Goal: Task Accomplishment & Management: Manage account settings

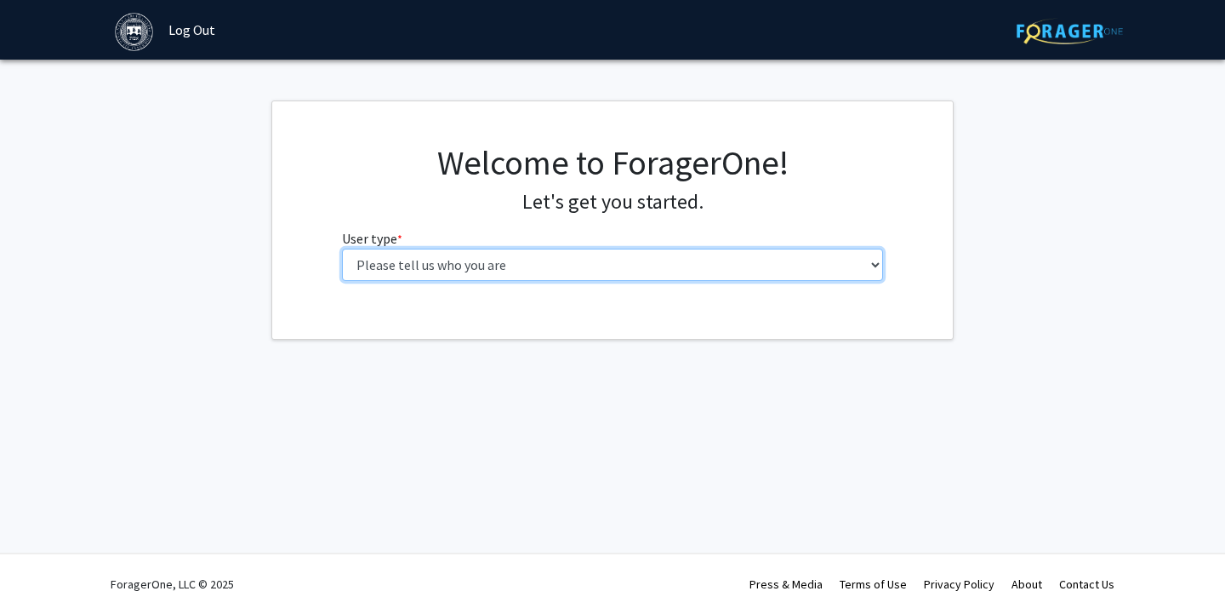
select select "1: undergrad"
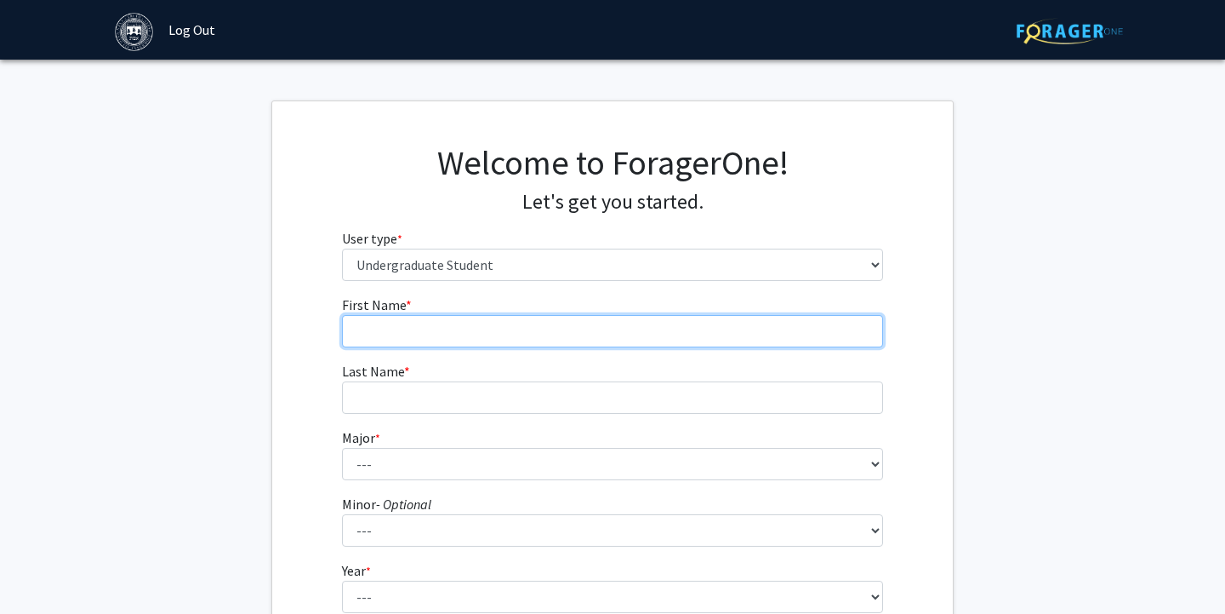
click at [618, 344] on input "First Name * required" at bounding box center [613, 331] width 542 height 32
type input "Naomi"
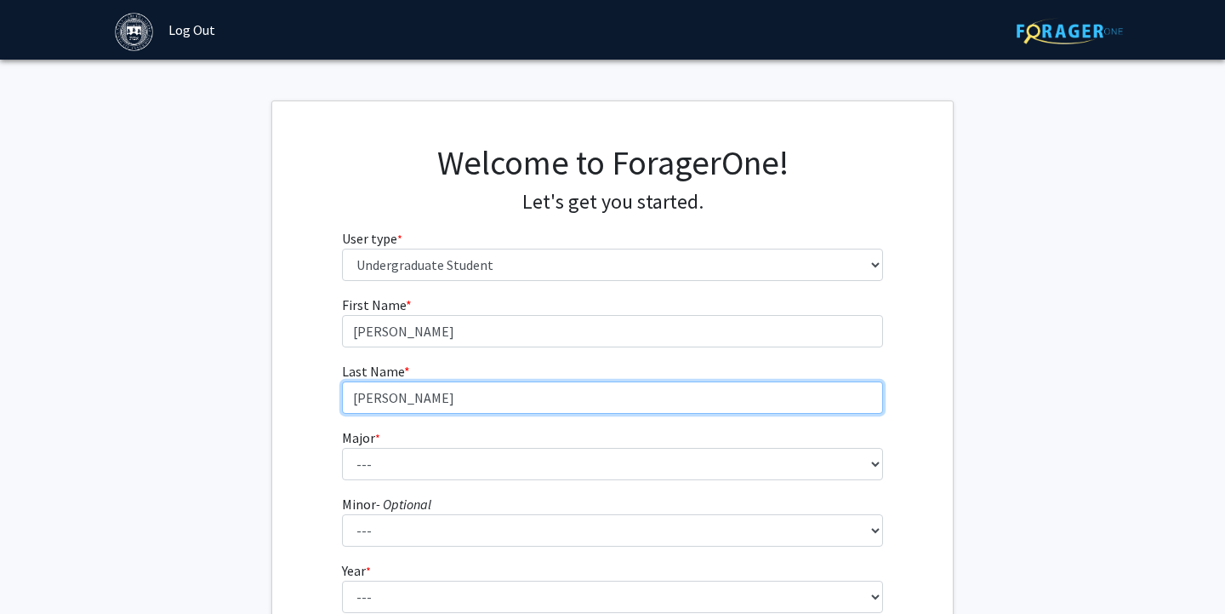
type input "Rosenbluth"
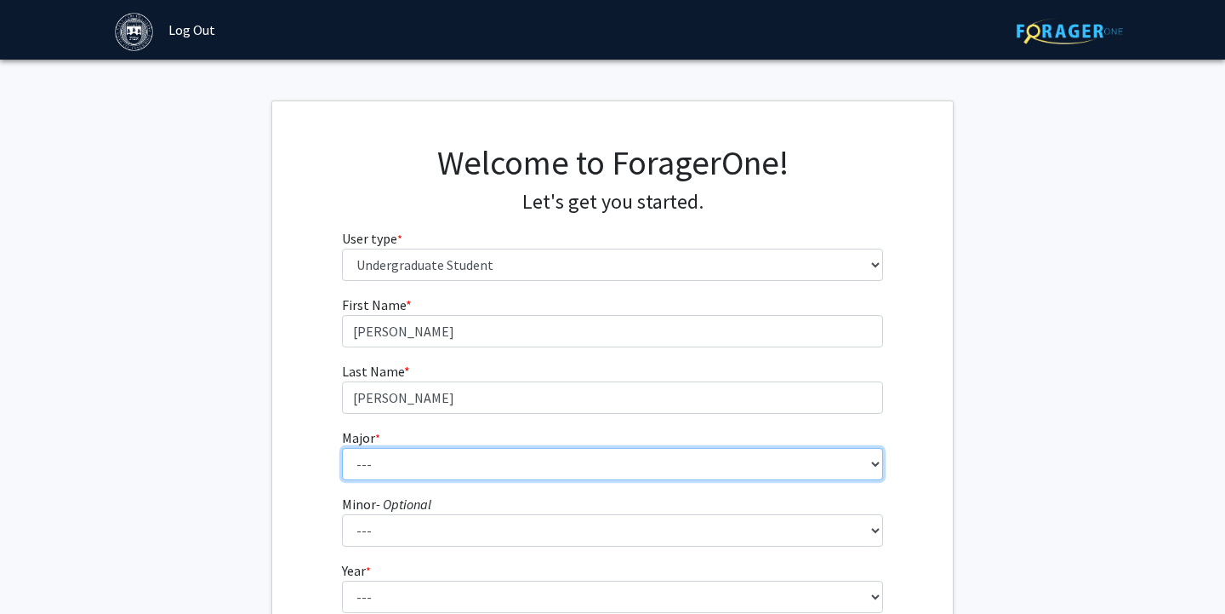
select select "8: 574"
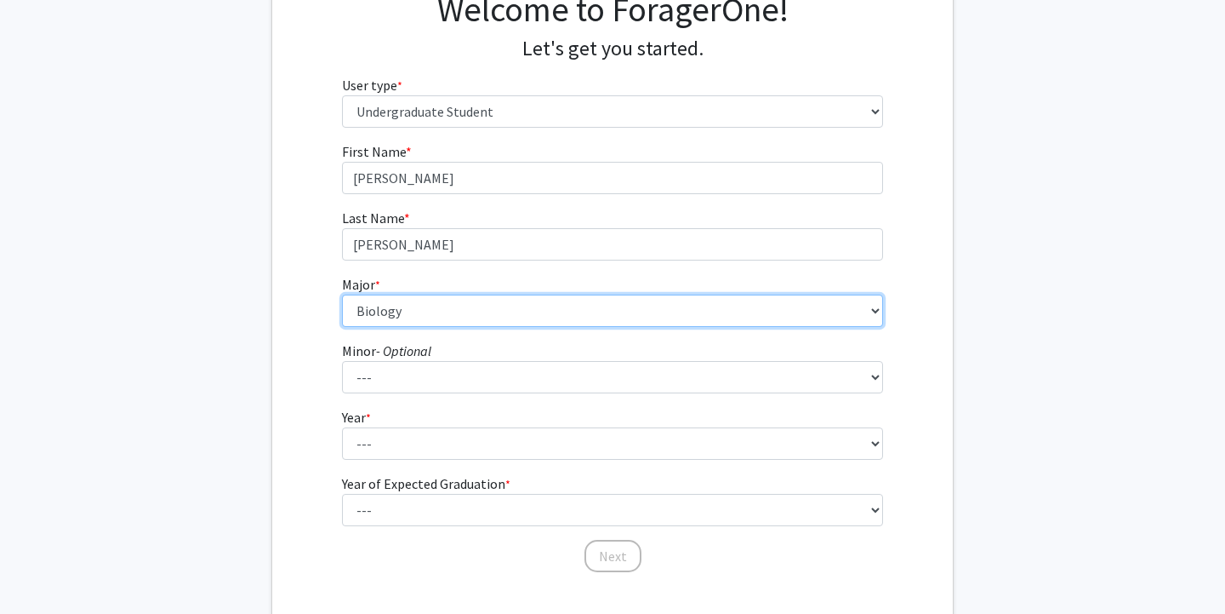
scroll to position [156, 0]
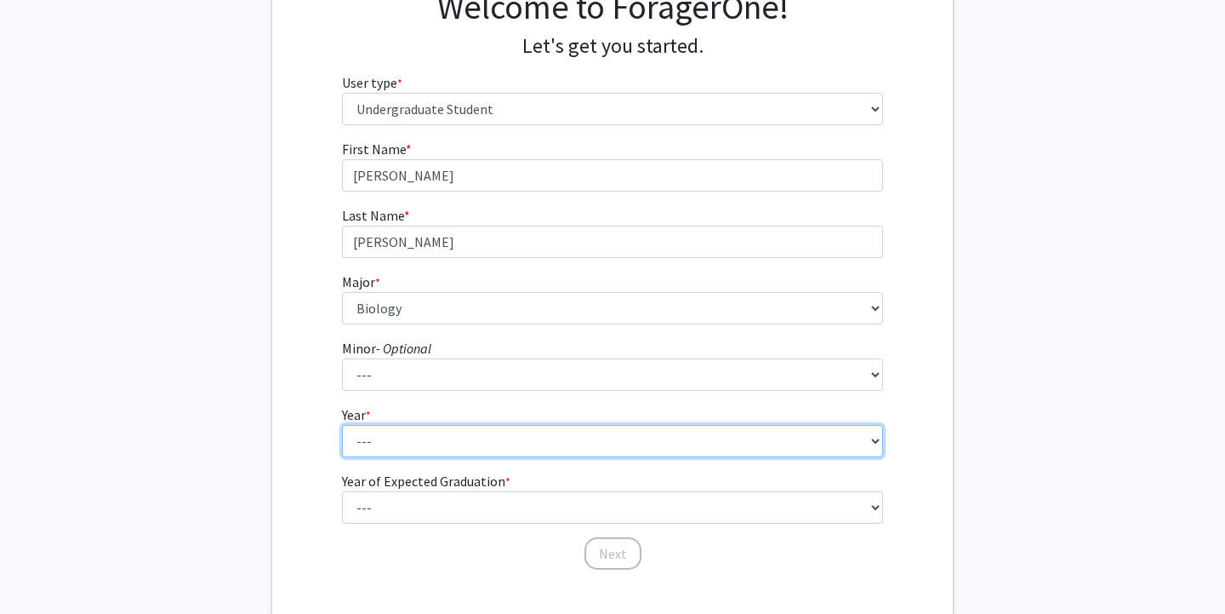
select select "1: first-year"
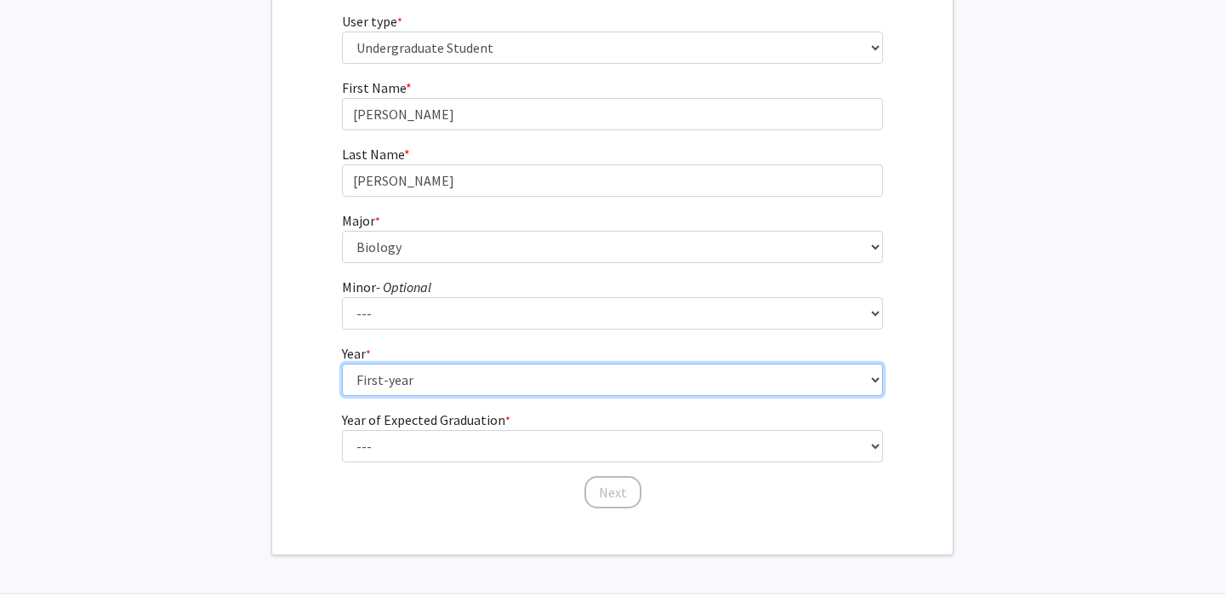
scroll to position [221, 0]
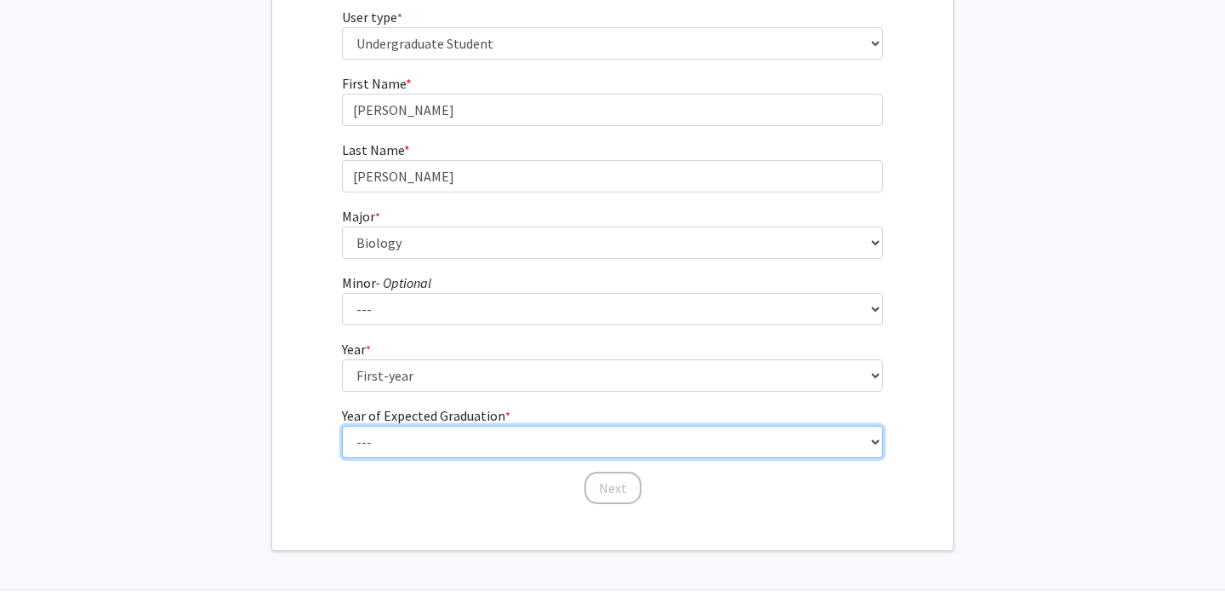
select select "5: 2029"
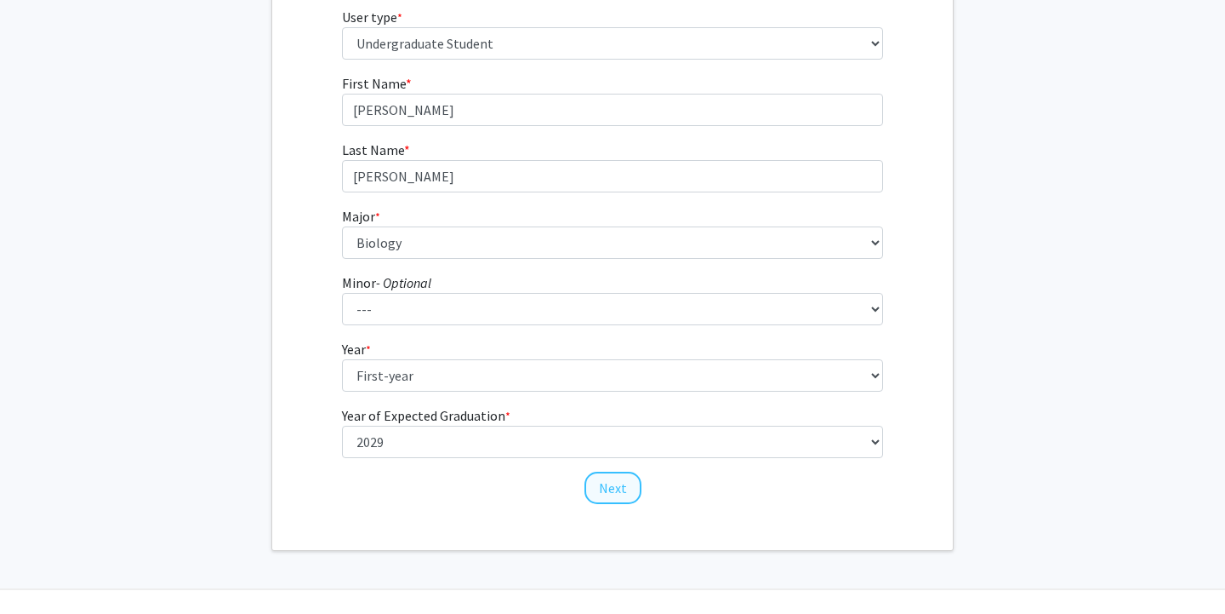
click at [602, 487] on button "Next" at bounding box center [613, 487] width 57 height 32
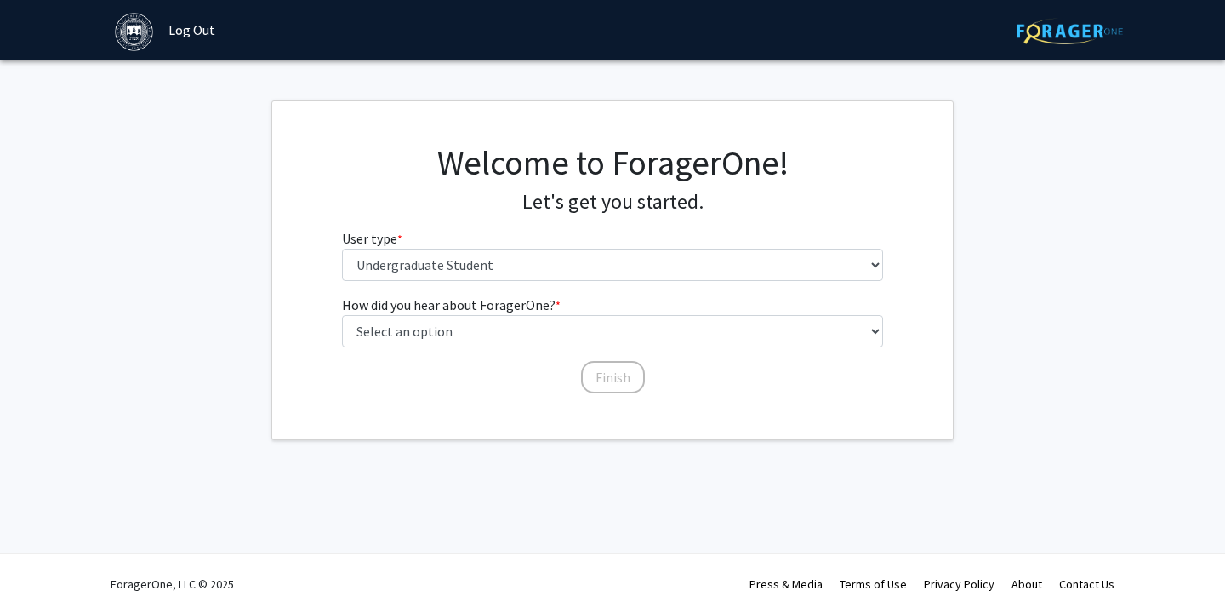
scroll to position [0, 0]
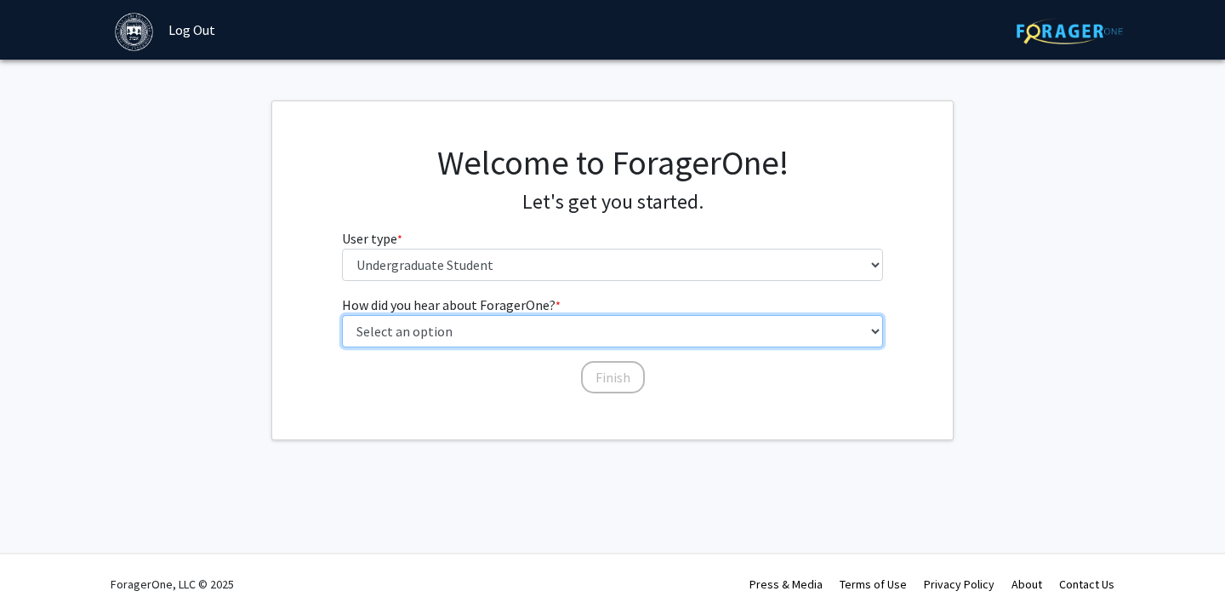
select select "3: university_website"
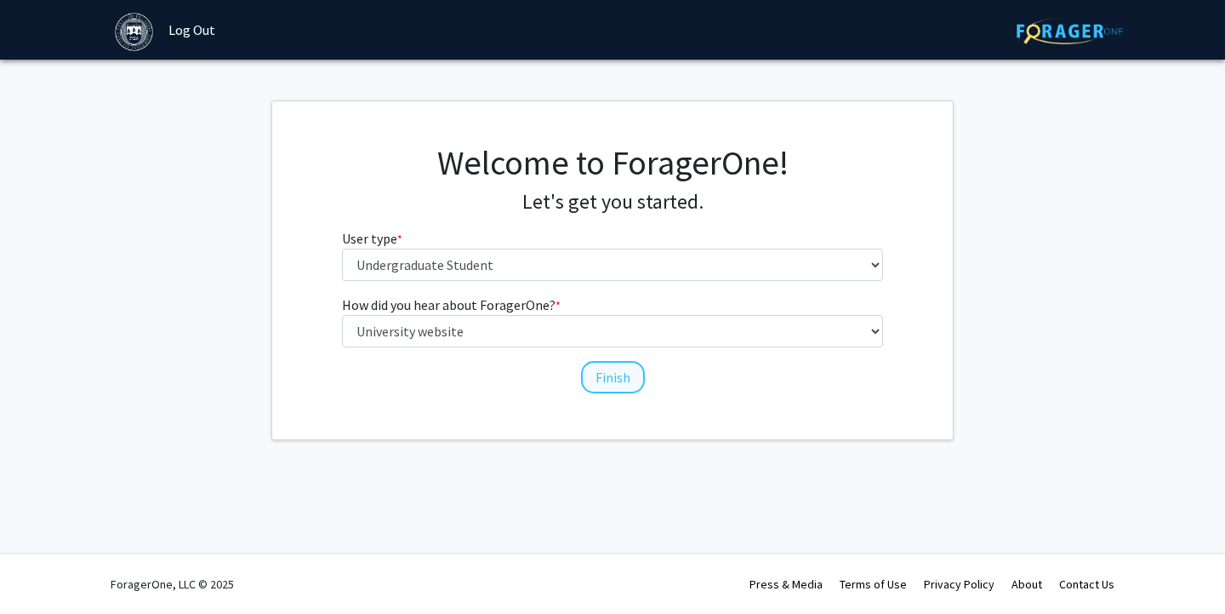
click at [616, 380] on button "Finish" at bounding box center [613, 377] width 64 height 32
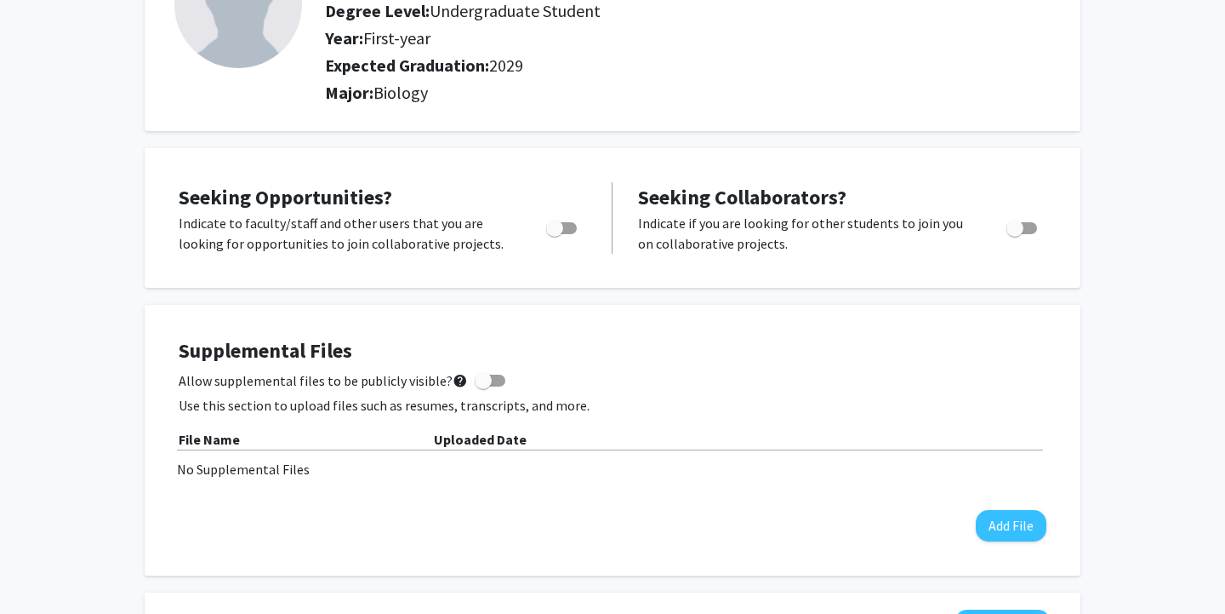
scroll to position [292, 0]
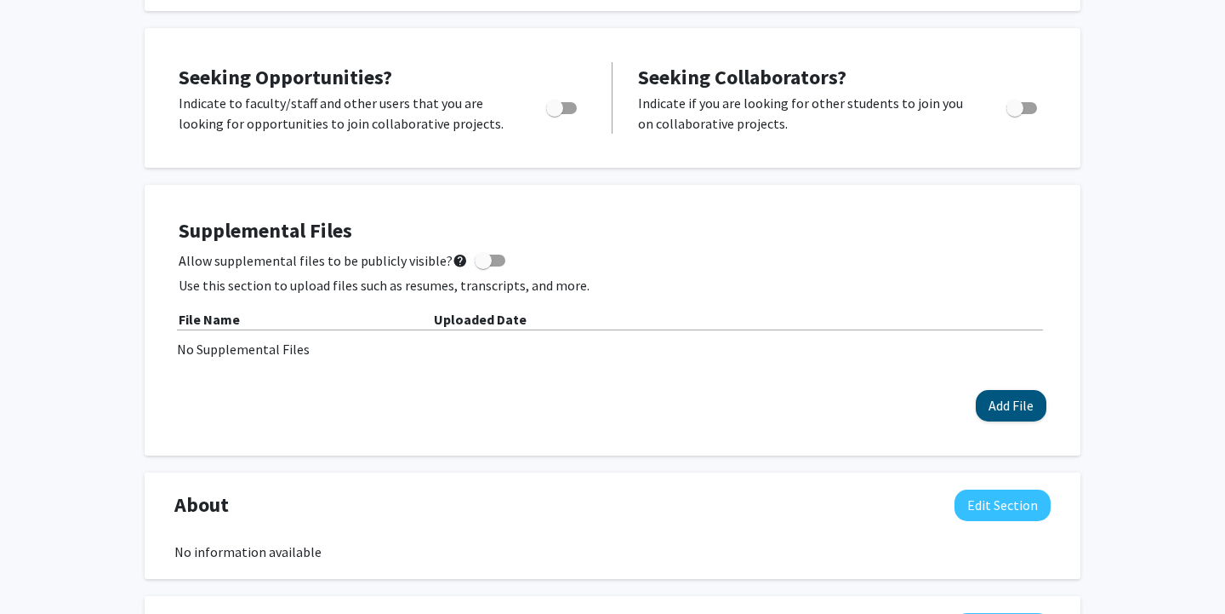
click at [1012, 408] on button "Add File" at bounding box center [1011, 405] width 71 height 31
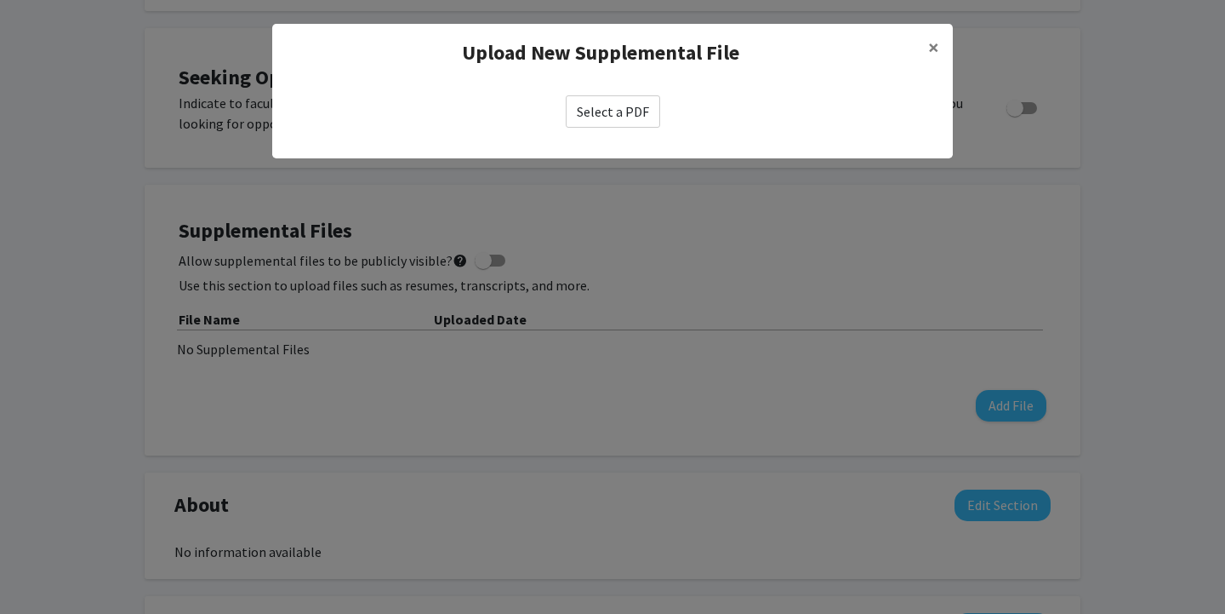
click at [598, 116] on label "Select a PDF" at bounding box center [613, 111] width 94 height 32
click at [0, 0] on input "Select a PDF" at bounding box center [0, 0] width 0 height 0
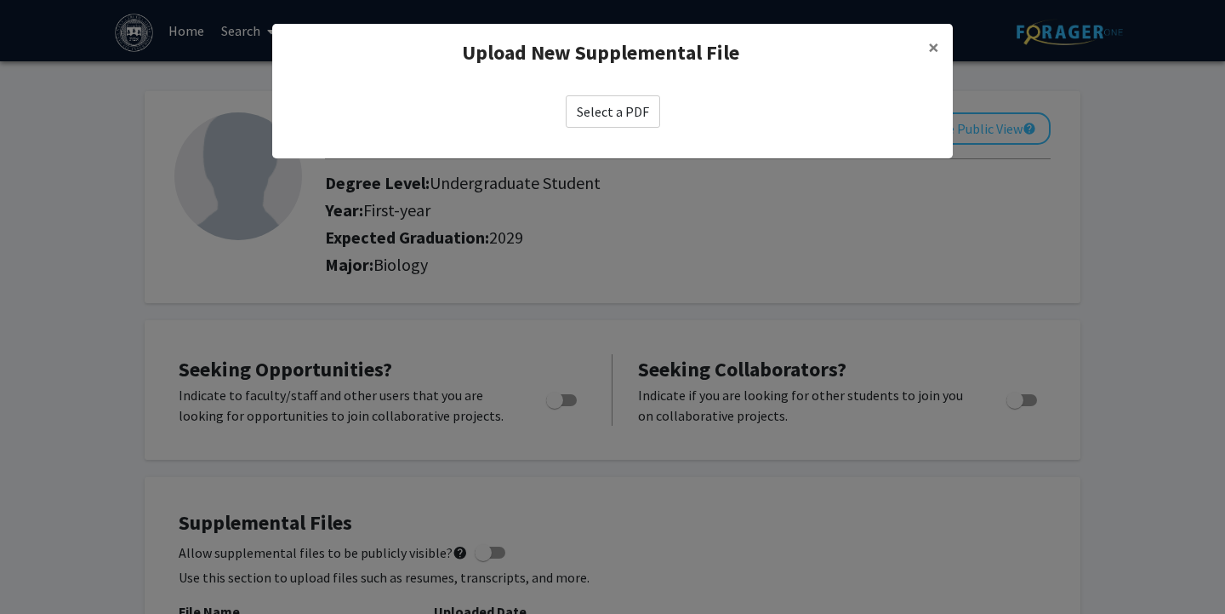
click at [597, 109] on label "Select a PDF" at bounding box center [613, 111] width 94 height 32
click at [0, 0] on input "Select a PDF" at bounding box center [0, 0] width 0 height 0
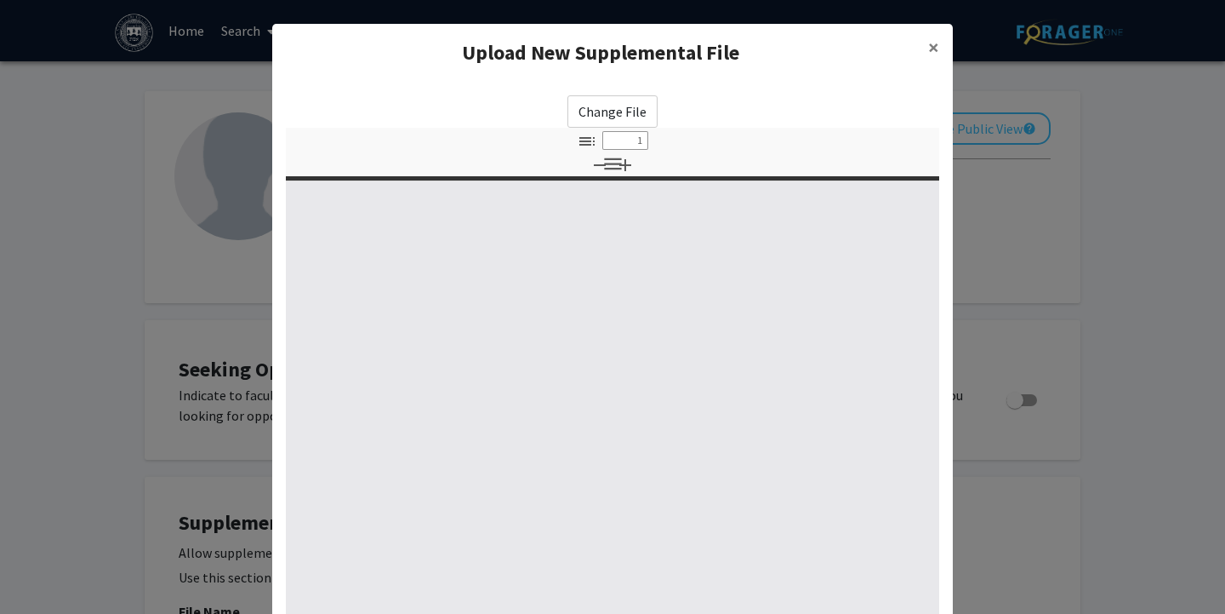
select select "custom"
type input "0"
select select "custom"
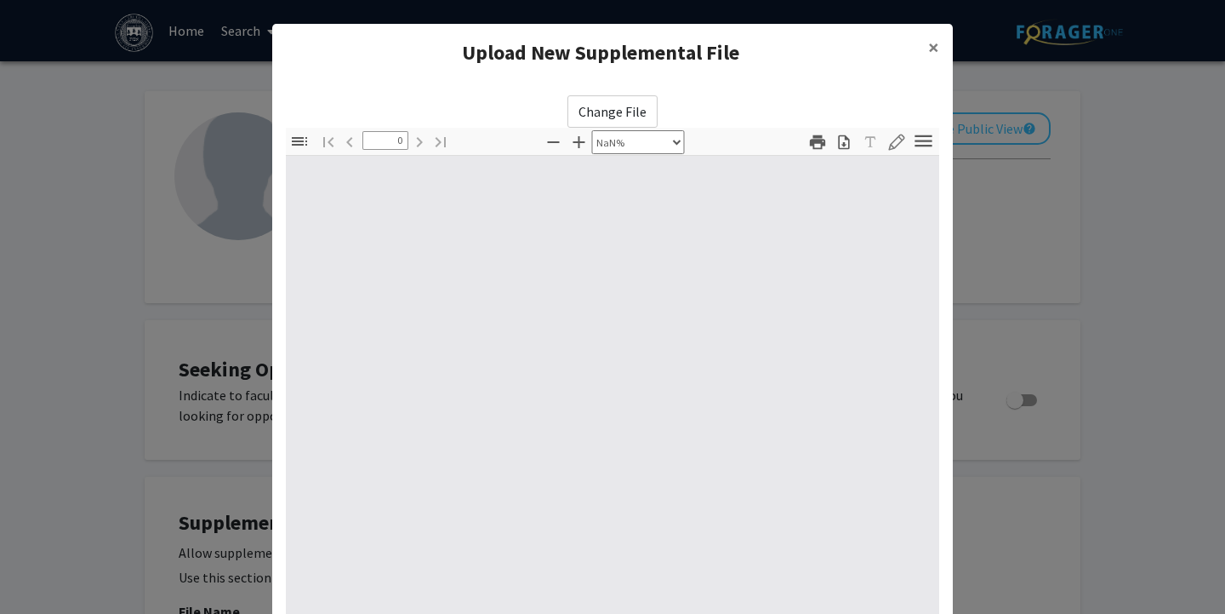
type input "1"
select select "auto"
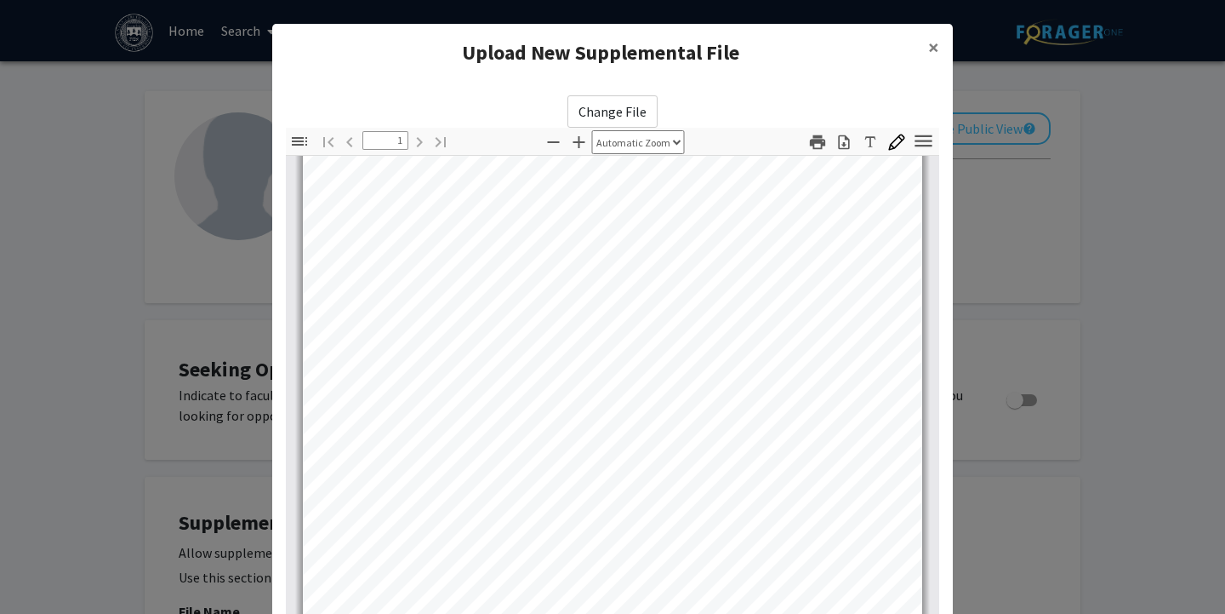
scroll to position [335, 0]
click at [930, 46] on span "×" at bounding box center [933, 47] width 11 height 26
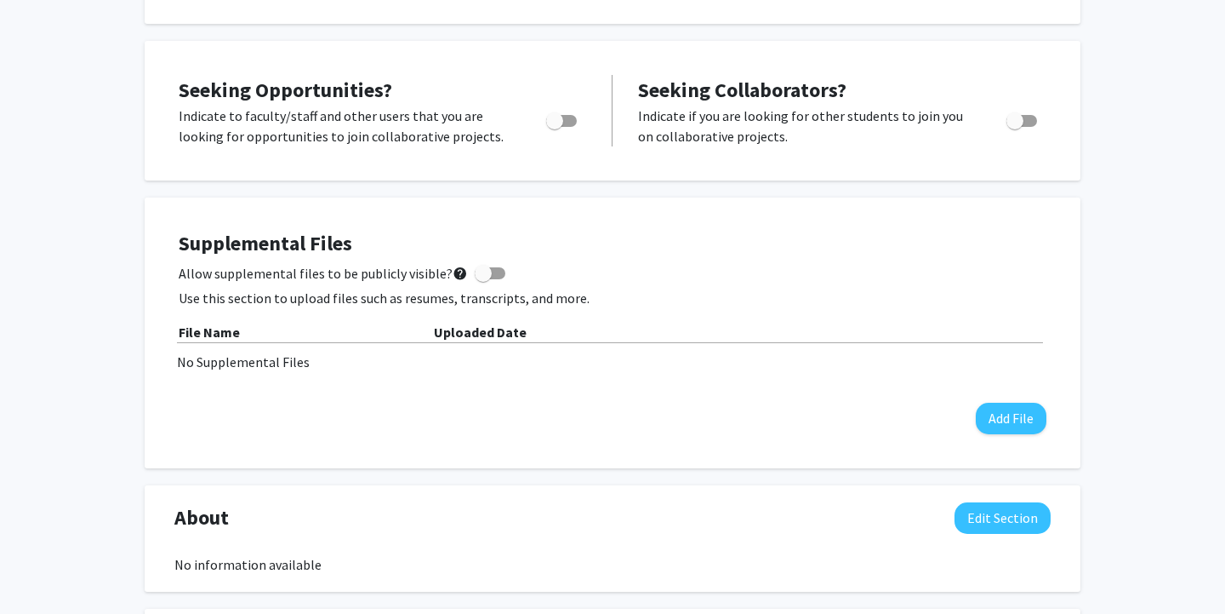
scroll to position [323, 0]
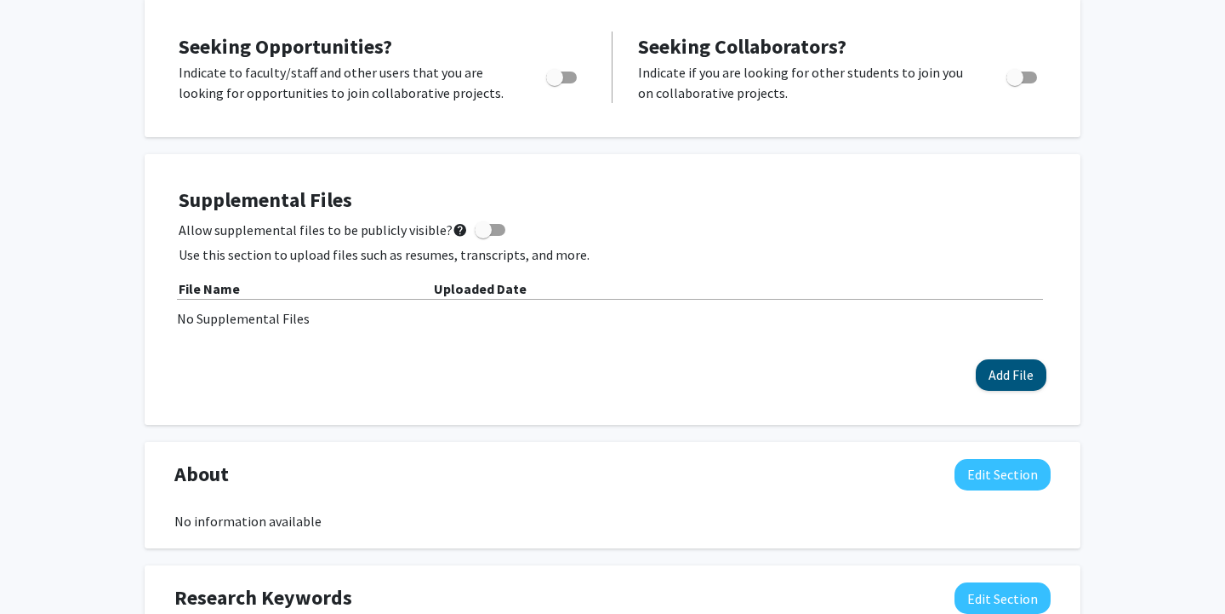
click at [1020, 382] on button "Add File" at bounding box center [1011, 374] width 71 height 31
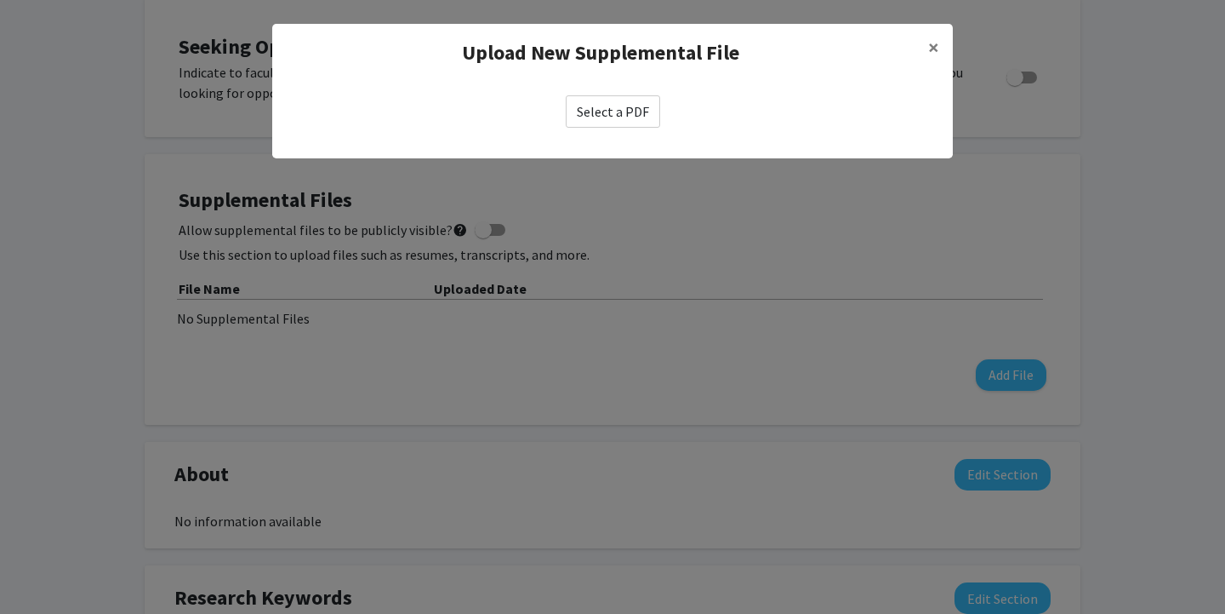
click at [591, 117] on label "Select a PDF" at bounding box center [613, 111] width 94 height 32
click at [0, 0] on input "Select a PDF" at bounding box center [0, 0] width 0 height 0
select select "custom"
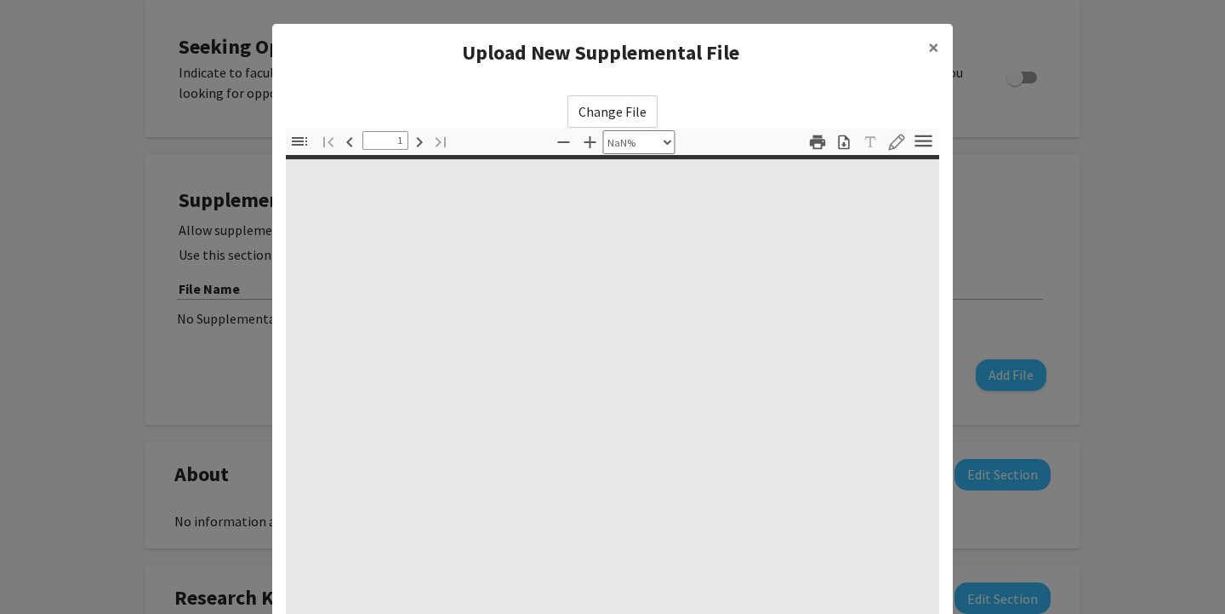
type input "0"
select select "custom"
type input "1"
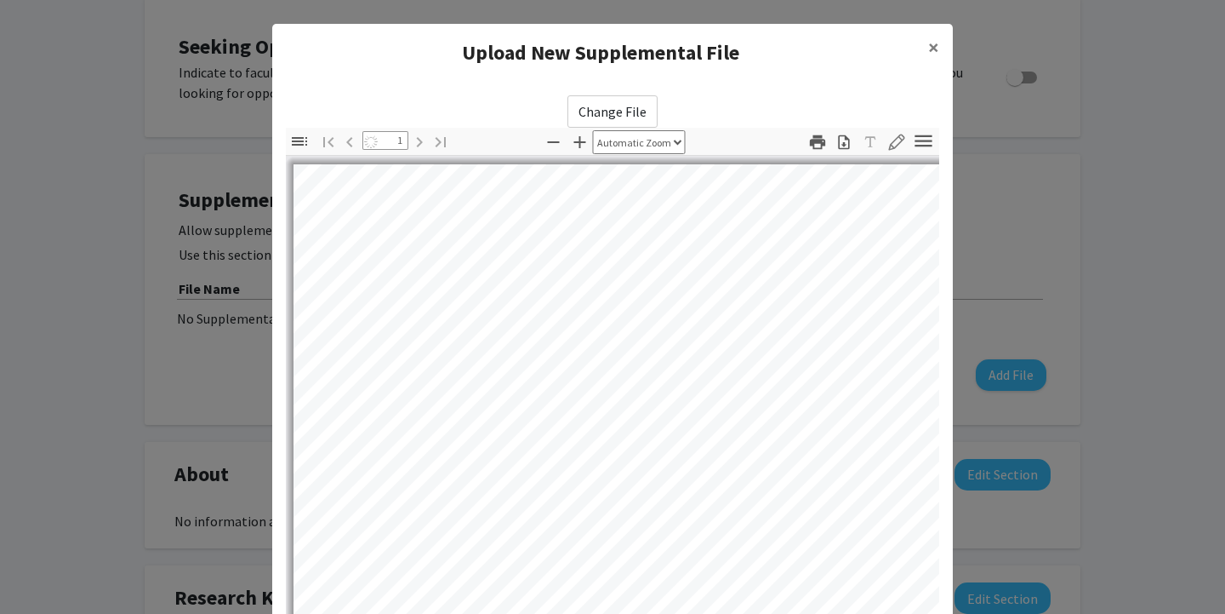
select select "auto"
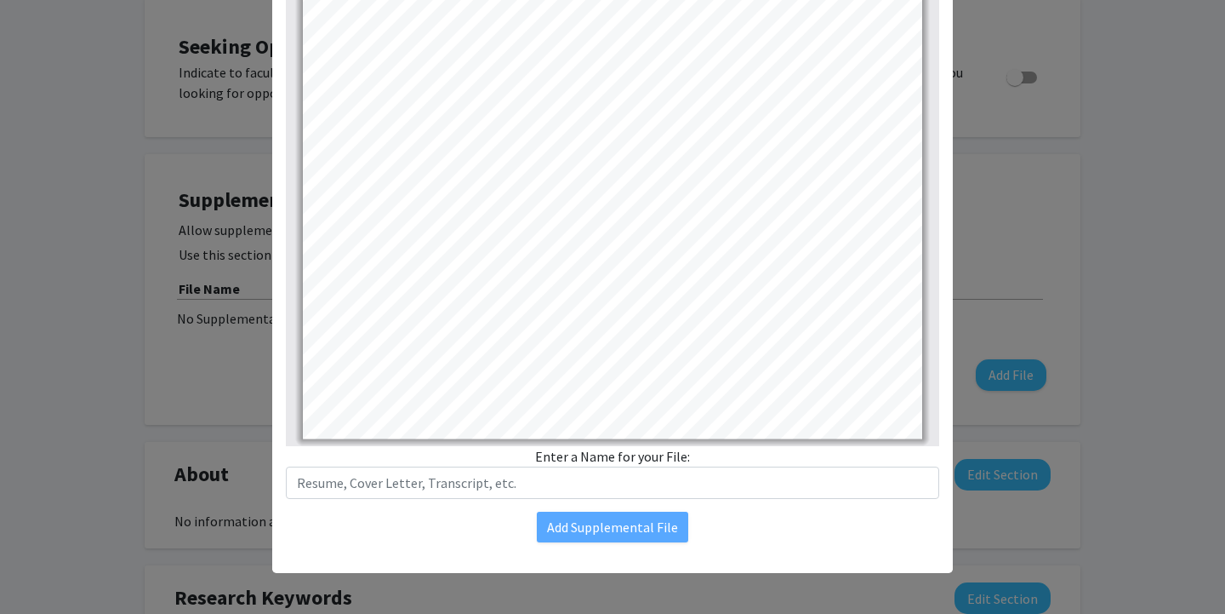
scroll to position [192, 0]
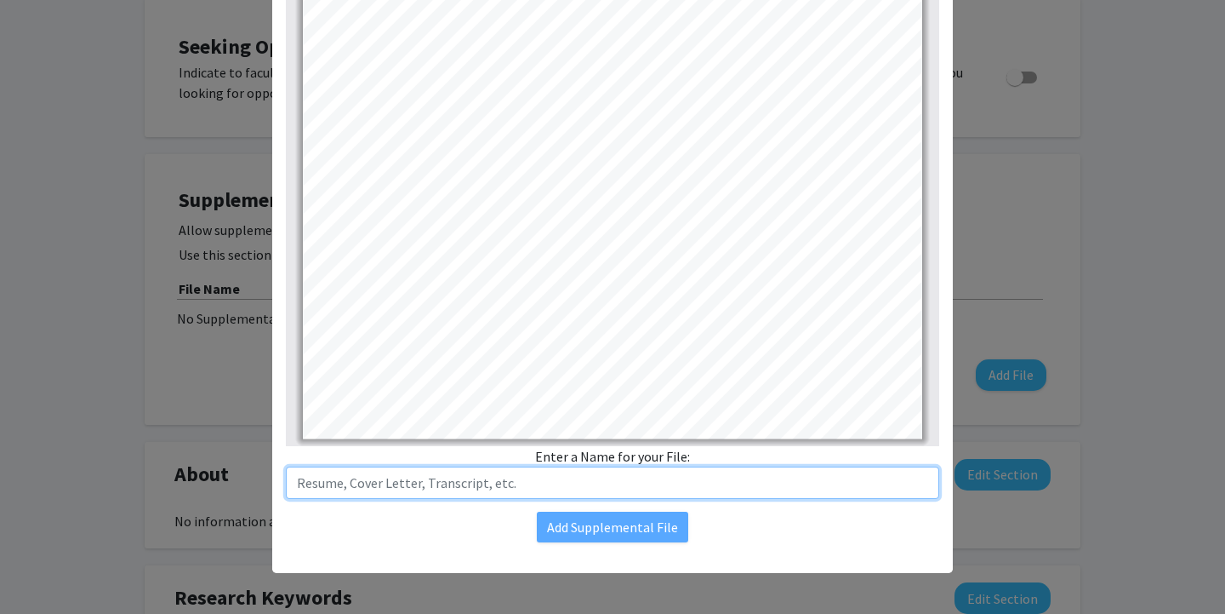
click at [618, 478] on input "text" at bounding box center [613, 482] width 654 height 32
type input "Resume"
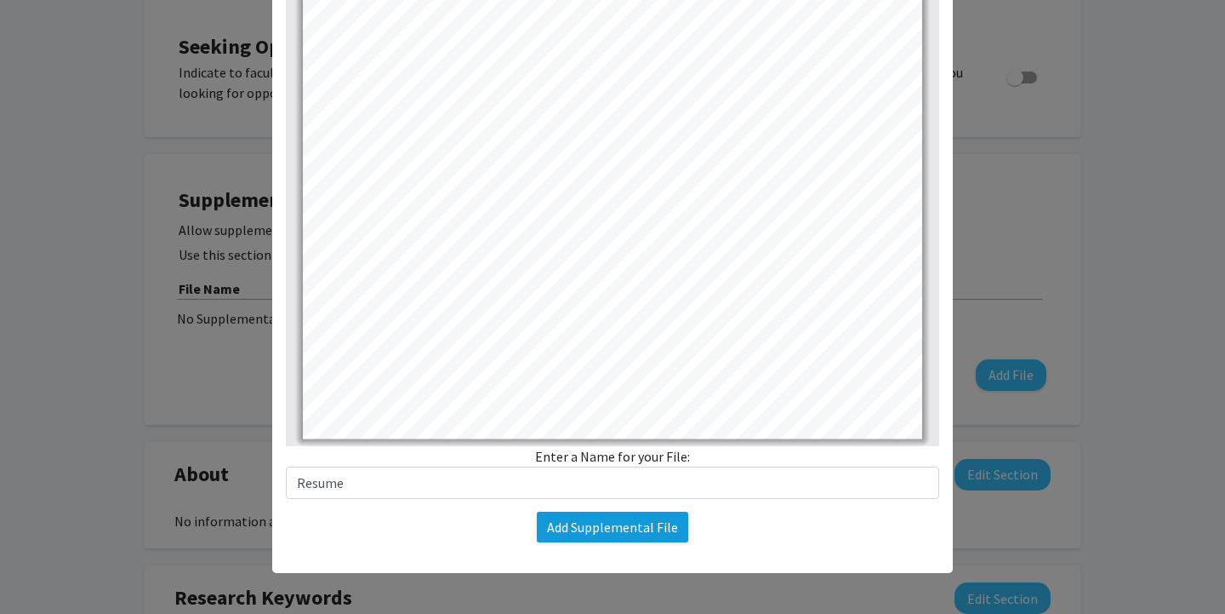
click at [643, 528] on button "Add Supplemental File" at bounding box center [612, 526] width 151 height 31
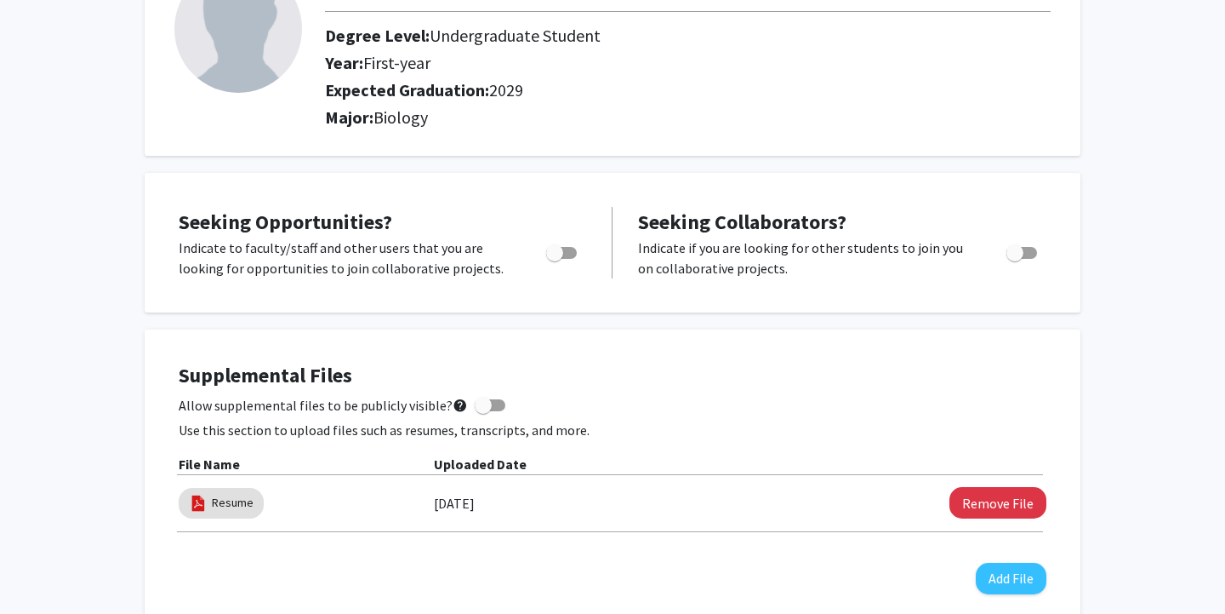
scroll to position [137, 0]
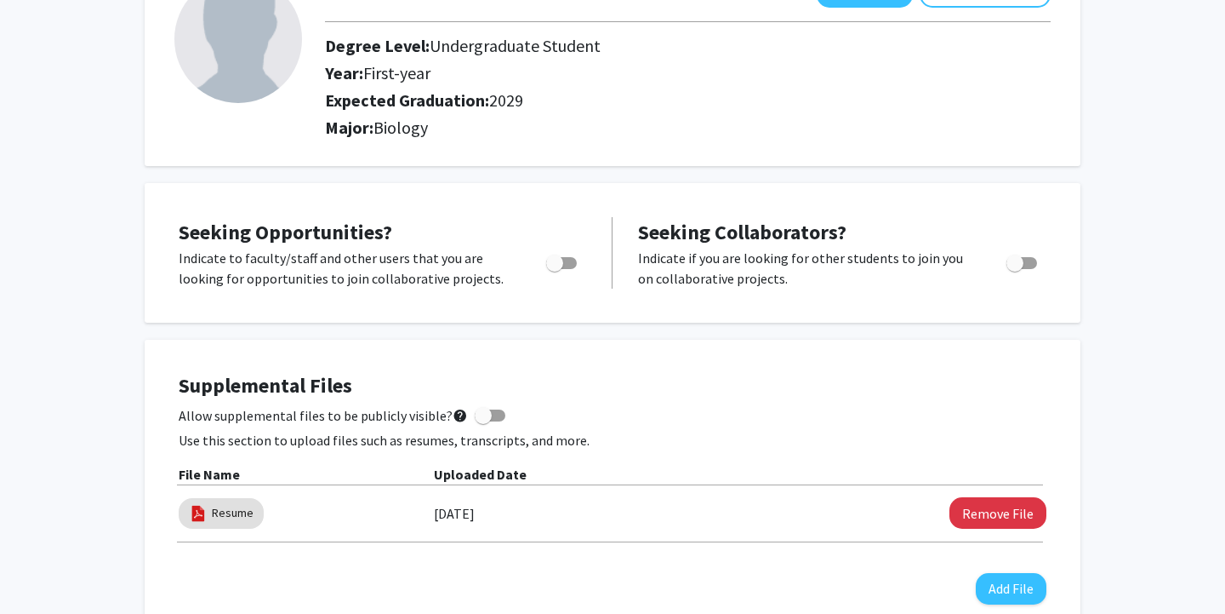
click at [563, 262] on span "Toggle" at bounding box center [554, 262] width 17 height 17
click at [555, 269] on input "Are you actively seeking opportunities?" at bounding box center [554, 269] width 1 height 1
checkbox input "true"
click at [1019, 266] on span "Toggle" at bounding box center [1015, 262] width 17 height 17
click at [1015, 269] on input "Would you like to receive other student requests to work with you?" at bounding box center [1014, 269] width 1 height 1
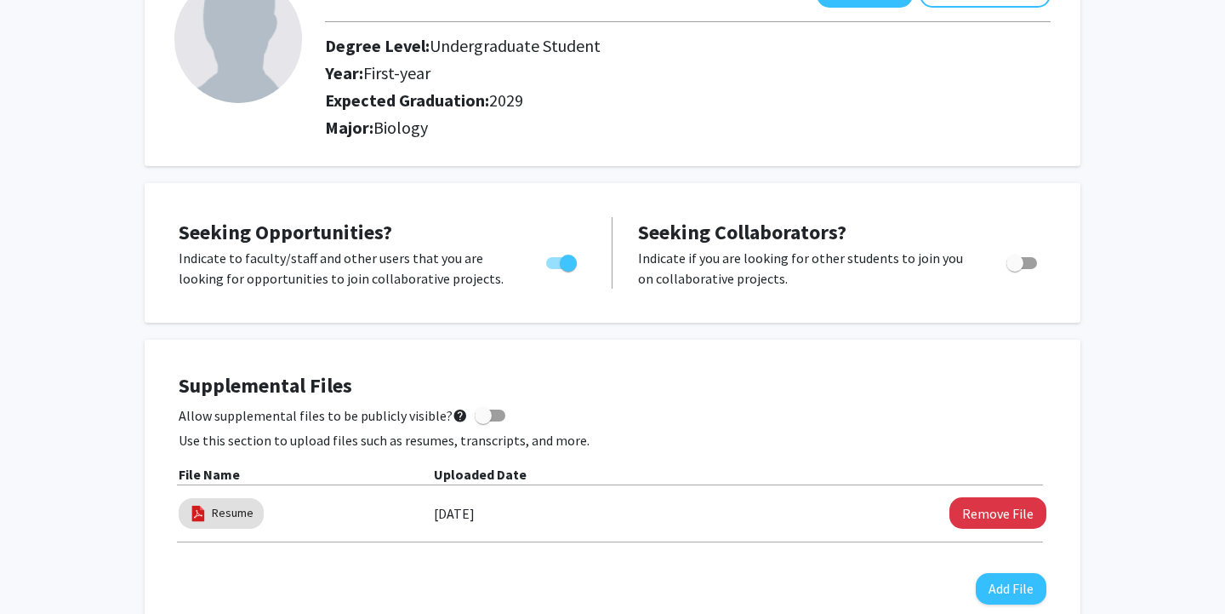
checkbox input "true"
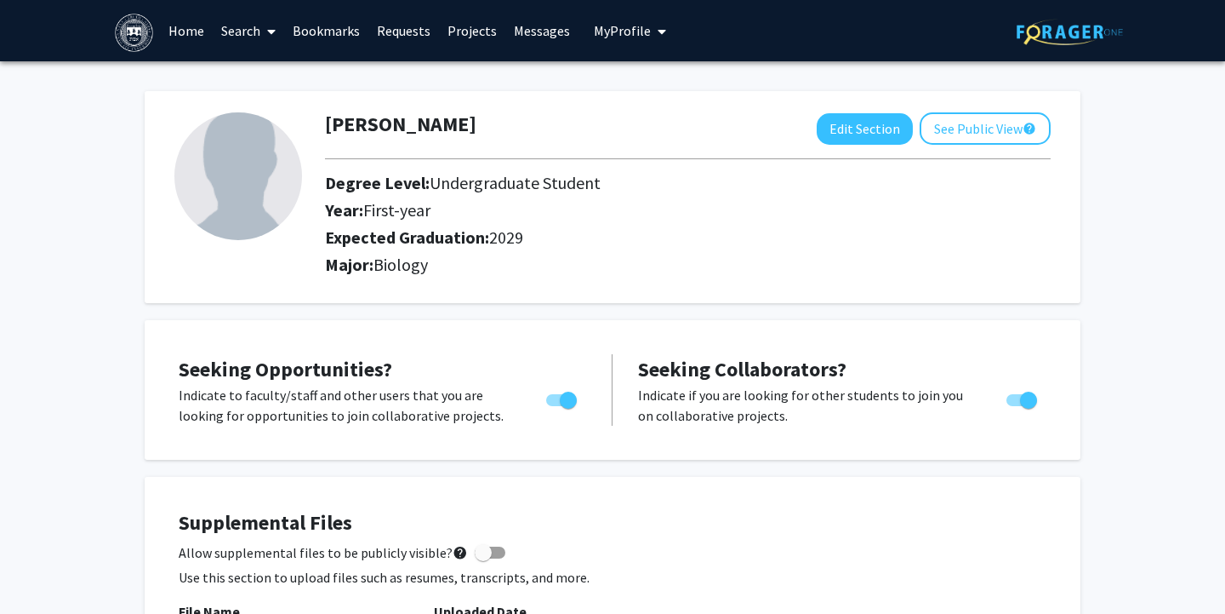
scroll to position [0, 0]
click at [270, 172] on img at bounding box center [238, 176] width 128 height 128
click at [854, 131] on button "Edit Section" at bounding box center [865, 128] width 96 height 31
select select "first-year"
select select "2029"
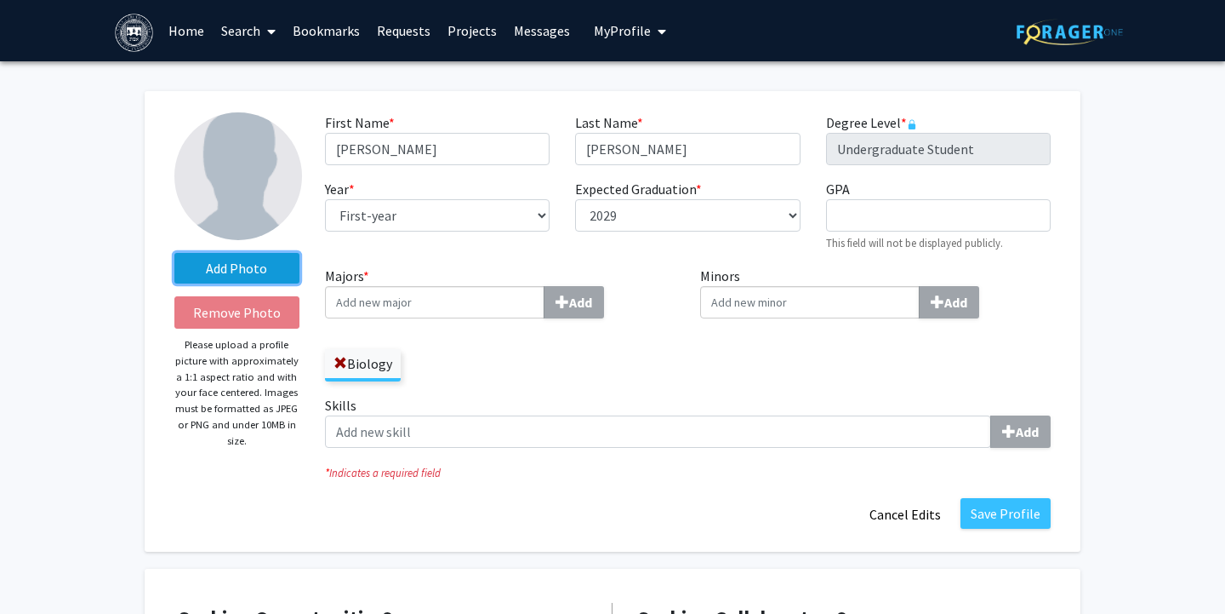
click at [202, 270] on label "Add Photo" at bounding box center [236, 268] width 125 height 31
click at [0, 0] on input "Add Photo" at bounding box center [0, 0] width 0 height 0
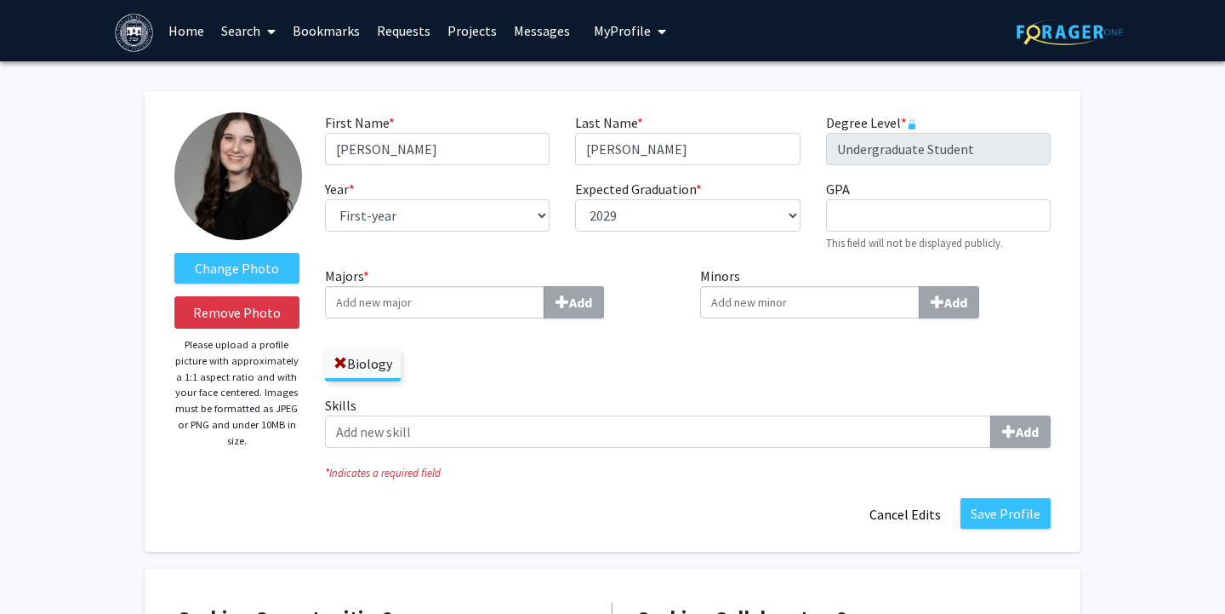
click at [472, 310] on input "Majors * Add" at bounding box center [435, 302] width 220 height 32
click at [545, 386] on div "Majors * Add Biology" at bounding box center [500, 330] width 376 height 129
click at [1004, 519] on button "Save Profile" at bounding box center [1006, 513] width 90 height 31
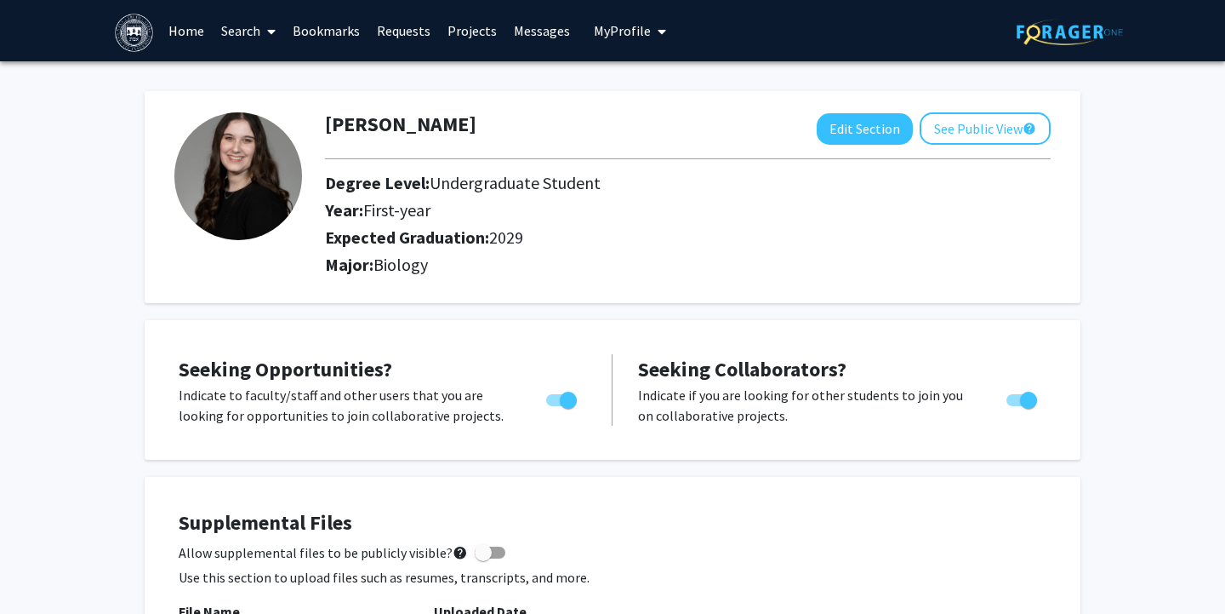
click at [245, 29] on link "Search" at bounding box center [248, 31] width 71 height 60
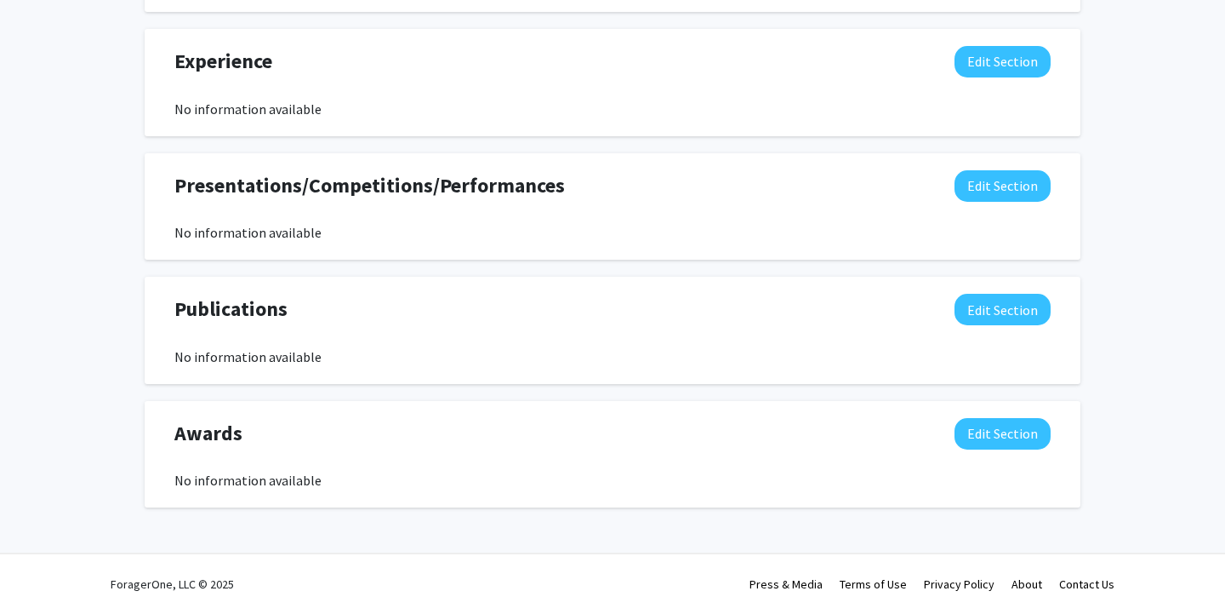
scroll to position [1014, 0]
click at [974, 309] on button "Edit Section" at bounding box center [1003, 309] width 96 height 31
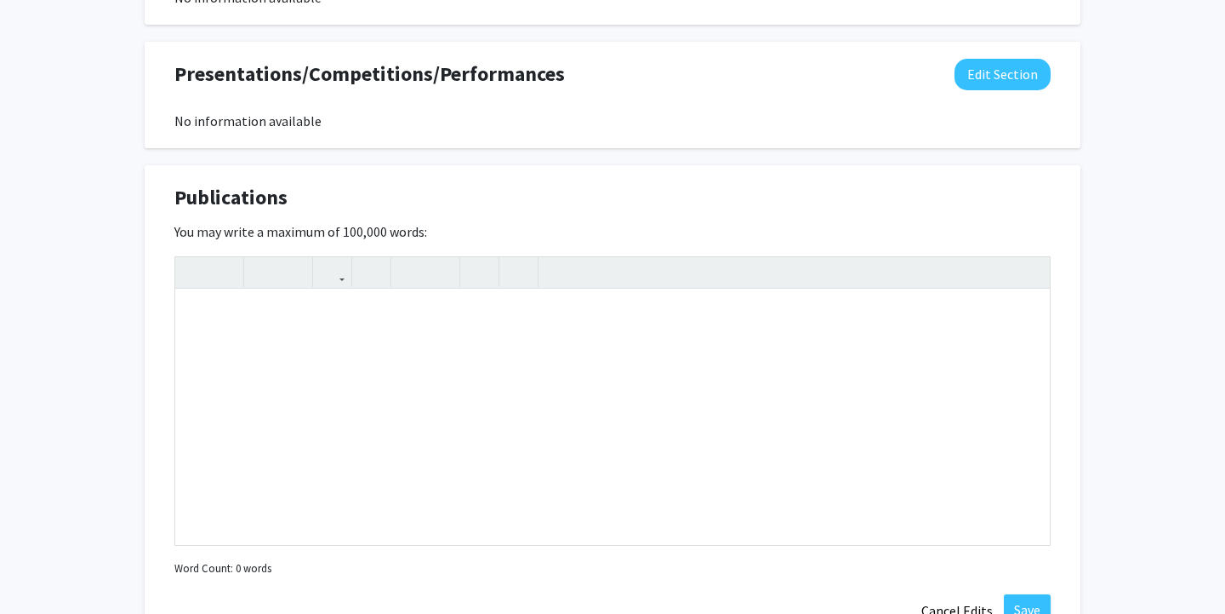
scroll to position [1128, 0]
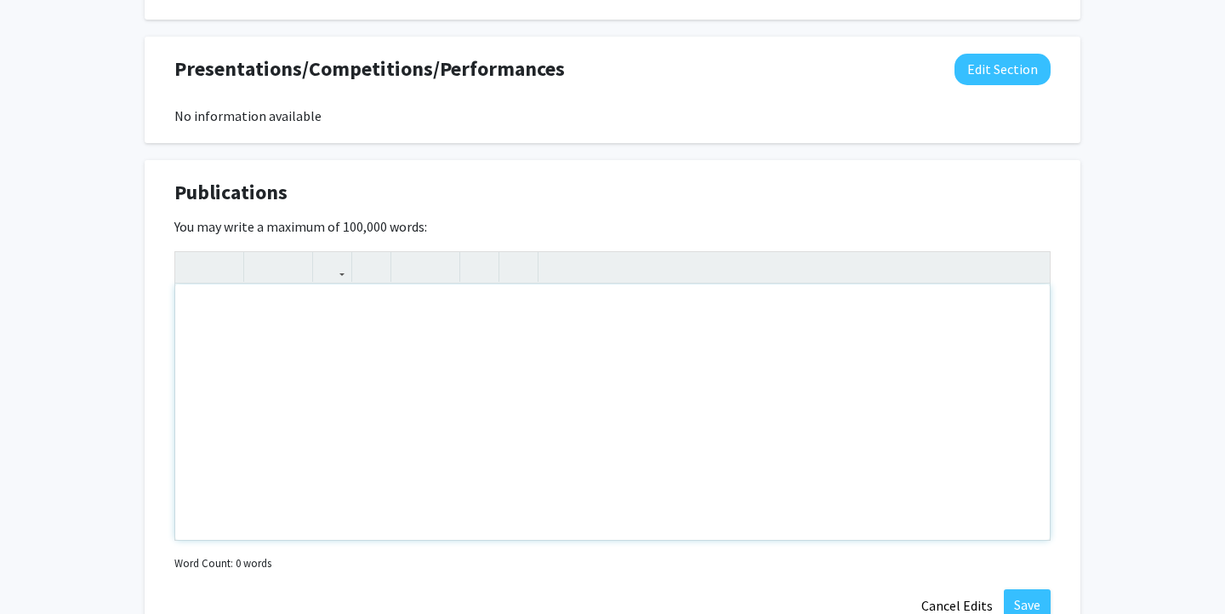
click at [524, 361] on div "Note to users with screen readers: Please deactivate our accessibility plugin f…" at bounding box center [612, 411] width 875 height 255
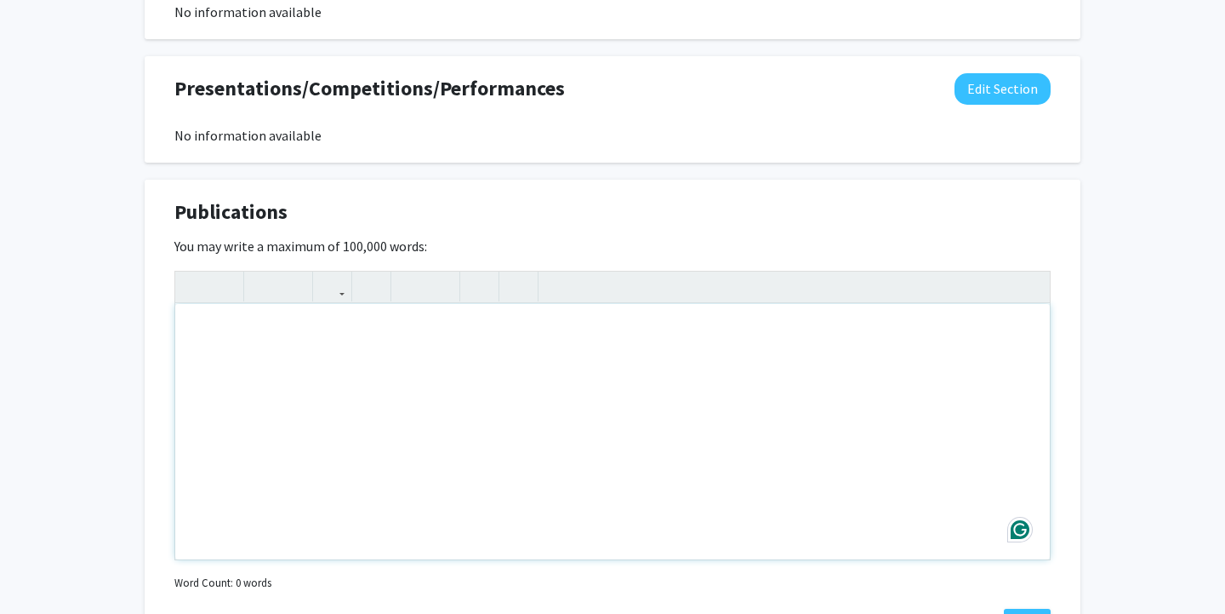
scroll to position [1124, 0]
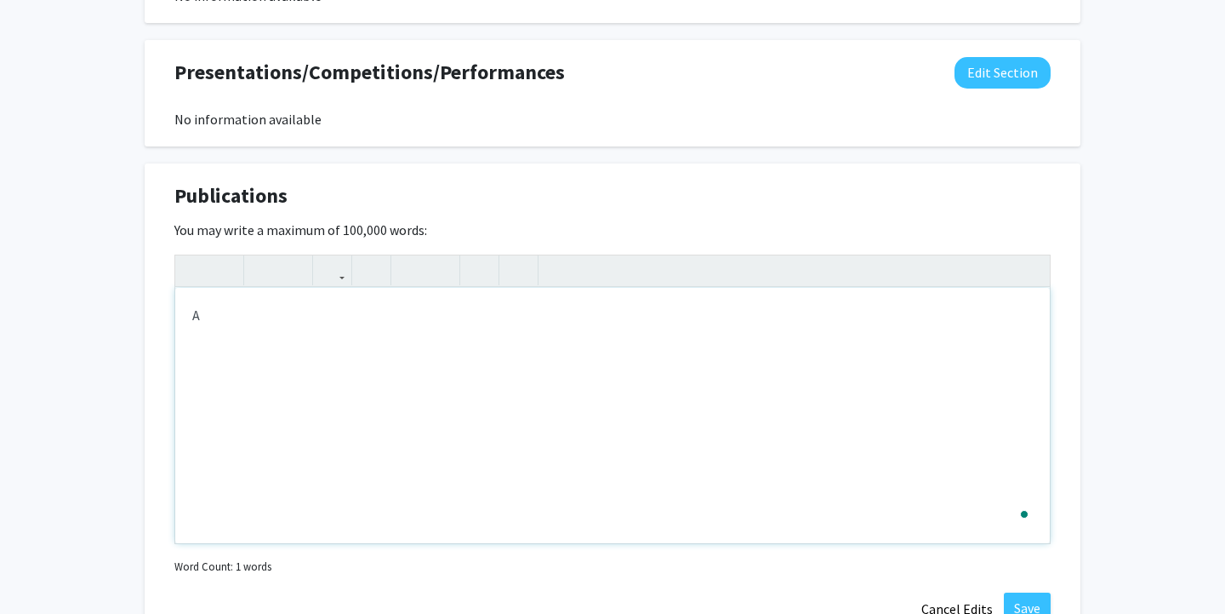
type textarea "A"
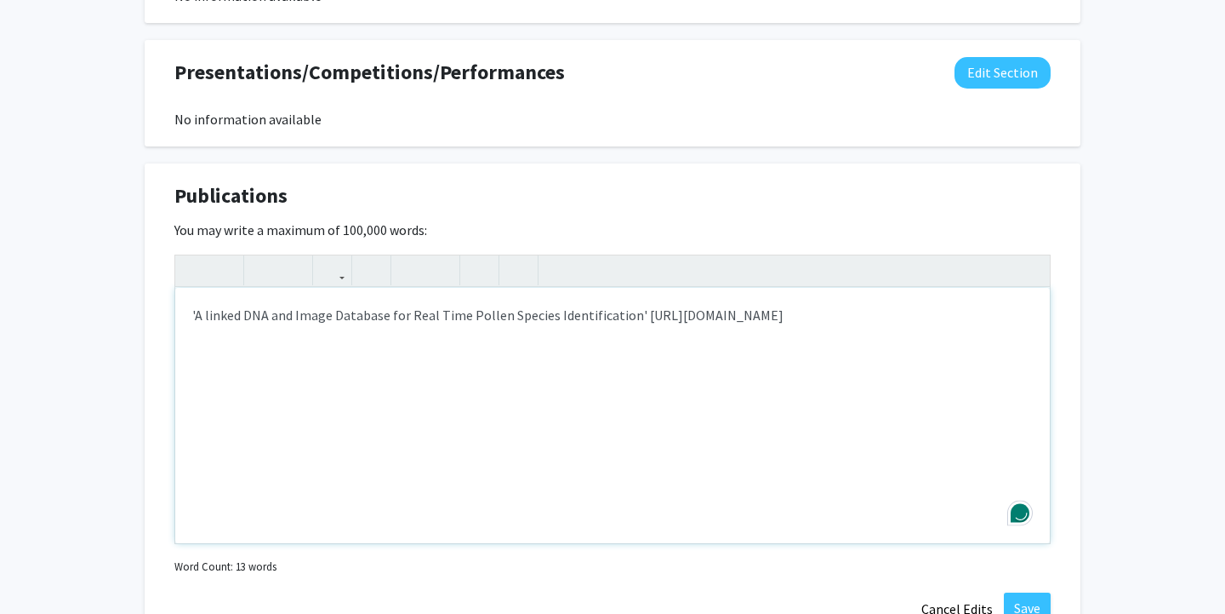
click at [634, 315] on p "'A linked DNA and Image Database for Real Time Pollen Species Identification' […" at bounding box center [612, 315] width 841 height 20
click at [682, 307] on p "'A linked DNA and Image Database for Real Time Pollen Species Identification'" at bounding box center [612, 315] width 841 height 20
click at [655, 329] on div "'A linked DNA and Image Database for Real Time Pollen Species Identification' […" at bounding box center [612, 415] width 875 height 255
click at [649, 320] on p "'A linked DNA and Image Database for Real Time Pollen Species Identification'" at bounding box center [612, 315] width 841 height 20
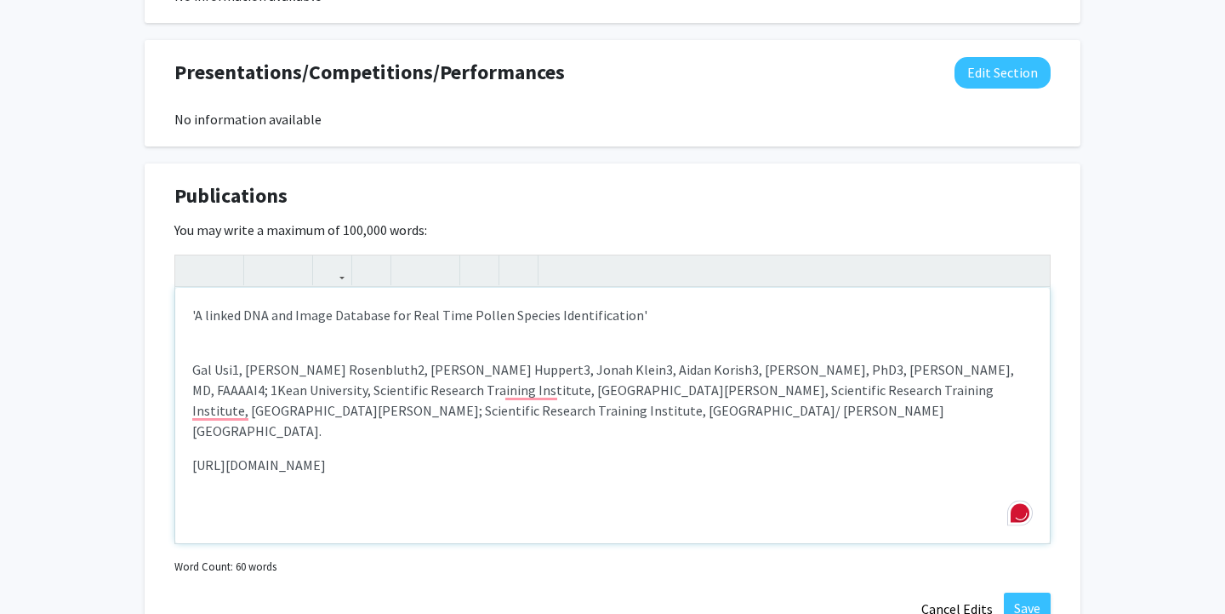
click at [195, 351] on div "'A linked DNA and Image Database for Real Time Pollen Species Identification' G…" at bounding box center [612, 415] width 875 height 255
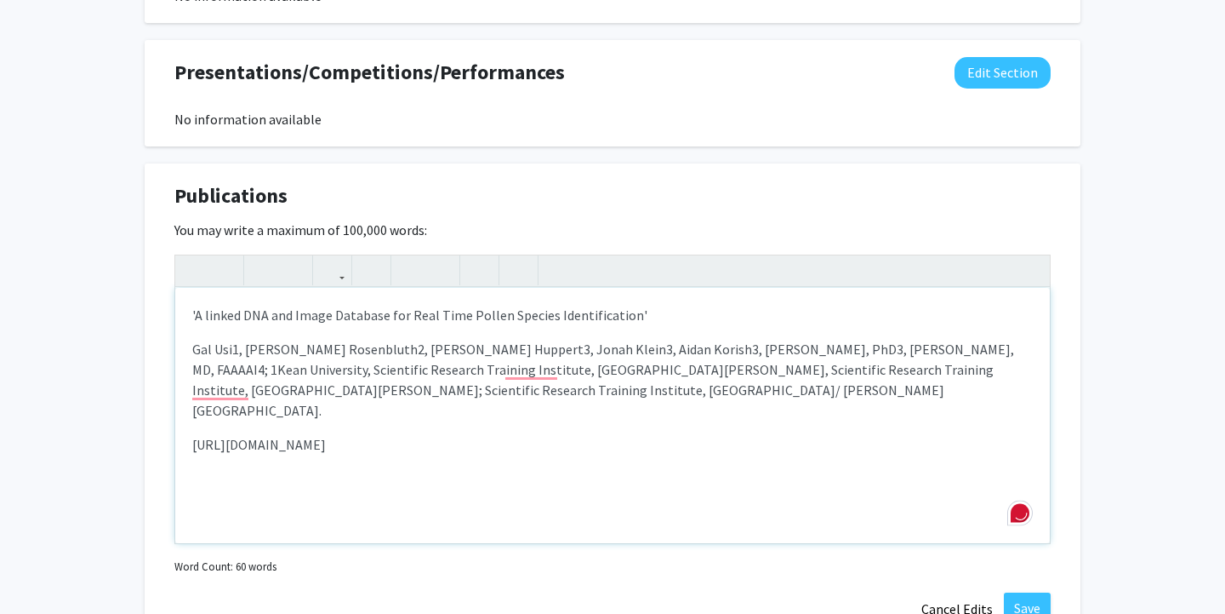
click at [675, 434] on p "[URL][DOMAIN_NAME]" at bounding box center [612, 444] width 841 height 20
click at [665, 313] on p "'A linked DNA and Image Database for Real Time Pollen Species Identification'" at bounding box center [612, 315] width 841 height 20
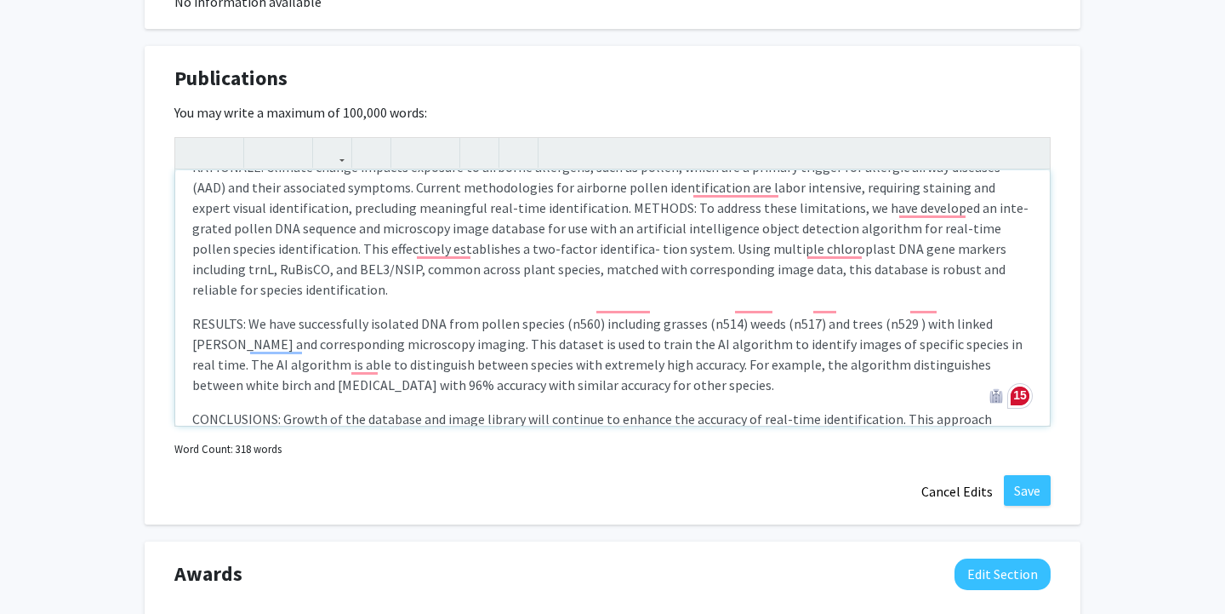
scroll to position [94, 0]
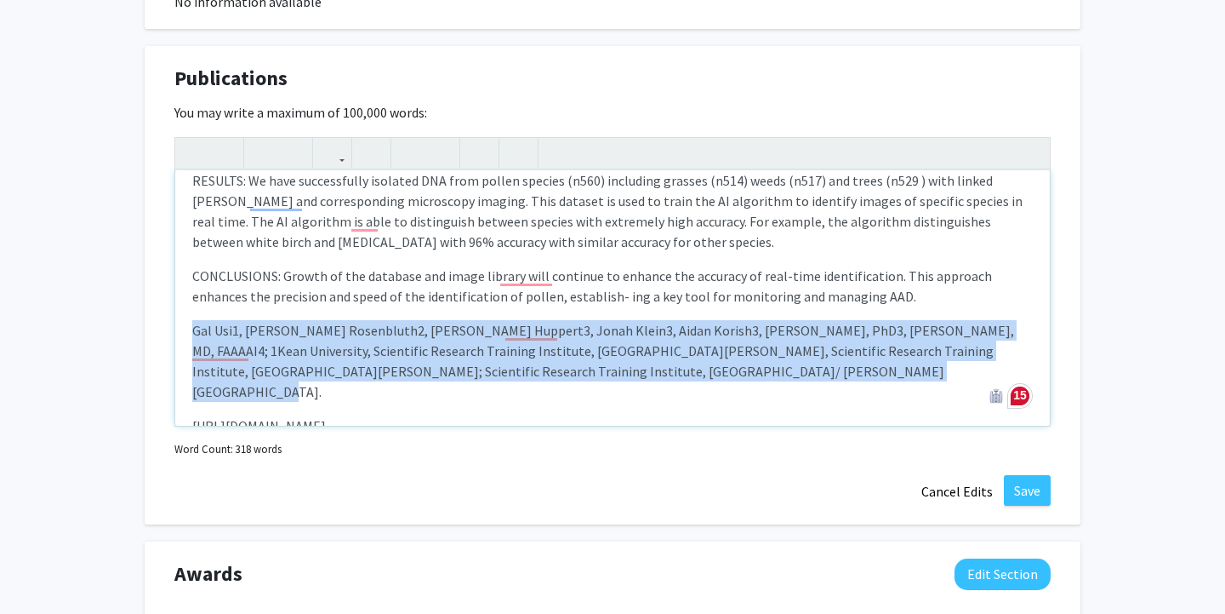
drag, startPoint x: 821, startPoint y: 350, endPoint x: 227, endPoint y: 300, distance: 596.1
click at [227, 300] on div "'A linked DNA and Image Database for Real Time Pollen Species Identification' U…" at bounding box center [612, 297] width 875 height 255
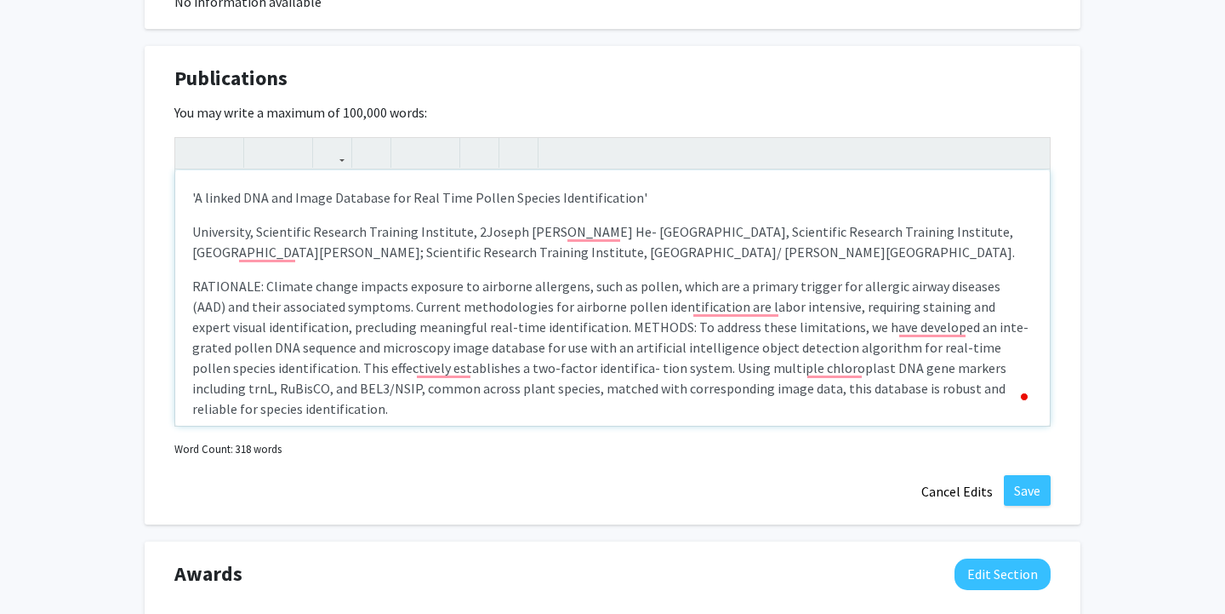
click at [855, 258] on p "University, Scientific Research Training Institute, 2Joseph [PERSON_NAME] He- […" at bounding box center [612, 241] width 841 height 41
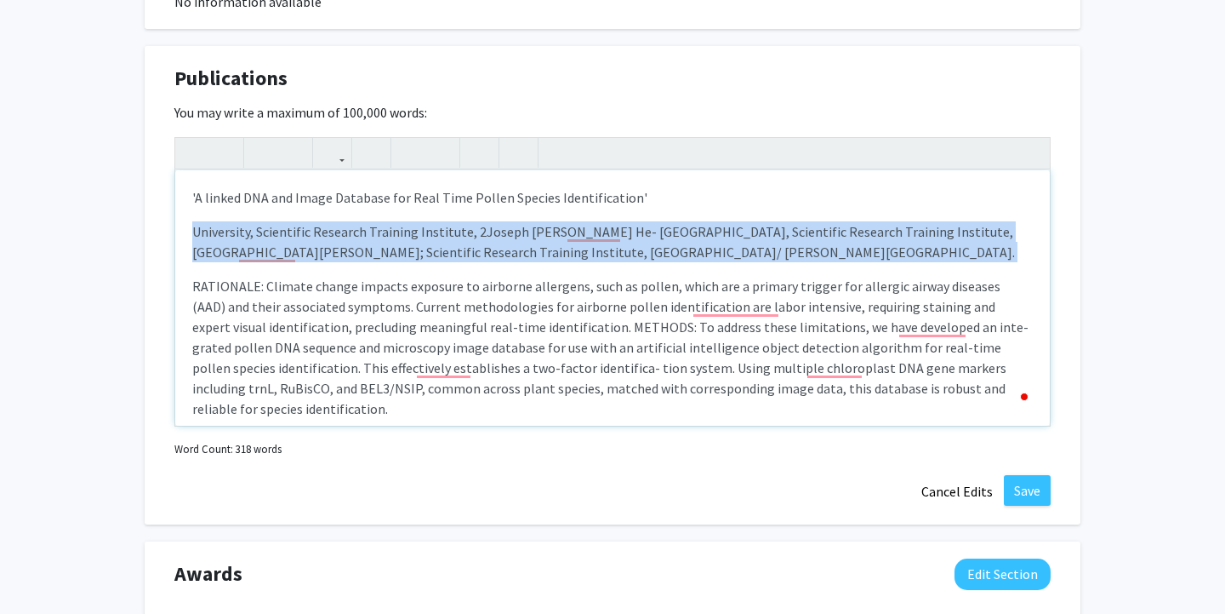
drag, startPoint x: 855, startPoint y: 258, endPoint x: 155, endPoint y: 220, distance: 701.4
click at [155, 220] on div "Publications Edit Section You may write a maximum of 100,000 words: 'A linked D…" at bounding box center [613, 285] width 936 height 478
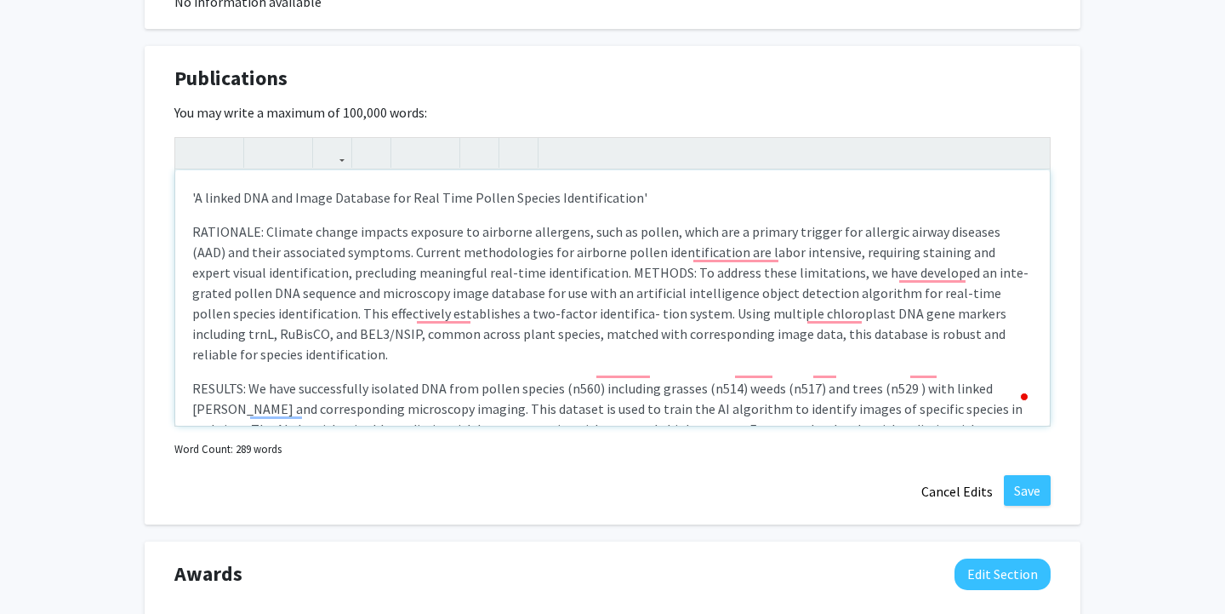
click at [287, 207] on p "'A linked DNA and Image Database for Real Time Pollen Species Identification'" at bounding box center [612, 197] width 841 height 20
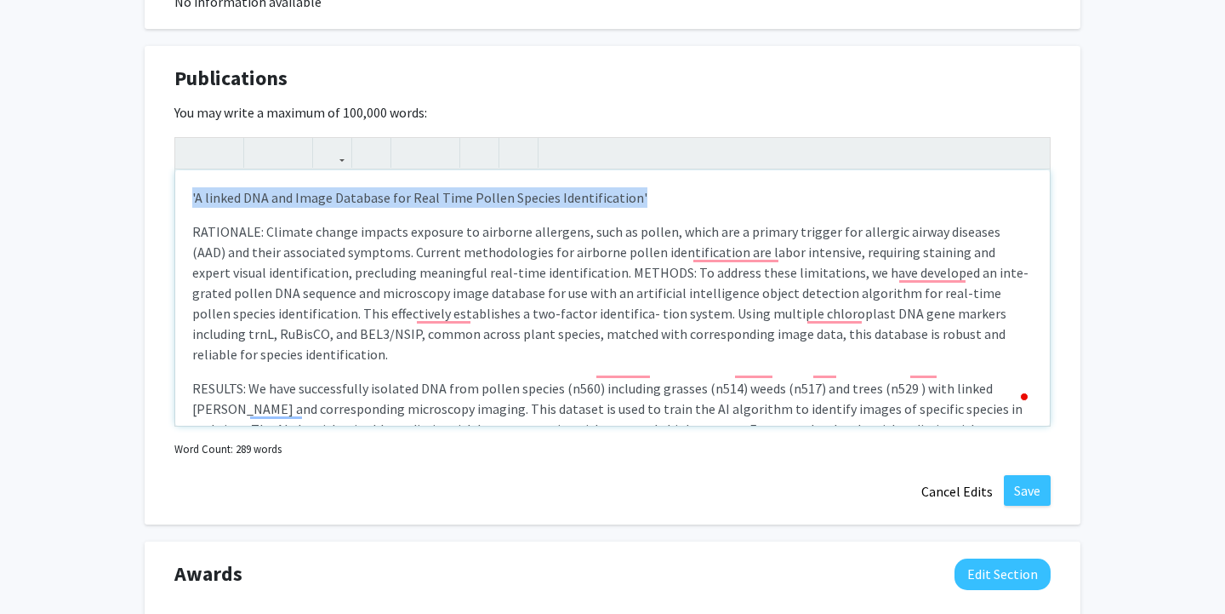
click at [287, 207] on p "'A linked DNA and Image Database for Real Time Pollen Species Identification'" at bounding box center [612, 197] width 841 height 20
click at [200, 153] on icon "button" at bounding box center [194, 153] width 14 height 28
click at [732, 198] on p "'A linked DNA and Image Database for Real Time Pollen Species Identification'" at bounding box center [612, 197] width 841 height 20
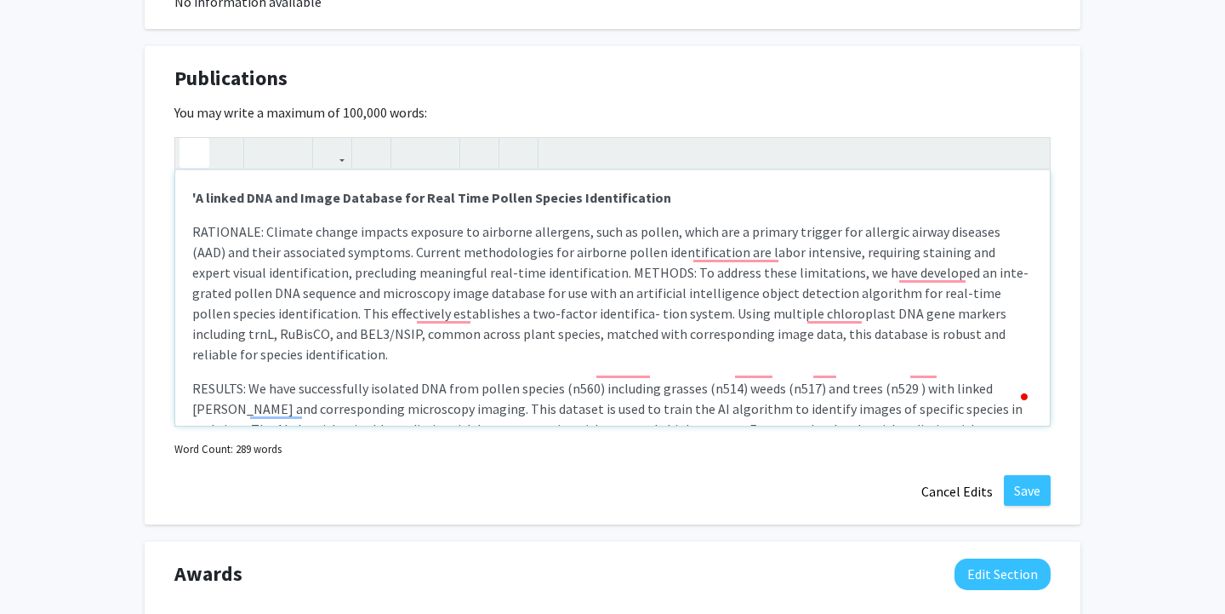
click at [196, 196] on strong "'A linked DNA and Image Database for Real Time Pollen Species Identification" at bounding box center [431, 197] width 479 height 17
click at [261, 235] on span "RATIONALE: Climate change impacts exposure to airborne allergens, such as polle…" at bounding box center [610, 293] width 837 height 140
drag, startPoint x: 261, startPoint y: 235, endPoint x: 143, endPoint y: 235, distance: 118.3
click at [197, 154] on icon "button" at bounding box center [194, 153] width 14 height 28
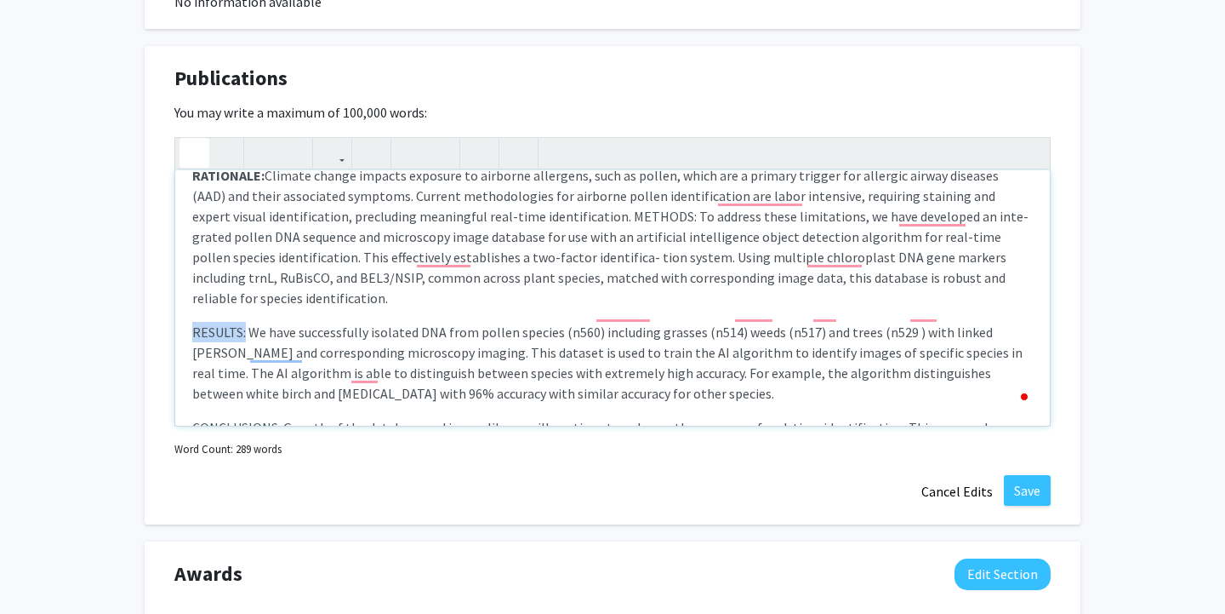
drag, startPoint x: 246, startPoint y: 311, endPoint x: 168, endPoint y: 311, distance: 78.3
click at [168, 311] on div "Publications Edit Section You may write a maximum of 100,000 words: A linked DN…" at bounding box center [613, 285] width 936 height 478
click at [195, 149] on icon "button" at bounding box center [194, 153] width 14 height 28
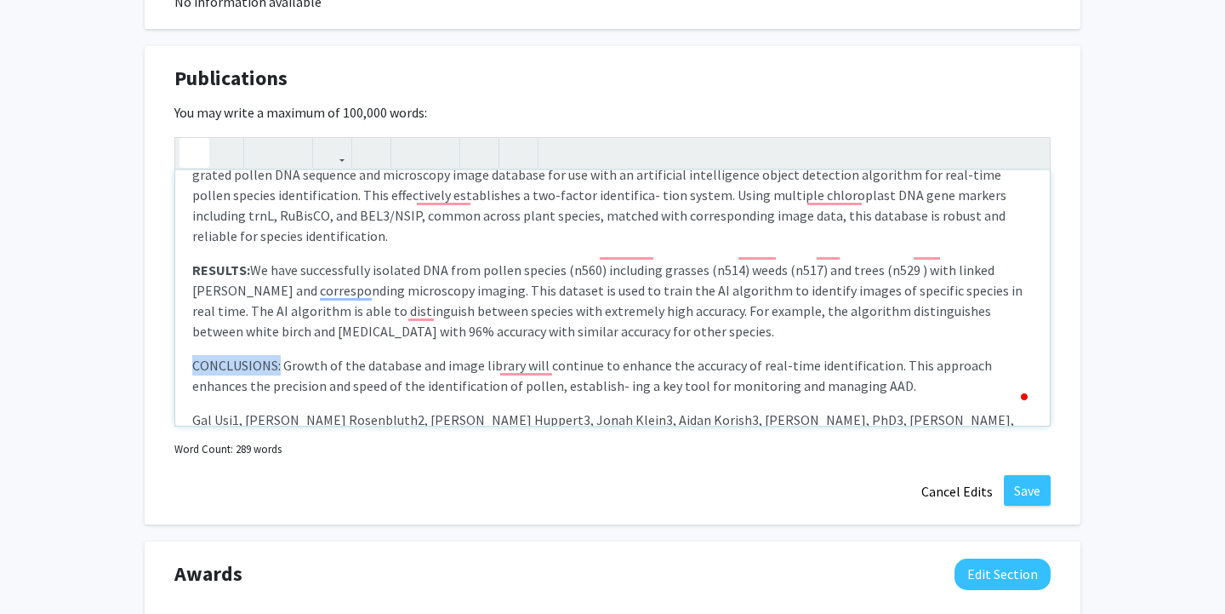
drag, startPoint x: 281, startPoint y: 349, endPoint x: 161, endPoint y: 348, distance: 120.0
click at [161, 348] on div "Publications Edit Section You may write a maximum of 100,000 words: A linked DN…" at bounding box center [613, 285] width 936 height 478
click at [197, 151] on icon "button" at bounding box center [194, 153] width 14 height 28
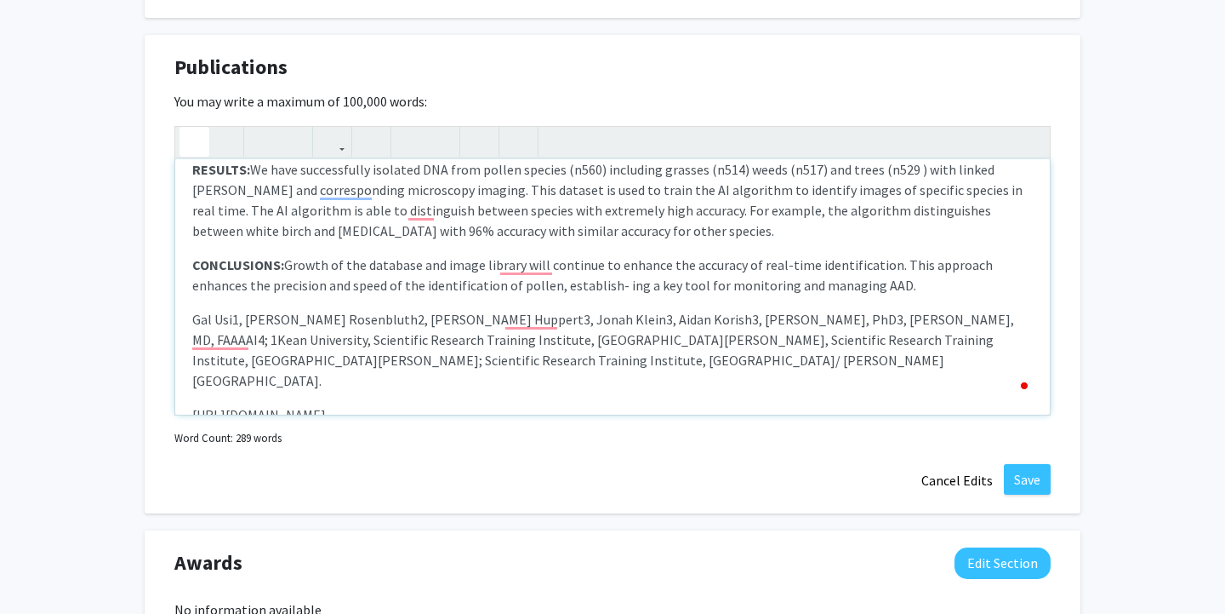
click at [810, 342] on p "Gal Usi1, [PERSON_NAME] Rosenbluth2, [PERSON_NAME] Huppert3, Jonah Klein3, Aida…" at bounding box center [612, 350] width 841 height 82
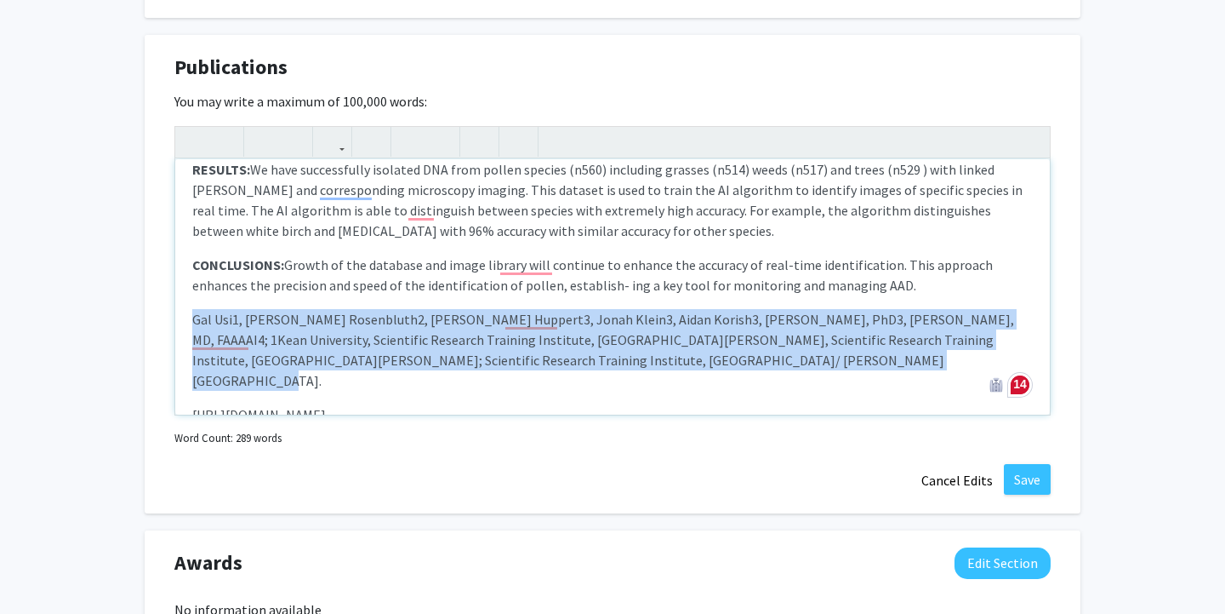
drag, startPoint x: 807, startPoint y: 344, endPoint x: 168, endPoint y: 295, distance: 640.1
click at [168, 295] on div "Publications Edit Section You may write a maximum of 100,000 words: A linked DN…" at bounding box center [613, 274] width 936 height 478
copy p "Gal Usi1, [PERSON_NAME] Rosenbluth2, [PERSON_NAME] Huppert3, Jonah Klein3, Aida…"
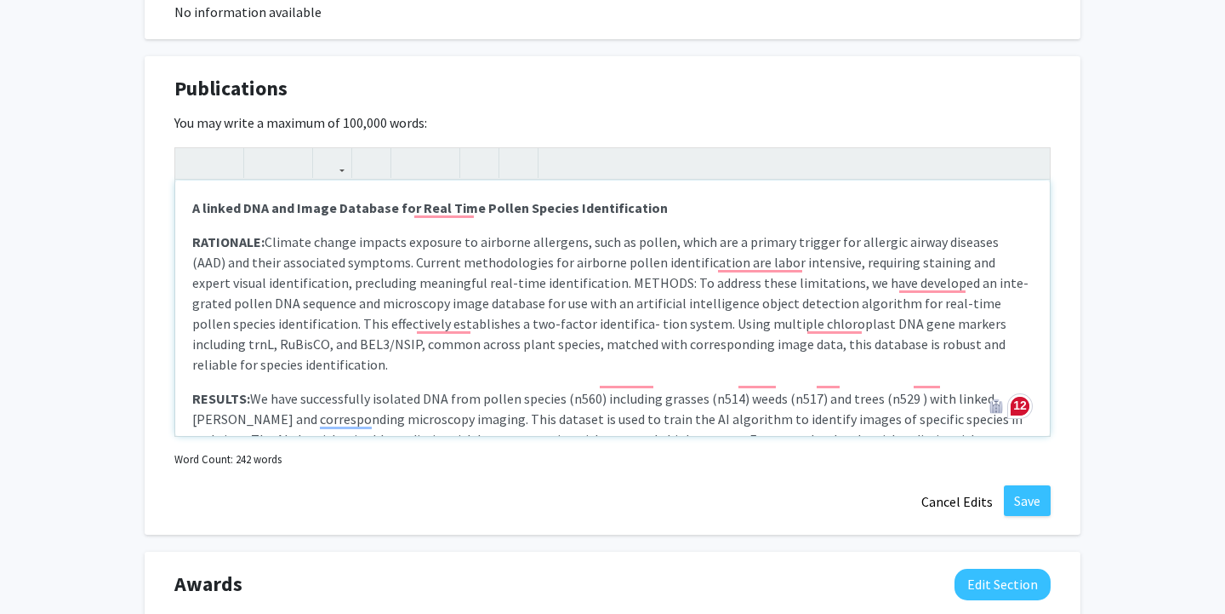
click at [676, 210] on p "A linked DNA and Image Database for Real Time Pollen Species Identification" at bounding box center [612, 207] width 841 height 20
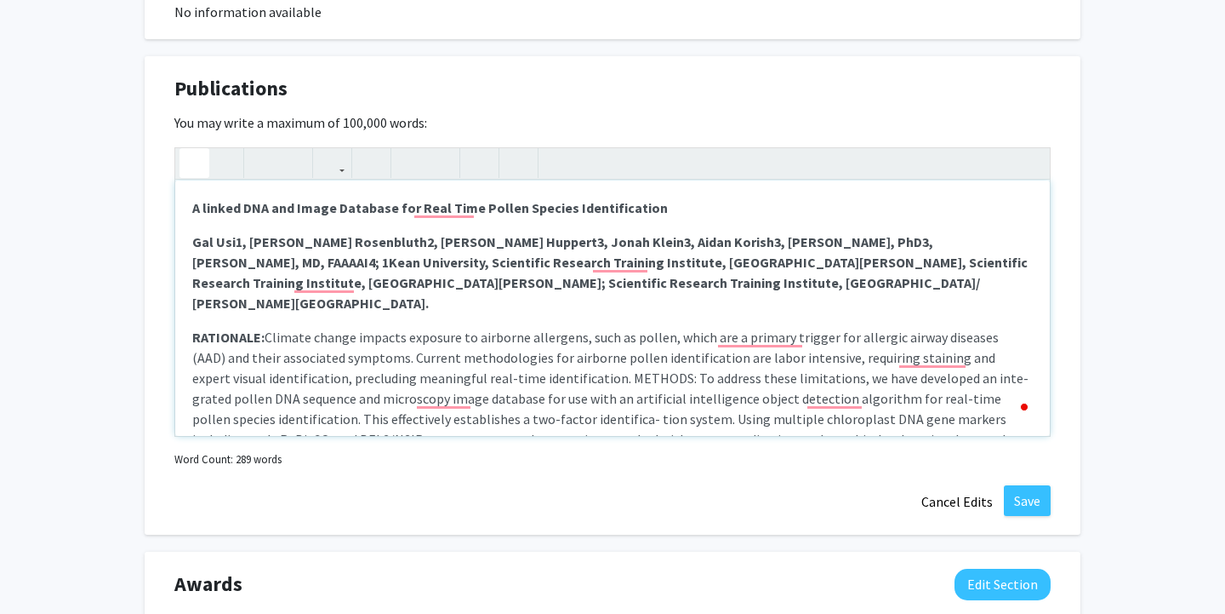
click at [846, 218] on p "A linked DNA and Image Database for Real Time Pollen Species Identification" at bounding box center [612, 207] width 841 height 20
click at [236, 245] on strong "Gal Usi1, [PERSON_NAME] Rosenbluth2, [PERSON_NAME] Huppert3, Jonah Klein3, Aida…" at bounding box center [610, 272] width 836 height 78
click at [259, 163] on icon "button" at bounding box center [263, 163] width 14 height 28
click at [358, 238] on strong "Gal Usi 1 , [PERSON_NAME] Rosenbluth2, [PERSON_NAME] Huppert3, Jonah Klein3, Ai…" at bounding box center [610, 272] width 836 height 78
click at [256, 149] on use "button" at bounding box center [256, 149] width 0 height 0
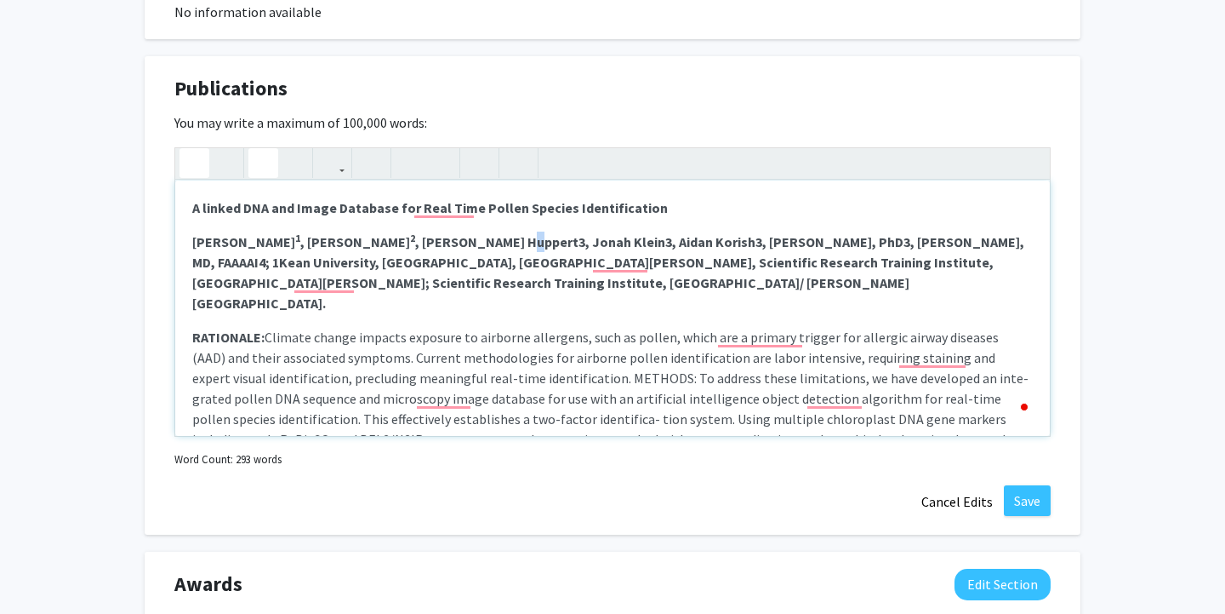
click at [471, 243] on strong "Gal Usi 1 , [PERSON_NAME] 2 , [PERSON_NAME] Huppert3, Jonah Klein3, Aidan Koris…" at bounding box center [608, 272] width 832 height 78
click at [269, 163] on icon "button" at bounding box center [263, 163] width 14 height 28
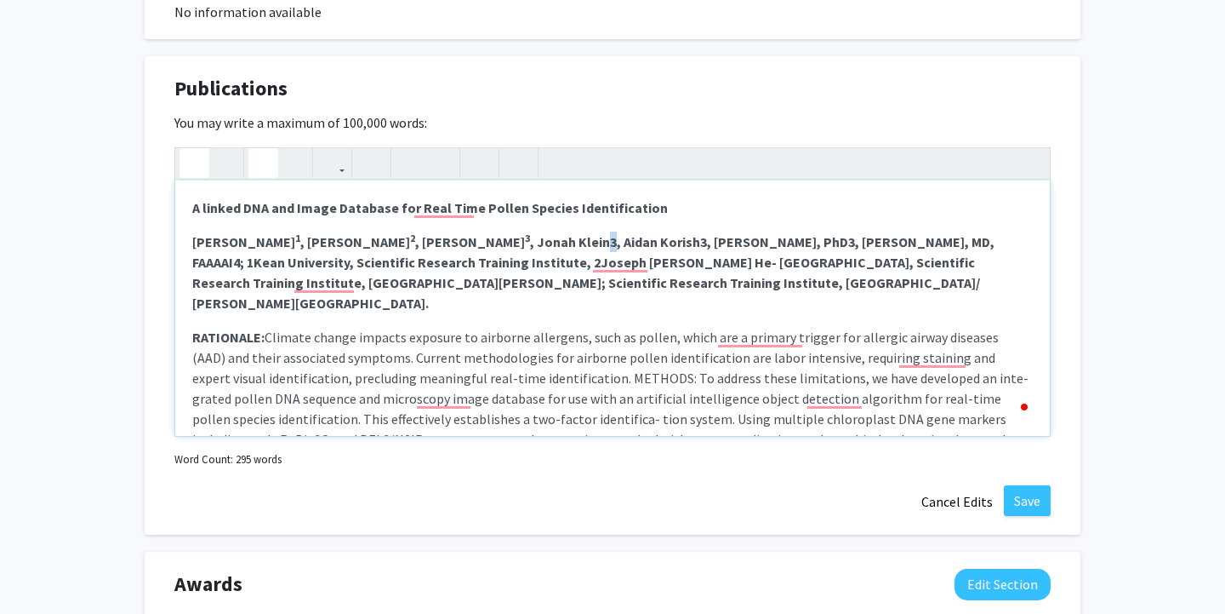
click at [553, 238] on strong "Gal Usi 1 , [PERSON_NAME] 2 , [PERSON_NAME] 3 , [PERSON_NAME] Klein3, Aidan Kor…" at bounding box center [593, 272] width 802 height 78
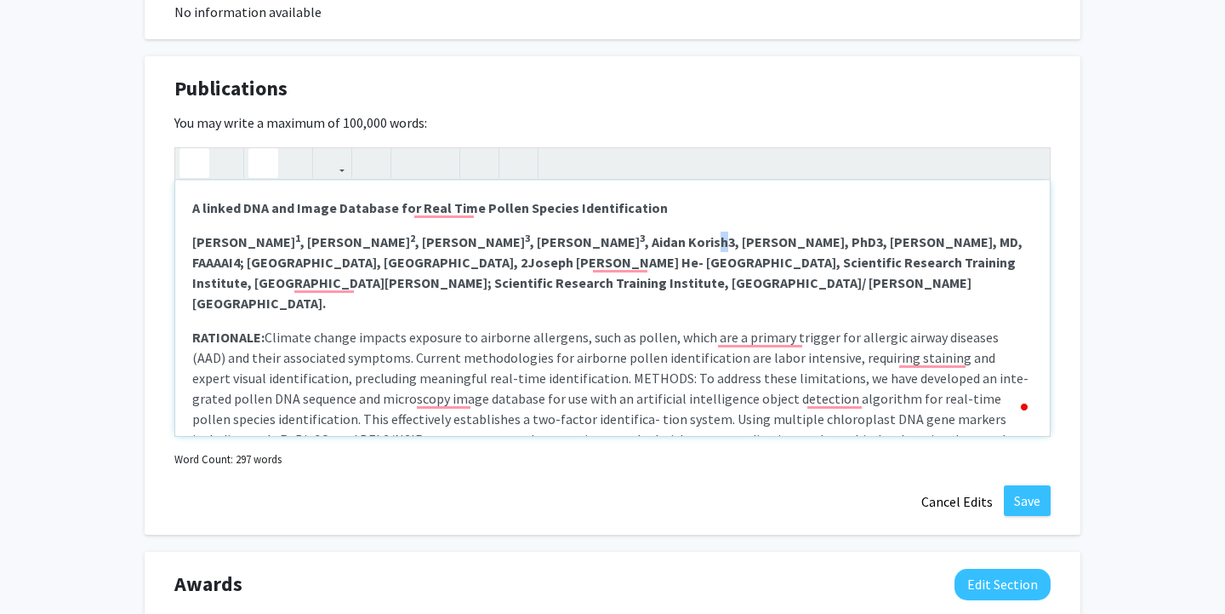
click at [276, 166] on button "button" at bounding box center [263, 163] width 30 height 30
click at [641, 243] on strong "Gal Usi 1 , [PERSON_NAME] 2 , [PERSON_NAME] 3 , [PERSON_NAME] 3 , Aidan Korish3…" at bounding box center [607, 272] width 831 height 78
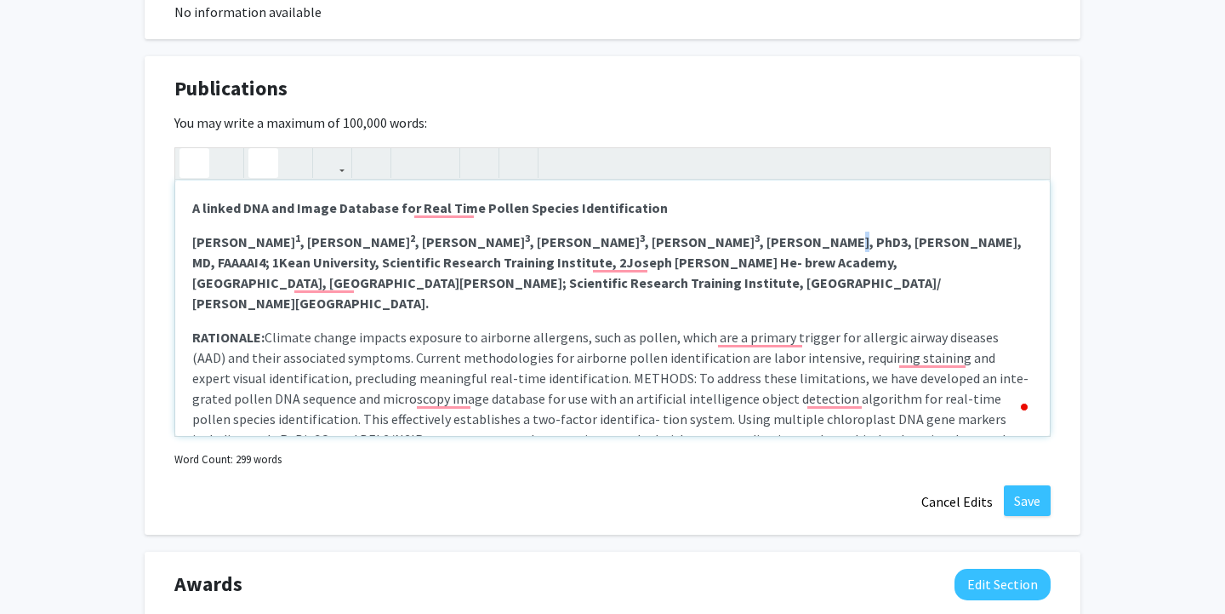
click at [262, 159] on icon "button" at bounding box center [263, 163] width 14 height 28
click at [757, 243] on strong "Gal Usi 1 , [PERSON_NAME] 2 , [PERSON_NAME] 3 , [PERSON_NAME] 3 , [PERSON_NAME]…" at bounding box center [607, 272] width 830 height 78
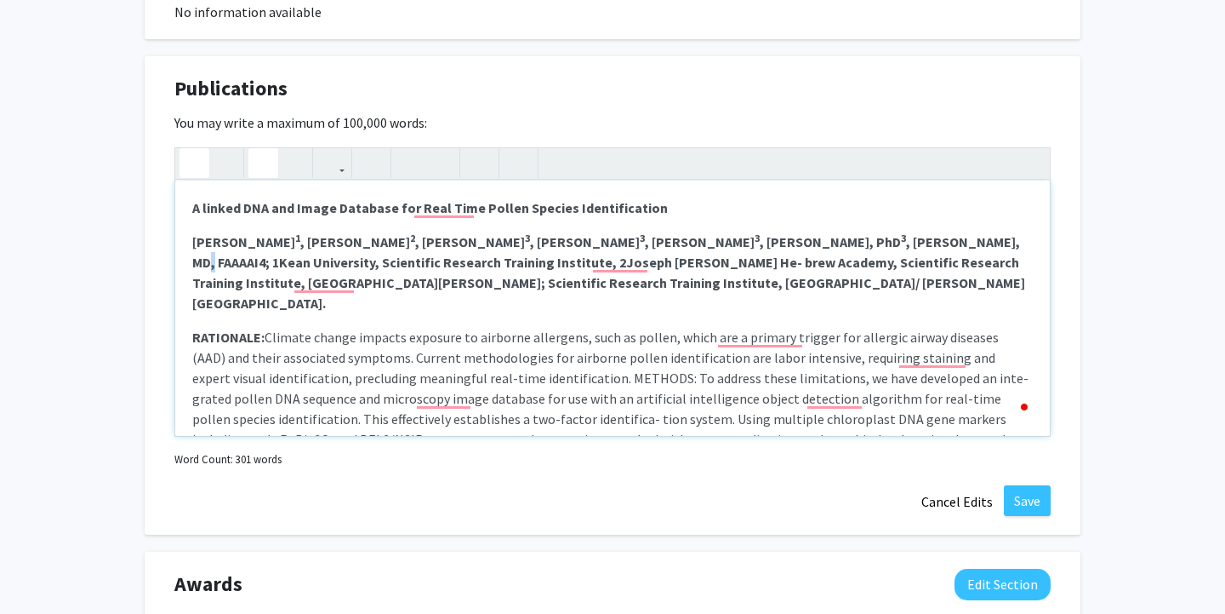
click at [274, 164] on button "button" at bounding box center [263, 163] width 30 height 30
click at [940, 241] on strong "Gal Usi 1 , [PERSON_NAME] 2 , [PERSON_NAME] 3 , [PERSON_NAME] 3 , [PERSON_NAME]…" at bounding box center [608, 272] width 833 height 78
click at [270, 160] on button "button" at bounding box center [263, 163] width 30 height 30
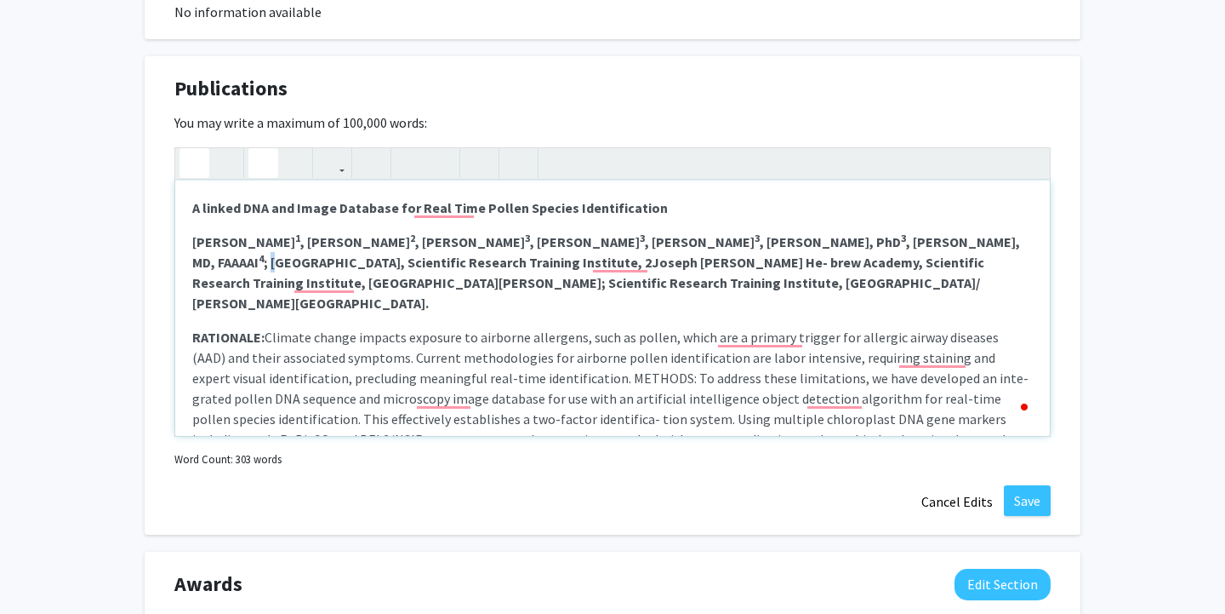
click at [952, 241] on strong "Gal Usi 1 , [PERSON_NAME] 2 , [PERSON_NAME] 3 , [PERSON_NAME] 3 , [PERSON_NAME]…" at bounding box center [606, 272] width 828 height 78
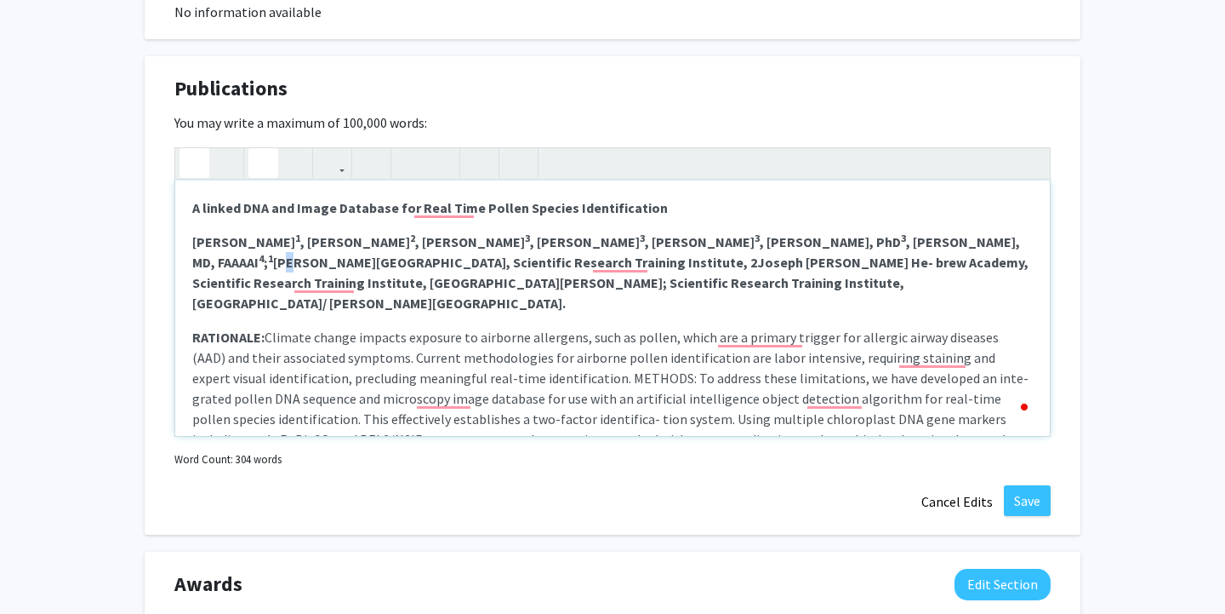
click at [263, 163] on icon "button" at bounding box center [263, 163] width 14 height 28
click at [486, 262] on strong "Gal Usi 1 , [PERSON_NAME] 2 , [PERSON_NAME] 3 , [PERSON_NAME] 3 , [PERSON_NAME]…" at bounding box center [610, 272] width 837 height 78
click at [272, 169] on button "button" at bounding box center [263, 163] width 30 height 30
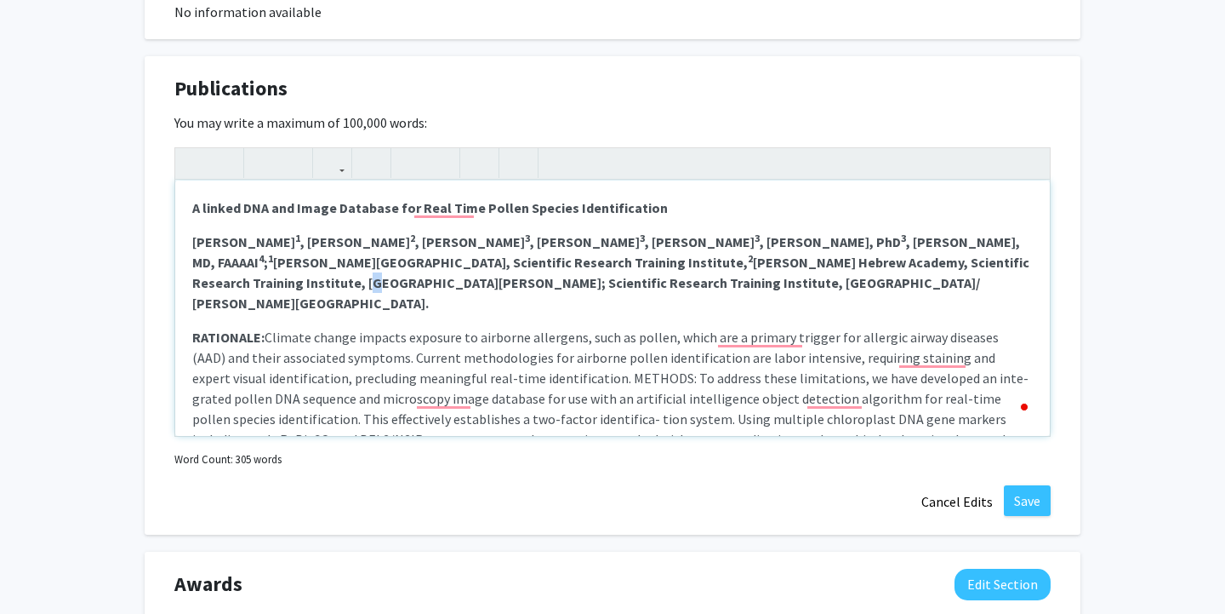
click at [928, 266] on strong "Gal Usi 1 , [PERSON_NAME] 2 , [PERSON_NAME] 3 , [PERSON_NAME] 3 , [PERSON_NAME]…" at bounding box center [610, 272] width 837 height 78
click at [268, 154] on icon "button" at bounding box center [263, 163] width 14 height 28
drag, startPoint x: 539, startPoint y: 286, endPoint x: 528, endPoint y: 286, distance: 10.2
click at [528, 286] on strong "Gal Usi 1 , [PERSON_NAME] 2 , [PERSON_NAME] 3 , [PERSON_NAME] 3 , [PERSON_NAME]…" at bounding box center [610, 272] width 837 height 78
click at [273, 166] on button "button" at bounding box center [263, 163] width 30 height 30
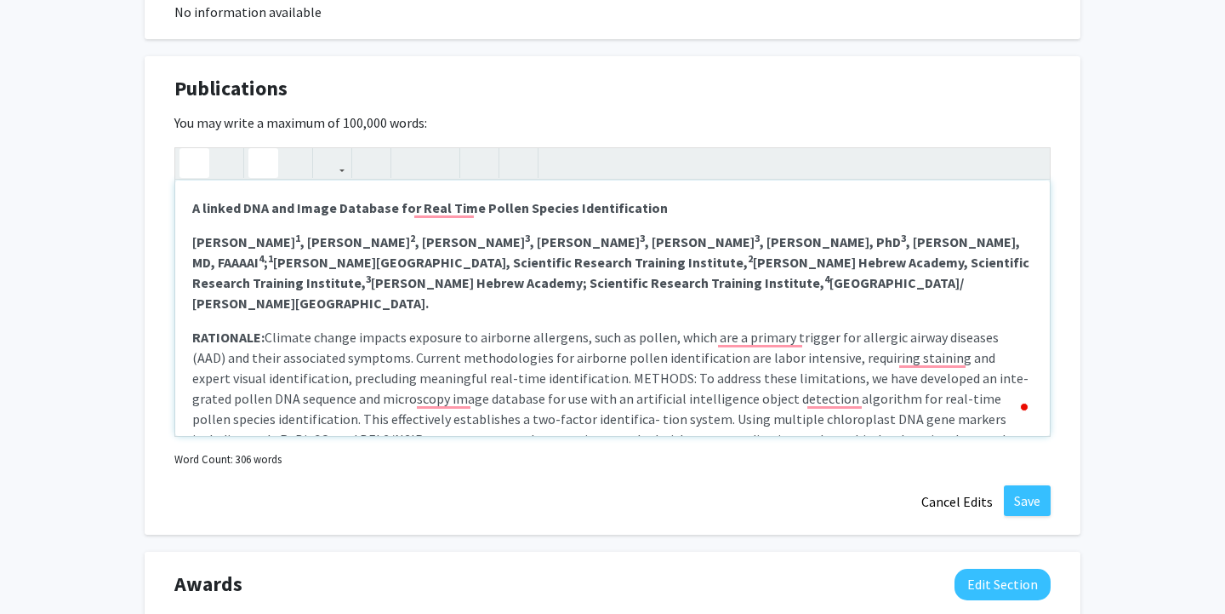
click at [935, 280] on p "[PERSON_NAME] 1 , [PERSON_NAME] 2 , [PERSON_NAME] 3 , [PERSON_NAME] 3 , [PERSON…" at bounding box center [612, 272] width 841 height 82
drag, startPoint x: 927, startPoint y: 265, endPoint x: 495, endPoint y: 269, distance: 431.5
click at [495, 269] on strong "[PERSON_NAME] 1 , [PERSON_NAME] 2 , [PERSON_NAME] 3 , [PERSON_NAME] 3 , [PERSON…" at bounding box center [610, 272] width 837 height 78
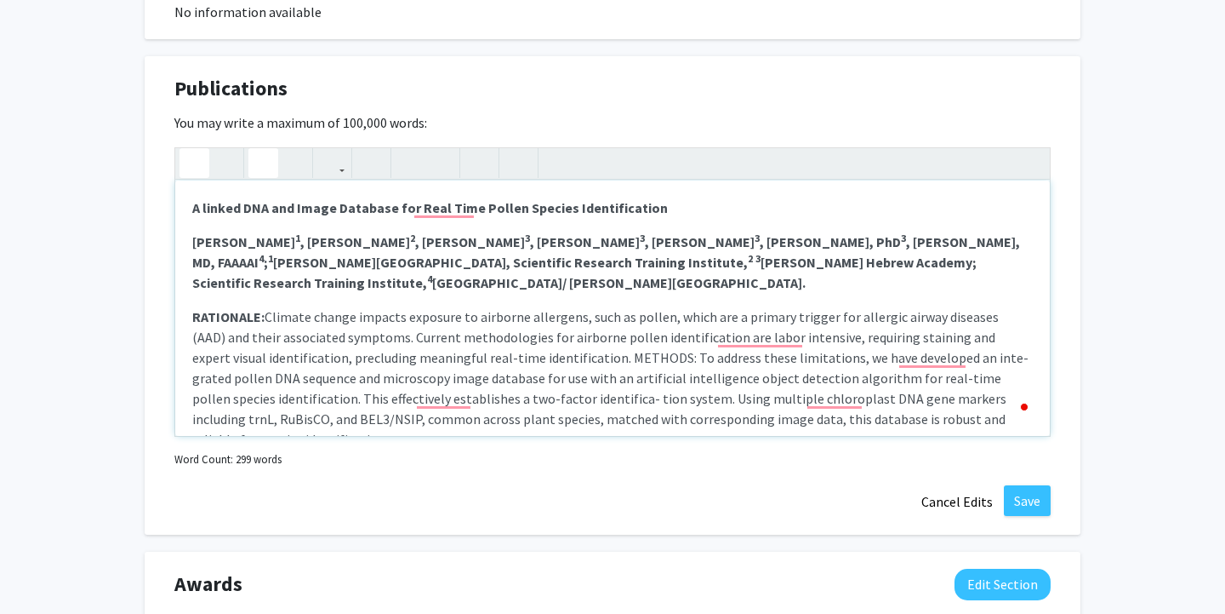
click at [748, 265] on sup "2" at bounding box center [750, 258] width 5 height 13
click at [489, 264] on strong "Gal Usi 1 , [PERSON_NAME] 2 , [PERSON_NAME] 3 , [PERSON_NAME] 3 , [PERSON_NAME]…" at bounding box center [606, 262] width 828 height 58
click at [500, 263] on strong "[PERSON_NAME] 1 , [PERSON_NAME] 2 , [PERSON_NAME] 3 , [PERSON_NAME] 3 , [PERSON…" at bounding box center [606, 262] width 828 height 58
click at [922, 267] on strong "Gal Usi 1 , [PERSON_NAME] 2 , [PERSON_NAME] 3 , [PERSON_NAME] 3 , [PERSON_NAME]…" at bounding box center [612, 262] width 840 height 58
click at [266, 159] on icon "button" at bounding box center [263, 163] width 14 height 28
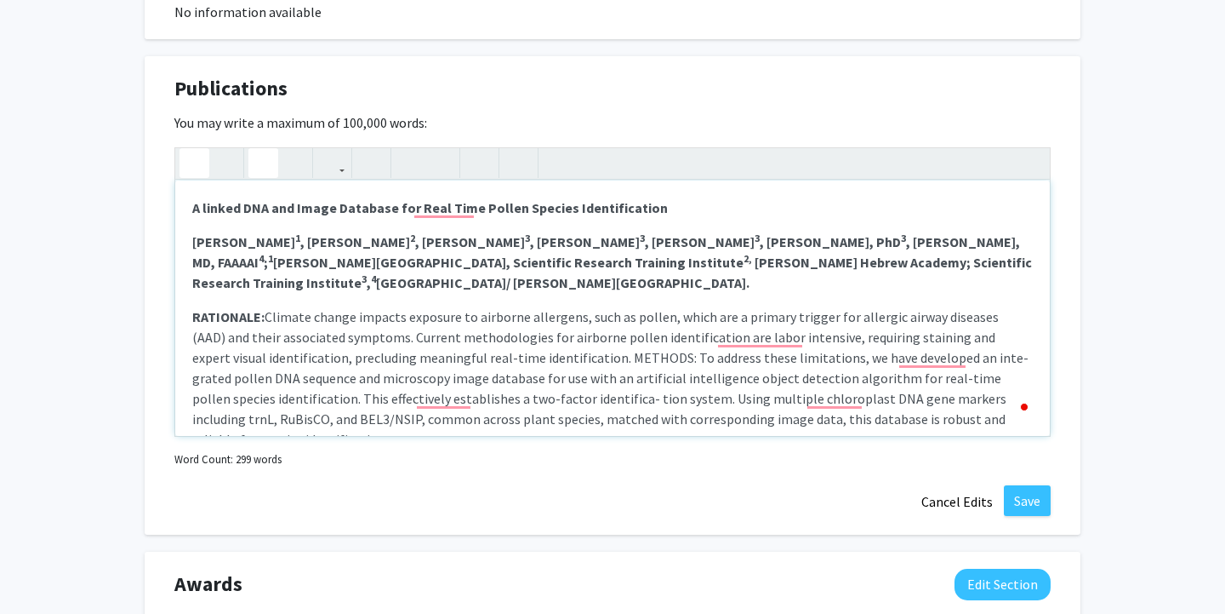
click at [593, 282] on p "[PERSON_NAME] 1 , [PERSON_NAME] 2 , [PERSON_NAME] 3 , [PERSON_NAME] 3 , [PERSON…" at bounding box center [612, 261] width 841 height 61
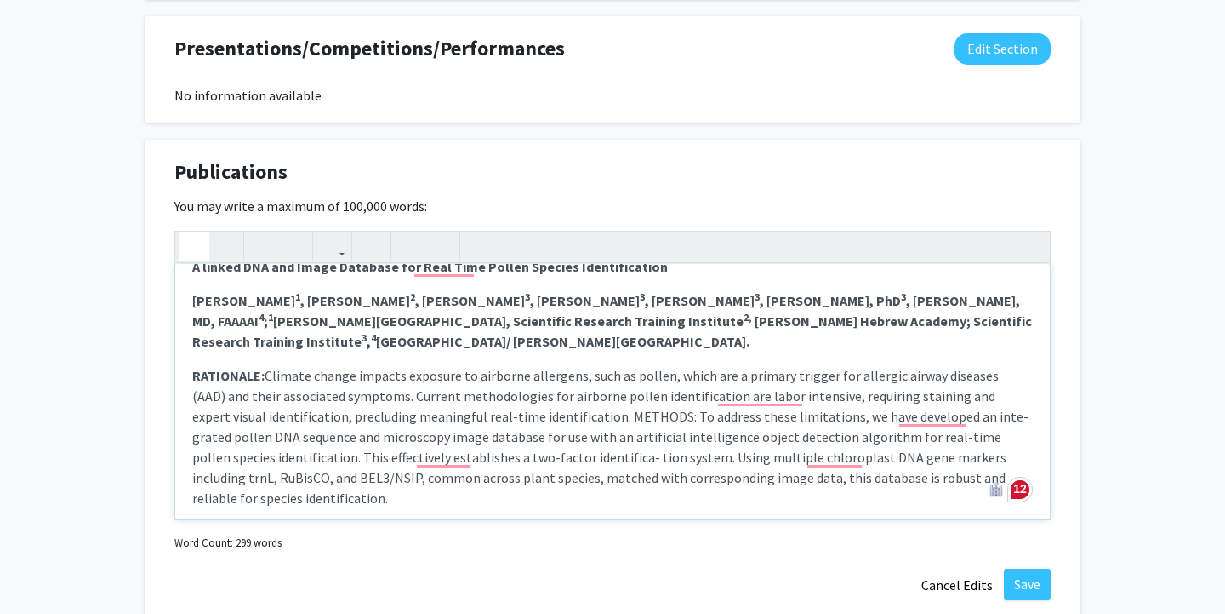
scroll to position [19, 0]
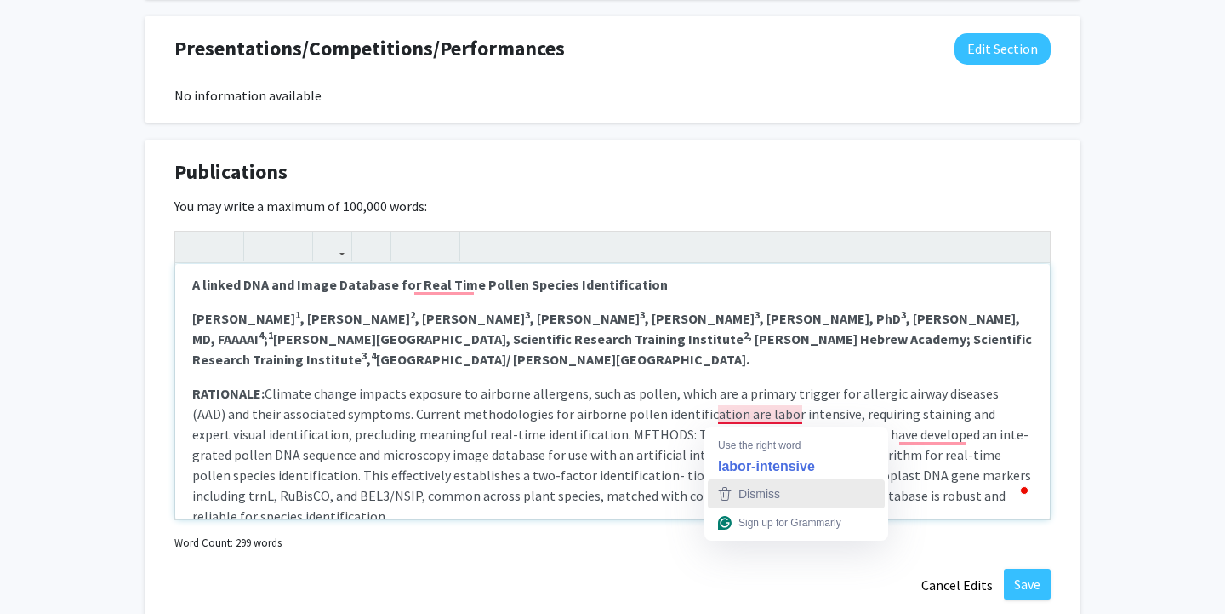
click at [767, 496] on span "Dismiss" at bounding box center [760, 494] width 42 height 14
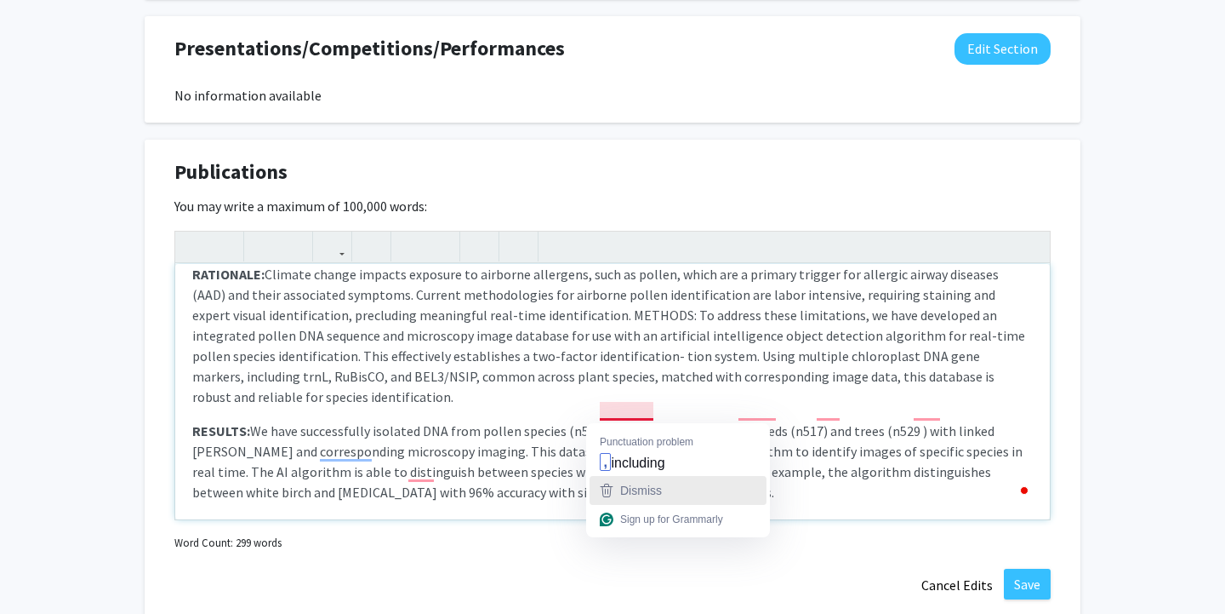
click at [642, 483] on span "Dismiss" at bounding box center [641, 490] width 42 height 14
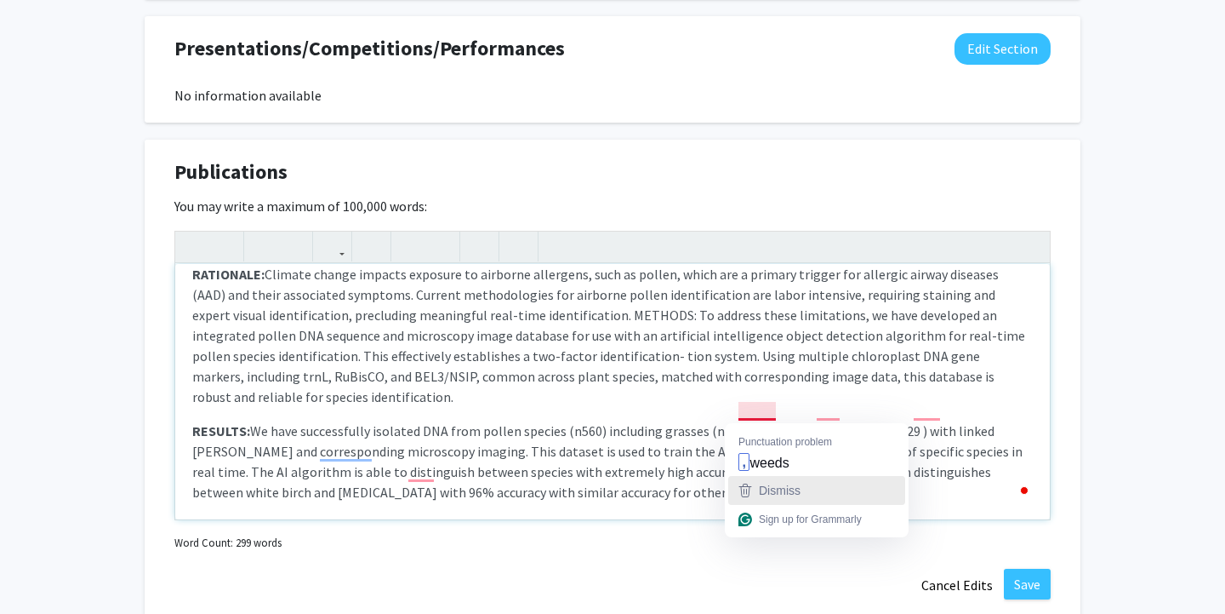
click at [762, 483] on span "Dismiss" at bounding box center [780, 490] width 42 height 14
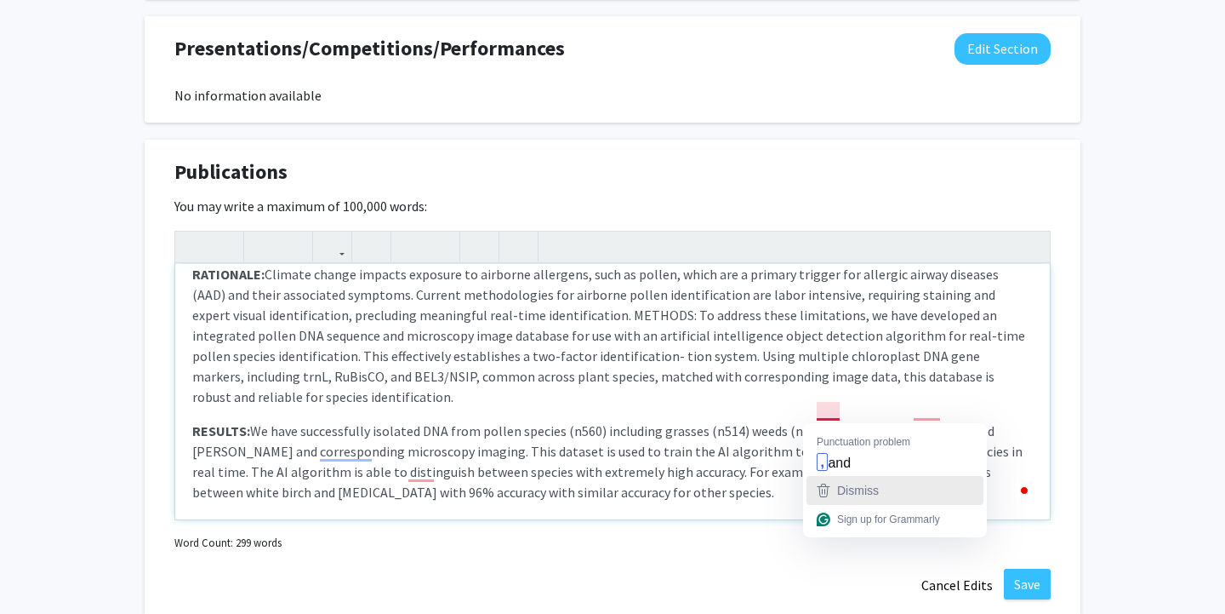
click at [841, 484] on span "Dismiss" at bounding box center [858, 490] width 42 height 14
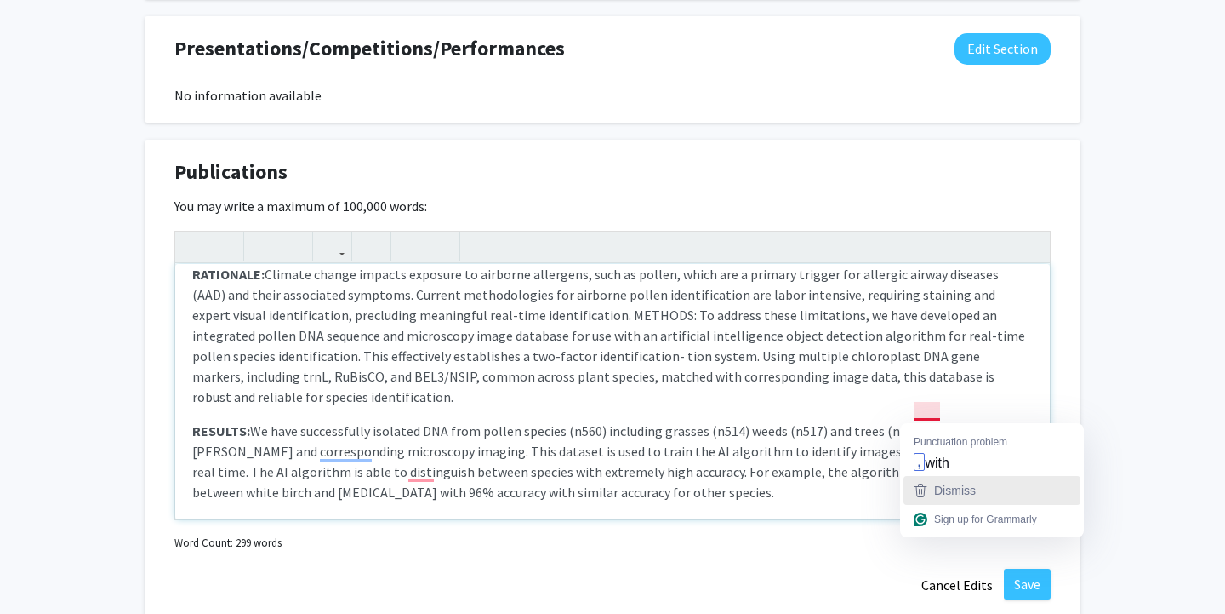
click at [930, 484] on icon "button" at bounding box center [921, 490] width 20 height 20
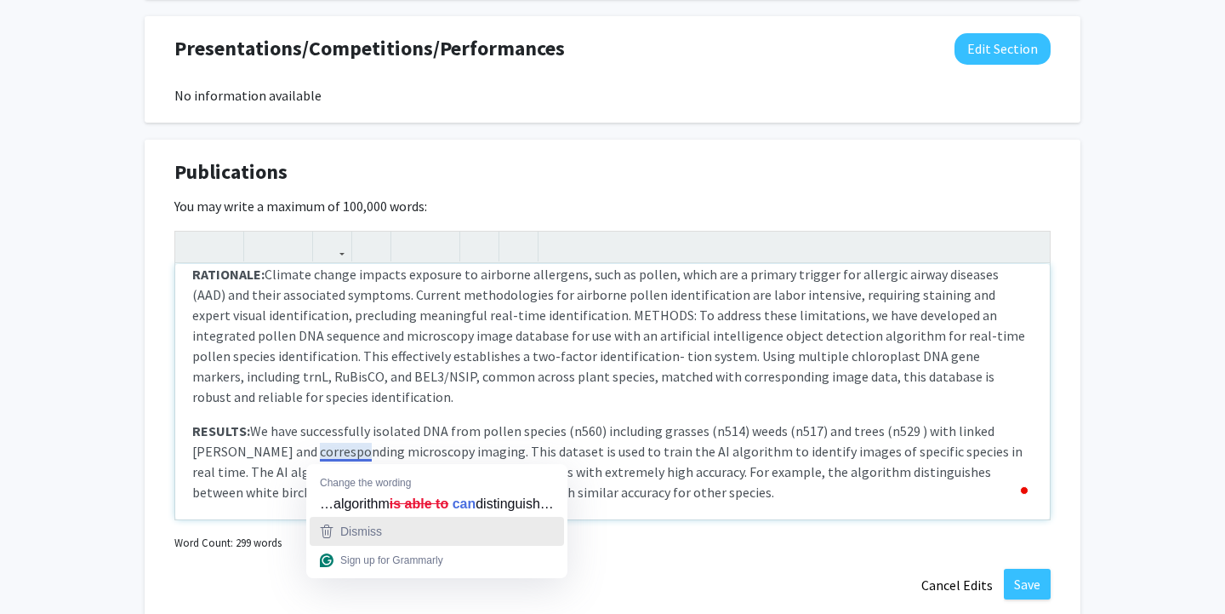
click at [370, 528] on span "Dismiss" at bounding box center [361, 531] width 42 height 14
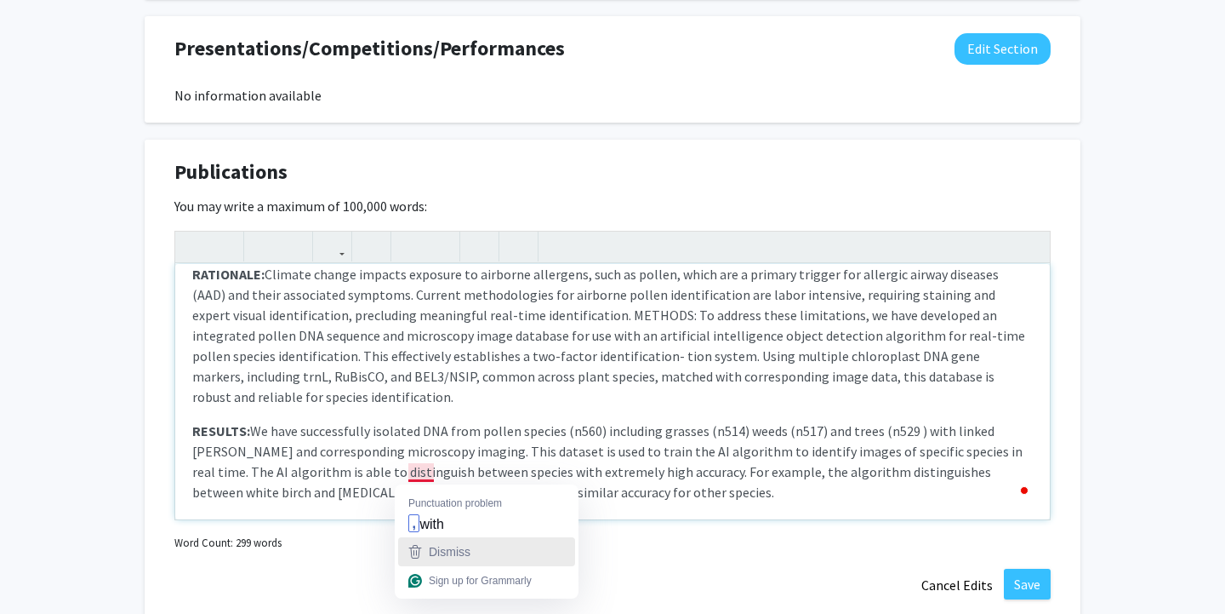
click at [448, 549] on span "Dismiss" at bounding box center [450, 552] width 42 height 14
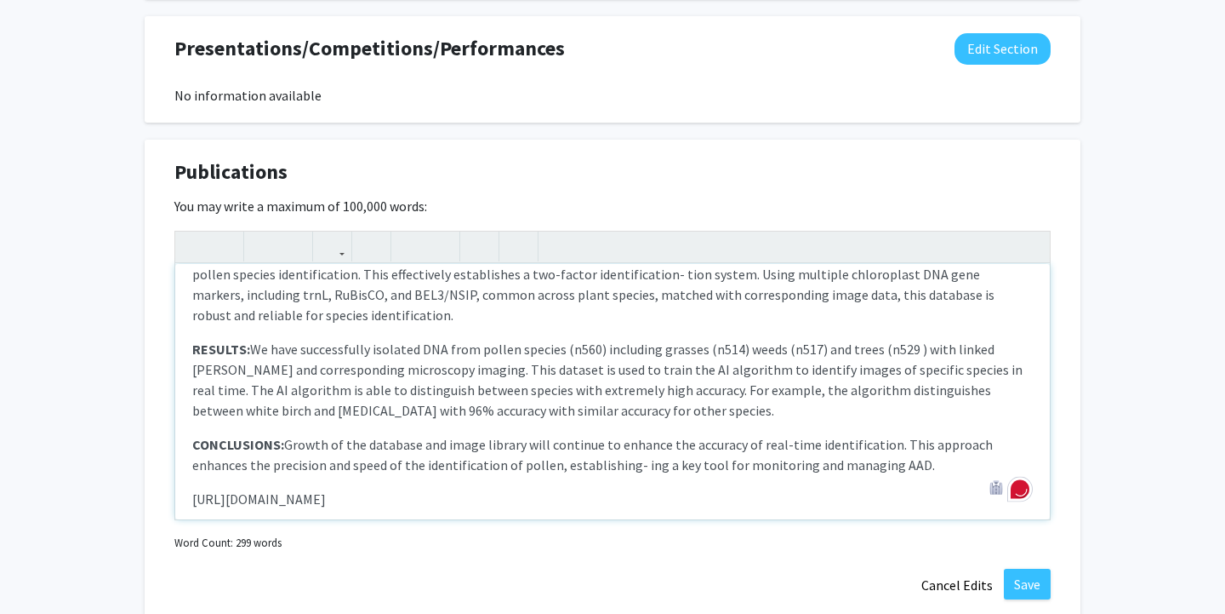
click at [684, 488] on p "[URL][DOMAIN_NAME]" at bounding box center [612, 498] width 841 height 20
drag, startPoint x: 684, startPoint y: 485, endPoint x: 98, endPoint y: 485, distance: 586.3
copy p "[URL][DOMAIN_NAME]"
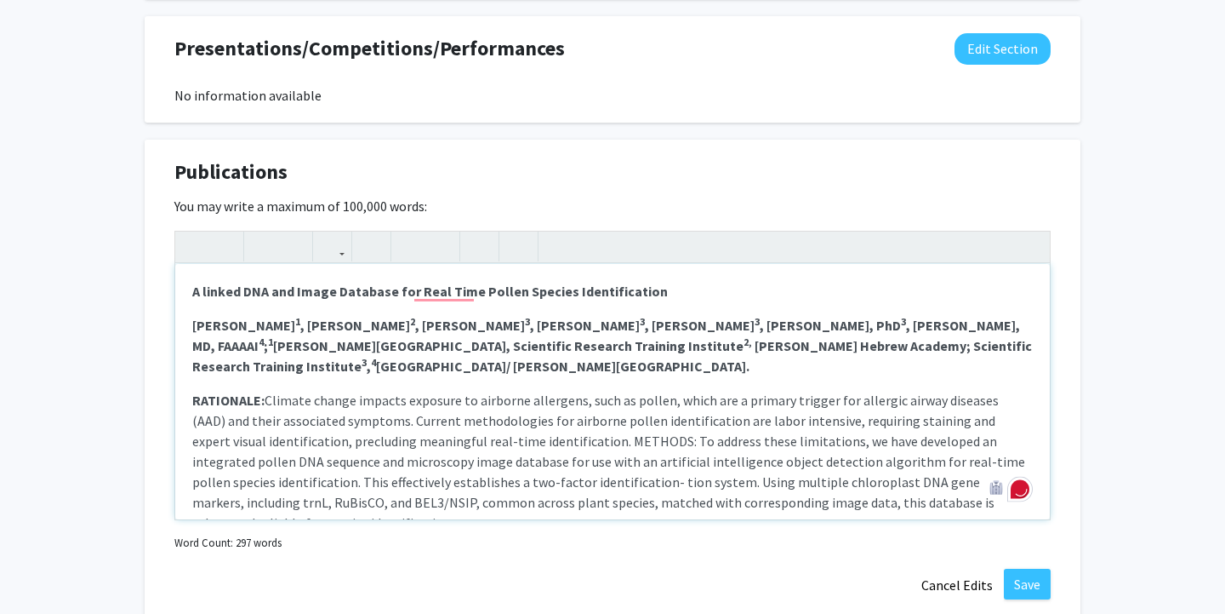
click at [678, 294] on p "A linked DNA and Image Database for Real Time Pollen Species Identification" at bounding box center [612, 291] width 841 height 20
click at [651, 288] on strong "A linked DNA and Image Database for Real Time Pollen Species Identification [UR…" at bounding box center [498, 291] width 613 height 17
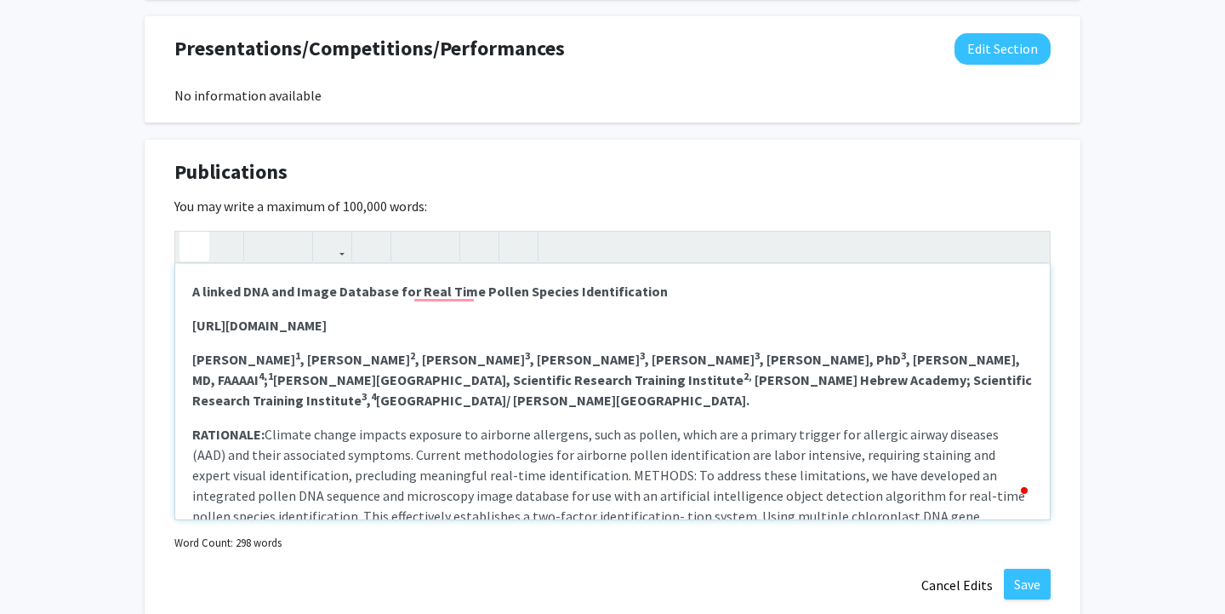
click at [720, 300] on p "A linked DNA and Image Database for Real Time Pollen Species Identification" at bounding box center [612, 291] width 841 height 20
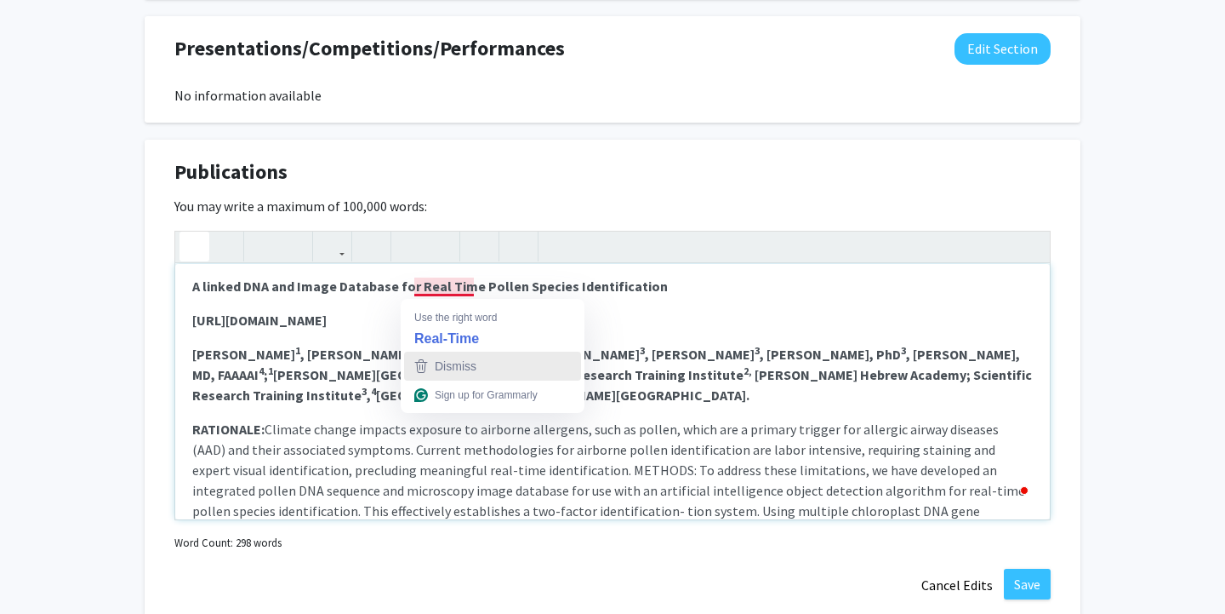
click at [422, 357] on icon "button" at bounding box center [421, 366] width 20 height 20
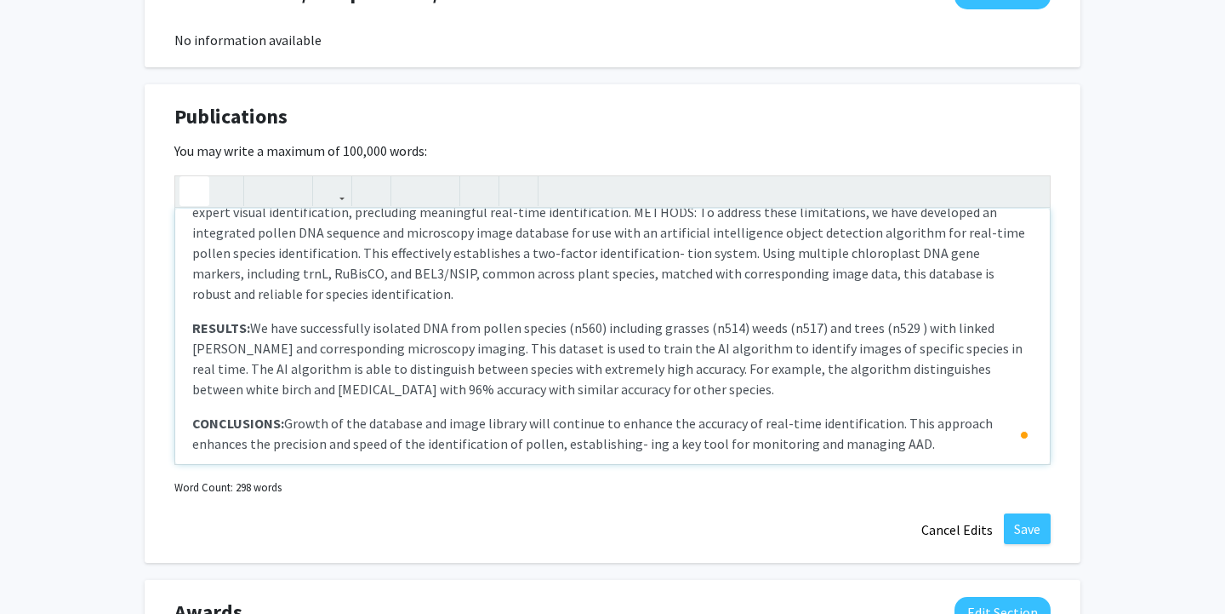
click at [864, 426] on p "CONCLUSIONS: Growth of the database and image library will continue to enhance …" at bounding box center [612, 433] width 841 height 41
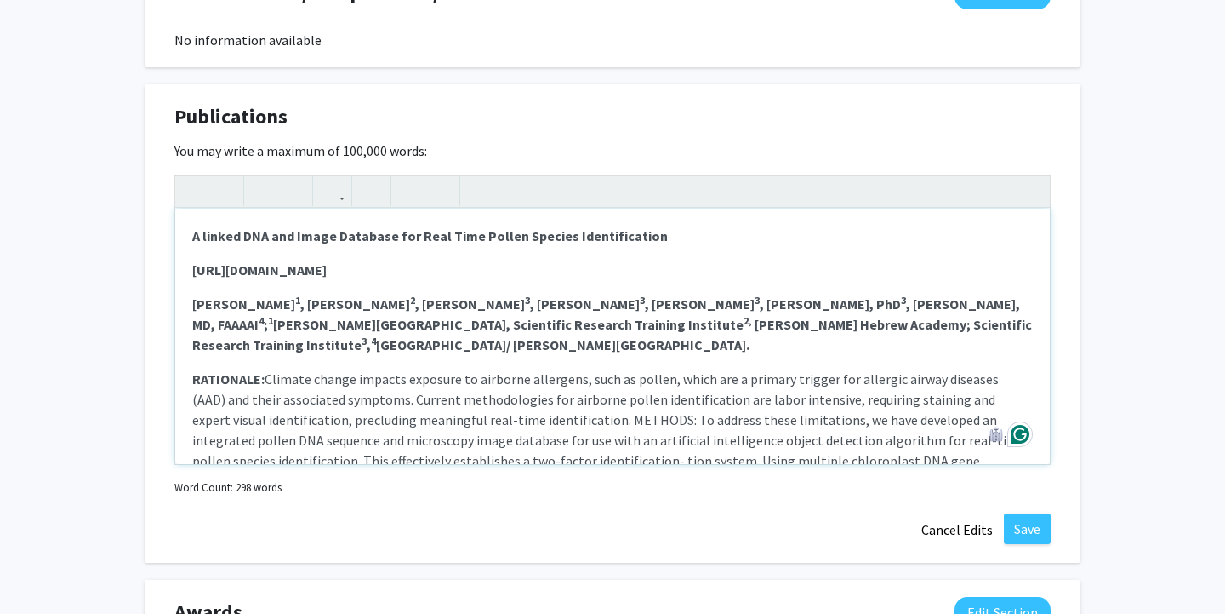
scroll to position [0, 0]
click at [186, 238] on div "A linked DNA and Image Database for Real Time Pollen Species Identification [UR…" at bounding box center [612, 335] width 875 height 255
click at [573, 343] on p "[PERSON_NAME] 1 , [PERSON_NAME] 2 , [PERSON_NAME] 3 , [PERSON_NAME] 3 , [PERSON…" at bounding box center [612, 324] width 841 height 61
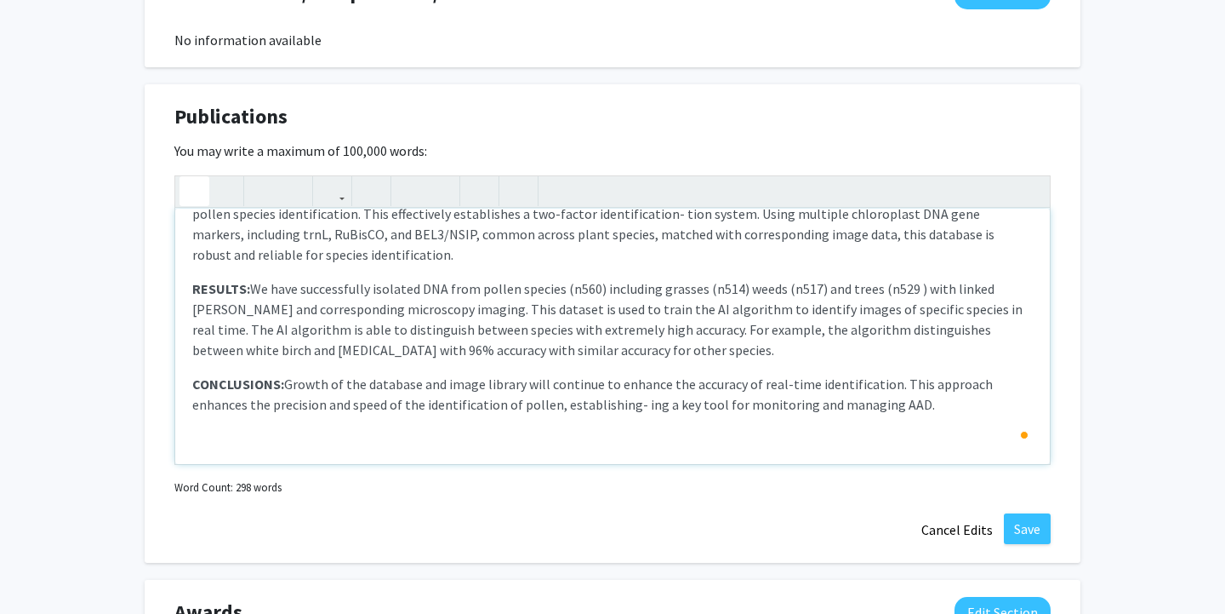
scroll to position [243, 0]
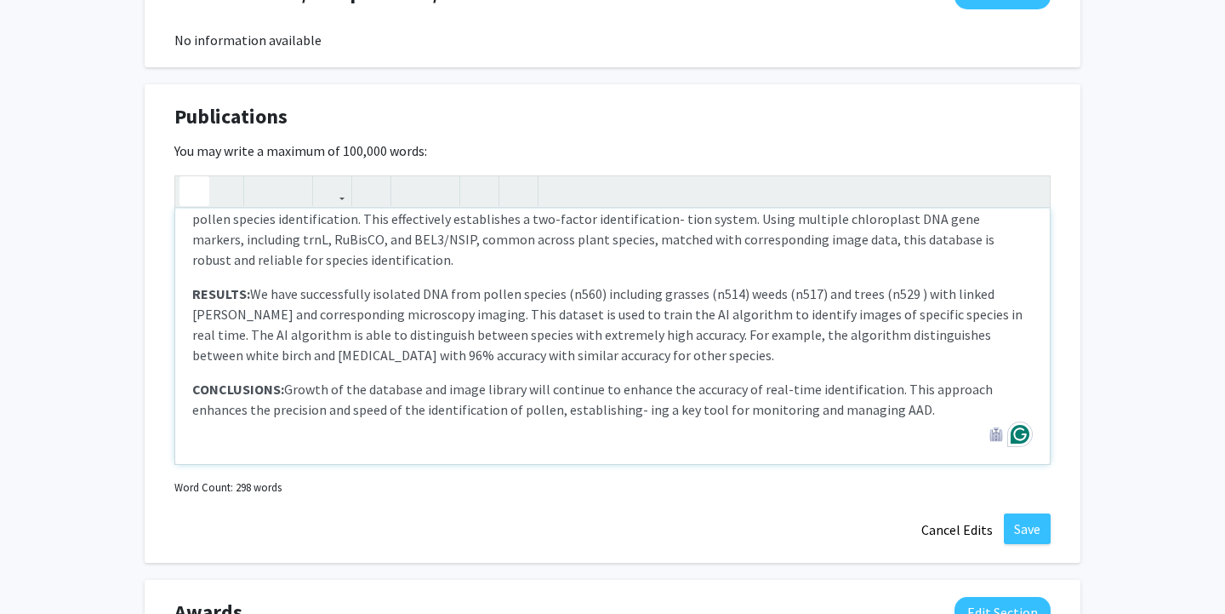
click at [856, 433] on p "Note to users with screen readers: Please deactivate our accessibility plugin f…" at bounding box center [612, 443] width 841 height 20
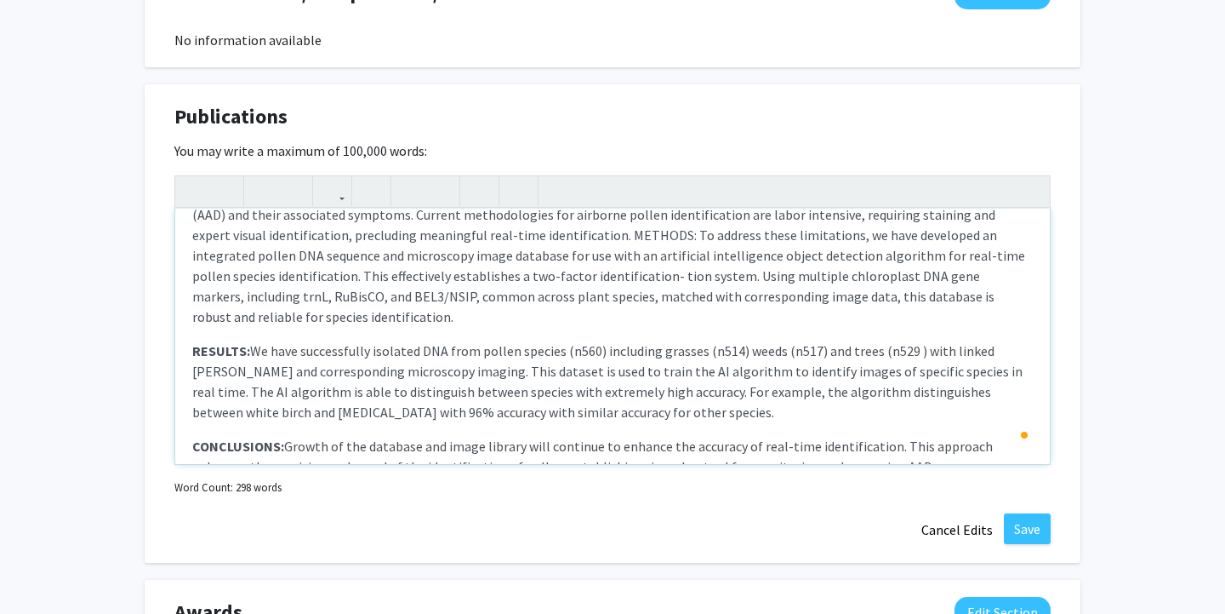
scroll to position [185, 0]
click at [755, 309] on div "A linked DNA and Image Database for Real Time Pollen Species Identification [UR…" at bounding box center [612, 335] width 875 height 255
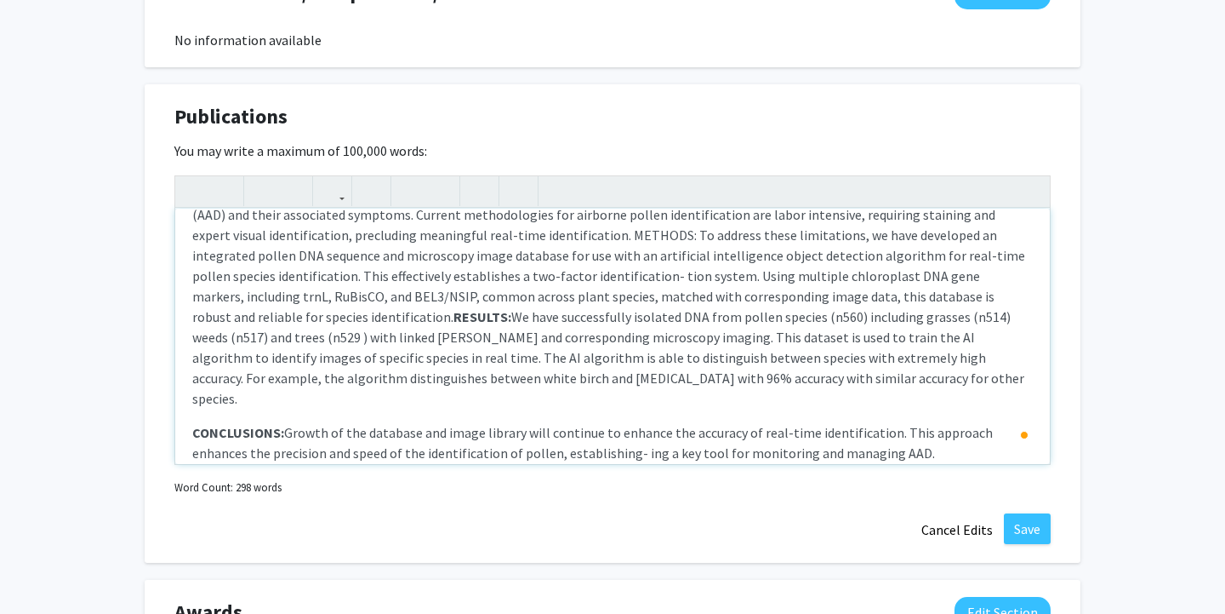
scroll to position [146, 0]
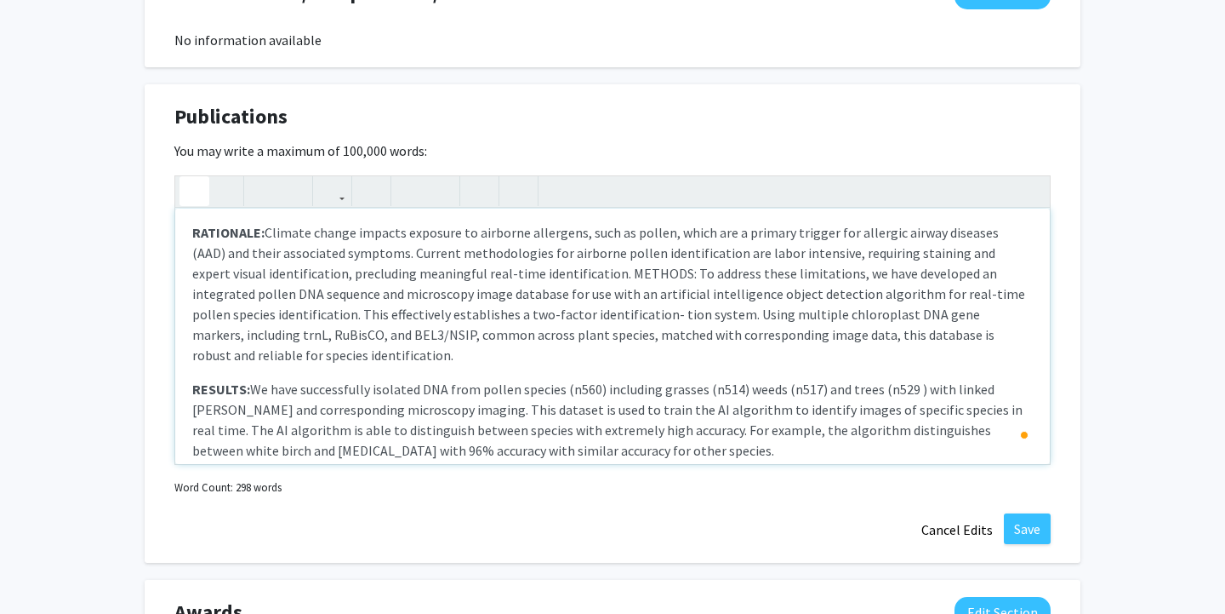
type textarea "<p><strong>A linked DNA and Image Database for Real Time Pollen Species Identif…"
click at [457, 379] on p "RESULTS: We have successfully isolated DNA from pollen species (n560) including…" at bounding box center [612, 420] width 841 height 82
click at [455, 352] on div "A linked DNA and Image Database for Real Time Pollen Species Identification [UR…" at bounding box center [612, 335] width 875 height 255
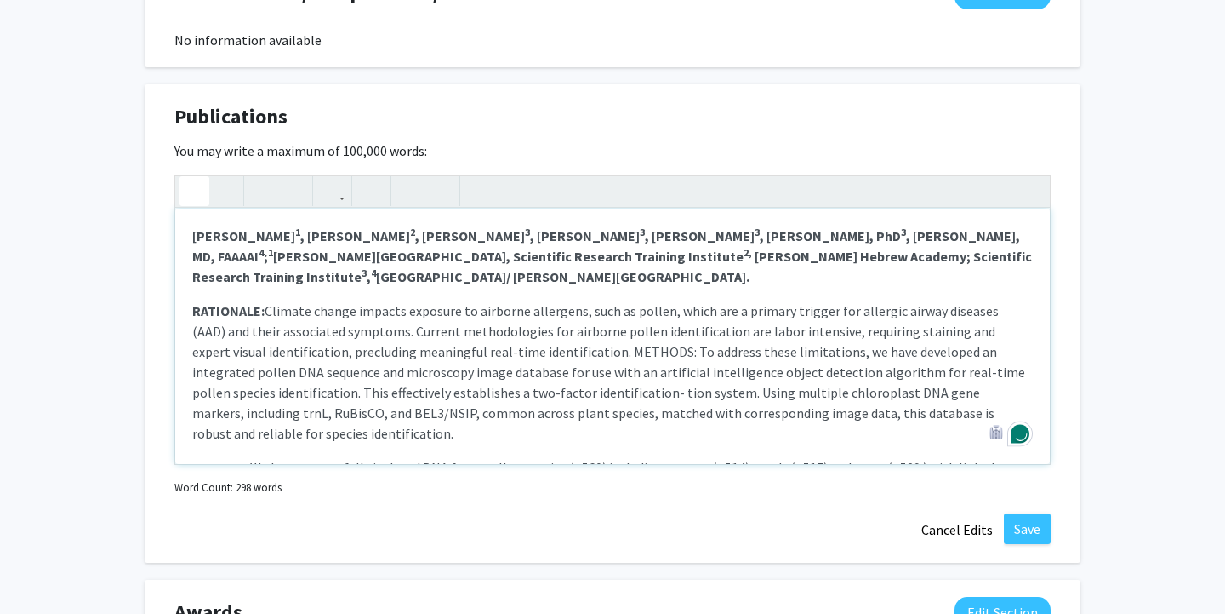
scroll to position [60, 0]
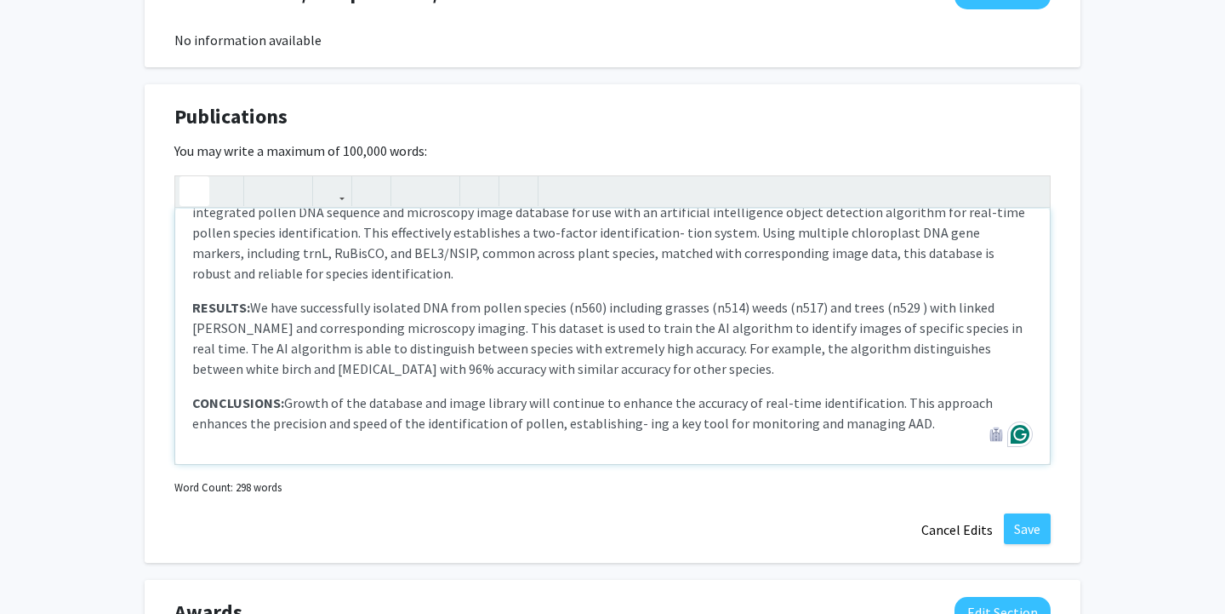
click at [730, 438] on div "A linked DNA and Image Database for Real Time Pollen Species Identification [UR…" at bounding box center [612, 335] width 875 height 255
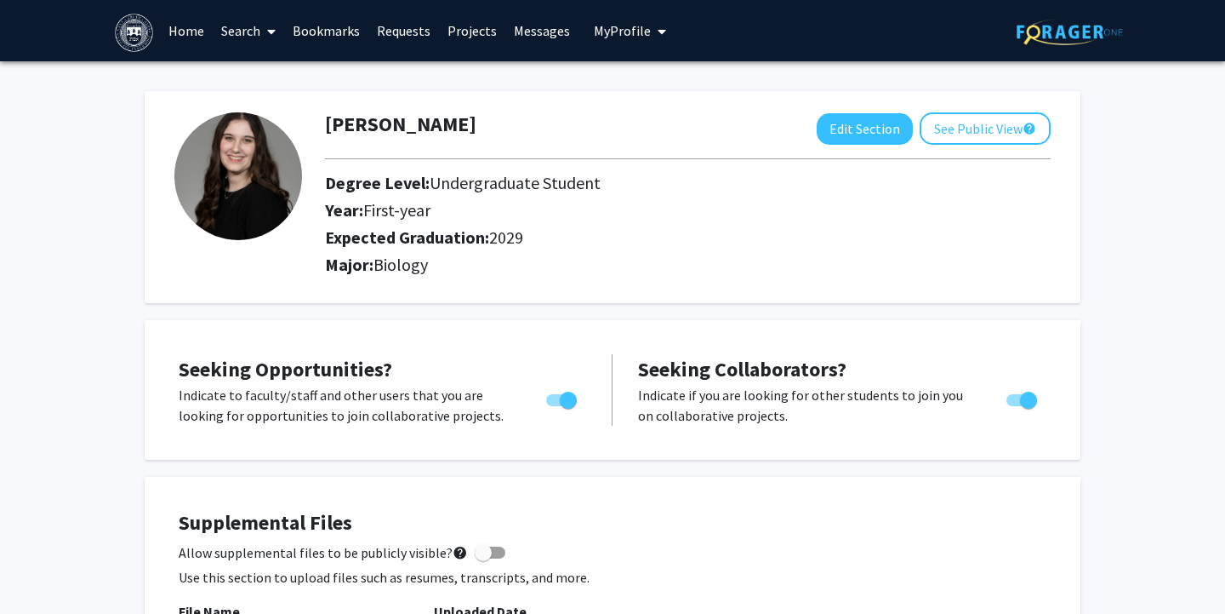
click at [254, 35] on link "Search" at bounding box center [248, 31] width 71 height 60
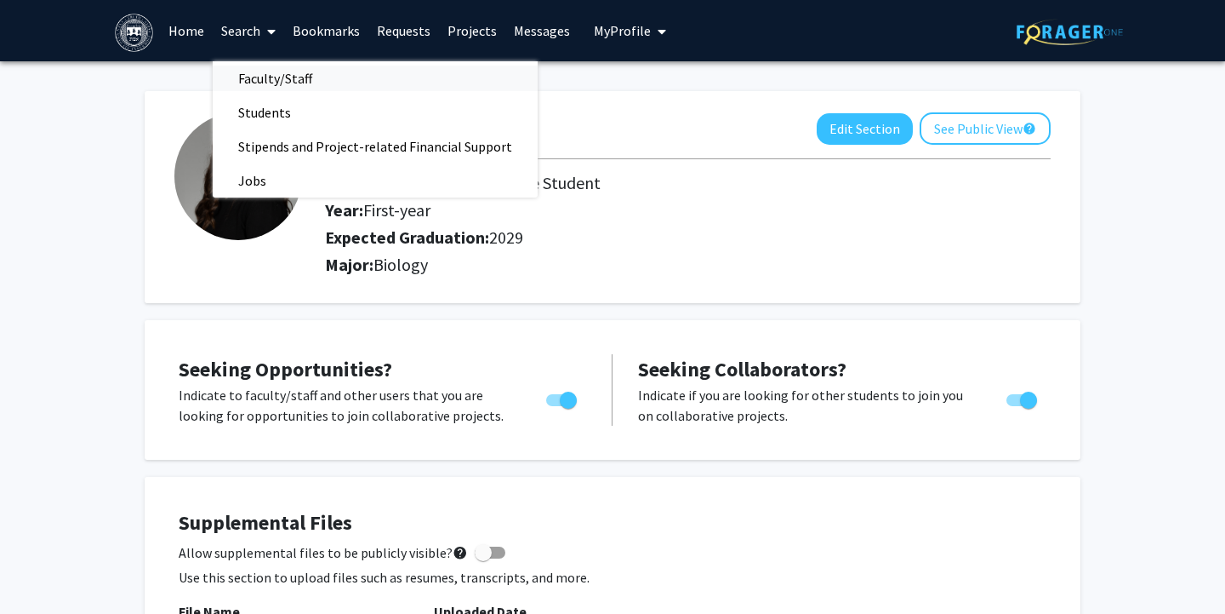
click at [272, 83] on span "Faculty/Staff" at bounding box center [275, 78] width 125 height 34
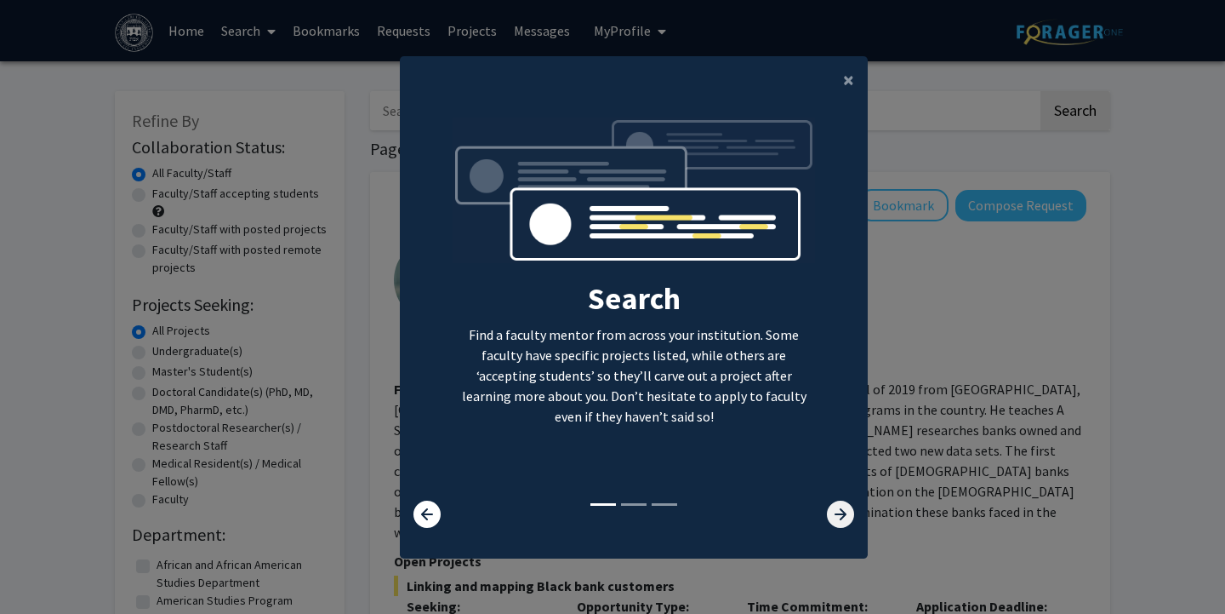
click at [854, 521] on icon at bounding box center [840, 513] width 27 height 27
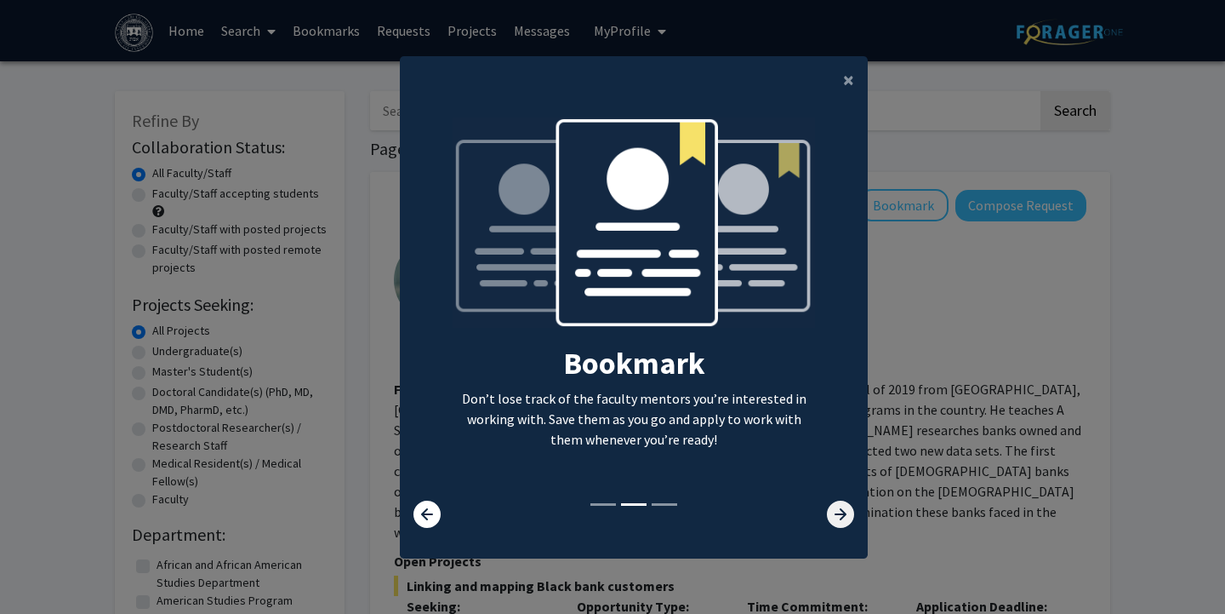
click at [848, 521] on icon at bounding box center [840, 513] width 27 height 27
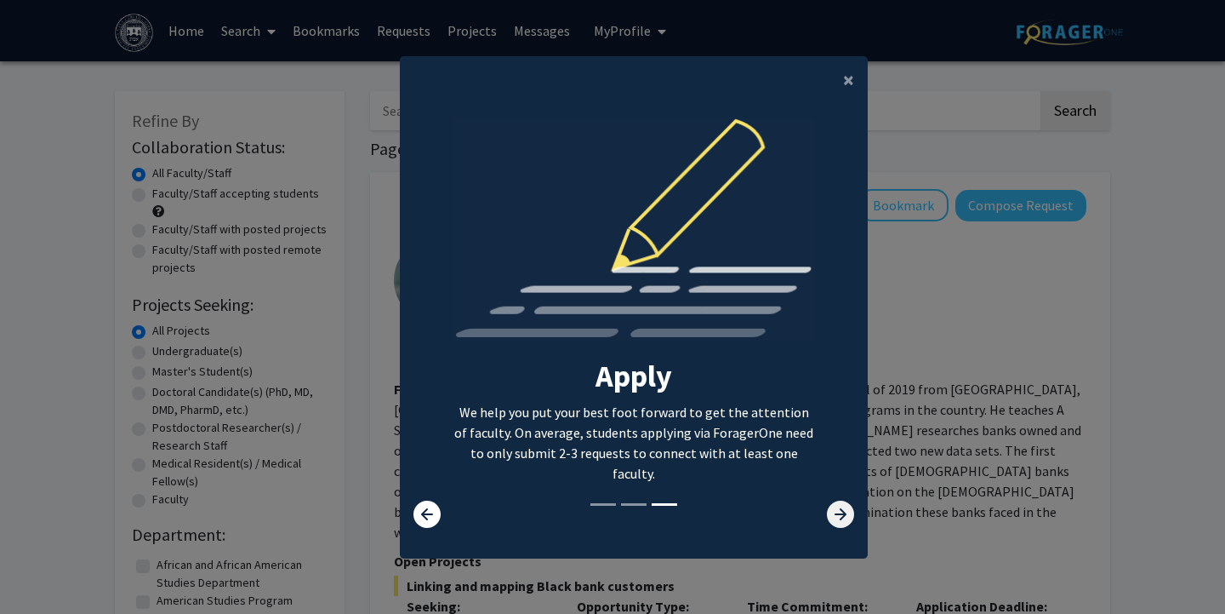
click at [848, 521] on icon at bounding box center [840, 513] width 27 height 27
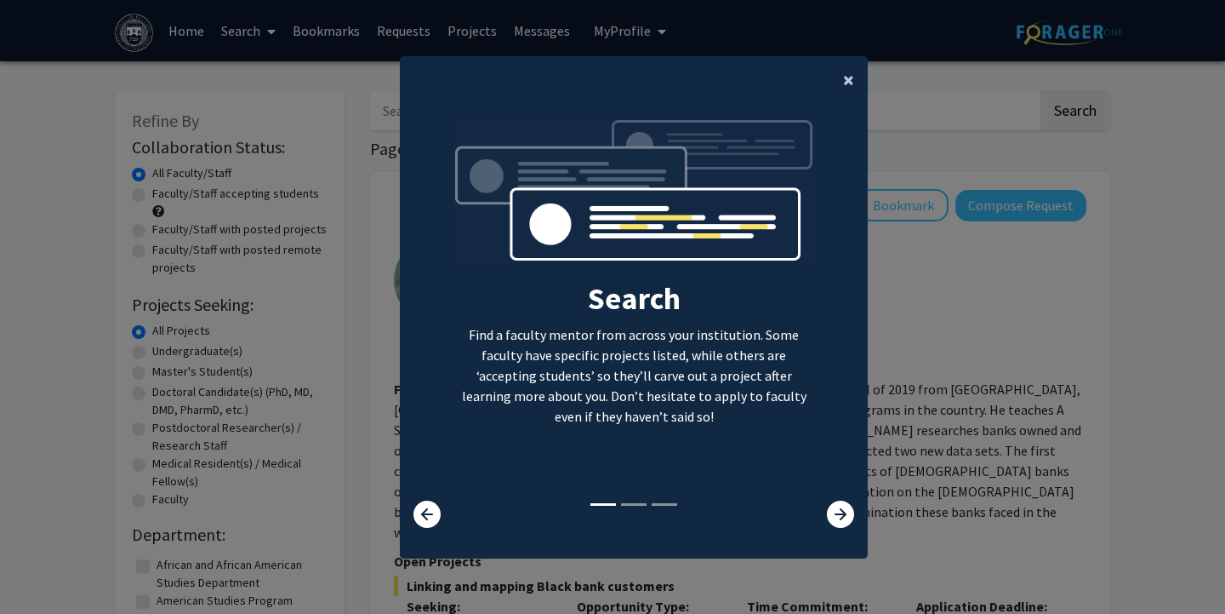
click at [849, 66] on span "×" at bounding box center [848, 79] width 11 height 26
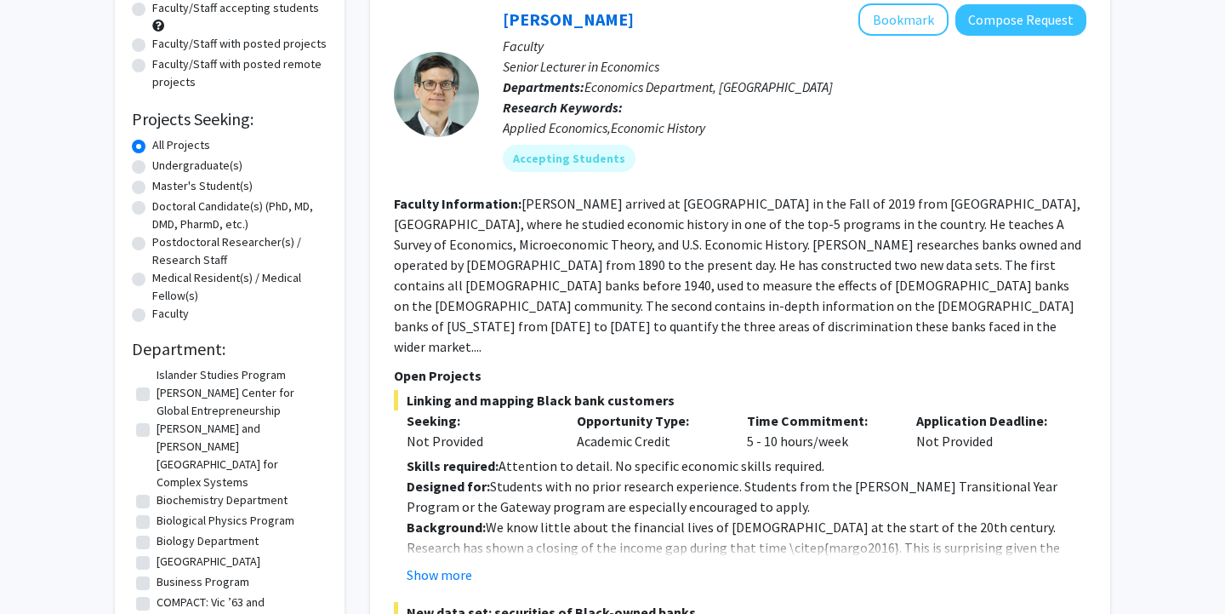
click at [183, 491] on label "Biochemistry Department" at bounding box center [222, 500] width 131 height 18
click at [168, 491] on input "Biochemistry Department" at bounding box center [162, 496] width 11 height 11
checkbox input "true"
click at [181, 550] on label "Biology Department" at bounding box center [208, 559] width 102 height 18
click at [168, 550] on input "Biology Department" at bounding box center [162, 555] width 11 height 11
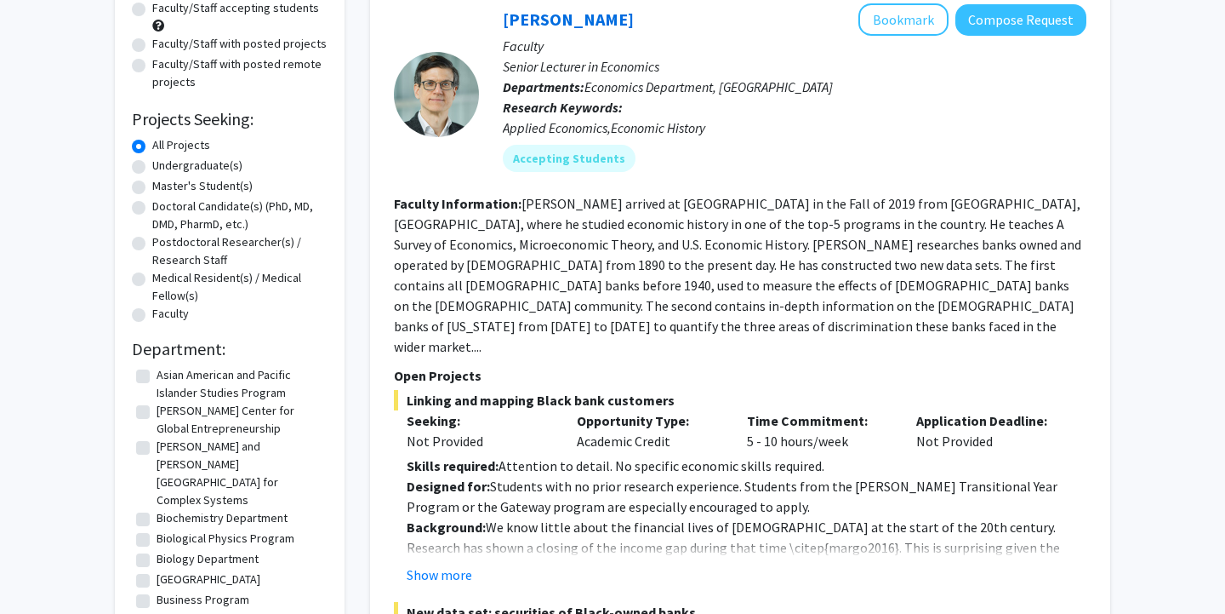
checkbox input "true"
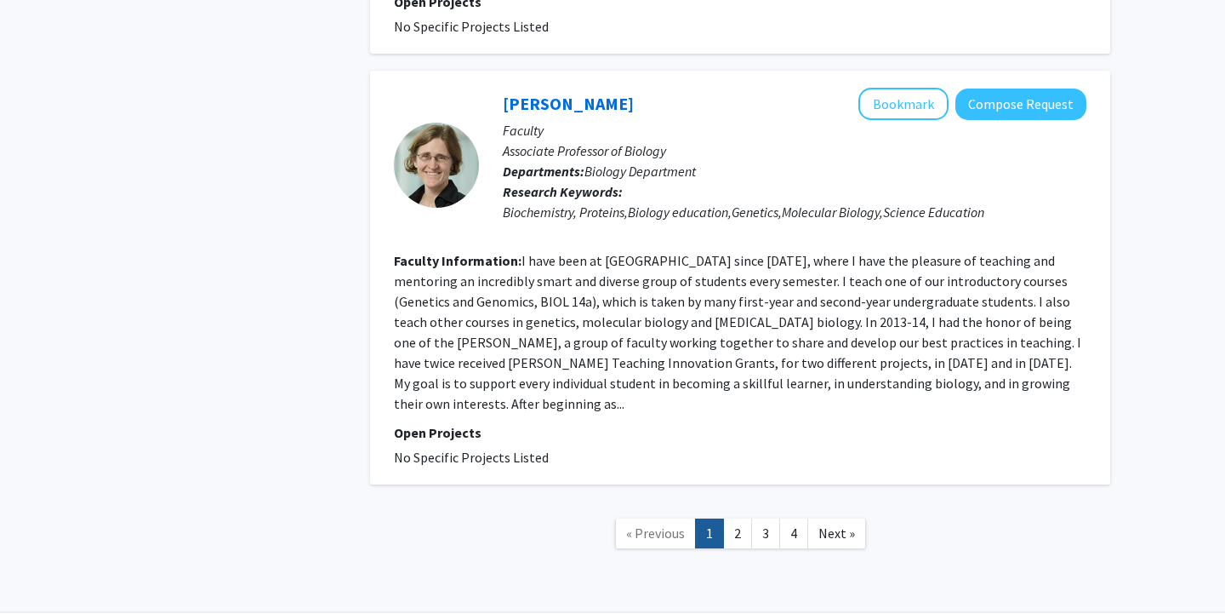
scroll to position [3867, 0]
click at [738, 519] on link "2" at bounding box center [737, 534] width 29 height 30
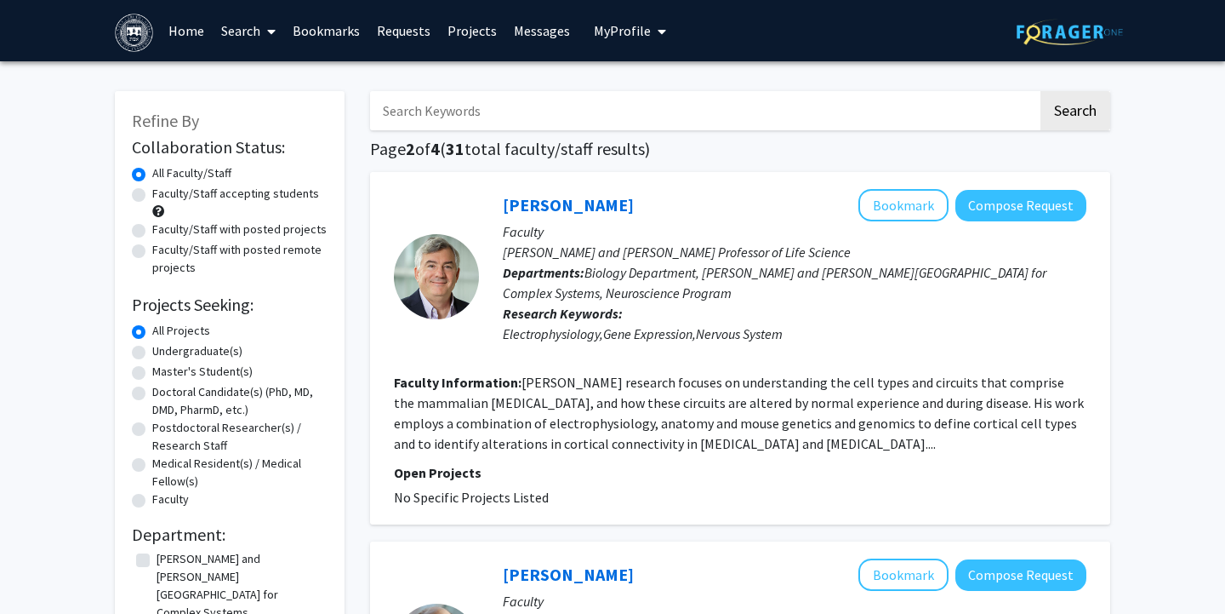
click at [152, 195] on label "Faculty/Staff accepting students" at bounding box center [235, 194] width 167 height 18
click at [152, 195] on input "Faculty/Staff accepting students" at bounding box center [157, 190] width 11 height 11
radio input "true"
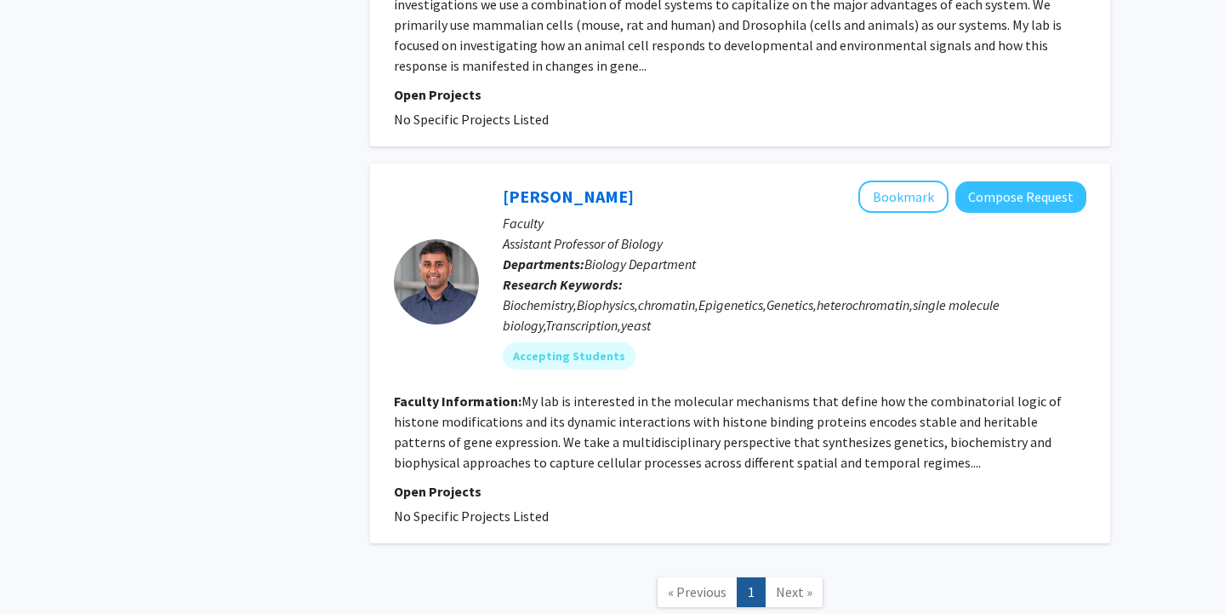
scroll to position [1833, 0]
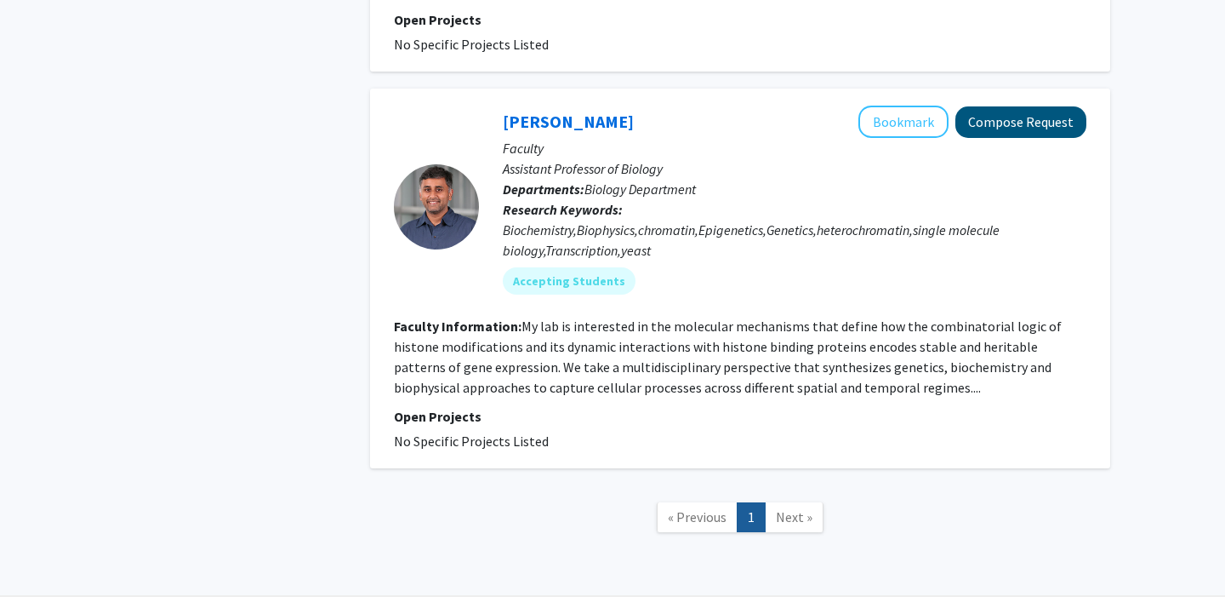
click at [997, 120] on button "Compose Request" at bounding box center [1021, 121] width 131 height 31
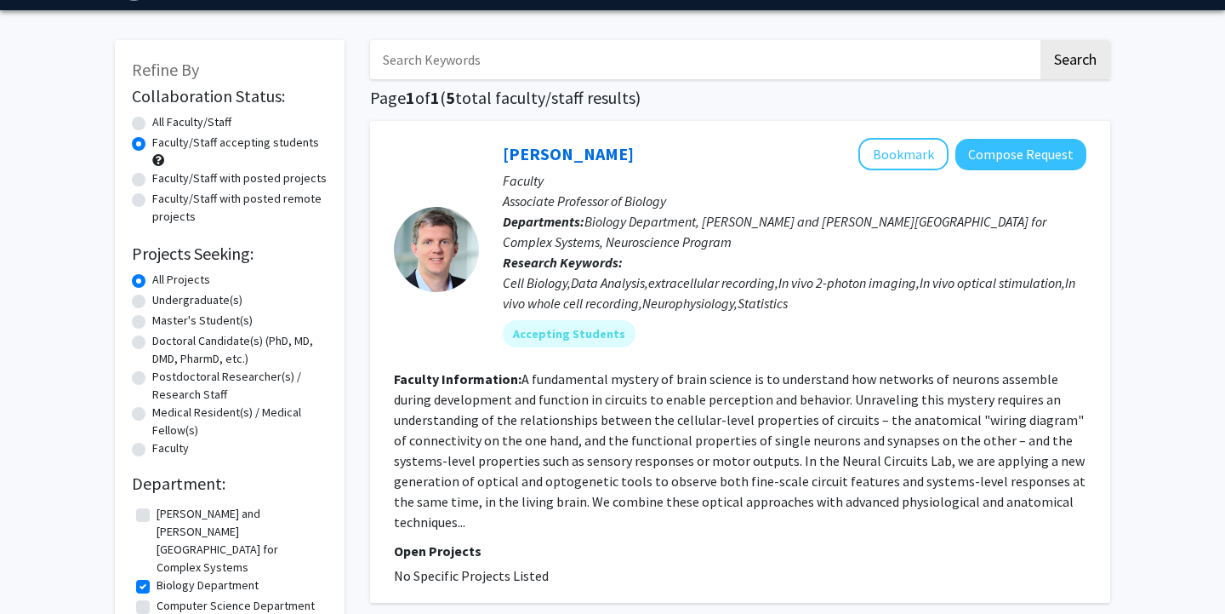
scroll to position [53, 0]
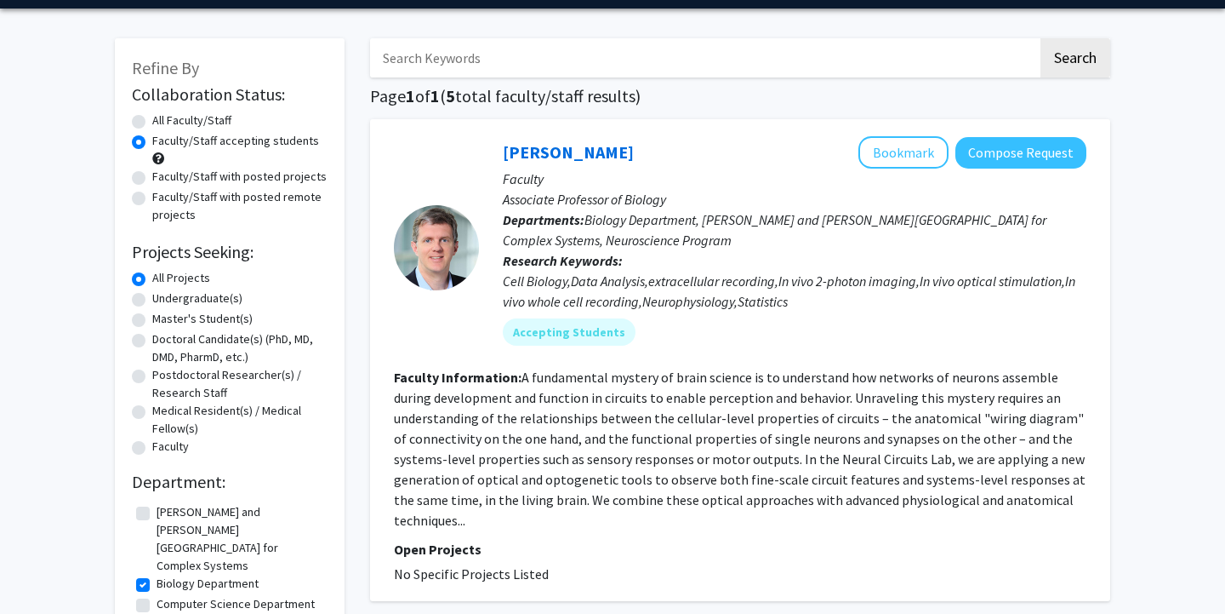
click at [717, 183] on p "Faculty" at bounding box center [795, 178] width 584 height 20
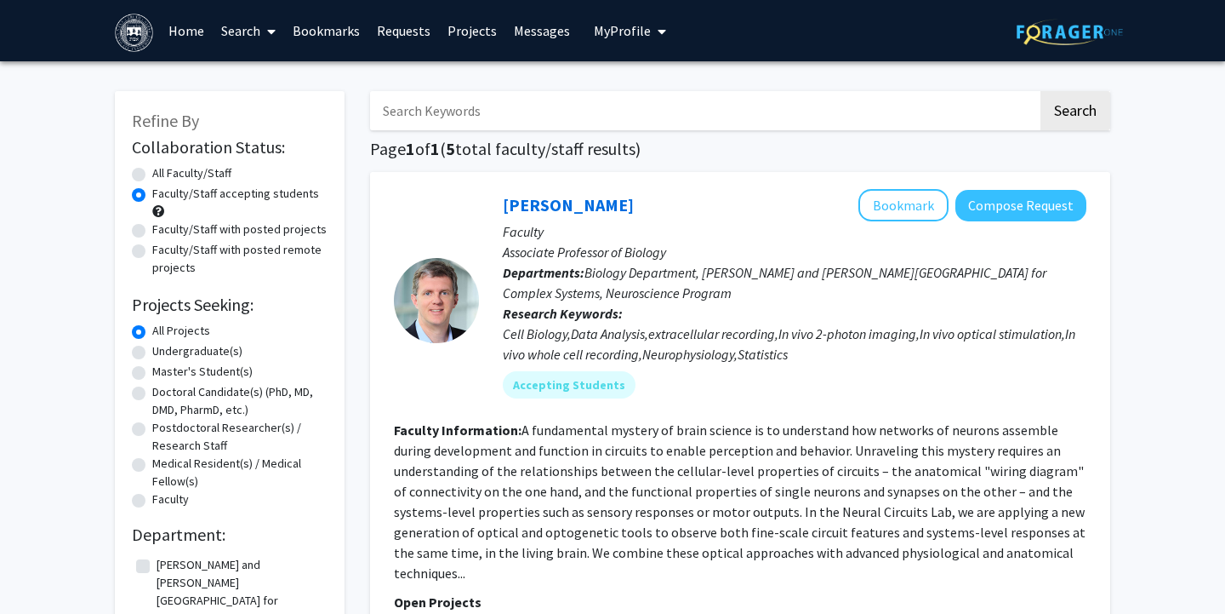
scroll to position [0, 0]
click at [248, 230] on label "Faculty/Staff with posted projects" at bounding box center [239, 229] width 174 height 18
click at [163, 230] on input "Faculty/Staff with posted projects" at bounding box center [157, 225] width 11 height 11
radio input "true"
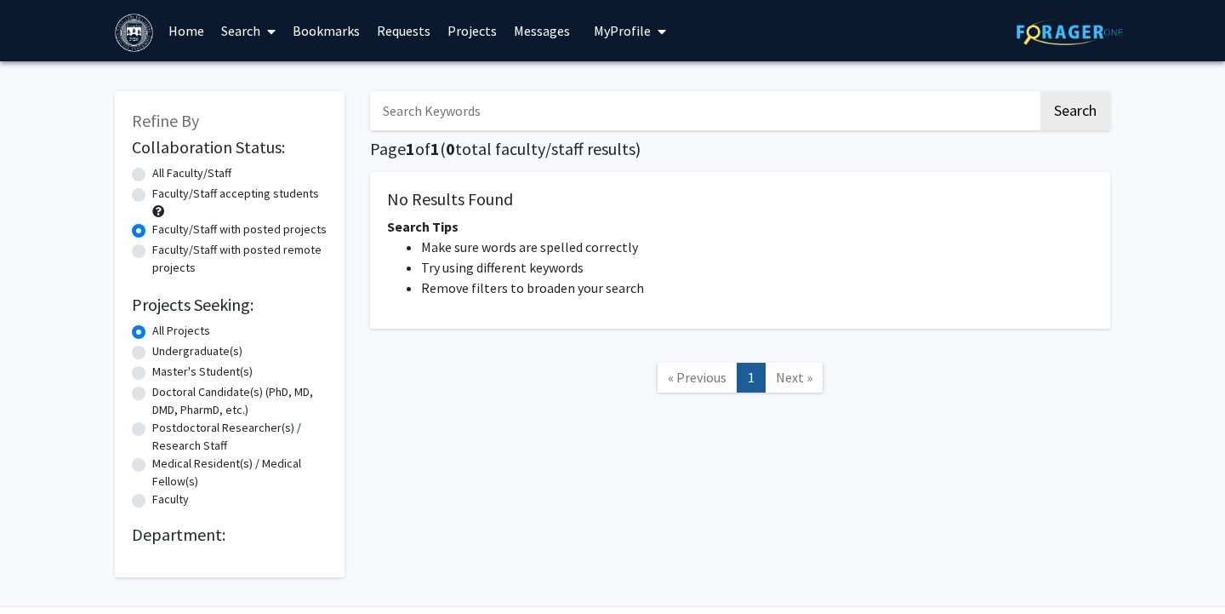
click at [171, 197] on label "Faculty/Staff accepting students" at bounding box center [235, 194] width 167 height 18
click at [163, 196] on input "Faculty/Staff accepting students" at bounding box center [157, 190] width 11 height 11
radio input "true"
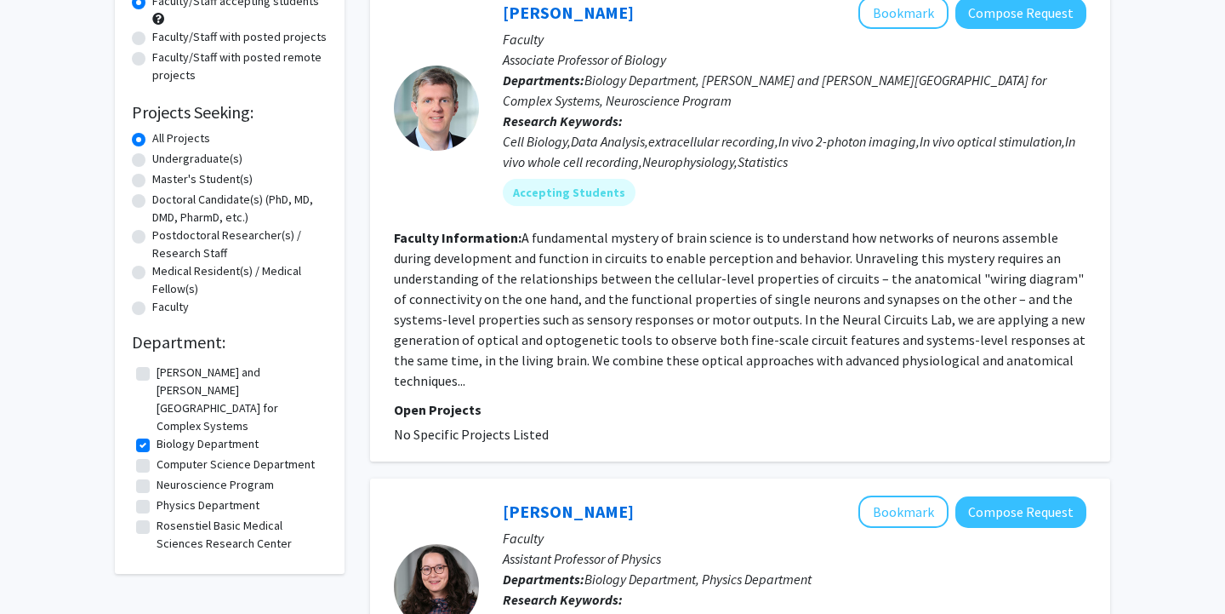
scroll to position [203, 0]
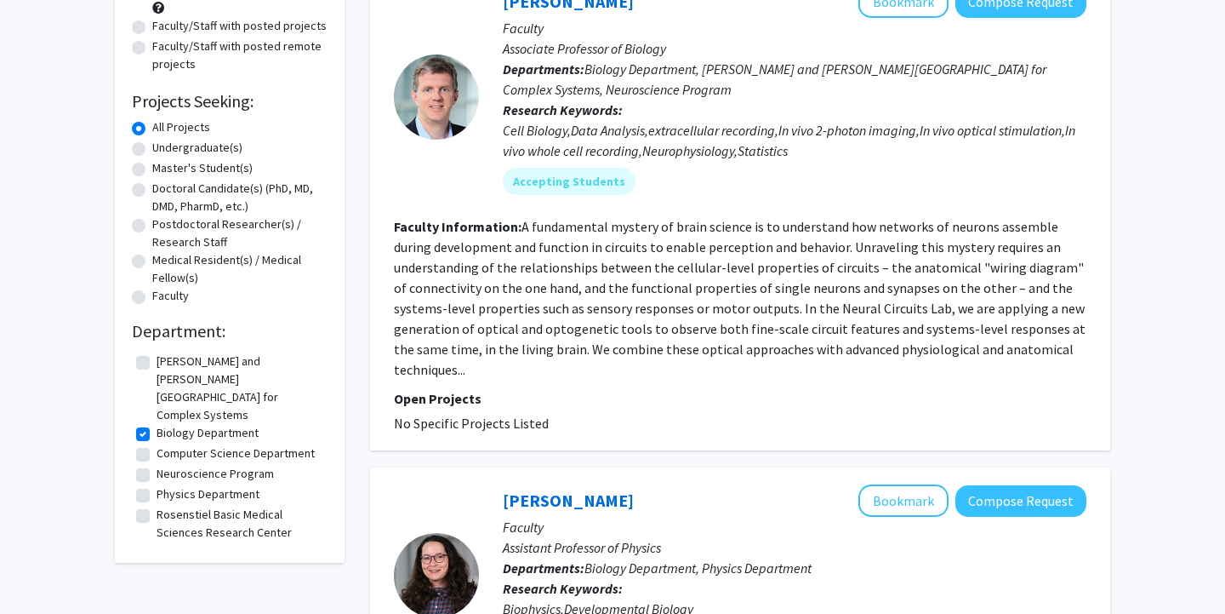
click at [433, 368] on fg-read-more "A fundamental mystery of brain science is to understand how networks of neurons…" at bounding box center [740, 298] width 692 height 160
click at [448, 380] on section "Faculty Information: A fundamental mystery of brain science is to understand ho…" at bounding box center [740, 297] width 693 height 163
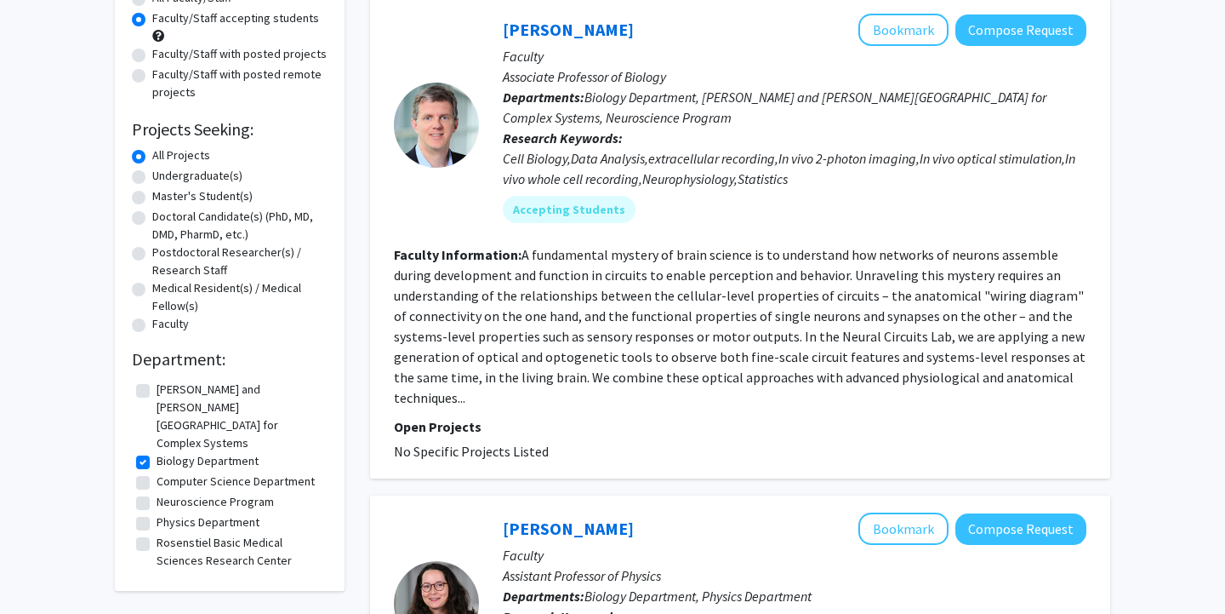
scroll to position [174, 0]
click at [203, 534] on label "Rosenstiel Basic Medical Sciences Research Center" at bounding box center [240, 552] width 167 height 36
click at [168, 534] on input "Rosenstiel Basic Medical Sciences Research Center" at bounding box center [162, 539] width 11 height 11
checkbox input "true"
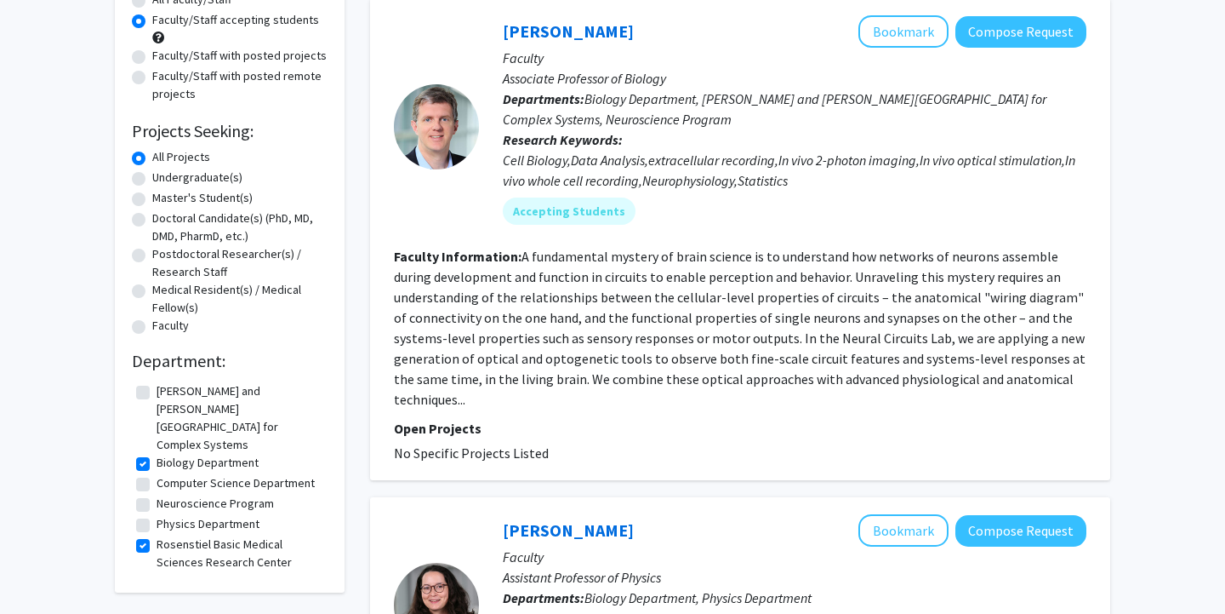
scroll to position [373, 0]
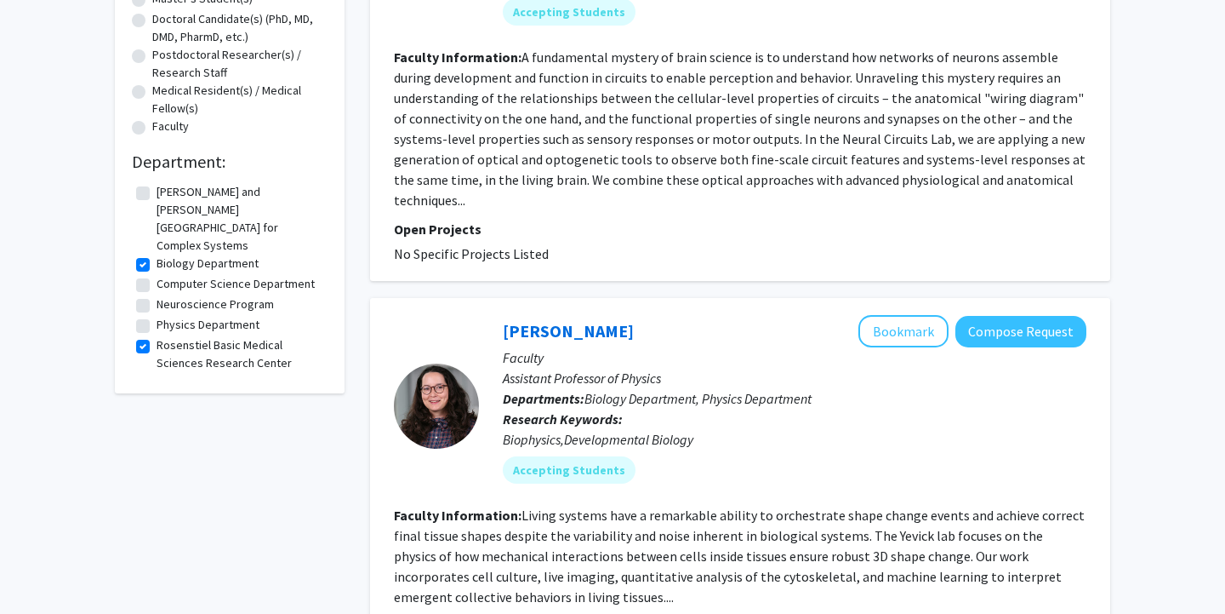
click at [186, 295] on label "Neuroscience Program" at bounding box center [215, 304] width 117 height 18
click at [168, 295] on input "Neuroscience Program" at bounding box center [162, 300] width 11 height 11
checkbox input "true"
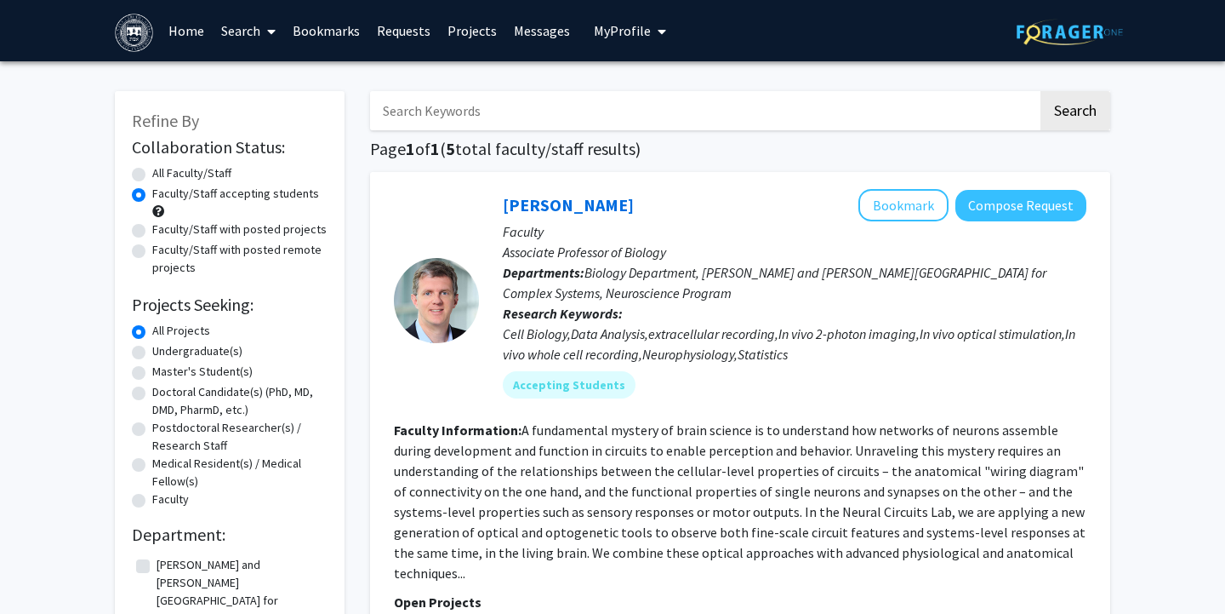
click at [181, 28] on link "Home" at bounding box center [186, 31] width 53 height 60
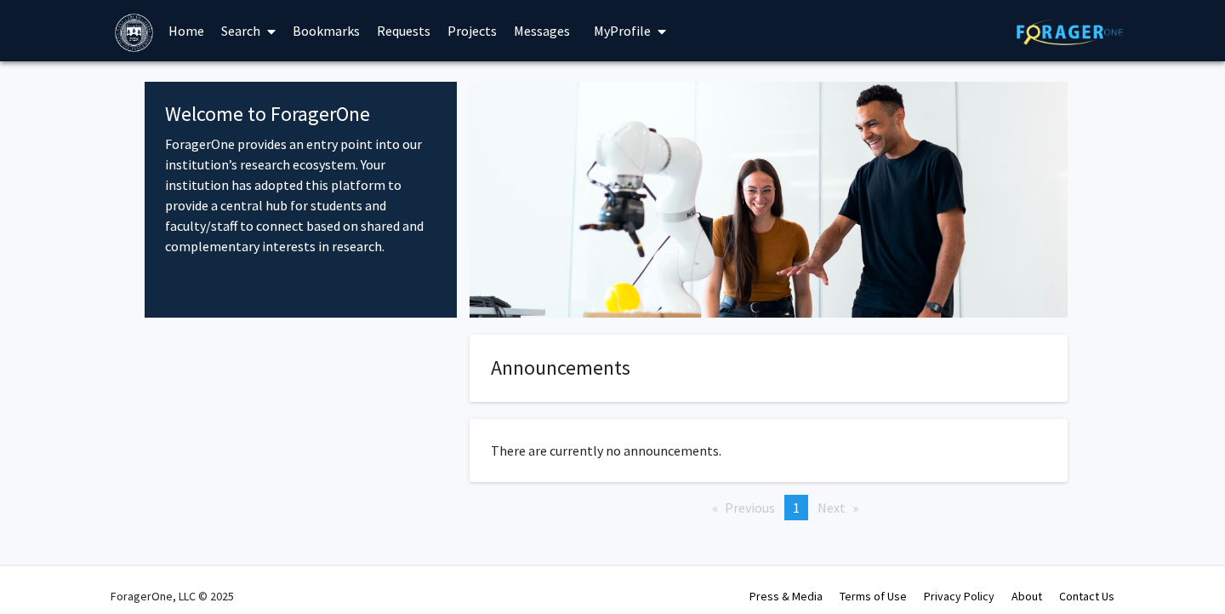
click at [271, 31] on icon at bounding box center [271, 32] width 9 height 14
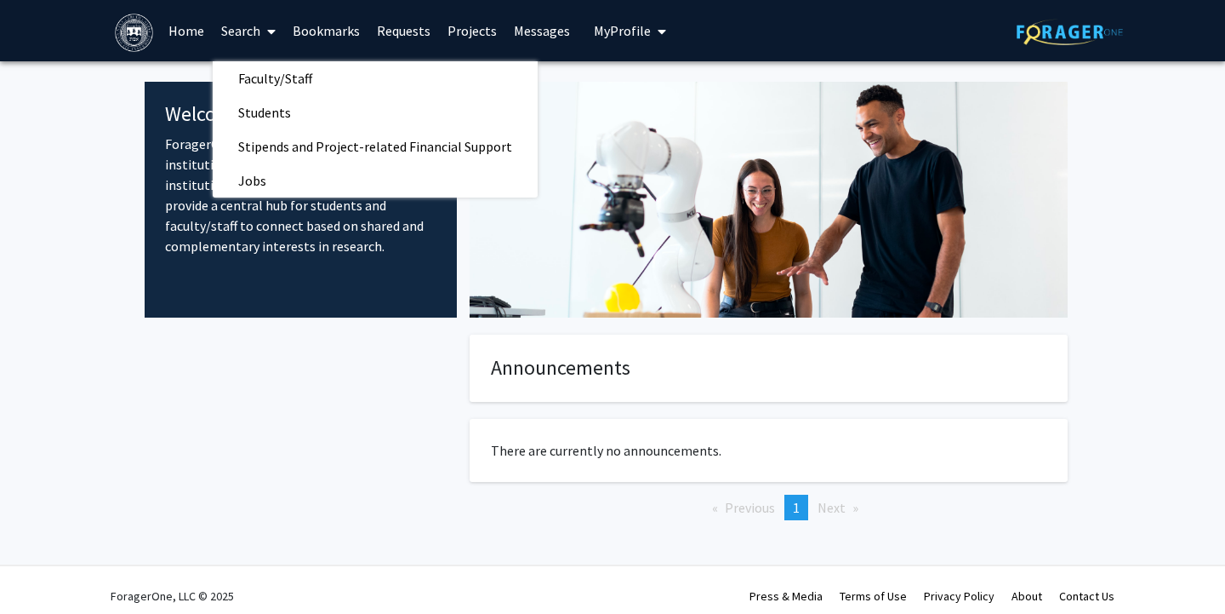
click at [619, 33] on span "My Profile" at bounding box center [622, 30] width 57 height 17
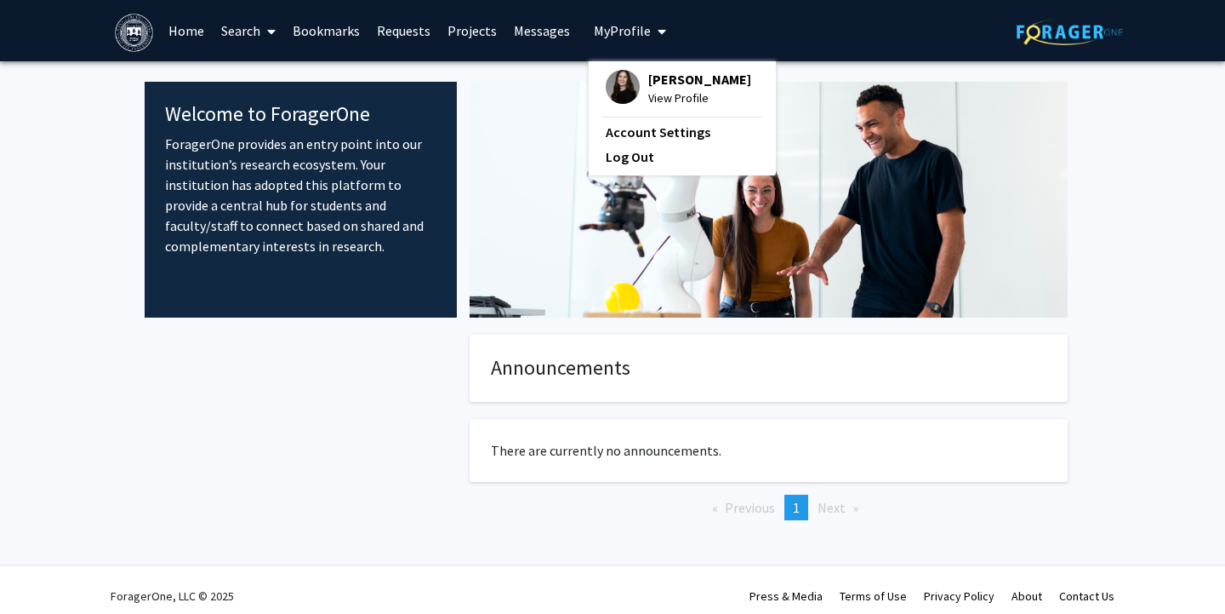
click at [613, 96] on img at bounding box center [623, 87] width 34 height 34
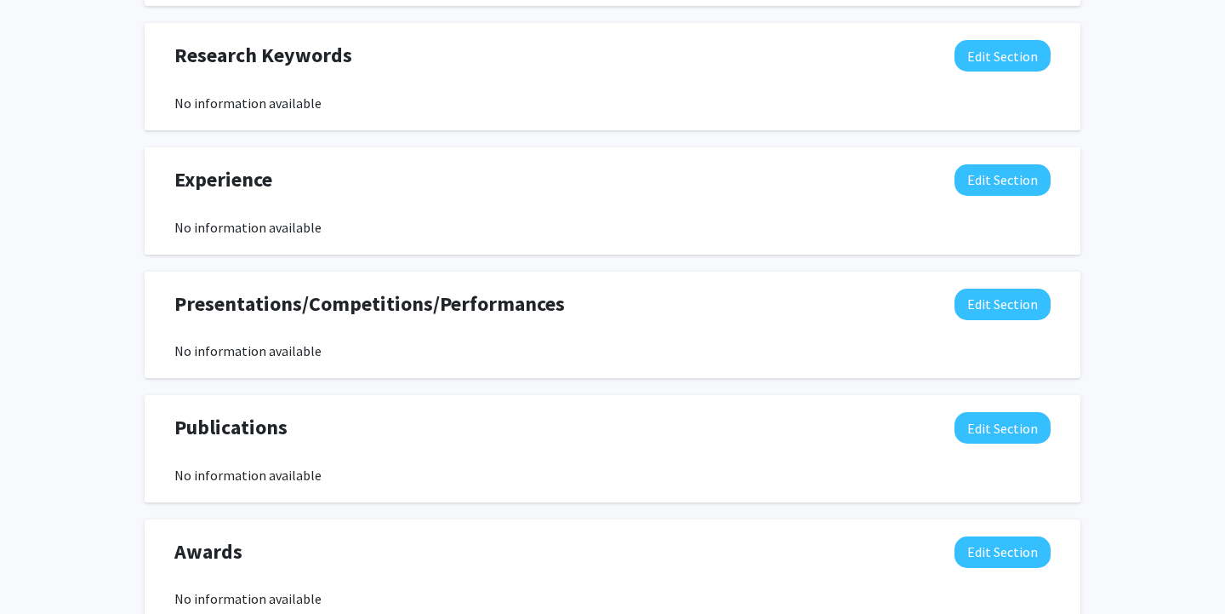
scroll to position [900, 0]
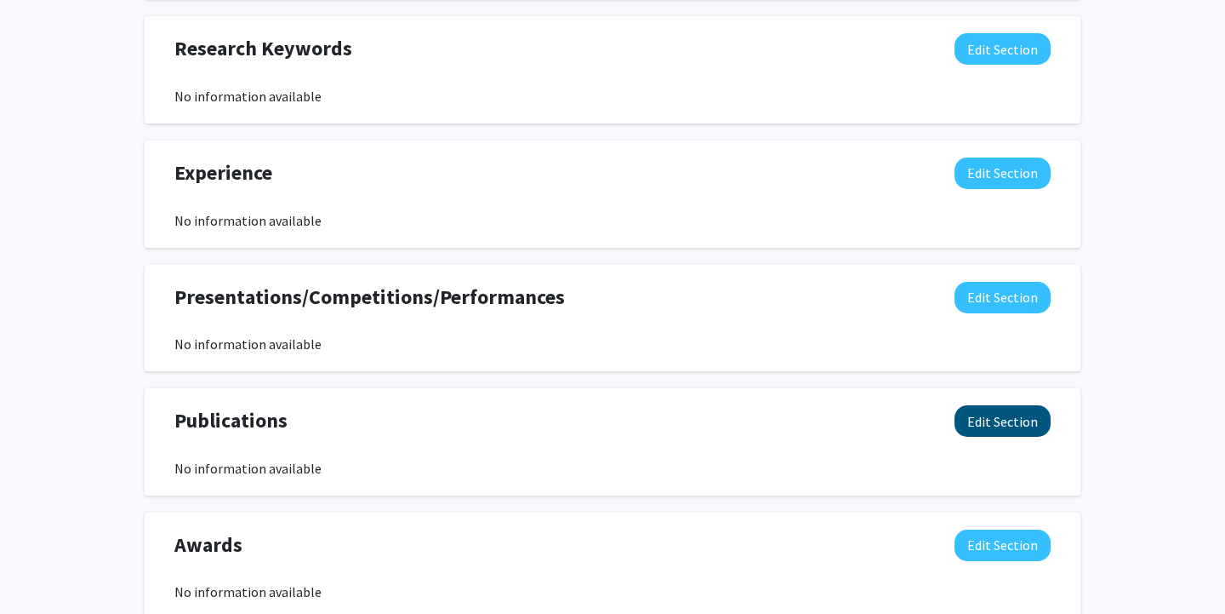
click at [1030, 423] on button "Edit Section" at bounding box center [1003, 420] width 96 height 31
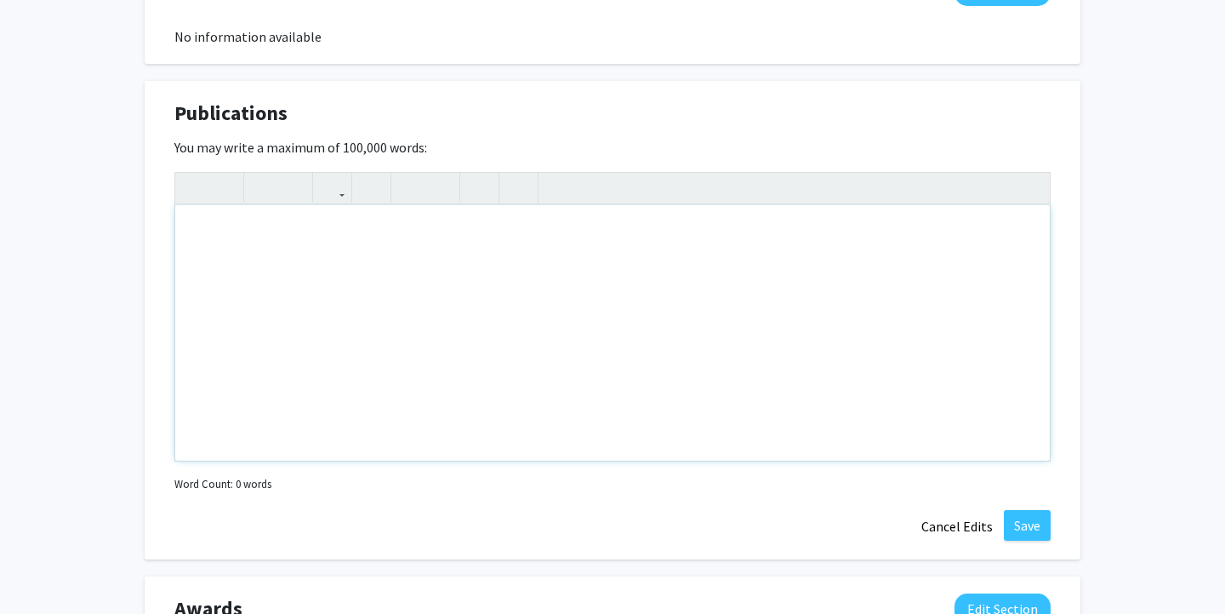
click at [644, 356] on div "Note to users with screen readers: Please deactivate our accessibility plugin f…" at bounding box center [612, 332] width 875 height 255
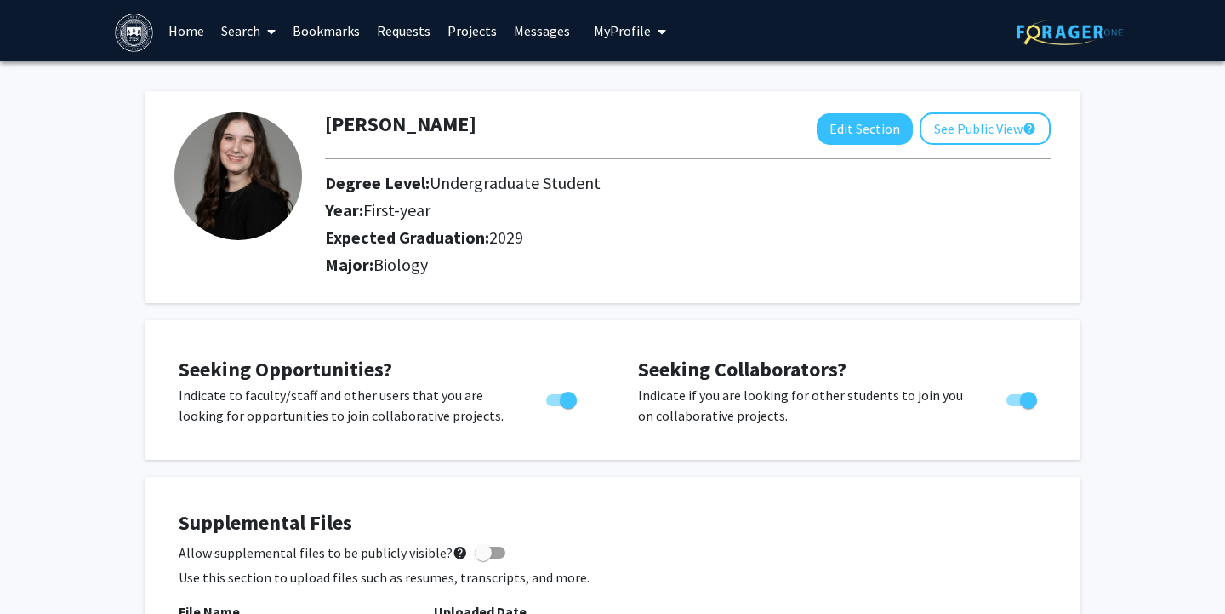
scroll to position [0, 0]
click at [975, 130] on button "See Public View help" at bounding box center [985, 128] width 131 height 32
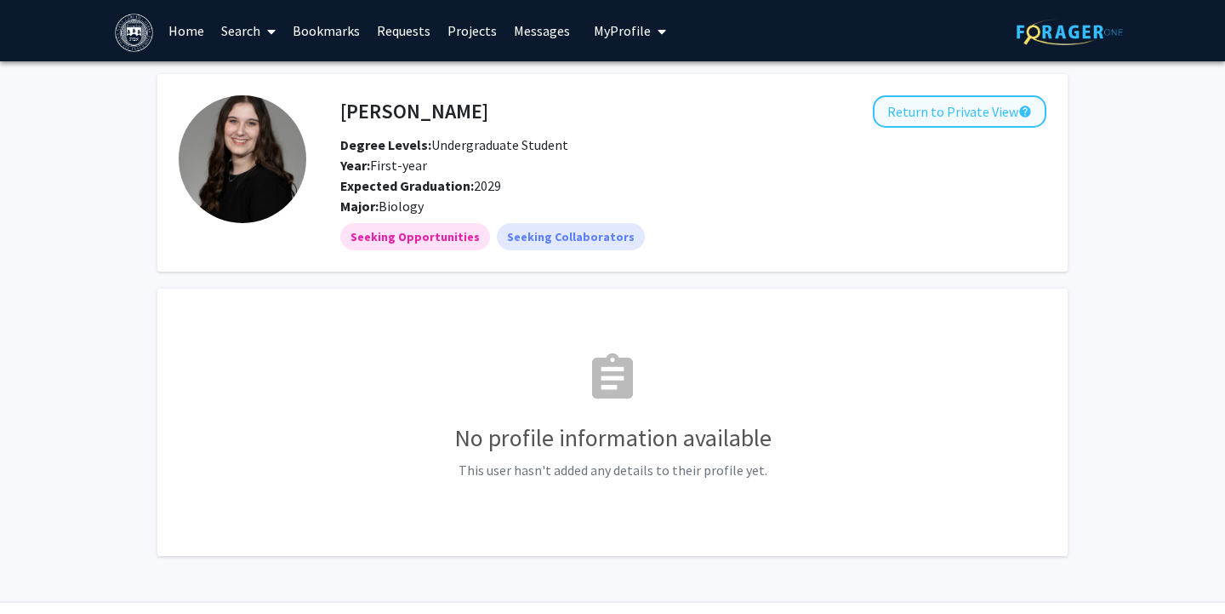
click at [906, 122] on button "Return to Private View help" at bounding box center [960, 111] width 174 height 32
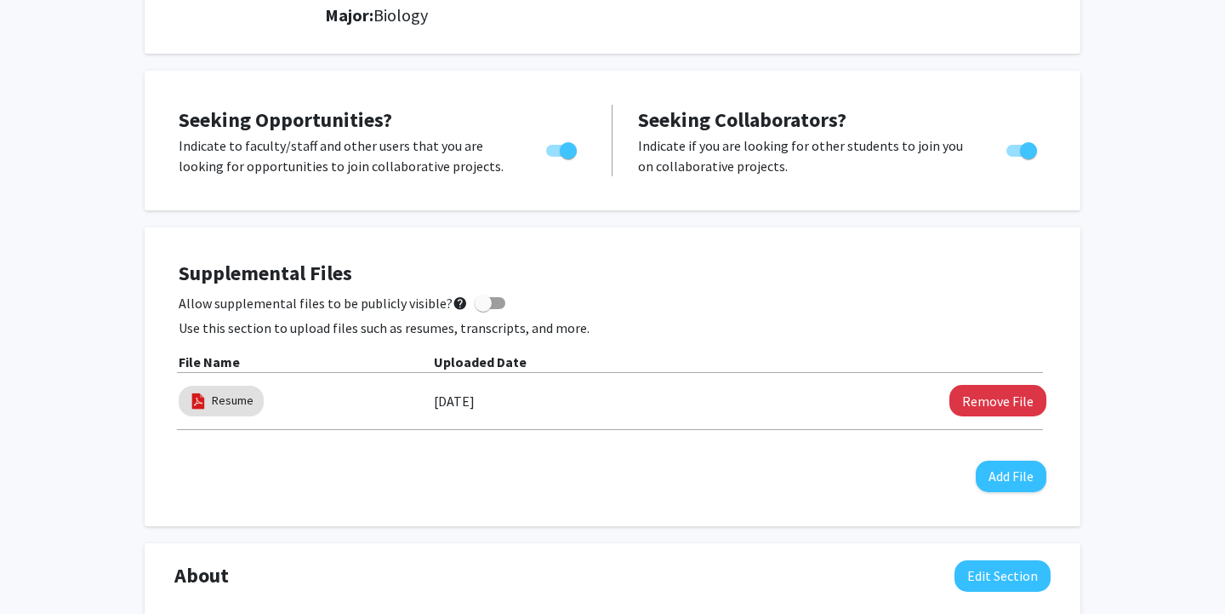
scroll to position [261, 0]
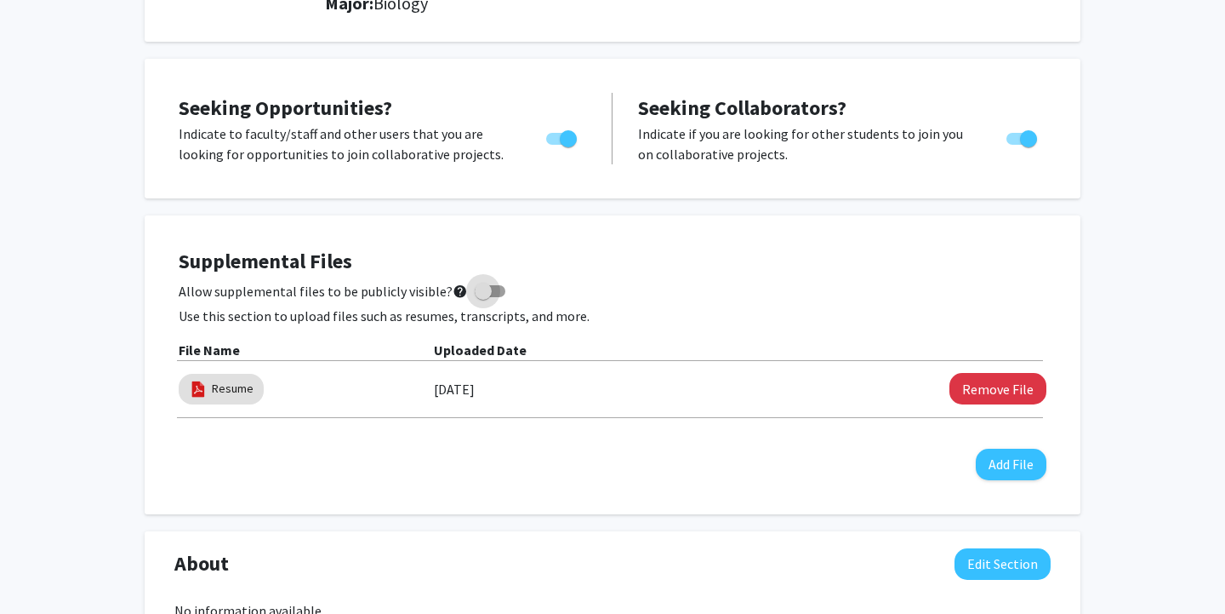
click at [465, 288] on label "Allow supplemental files to be publicly visible? help" at bounding box center [342, 291] width 327 height 20
click at [483, 297] on input "Allow supplemental files to be publicly visible? help" at bounding box center [483, 297] width 1 height 1
checkbox input "true"
click at [641, 250] on div "Supplemental Files Allow supplemental files to be publicly visible? help Use th…" at bounding box center [613, 364] width 902 height 265
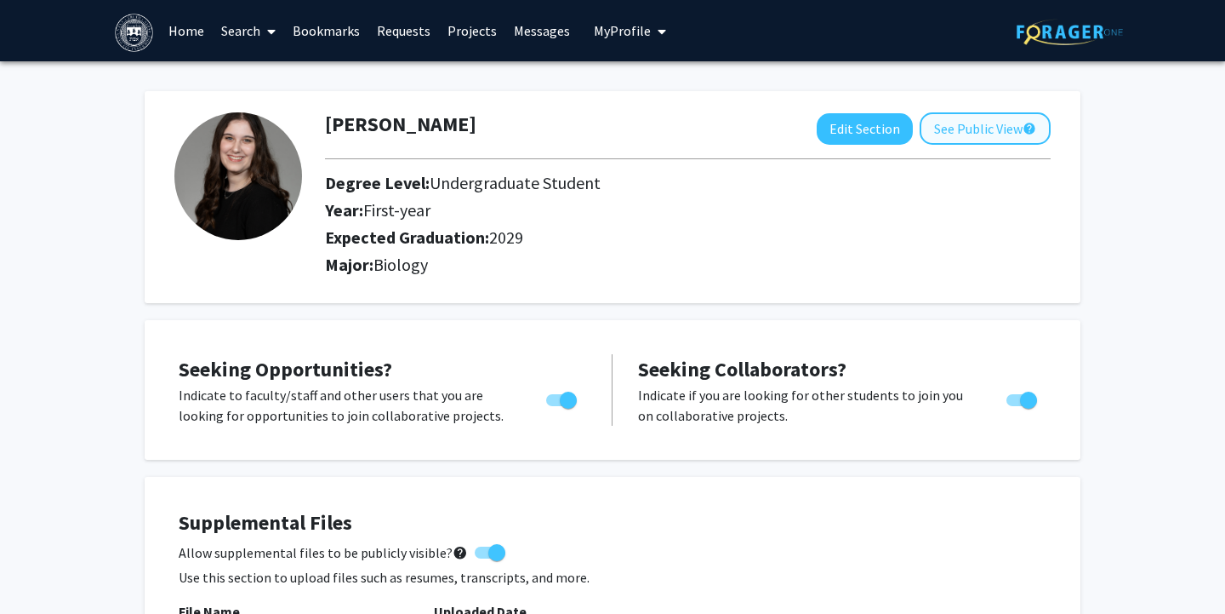
scroll to position [0, 0]
click at [1007, 134] on button "See Public View help" at bounding box center [985, 128] width 131 height 32
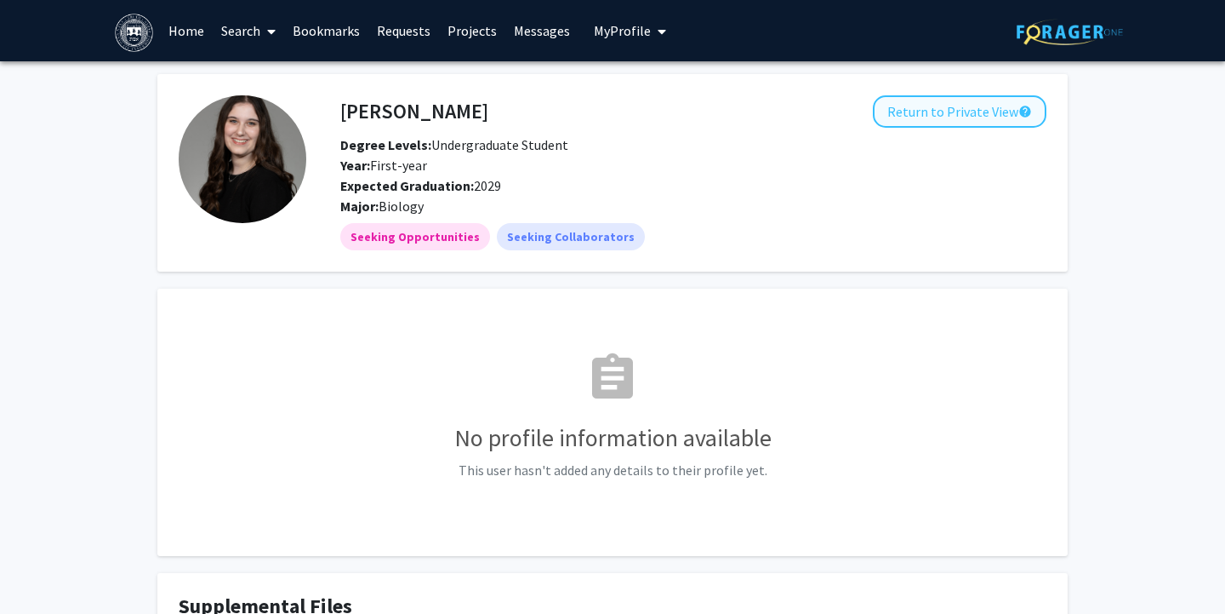
click at [917, 111] on button "Return to Private View help" at bounding box center [960, 111] width 174 height 32
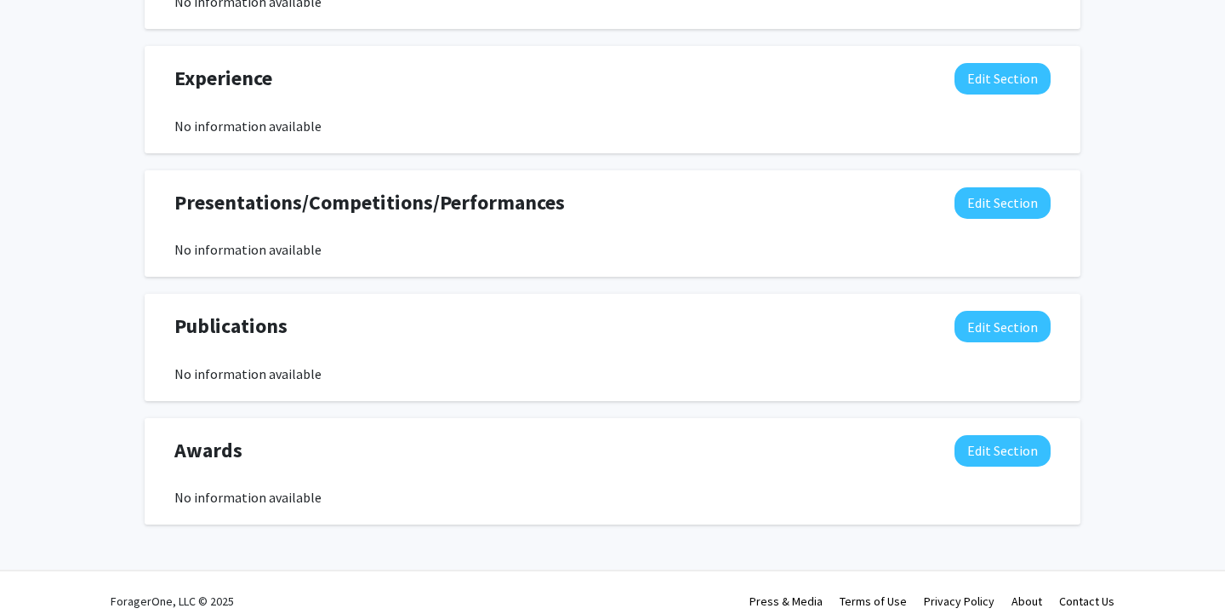
scroll to position [1009, 0]
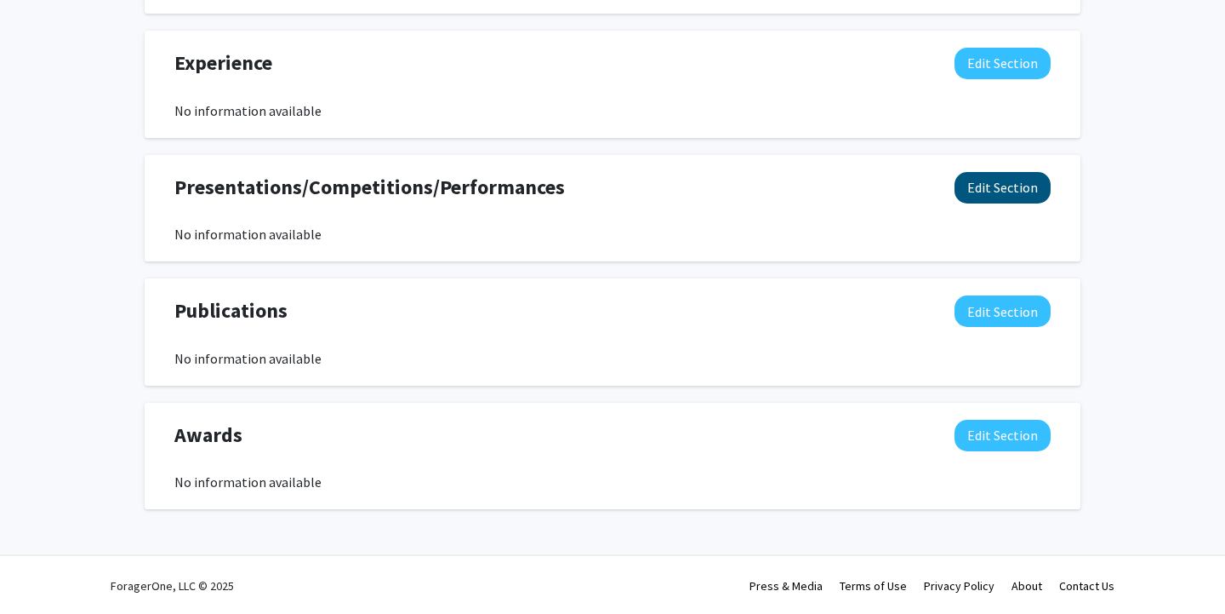
click at [1030, 179] on button "Edit Section" at bounding box center [1003, 187] width 96 height 31
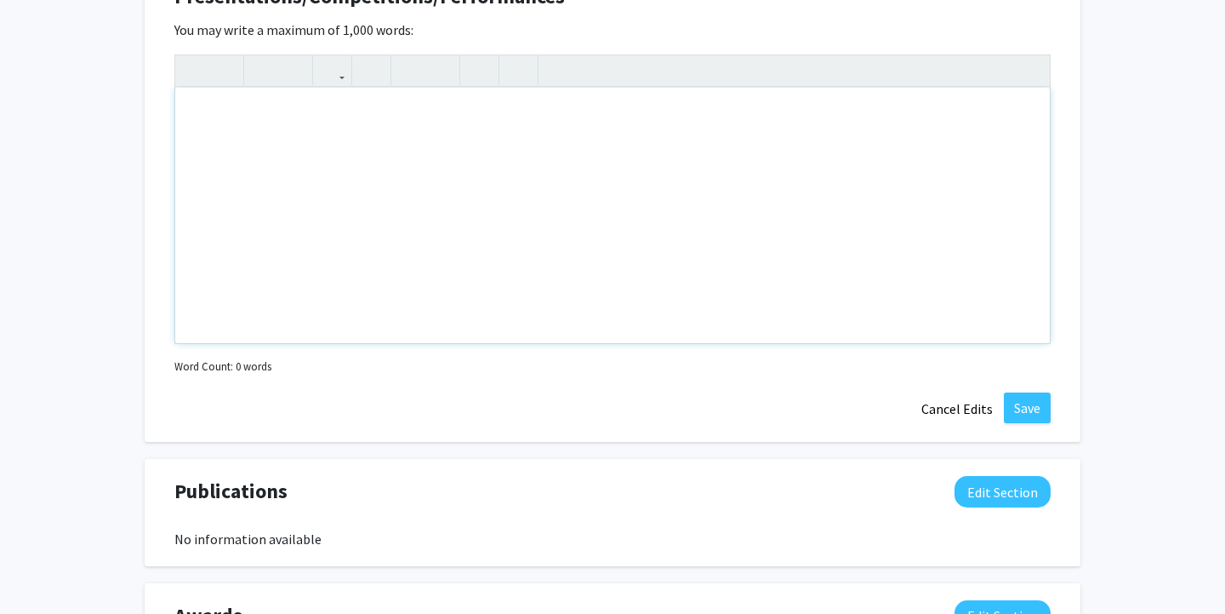
scroll to position [1179, 0]
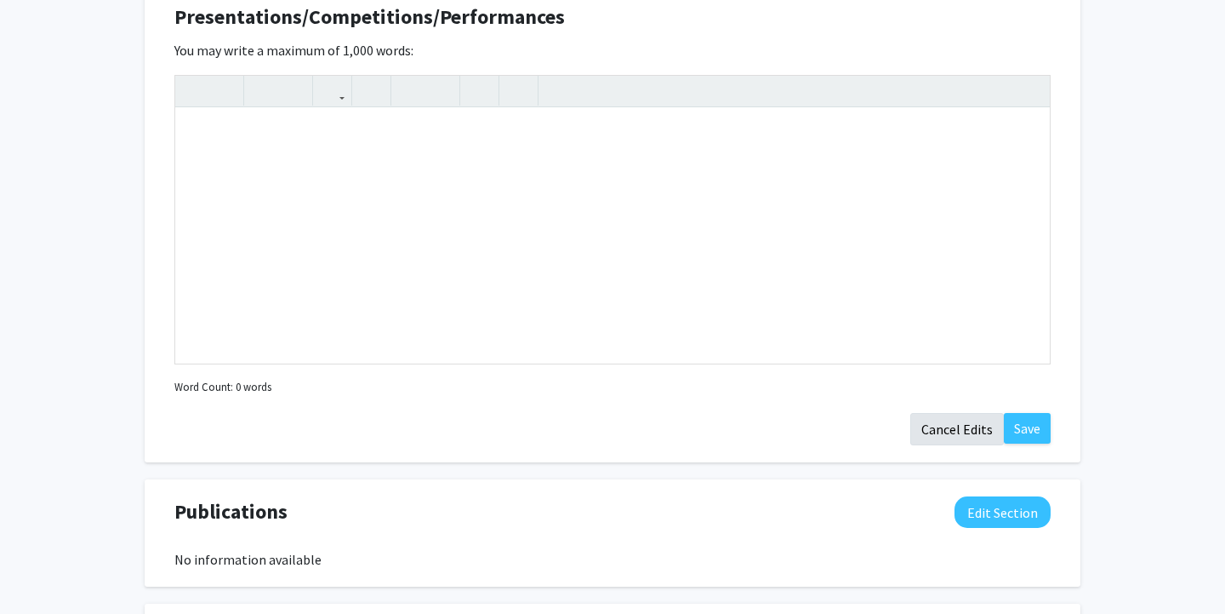
click at [956, 433] on button "Cancel Edits" at bounding box center [958, 429] width 94 height 32
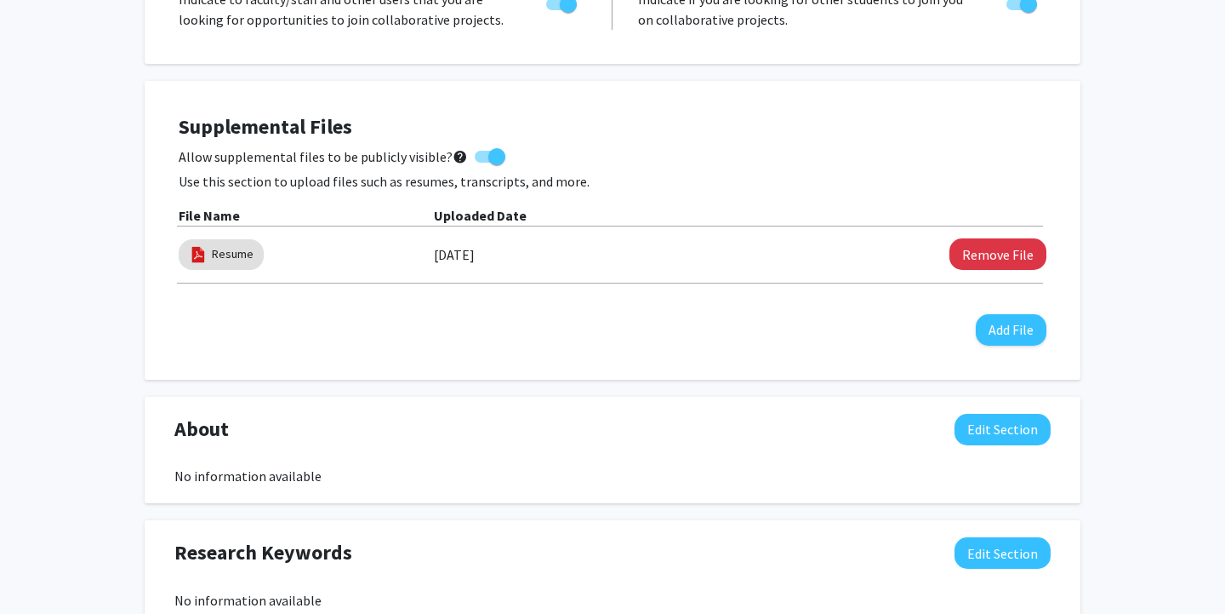
scroll to position [380, 0]
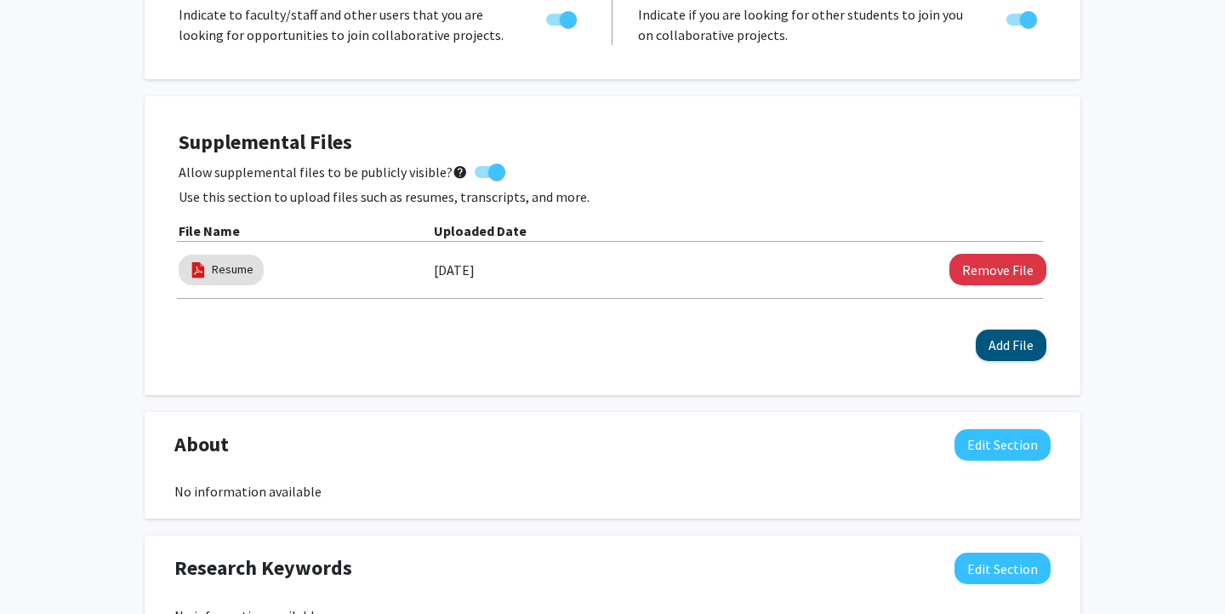
click at [1012, 354] on button "Add File" at bounding box center [1011, 344] width 71 height 31
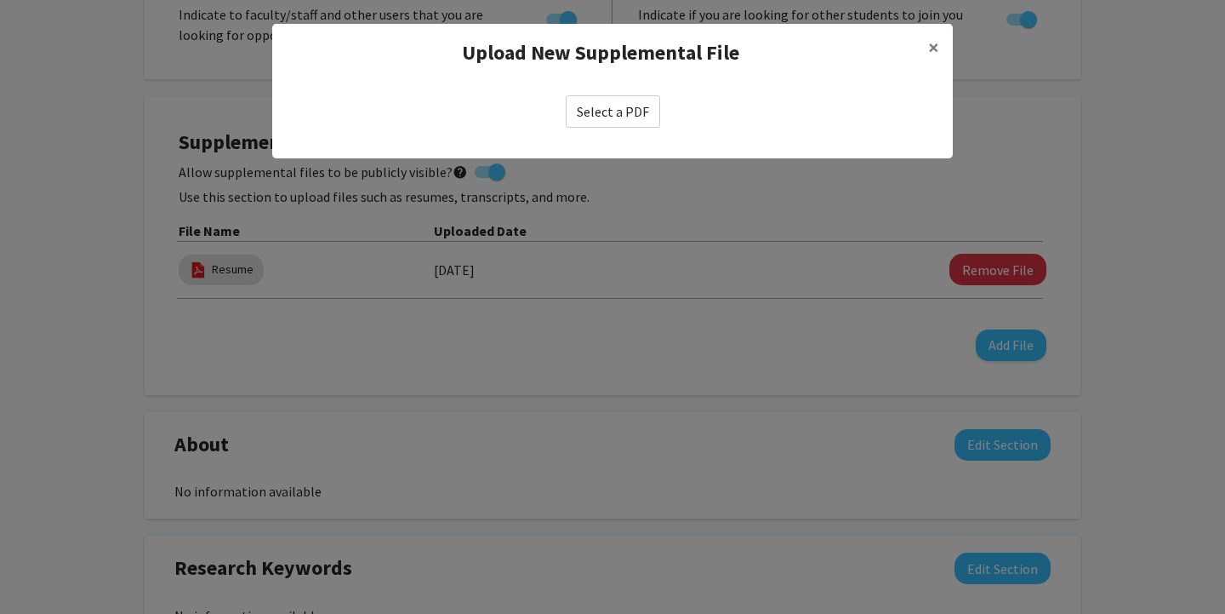
click at [625, 113] on label "Select a PDF" at bounding box center [613, 111] width 94 height 32
click at [0, 0] on input "Select a PDF" at bounding box center [0, 0] width 0 height 0
click at [933, 43] on span "×" at bounding box center [933, 47] width 11 height 26
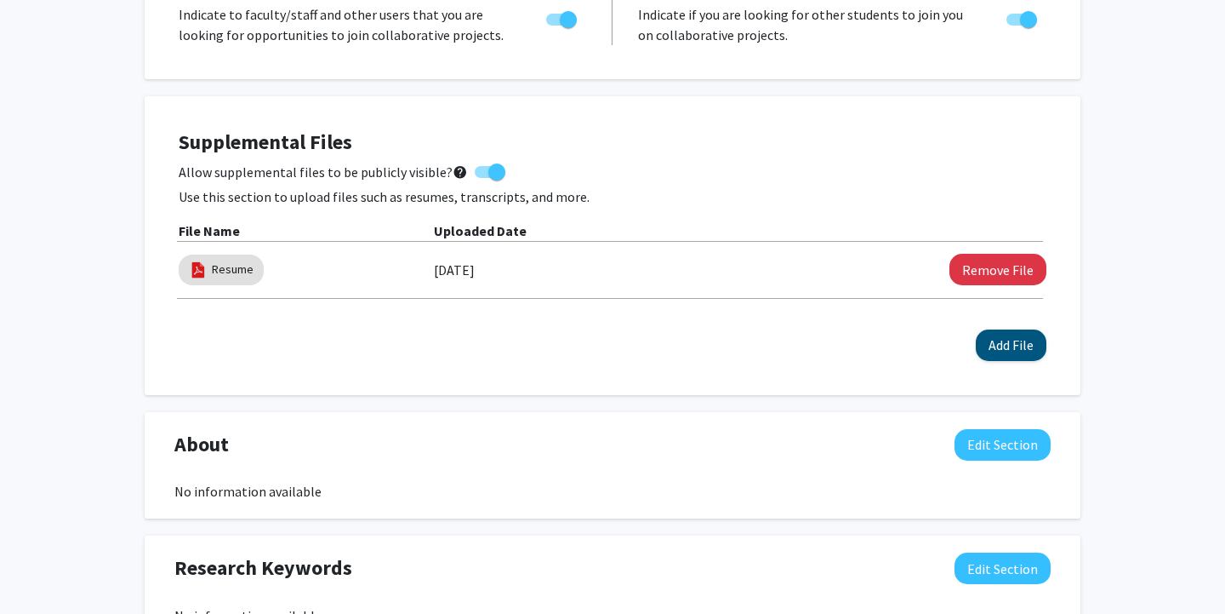
click at [1000, 341] on button "Add File" at bounding box center [1011, 344] width 71 height 31
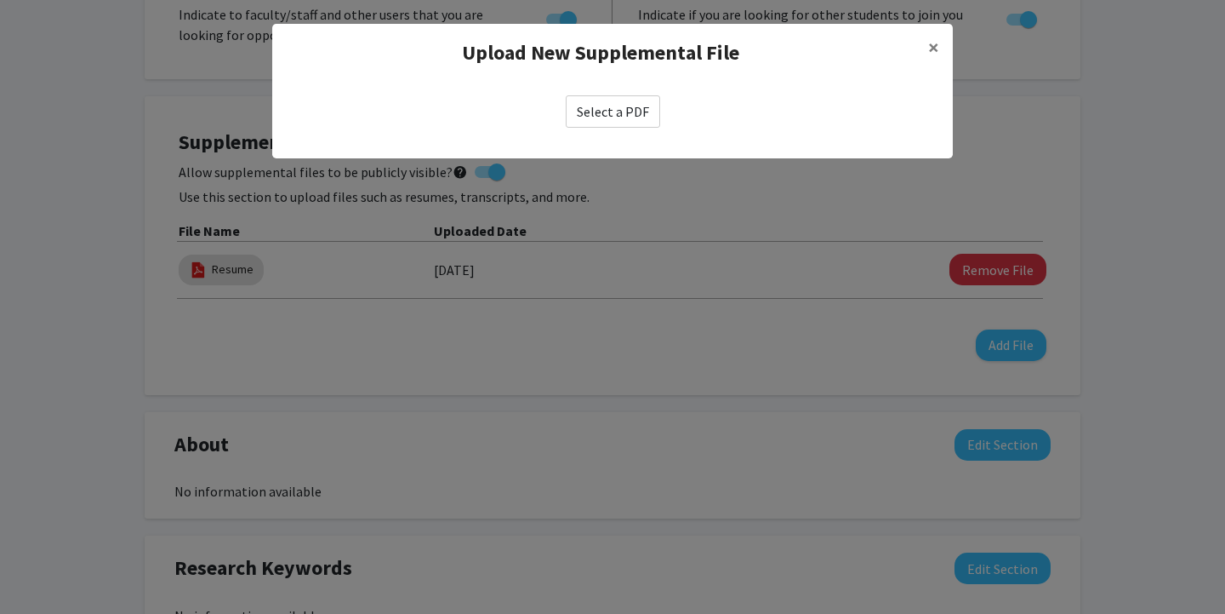
click at [603, 112] on label "Select a PDF" at bounding box center [613, 111] width 94 height 32
click at [0, 0] on input "Select a PDF" at bounding box center [0, 0] width 0 height 0
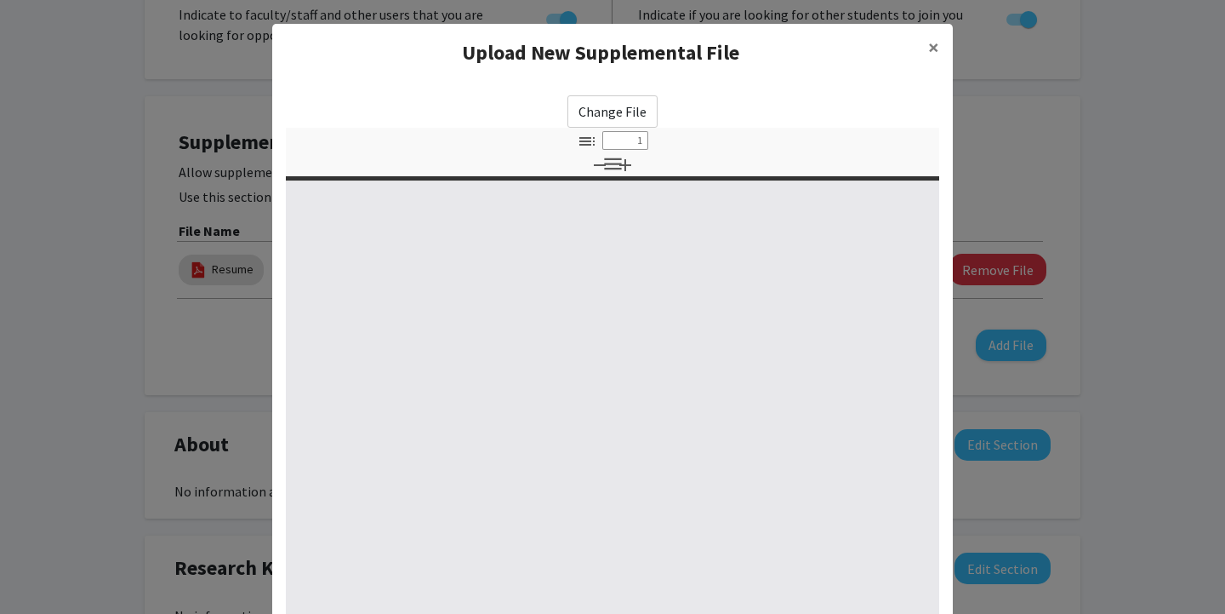
select select "custom"
type input "0"
select select "custom"
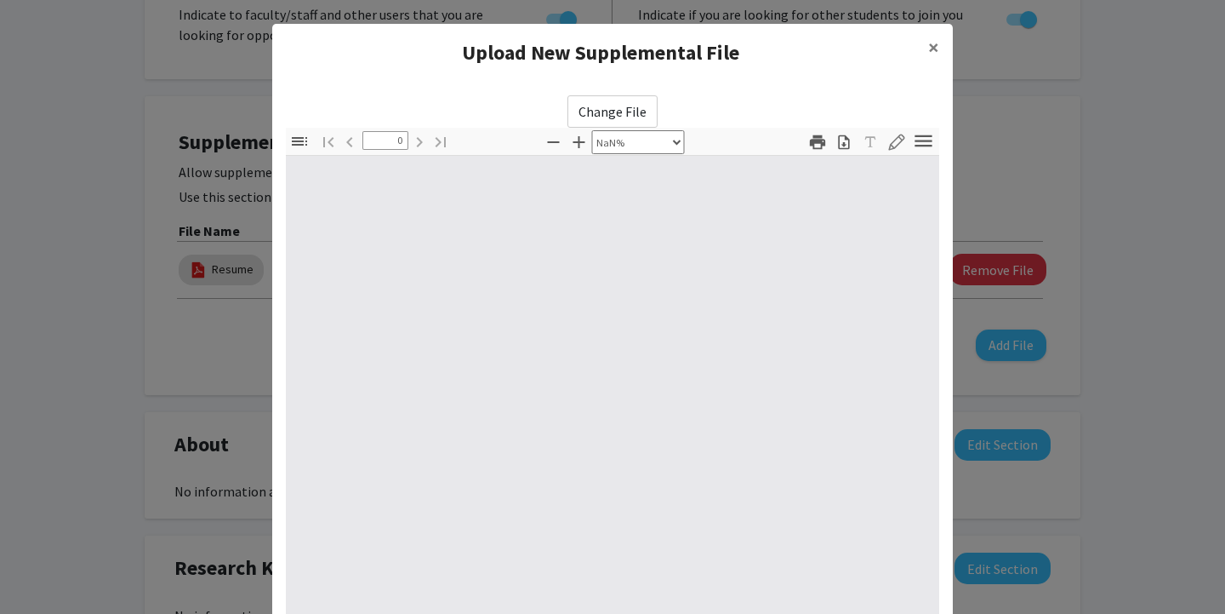
type input "1"
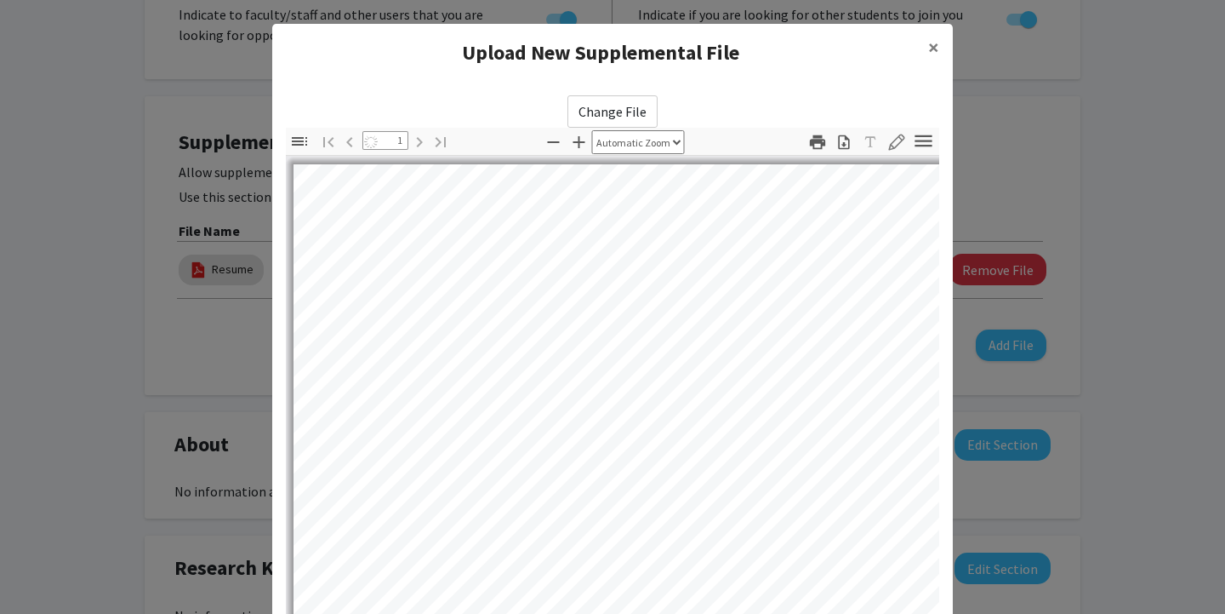
select select "auto"
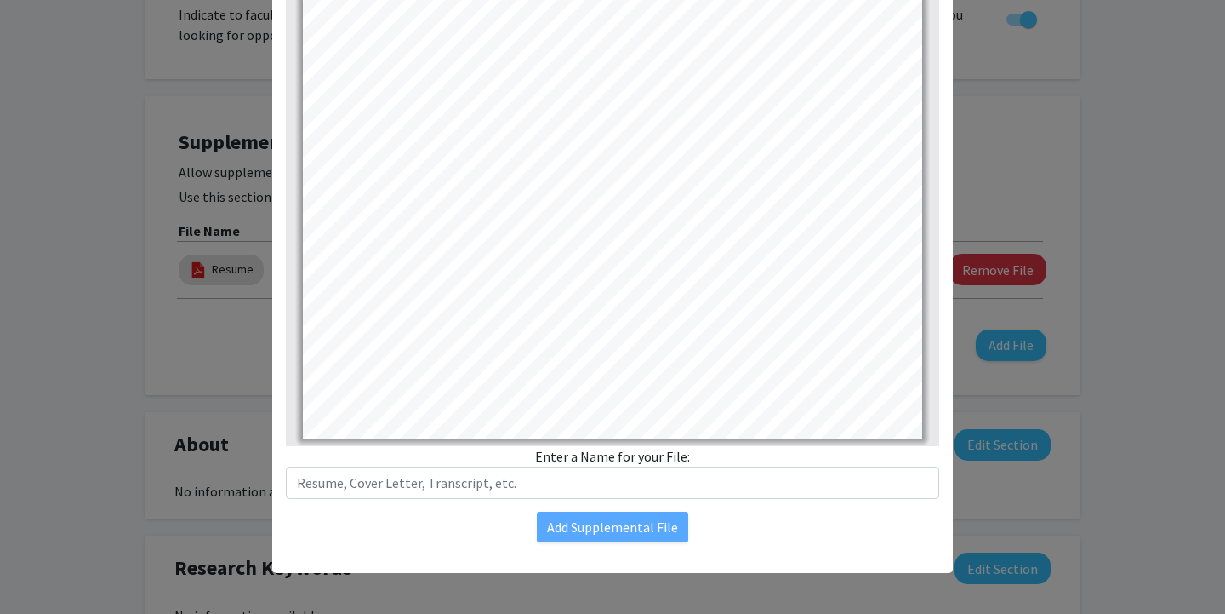
scroll to position [192, 0]
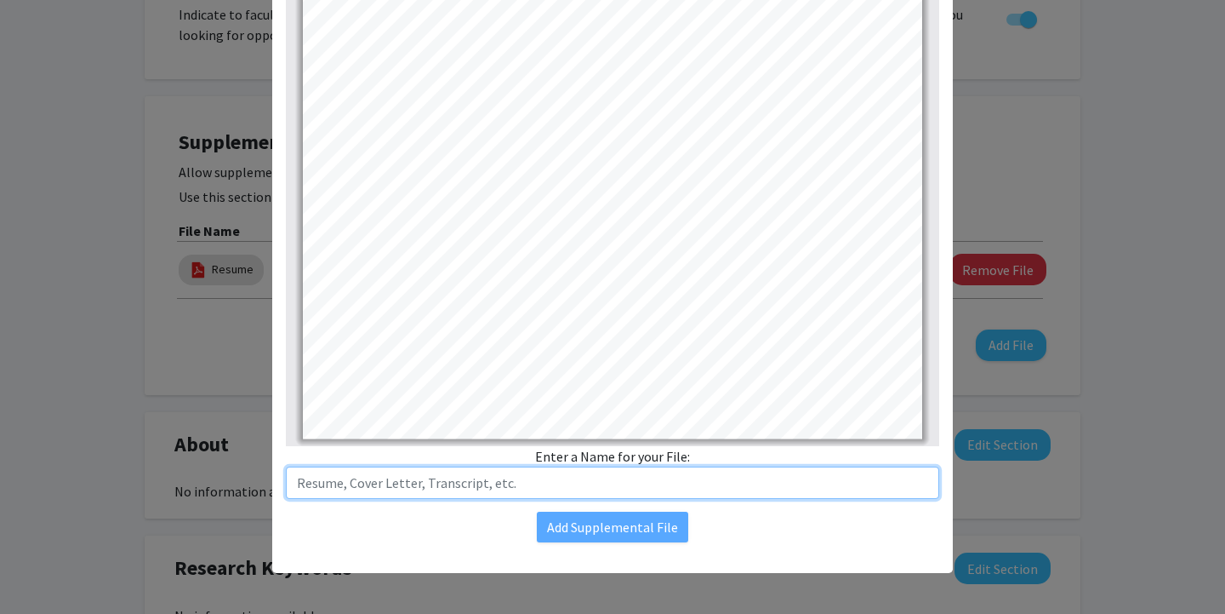
click at [603, 487] on input "text" at bounding box center [613, 482] width 654 height 32
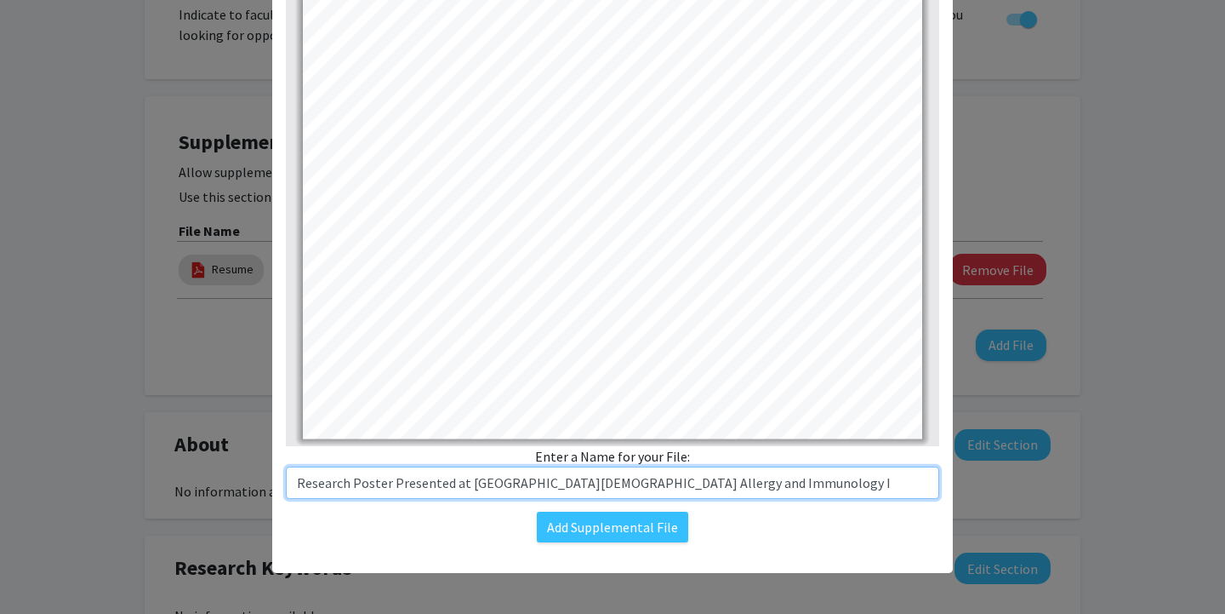
type input "Research Poster Presented at [GEOGRAPHIC_DATA][MEDICAL_DATA] Allergy and Immuno…"
drag, startPoint x: 463, startPoint y: 482, endPoint x: 796, endPoint y: 478, distance: 332.8
click at [796, 478] on input "Research Poster Presented at [GEOGRAPHIC_DATA][MEDICAL_DATA] Allergy and Immuno…" at bounding box center [613, 482] width 654 height 32
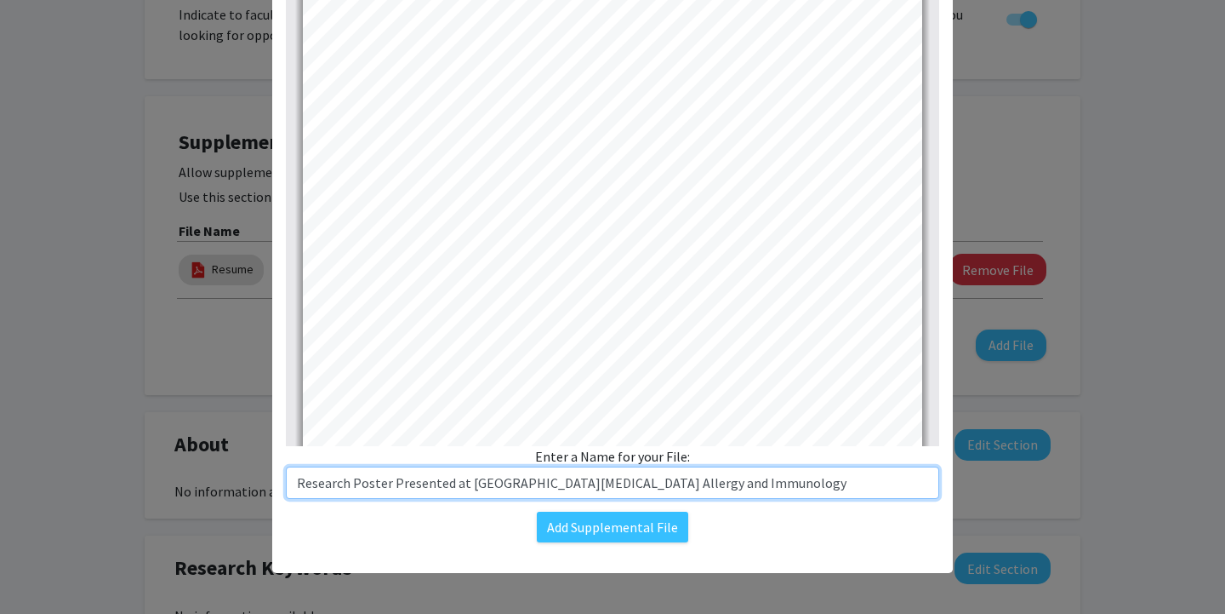
click at [859, 483] on input "Research Poster Presented at [GEOGRAPHIC_DATA][MEDICAL_DATA] Allergy and Immuno…" at bounding box center [613, 482] width 654 height 32
drag, startPoint x: 794, startPoint y: 479, endPoint x: 186, endPoint y: 459, distance: 608.8
click at [186, 459] on modal-container "Upload New Supplemental File × Change File Thumbnails Document Outline Attachme…" at bounding box center [612, 307] width 1225 height 614
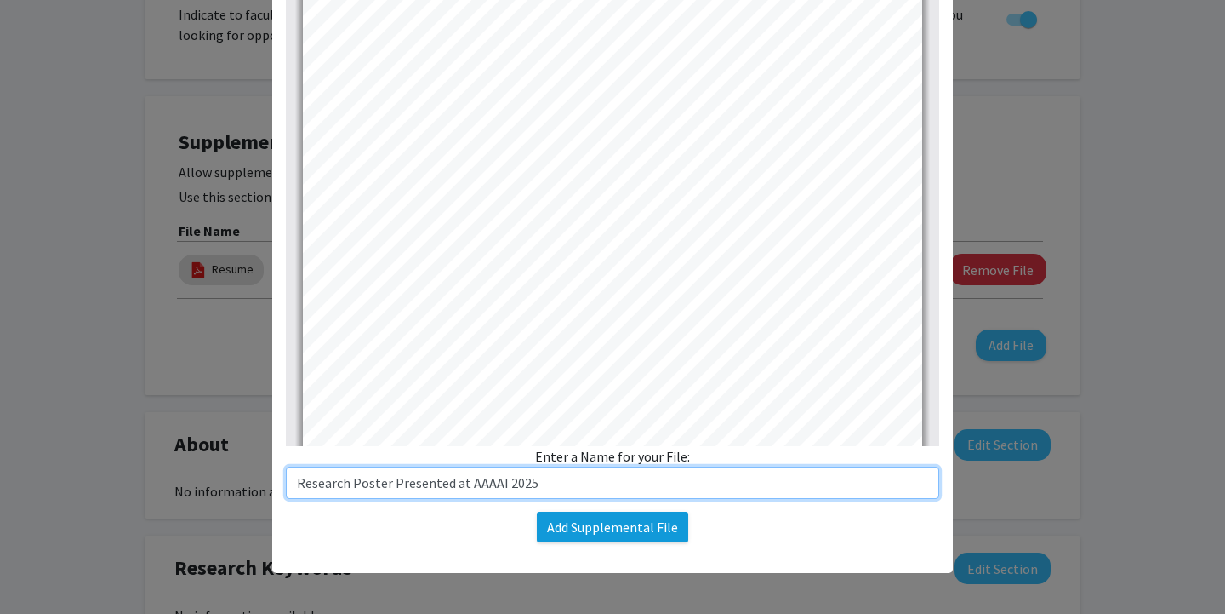
type input "Research Poster Presented at AAAAI 2025"
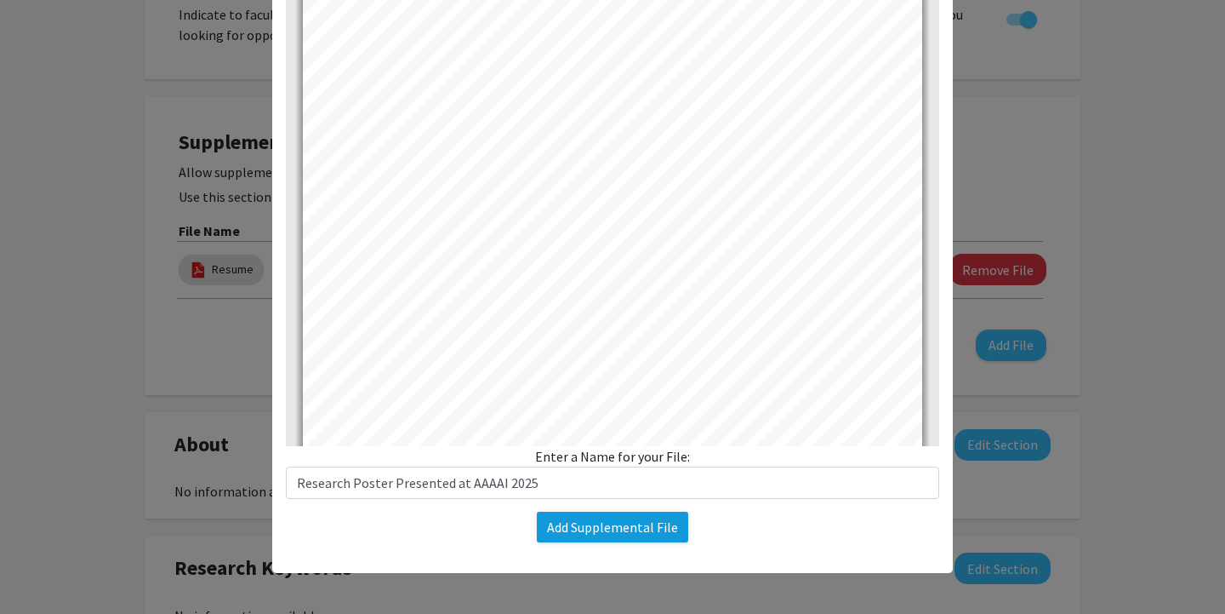
click at [594, 533] on button "Add Supplemental File" at bounding box center [612, 526] width 151 height 31
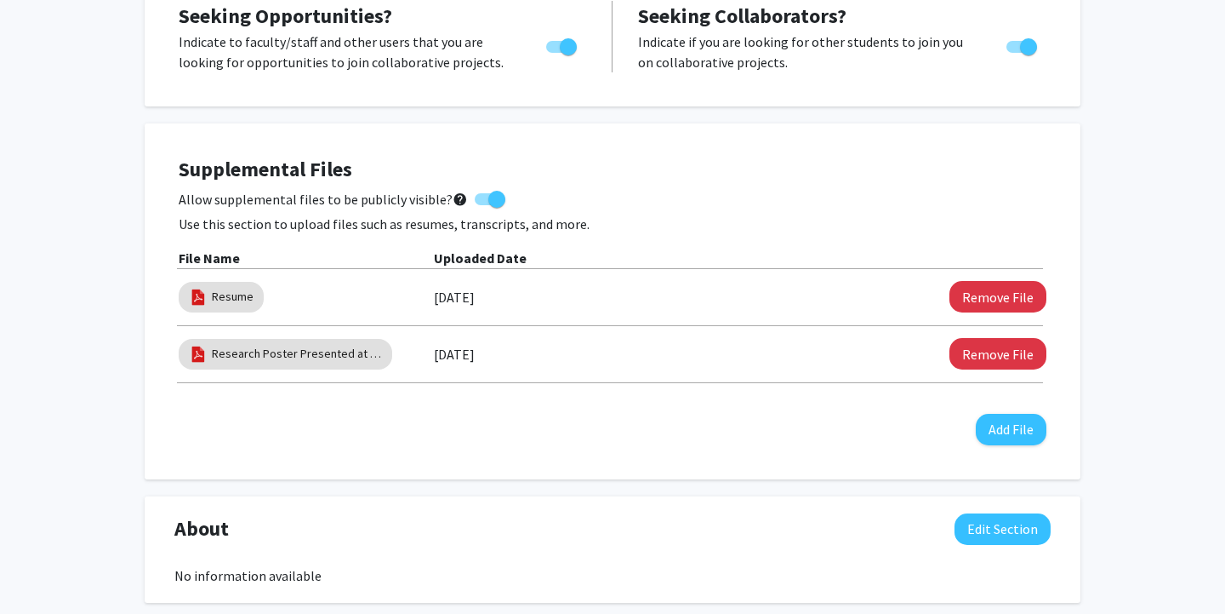
scroll to position [353, 0]
click at [999, 427] on button "Add File" at bounding box center [1011, 429] width 71 height 31
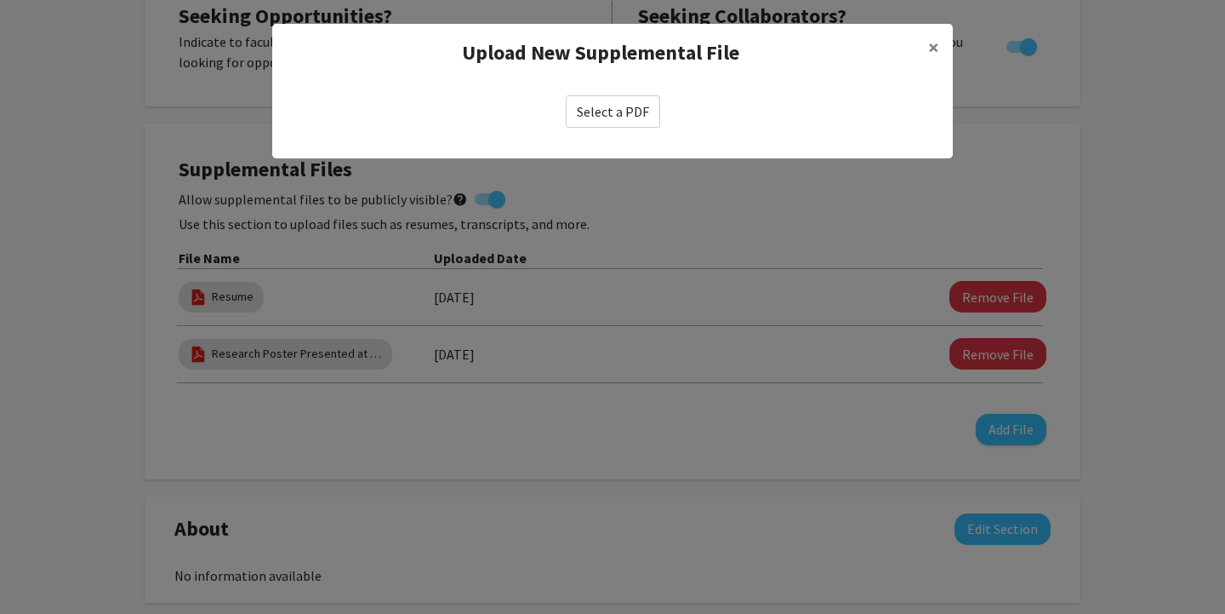
click at [609, 106] on label "Select a PDF" at bounding box center [613, 111] width 94 height 32
click at [0, 0] on input "Select a PDF" at bounding box center [0, 0] width 0 height 0
select select "custom"
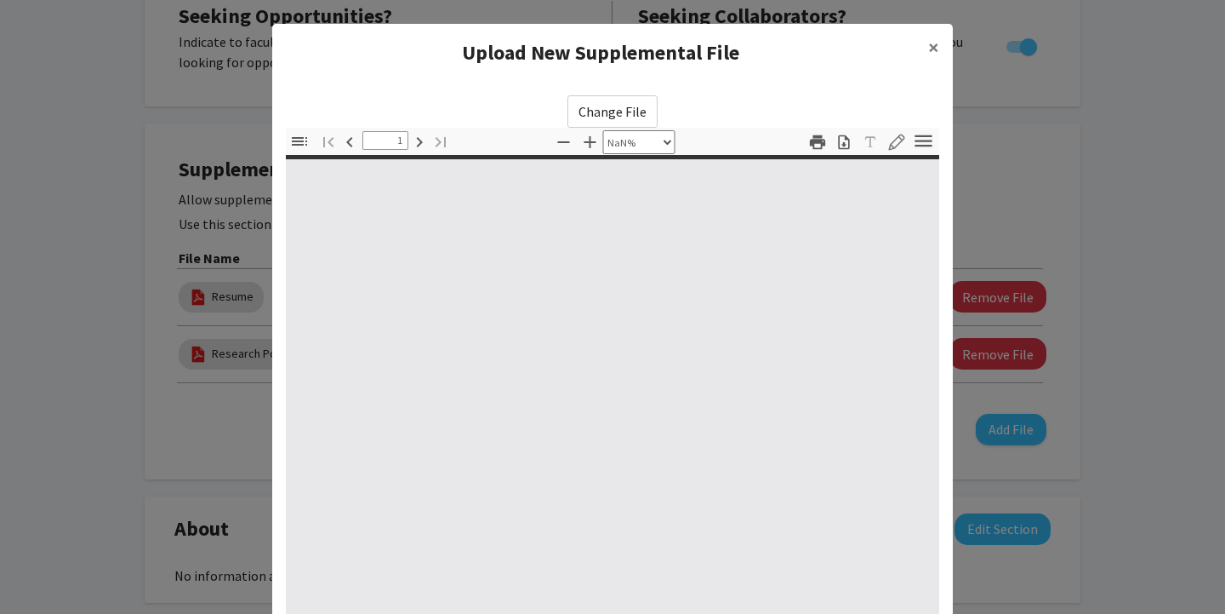
type input "0"
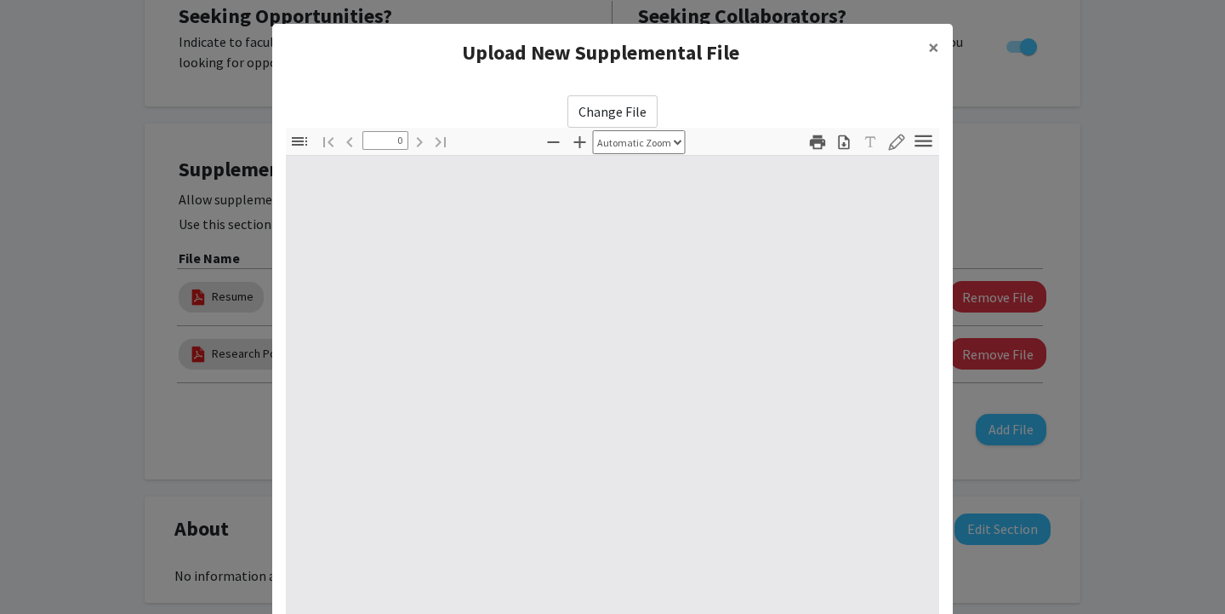
select select "custom"
type input "1"
select select "auto"
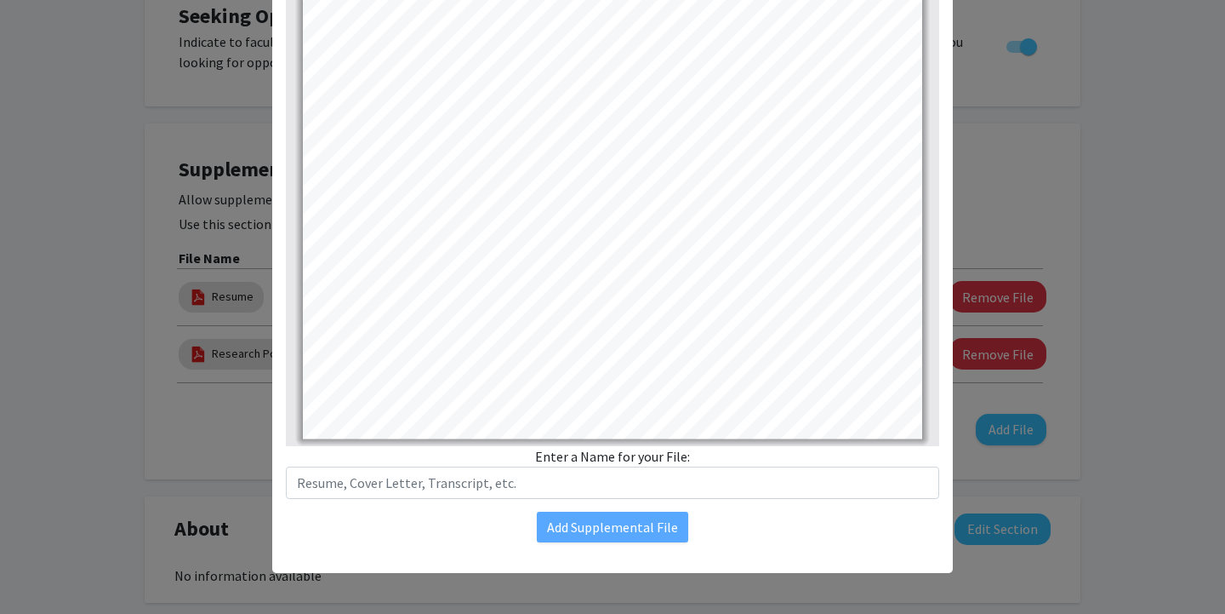
scroll to position [192, 0]
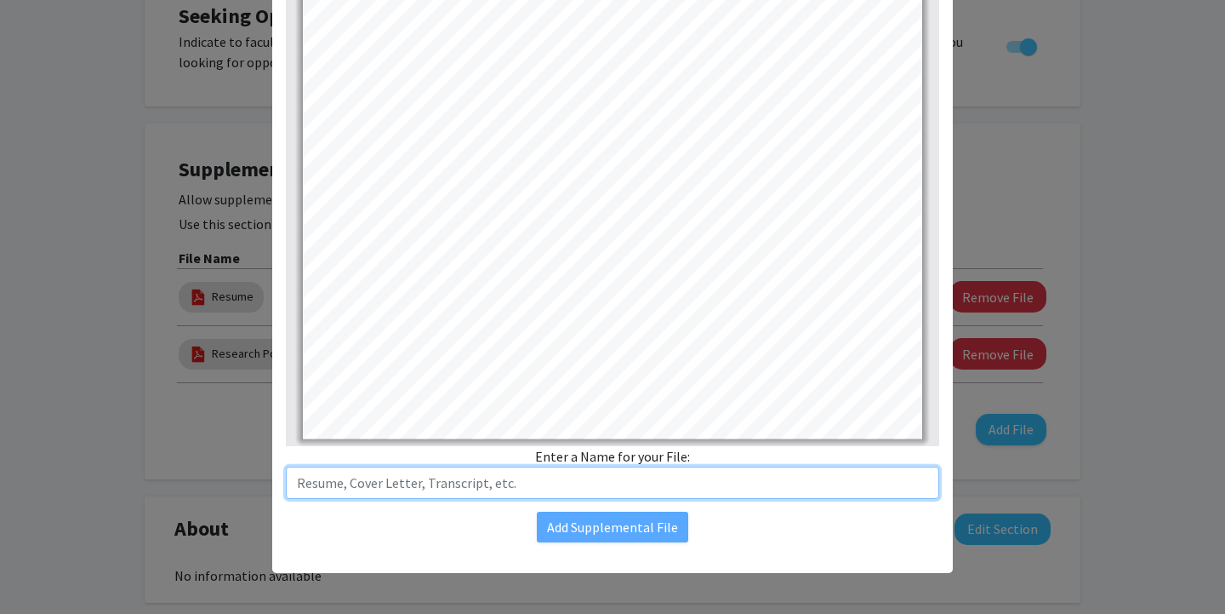
click at [461, 483] on input "text" at bounding box center [613, 482] width 654 height 32
type input "Featured Poster Presentation at AAAAI 2025"
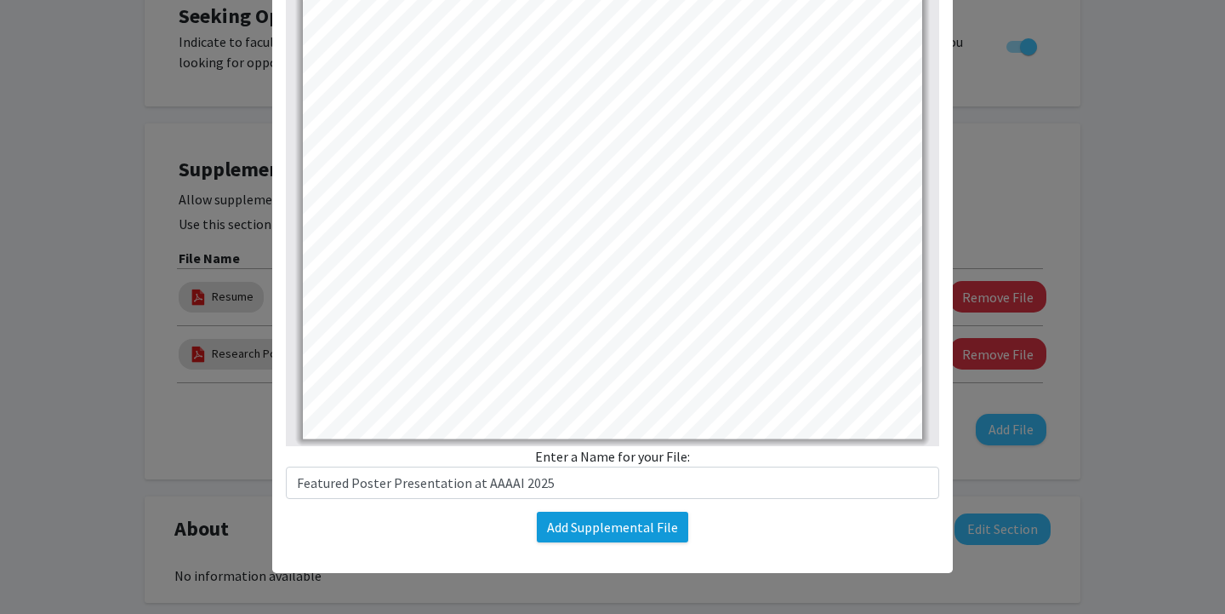
click at [595, 527] on button "Add Supplemental File" at bounding box center [612, 526] width 151 height 31
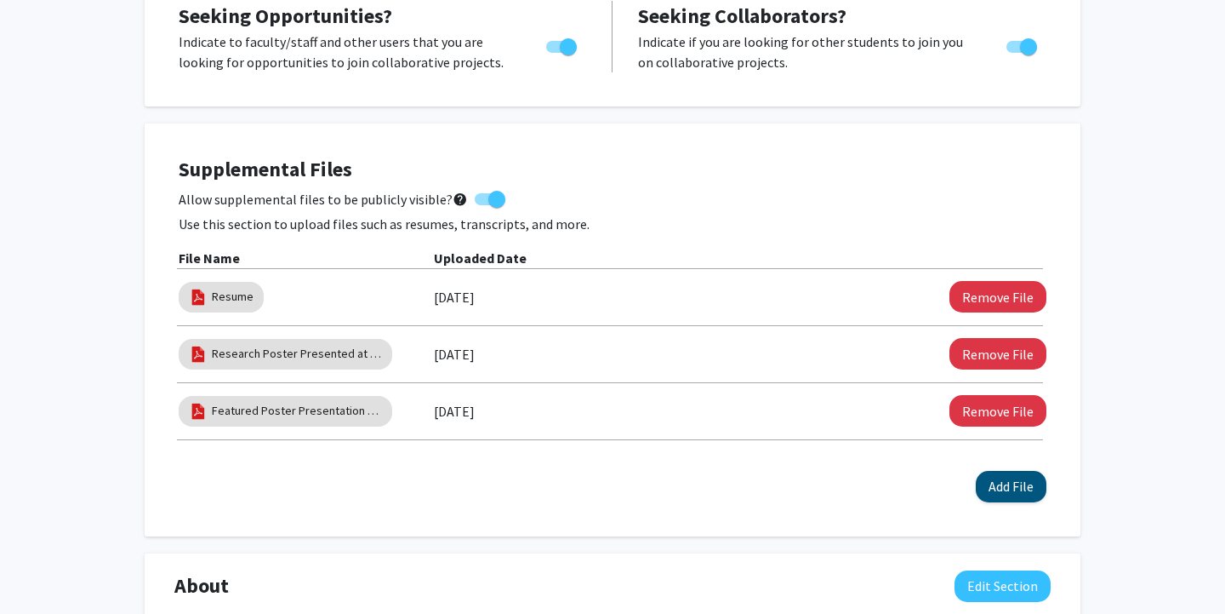
click at [1016, 489] on button "Add File" at bounding box center [1011, 486] width 71 height 31
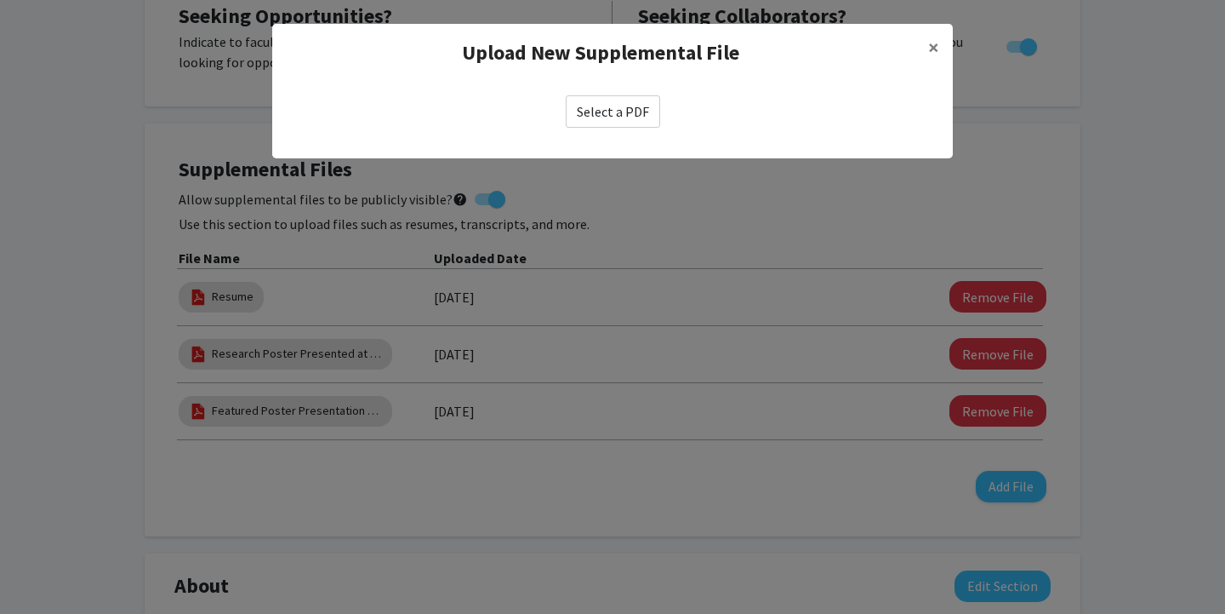
click at [608, 115] on label "Select a PDF" at bounding box center [613, 111] width 94 height 32
click at [0, 0] on input "Select a PDF" at bounding box center [0, 0] width 0 height 0
select select "custom"
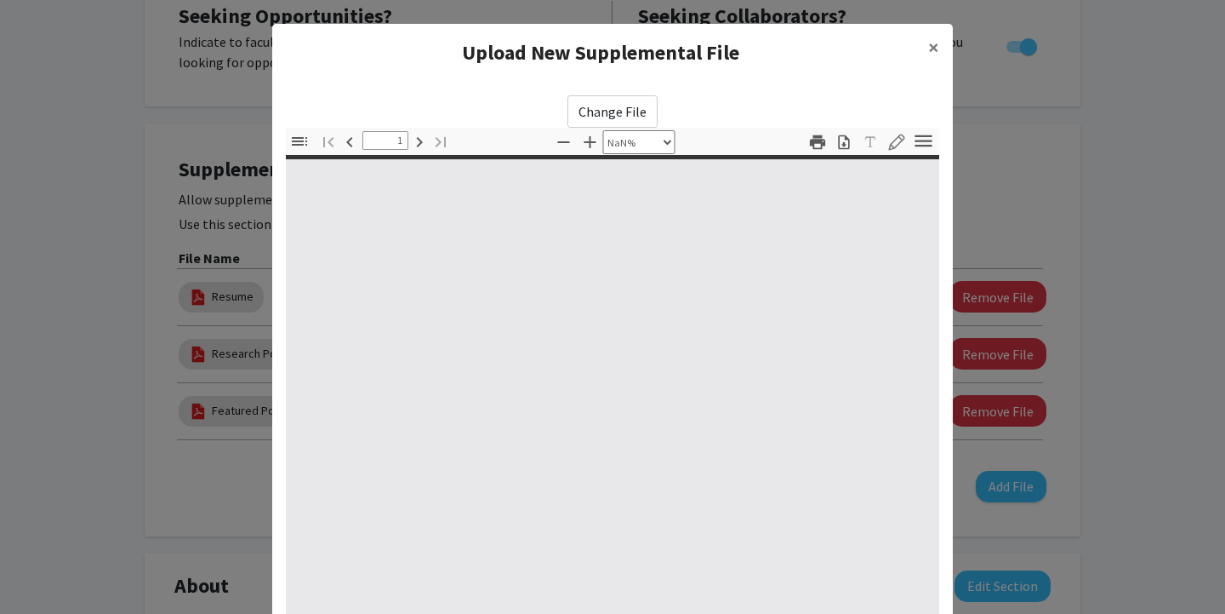
type input "0"
select select "custom"
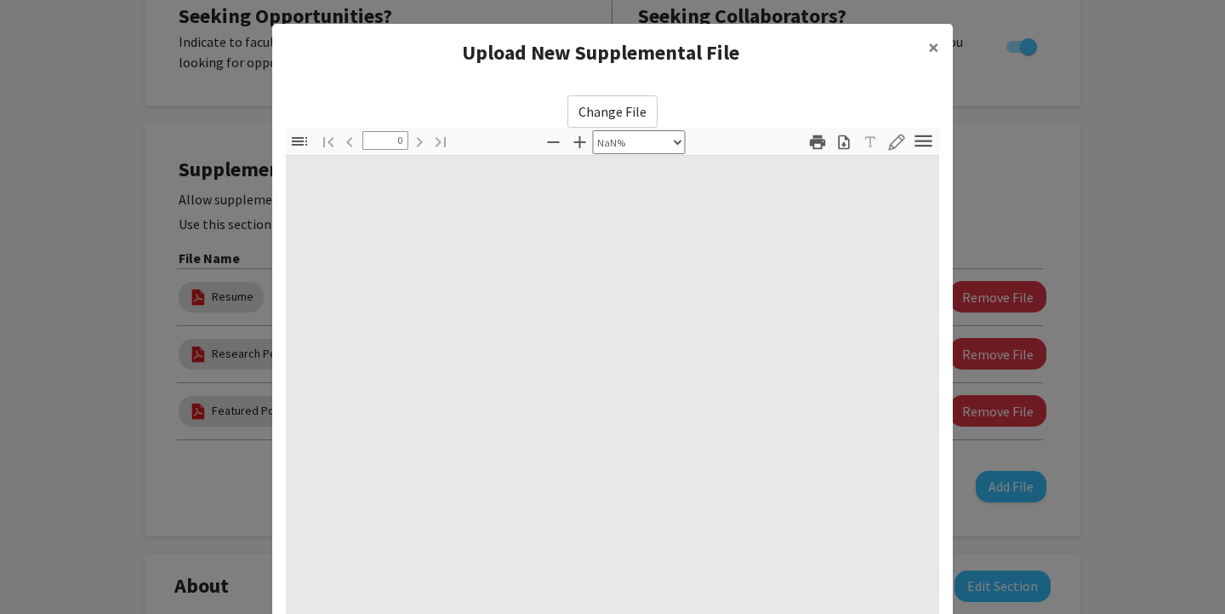
type input "1"
select select "auto"
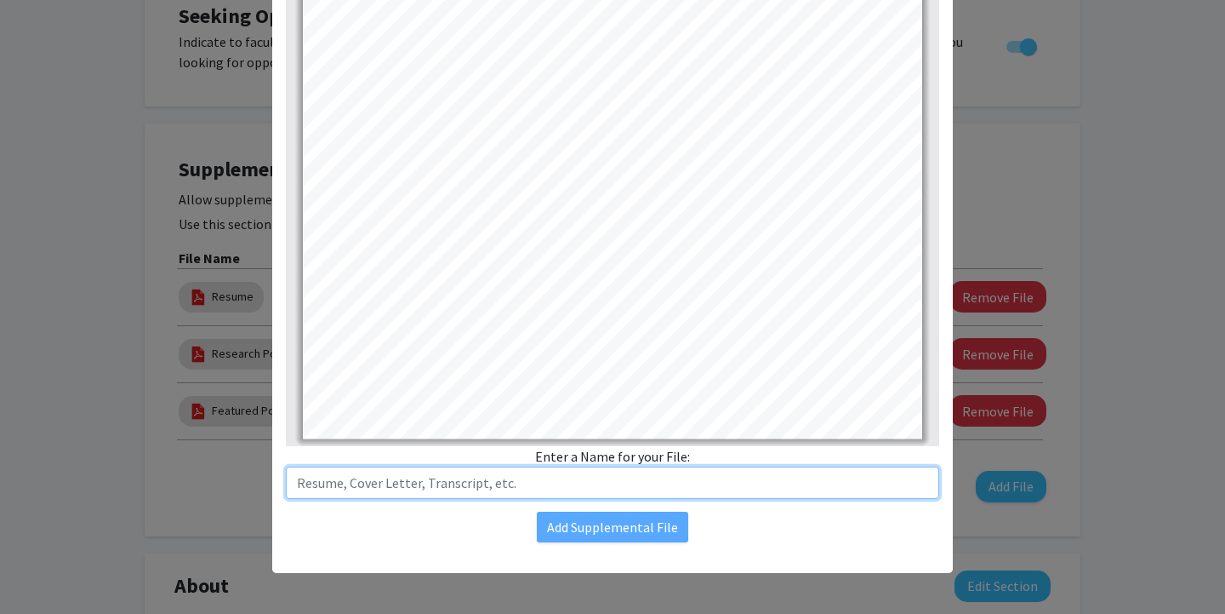
click at [659, 490] on input "text" at bounding box center [613, 482] width 654 height 32
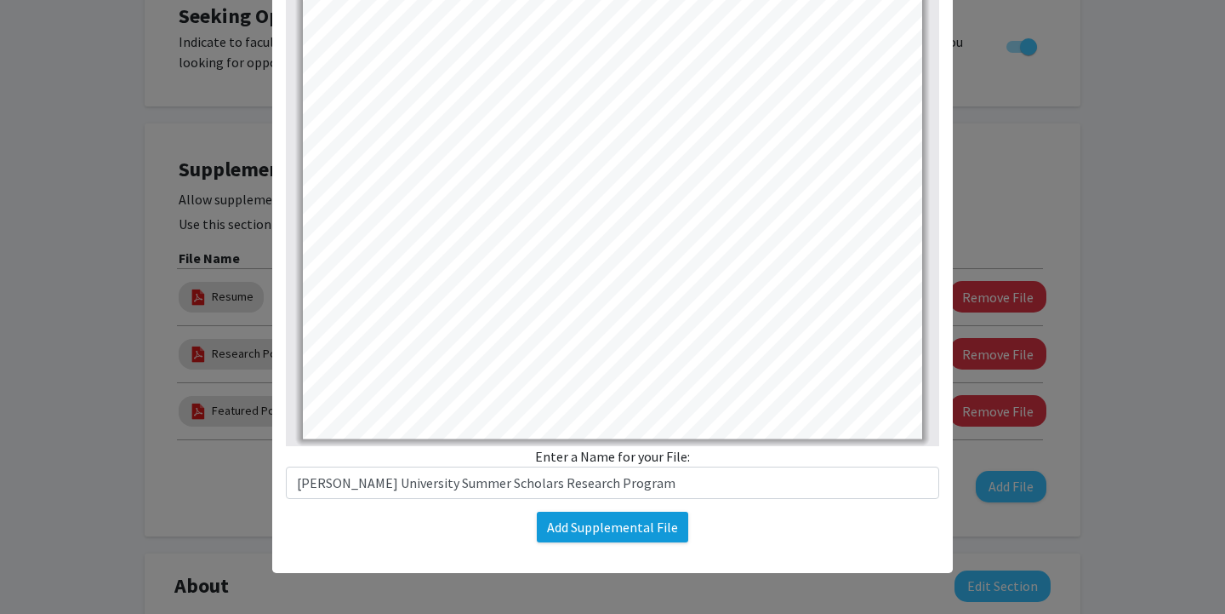
click at [634, 524] on button "Add Supplemental File" at bounding box center [612, 526] width 151 height 31
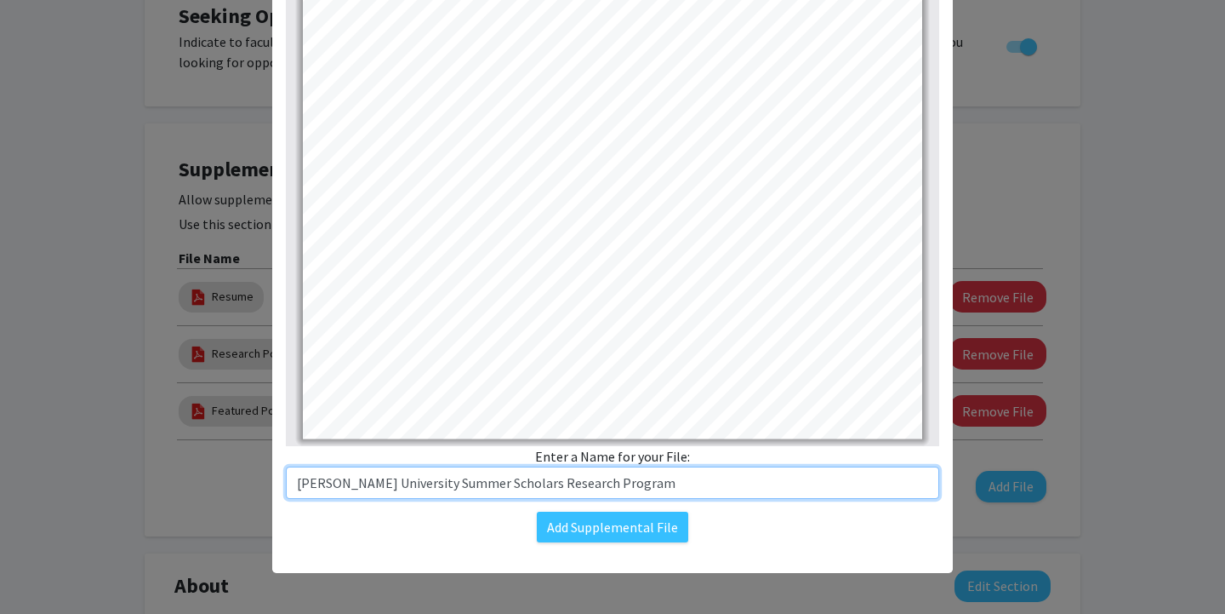
click at [625, 485] on input "[PERSON_NAME] University Summer Scholars Research Program" at bounding box center [613, 482] width 654 height 32
type input "[PERSON_NAME] University Summer Scholars Research Program Poster"
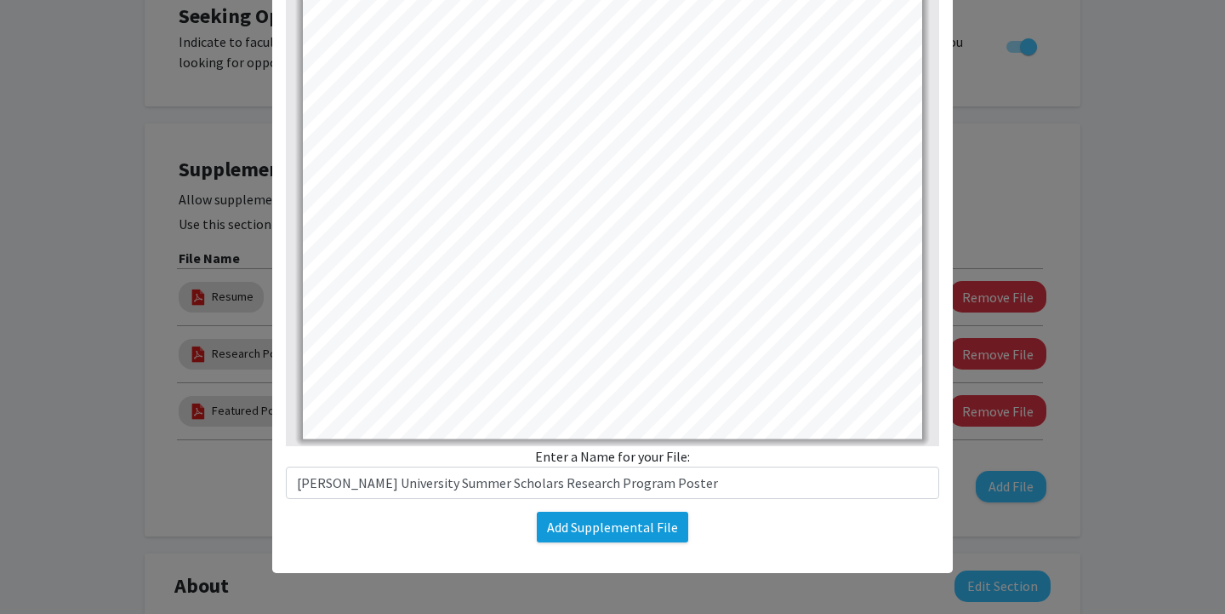
click at [632, 528] on button "Add Supplemental File" at bounding box center [612, 526] width 151 height 31
click at [612, 521] on button "Add Supplemental File" at bounding box center [612, 526] width 151 height 31
click at [607, 539] on button "Add Supplemental File" at bounding box center [612, 526] width 151 height 31
click at [605, 525] on button "Add Supplemental File" at bounding box center [612, 526] width 151 height 31
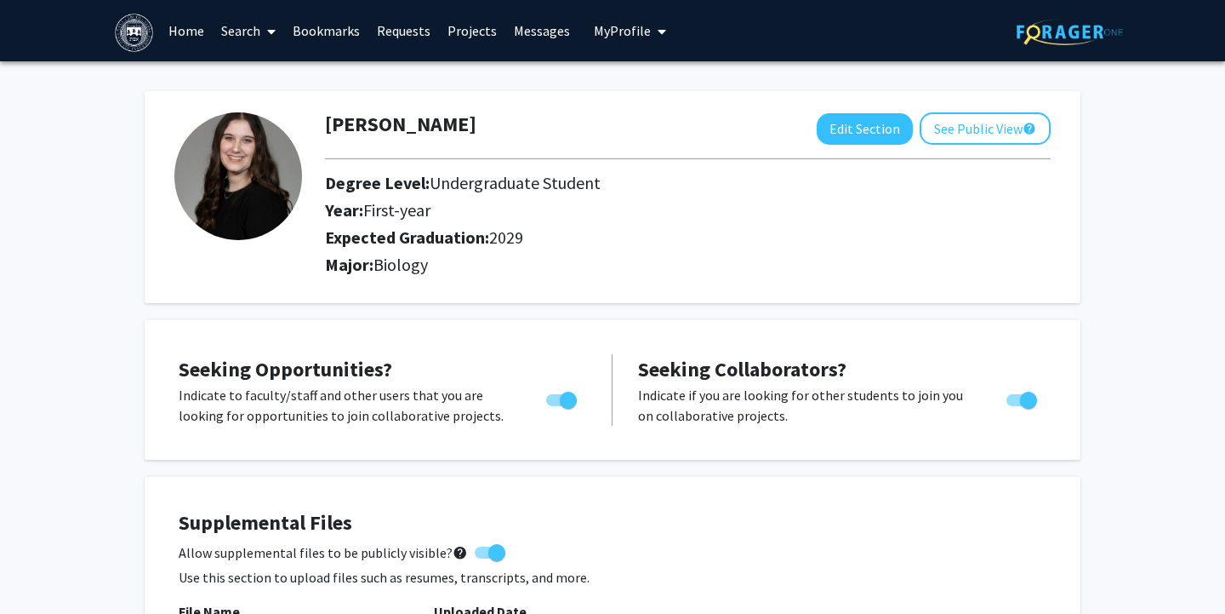
scroll to position [473, 0]
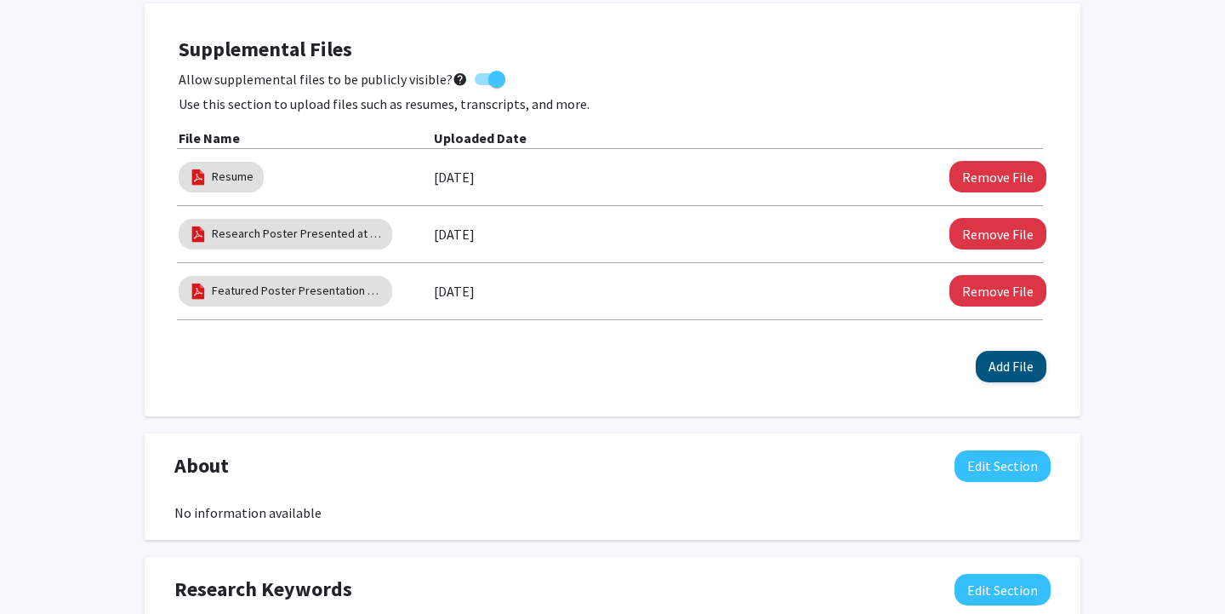
click at [995, 360] on button "Add File" at bounding box center [1011, 366] width 71 height 31
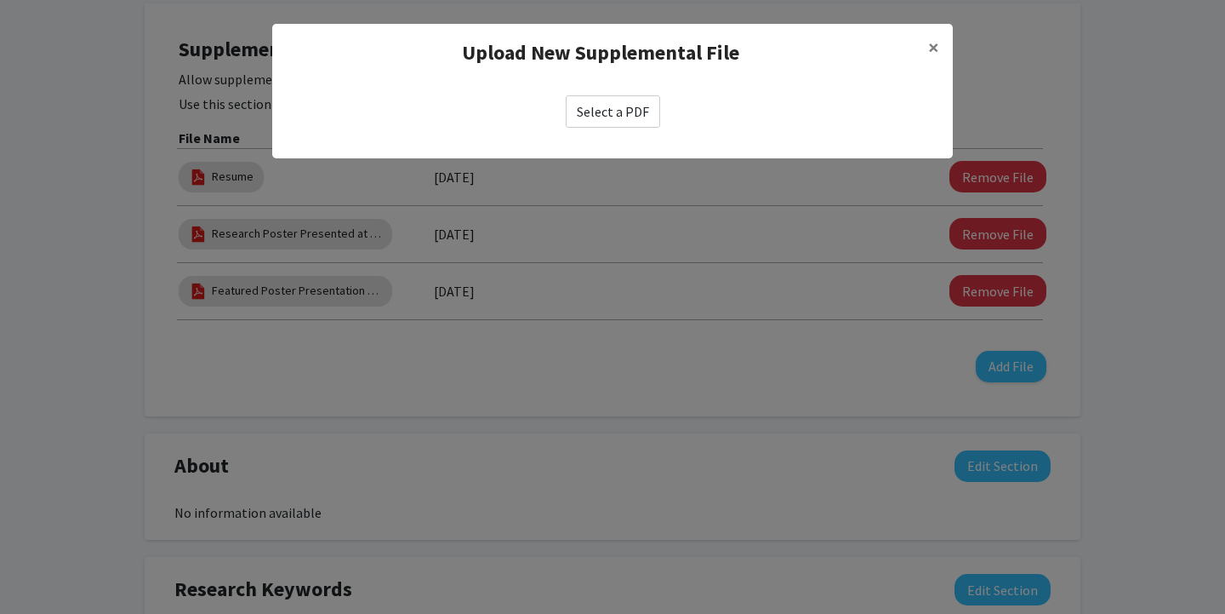
click at [616, 116] on label "Select a PDF" at bounding box center [613, 111] width 94 height 32
click at [0, 0] on input "Select a PDF" at bounding box center [0, 0] width 0 height 0
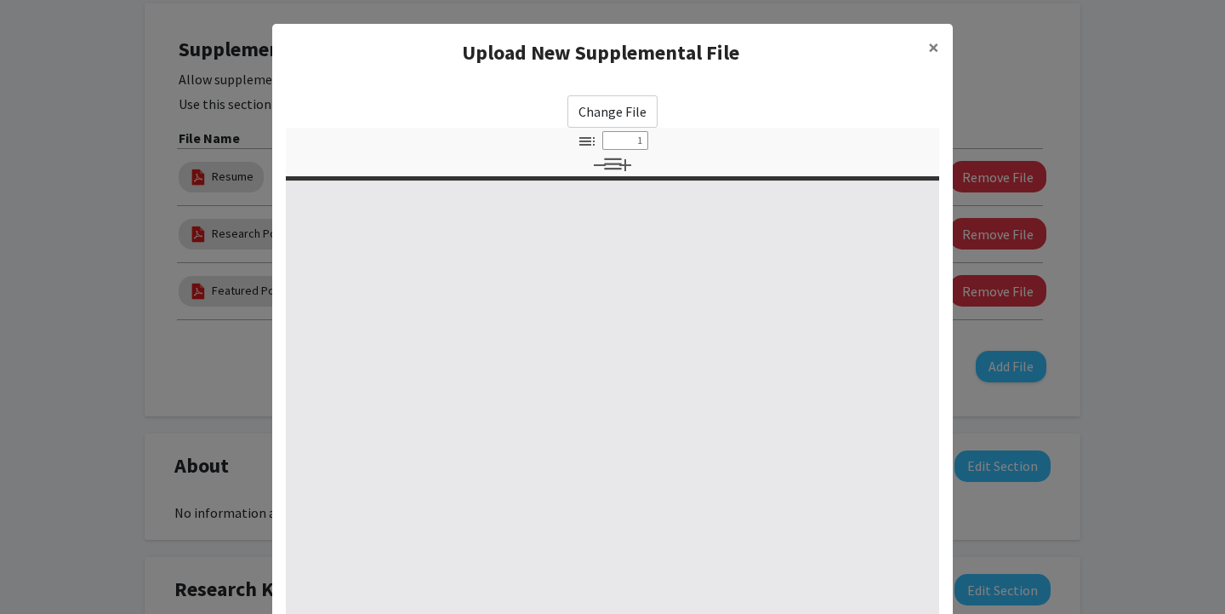
select select "custom"
type input "0"
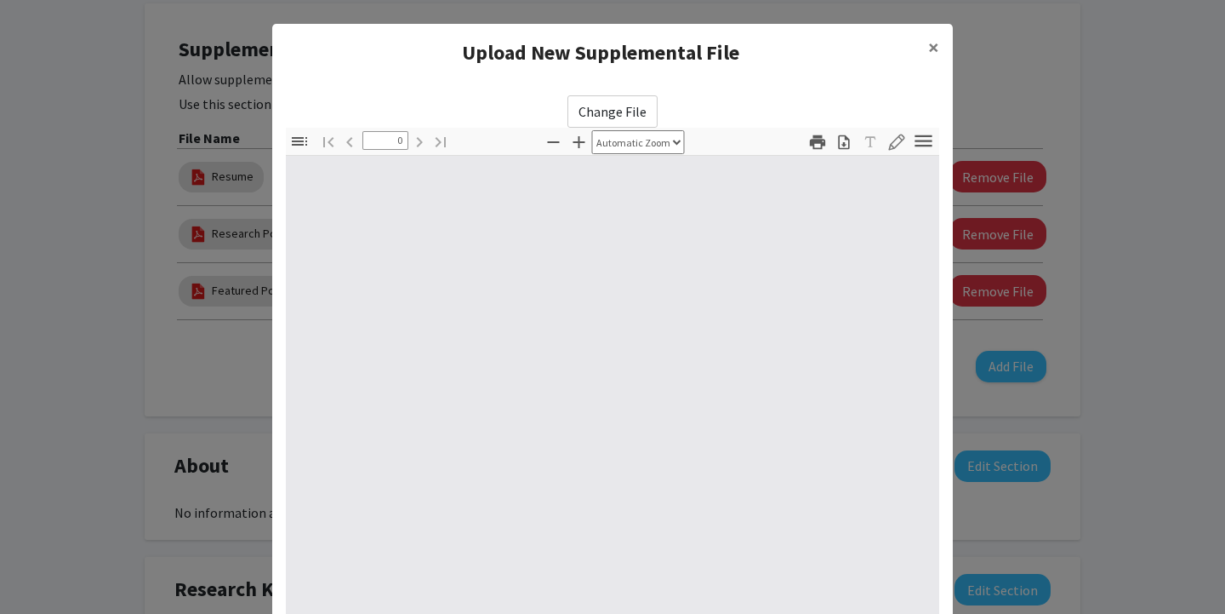
select select "custom"
type input "1"
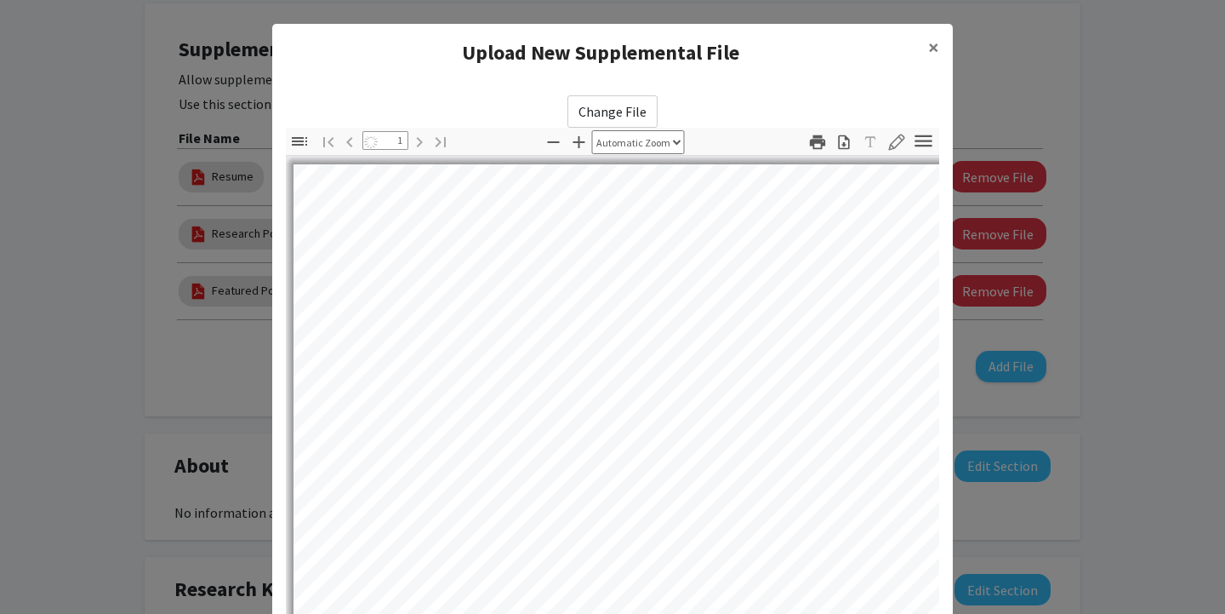
select select "auto"
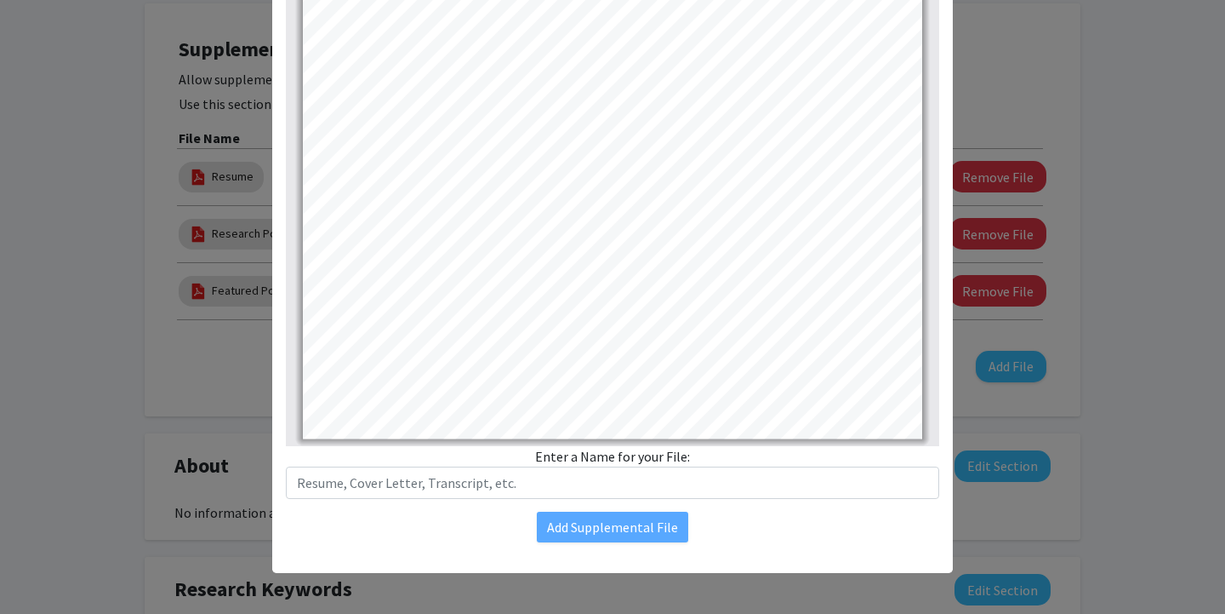
scroll to position [335, 0]
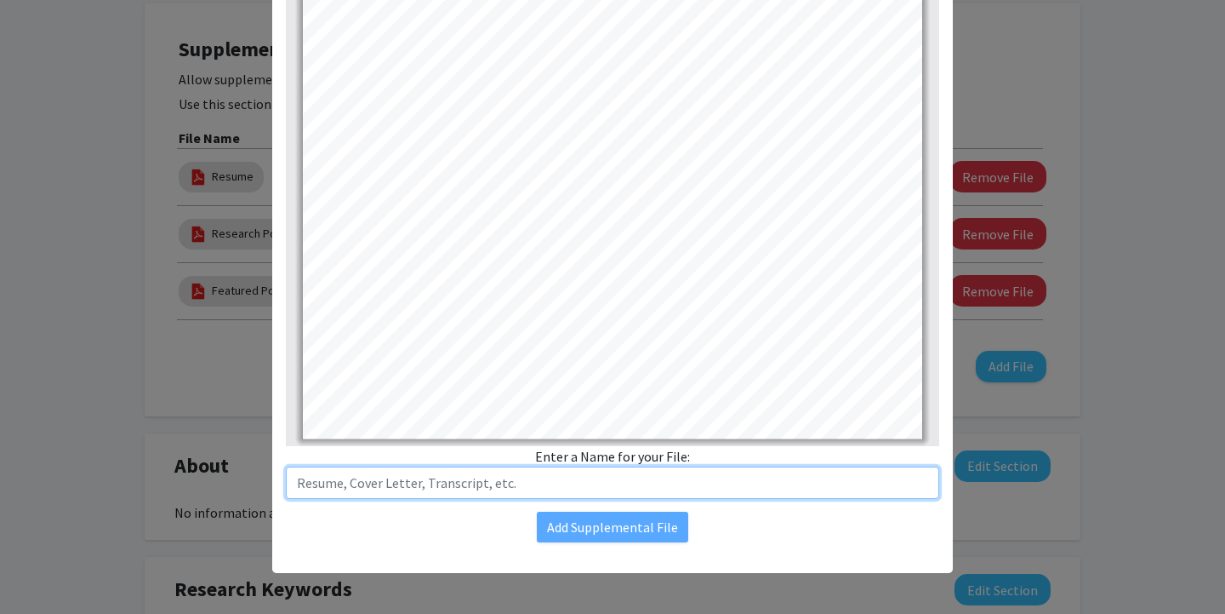
click at [589, 483] on input "text" at bounding box center [613, 482] width 654 height 32
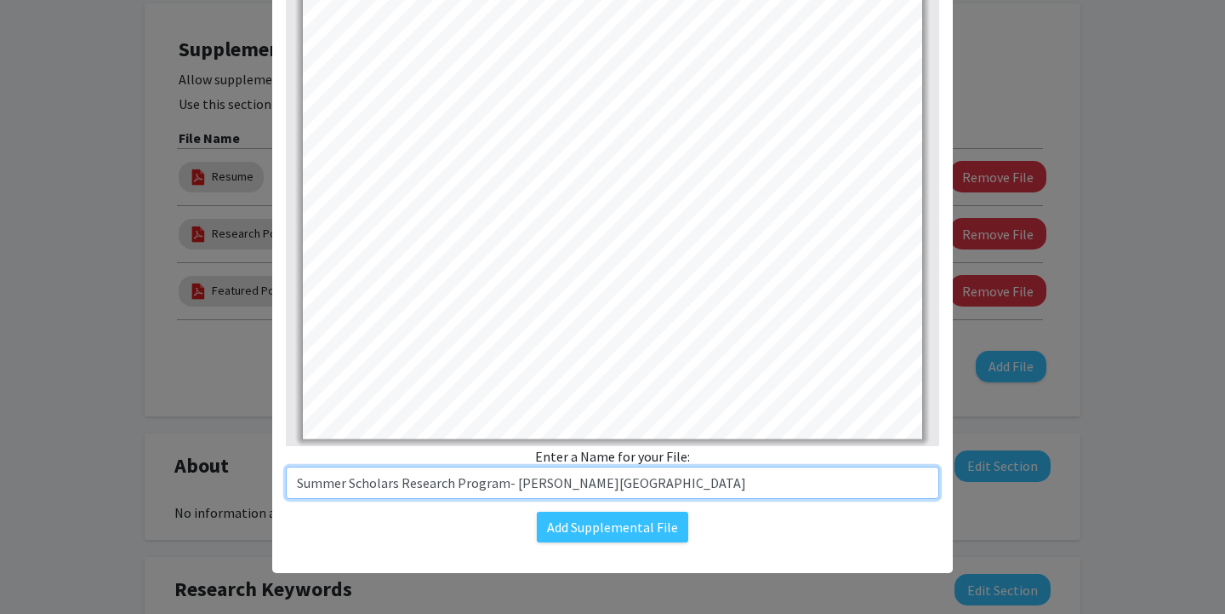
click at [503, 484] on input "Summer Scholars Research Program- Kean University" at bounding box center [613, 482] width 654 height 32
type input "Summer Scholars Research Program- Kean University"
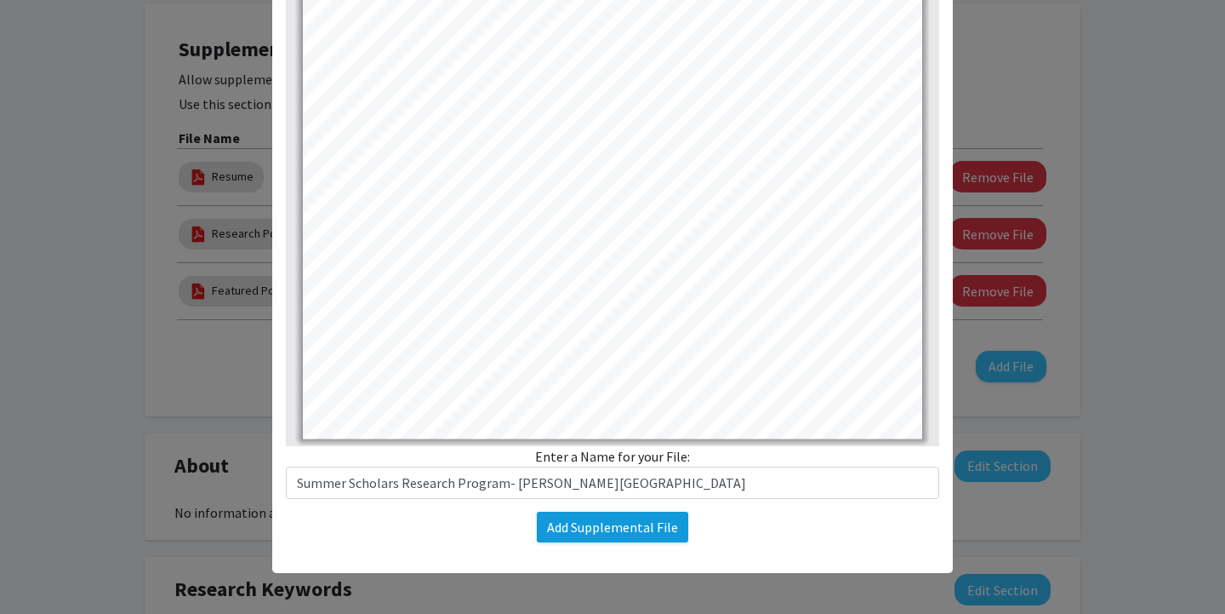
click at [580, 517] on button "Add Supplemental File" at bounding box center [612, 526] width 151 height 31
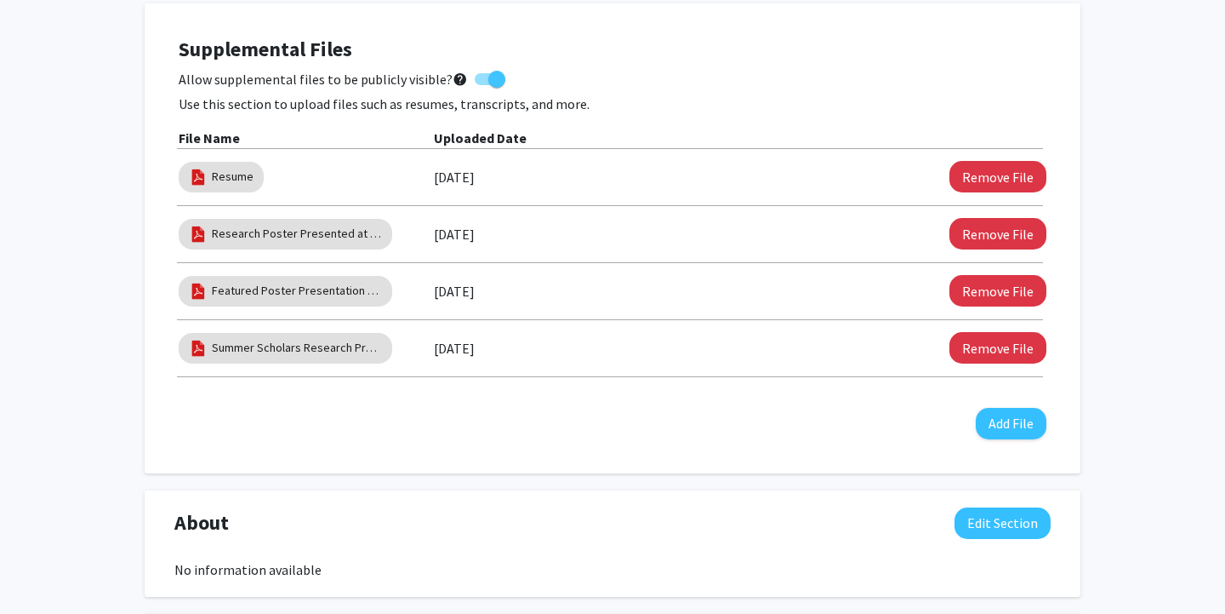
click at [538, 443] on div "Supplemental Files Allow supplemental files to be publicly visible? help Use th…" at bounding box center [613, 238] width 902 height 436
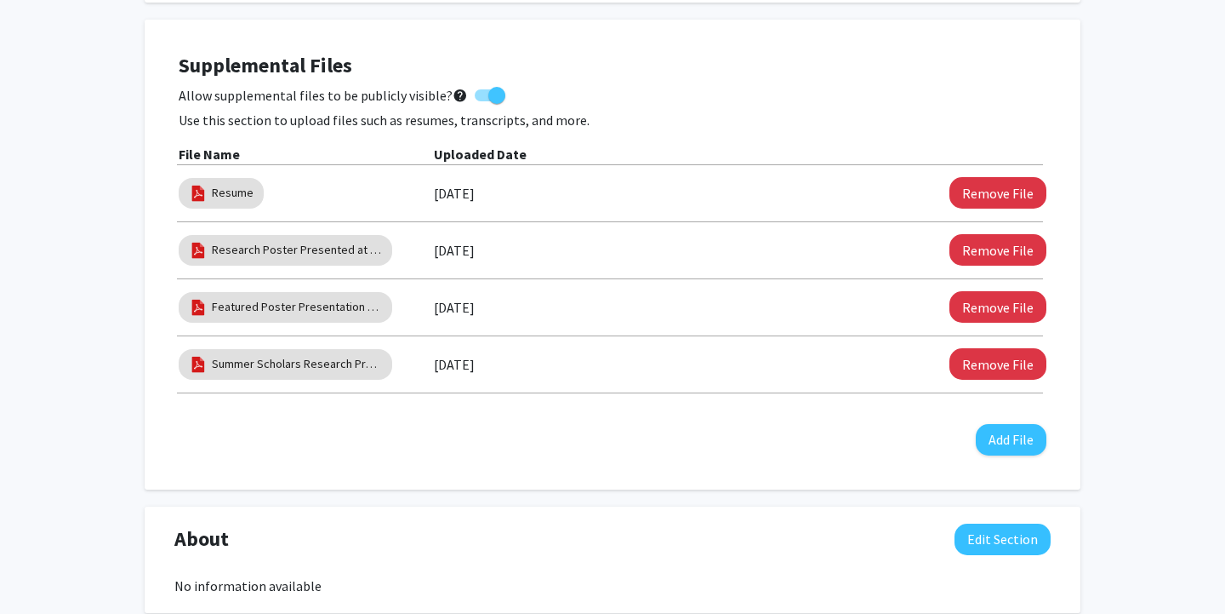
scroll to position [456, 0]
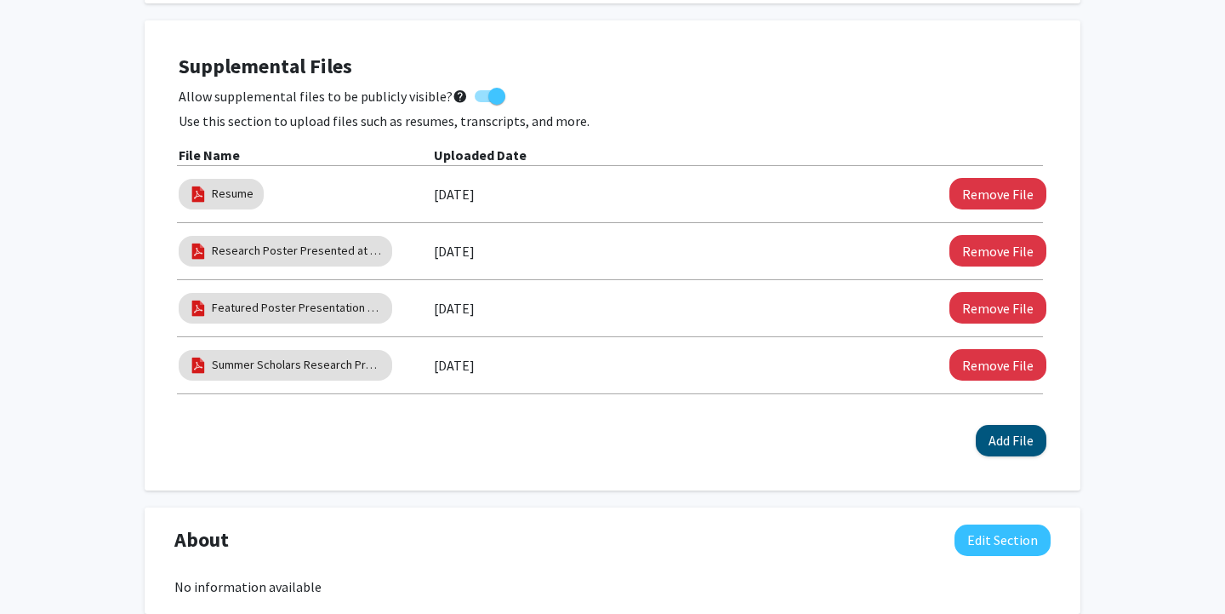
click at [1009, 442] on button "Add File" at bounding box center [1011, 440] width 71 height 31
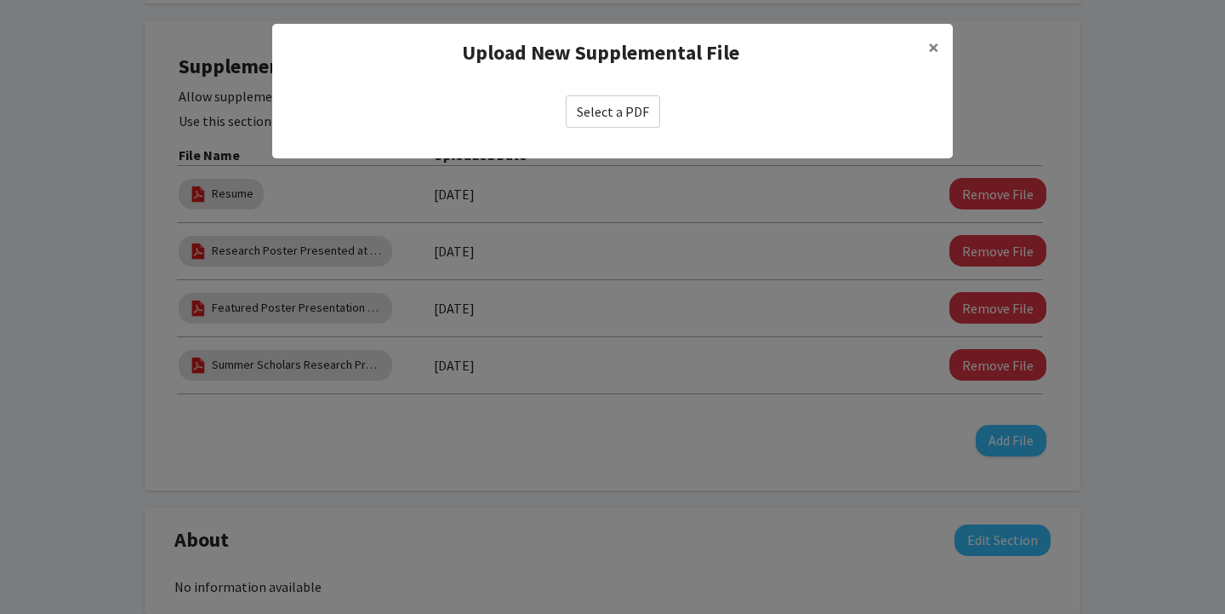
click at [630, 118] on label "Select a PDF" at bounding box center [613, 111] width 94 height 32
click at [0, 0] on input "Select a PDF" at bounding box center [0, 0] width 0 height 0
select select "custom"
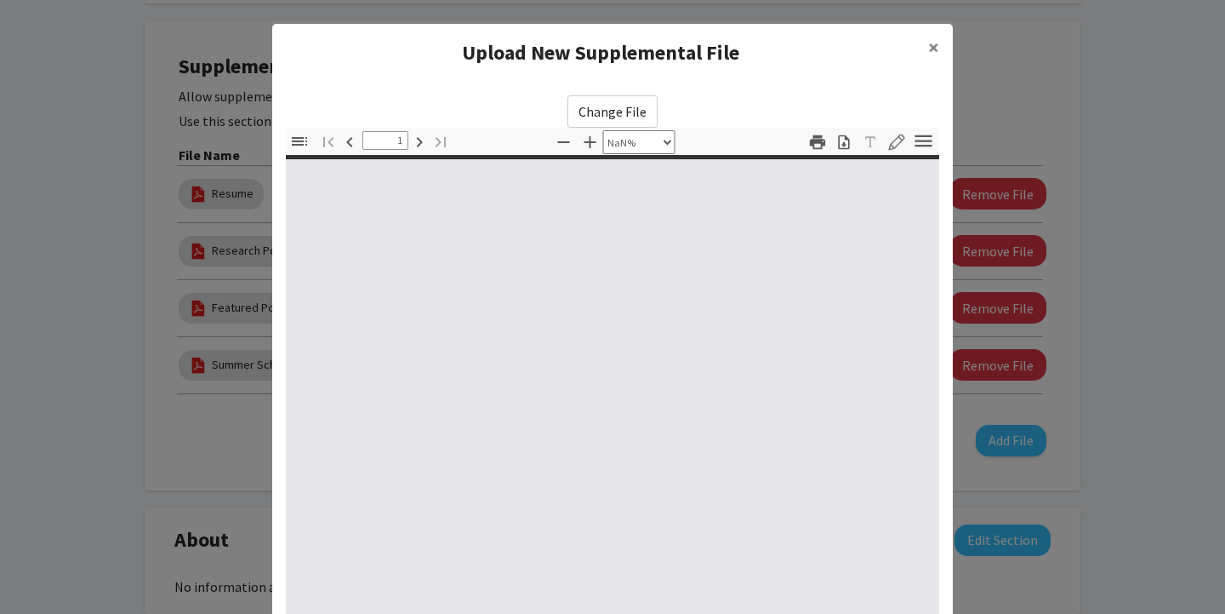
type input "0"
select select "custom"
type input "1"
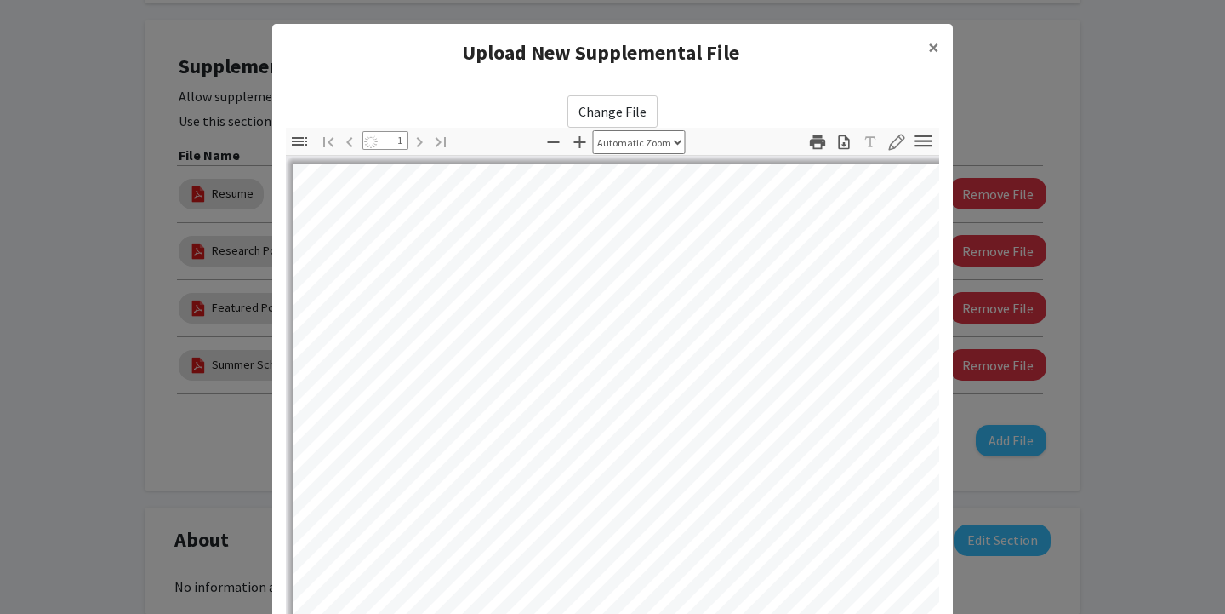
select select "auto"
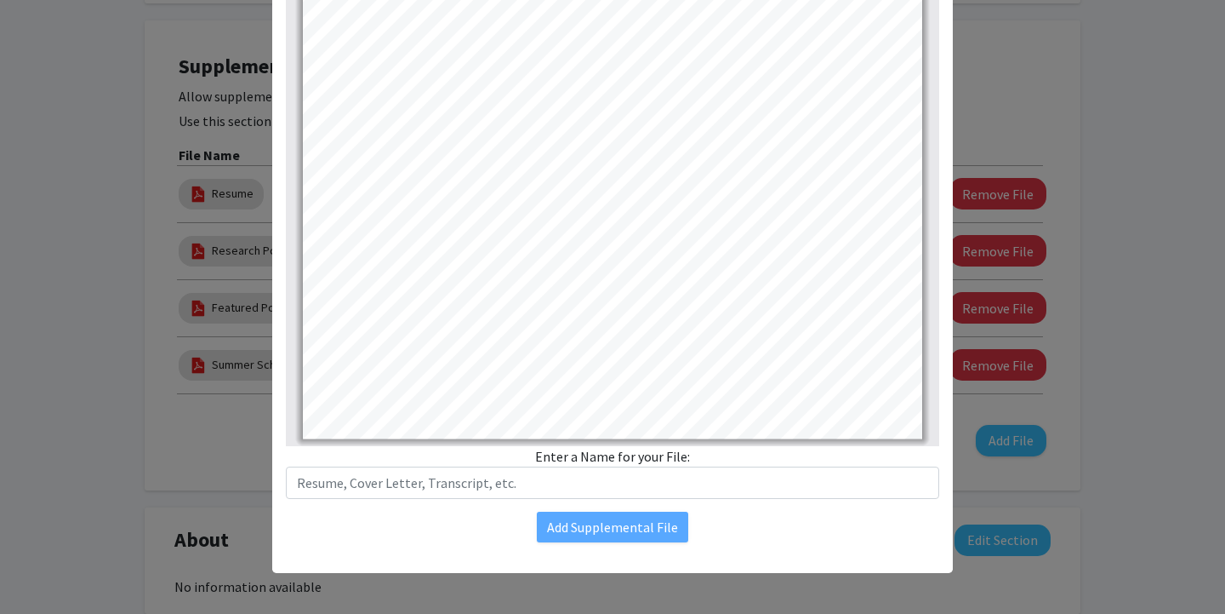
scroll to position [192, 0]
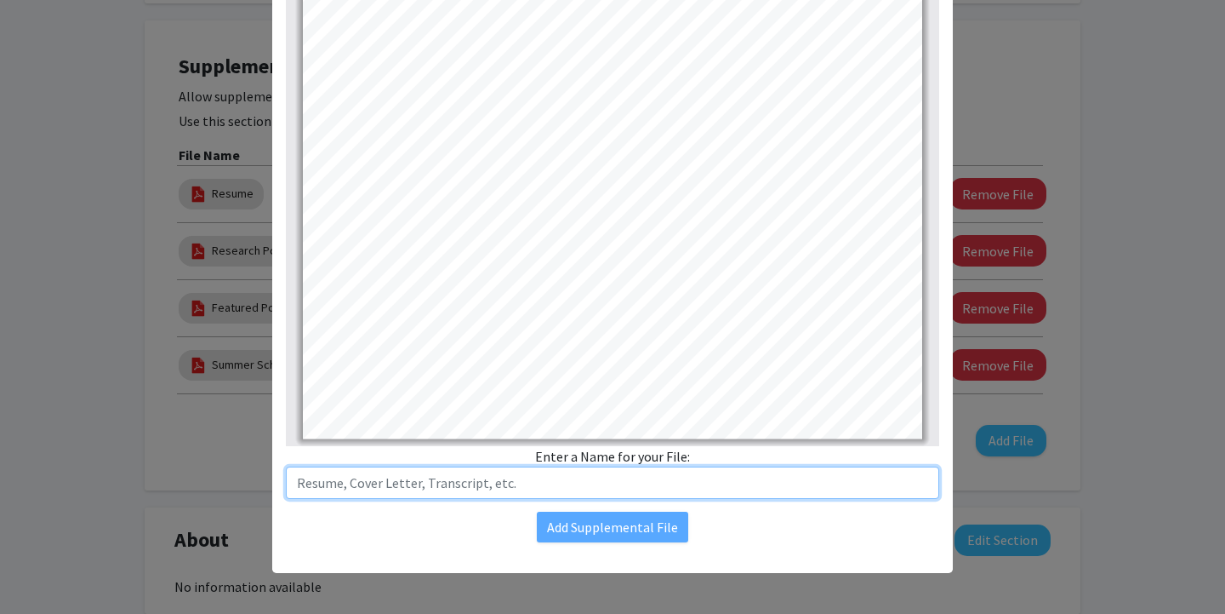
click at [639, 488] on input "text" at bounding box center [613, 482] width 654 height 32
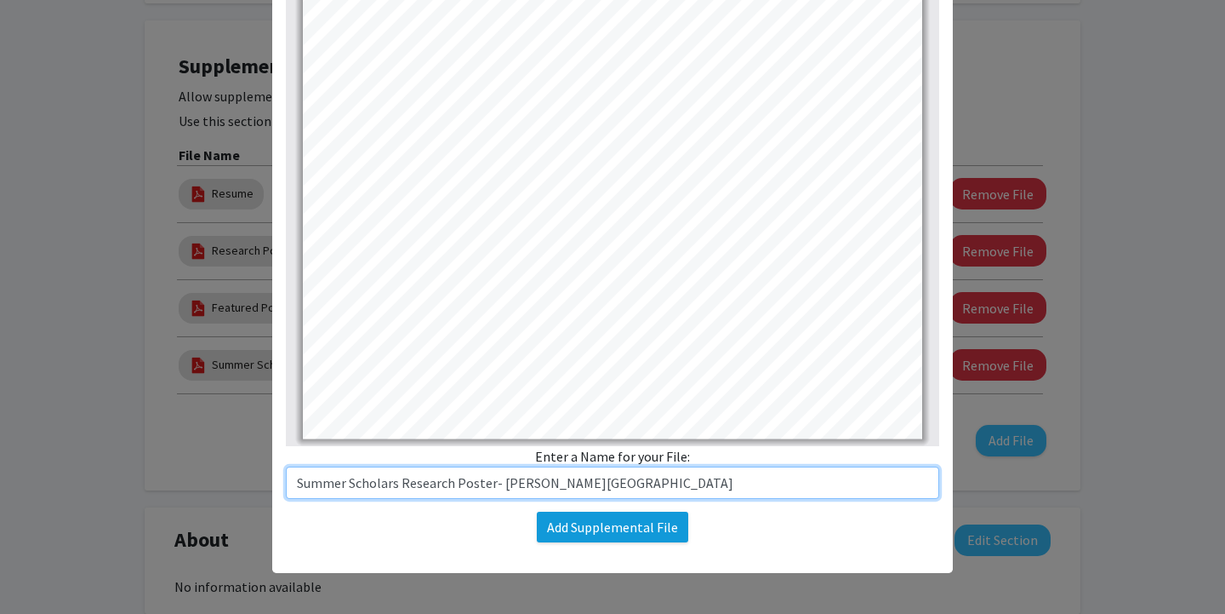
type input "Summer Scholars Research Poster- Kean University"
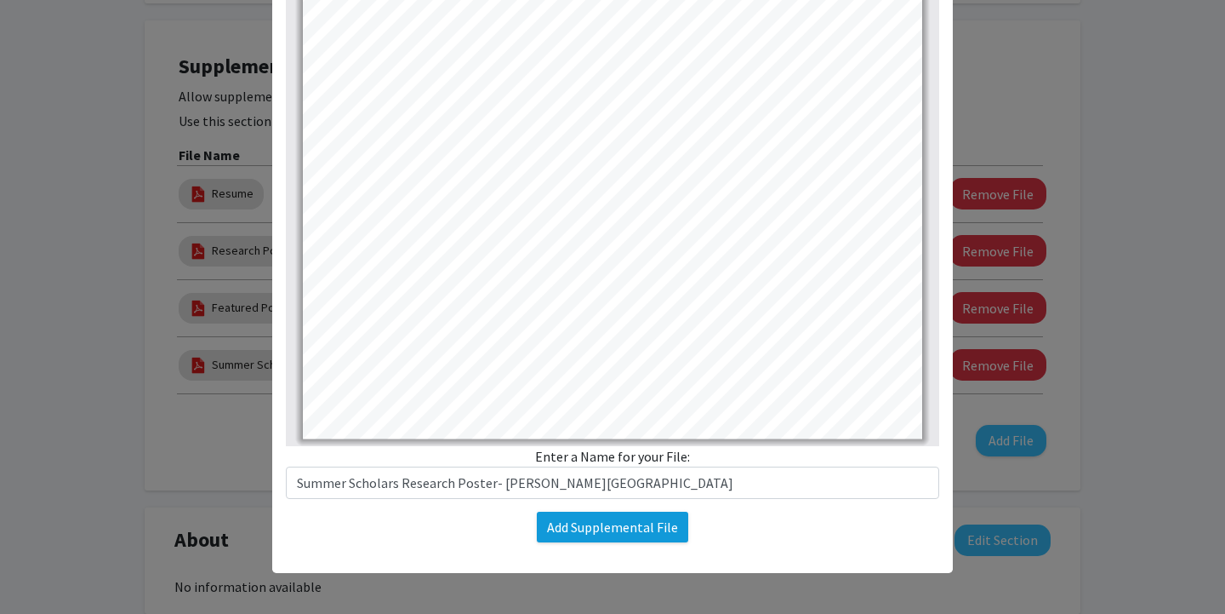
click at [642, 534] on button "Add Supplemental File" at bounding box center [612, 526] width 151 height 31
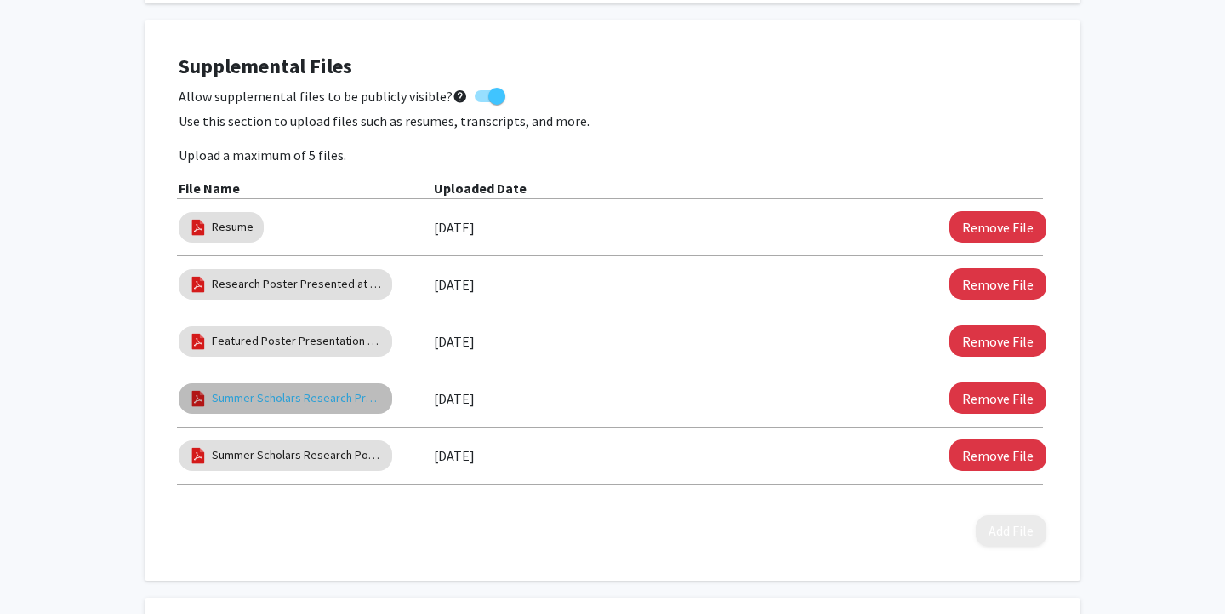
click at [328, 406] on link "Summer Scholars Research Program- Kean University" at bounding box center [297, 398] width 170 height 18
select select "custom"
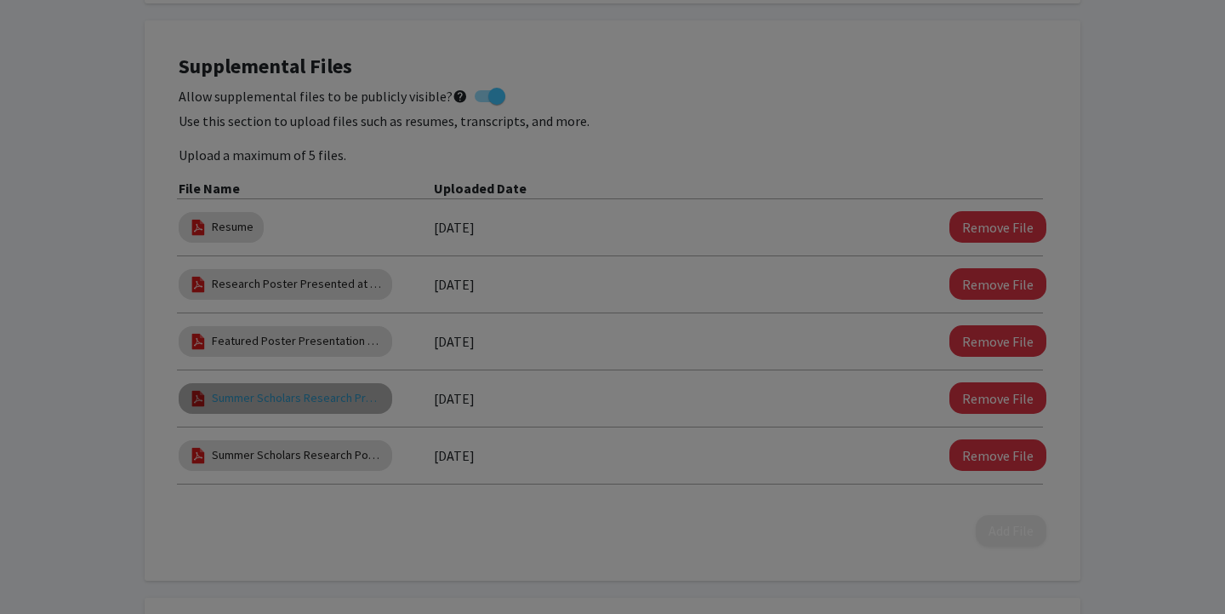
type input "0"
select select "custom"
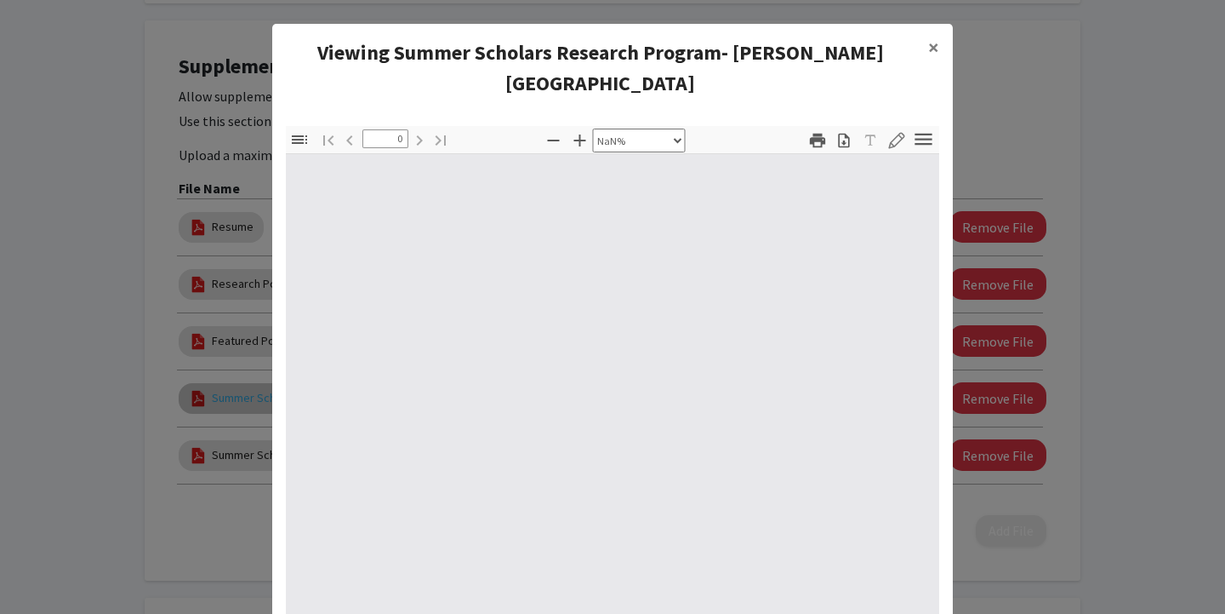
type input "1"
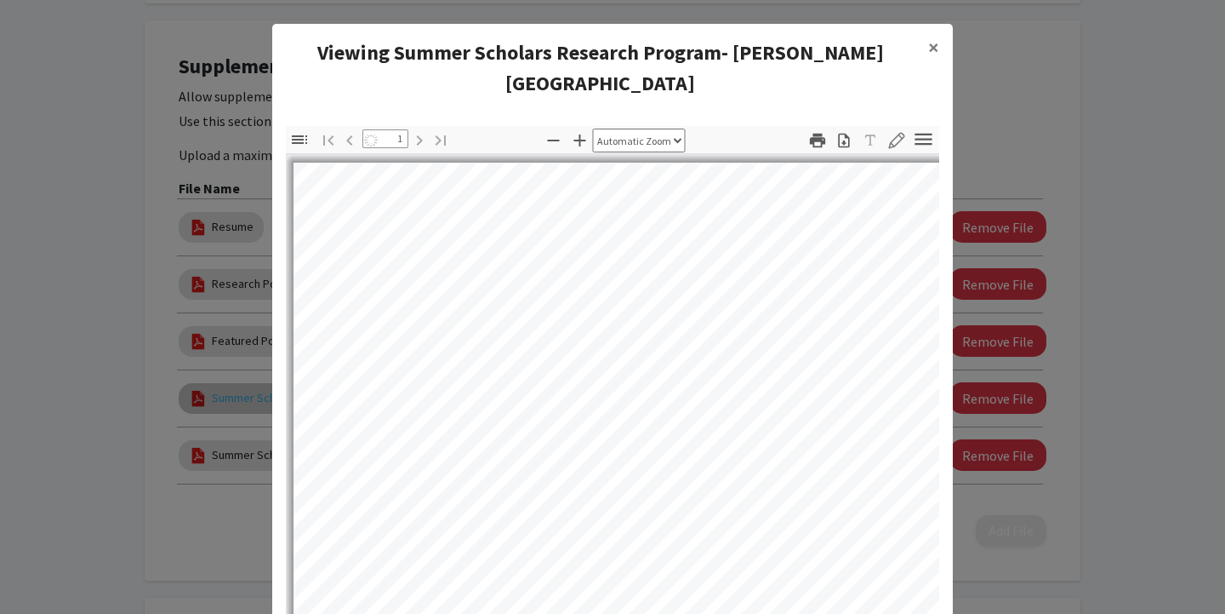
select select "auto"
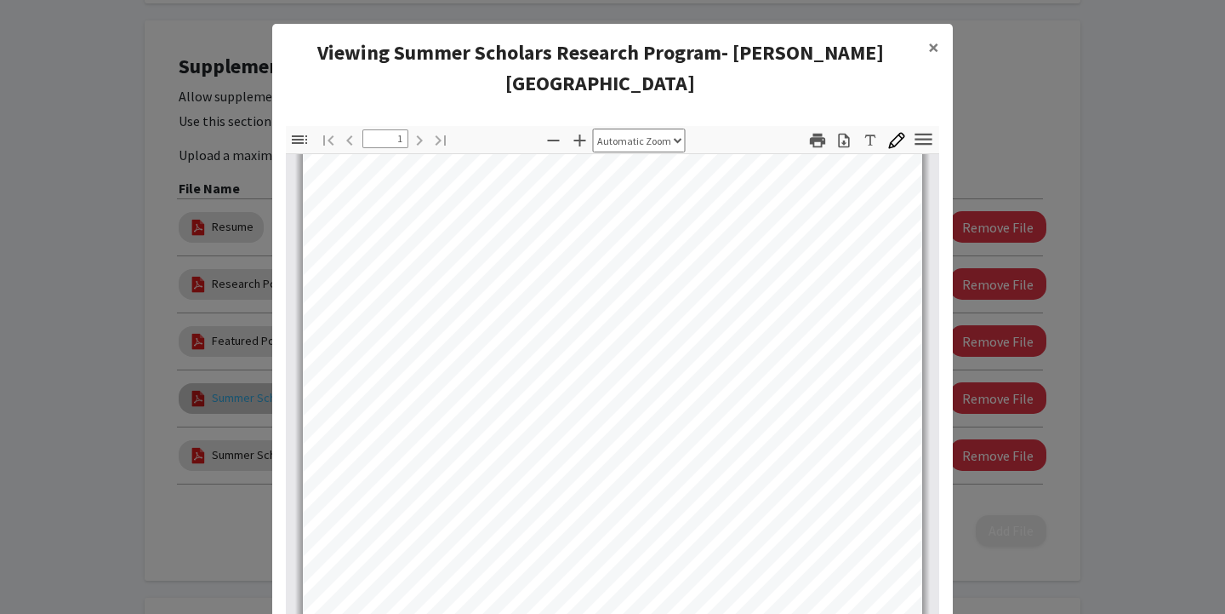
scroll to position [16, 0]
click at [935, 48] on span "×" at bounding box center [933, 47] width 11 height 26
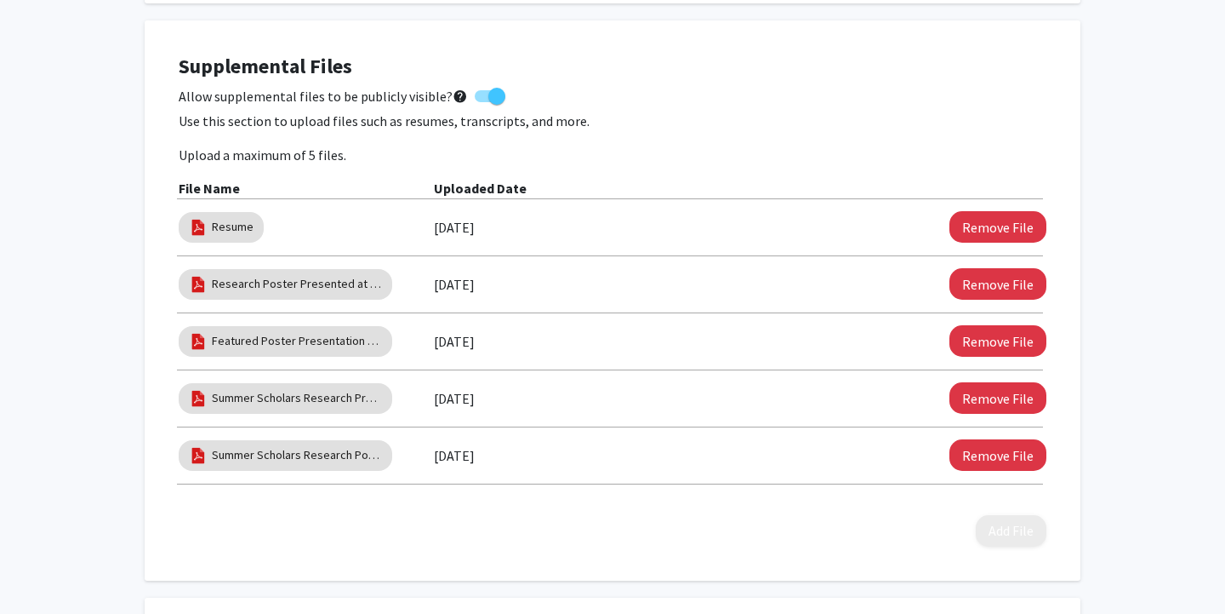
click at [880, 106] on div "Allow supplemental files to be publicly visible? help" at bounding box center [613, 96] width 868 height 20
click at [342, 456] on link "Summer Scholars Research Poster- Kean University" at bounding box center [297, 455] width 170 height 18
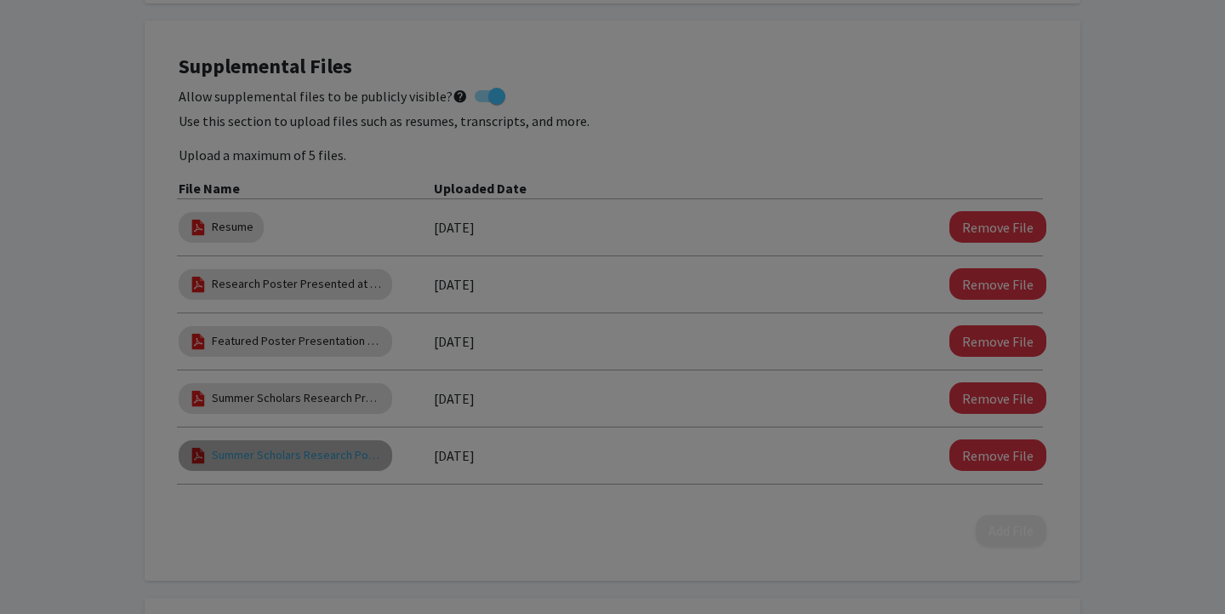
select select "custom"
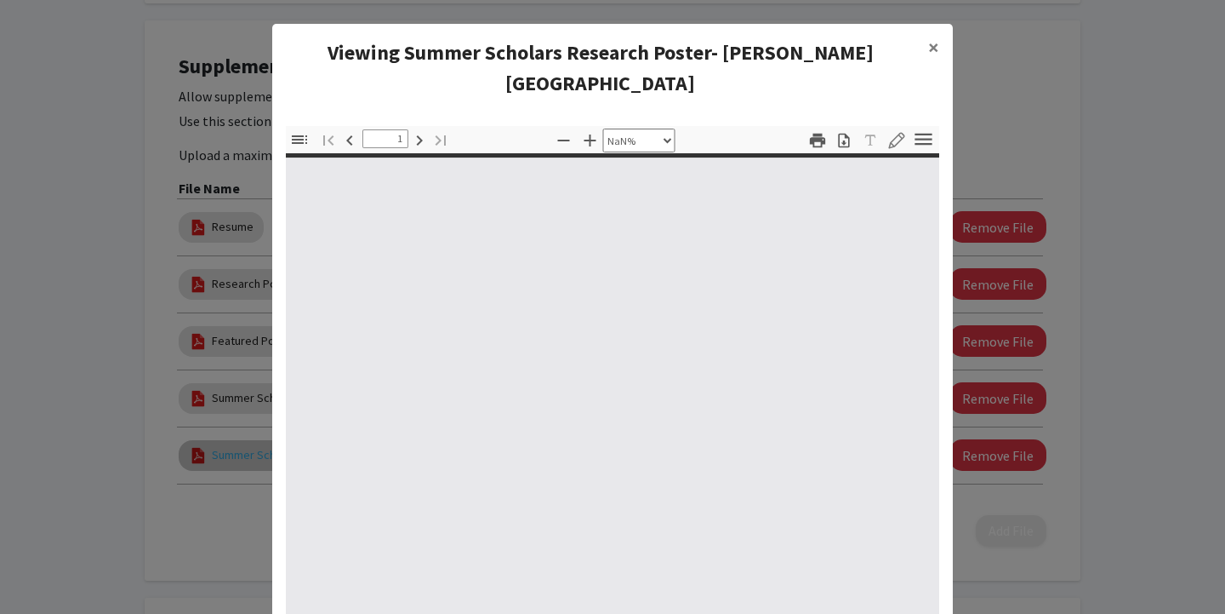
type input "0"
select select "custom"
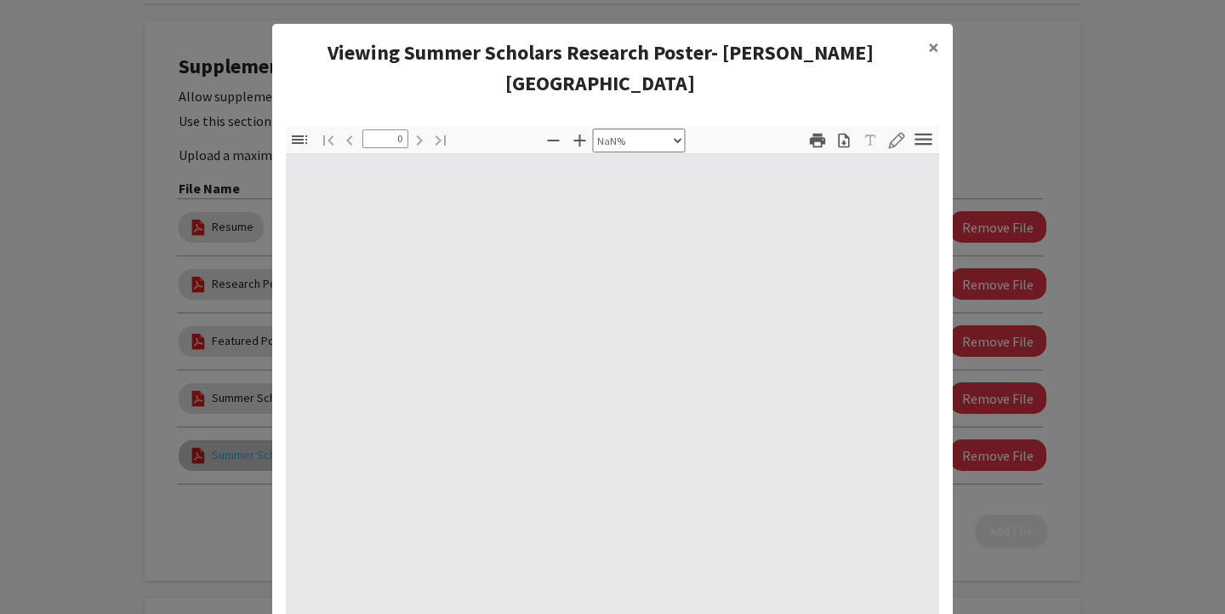
type input "1"
select select "auto"
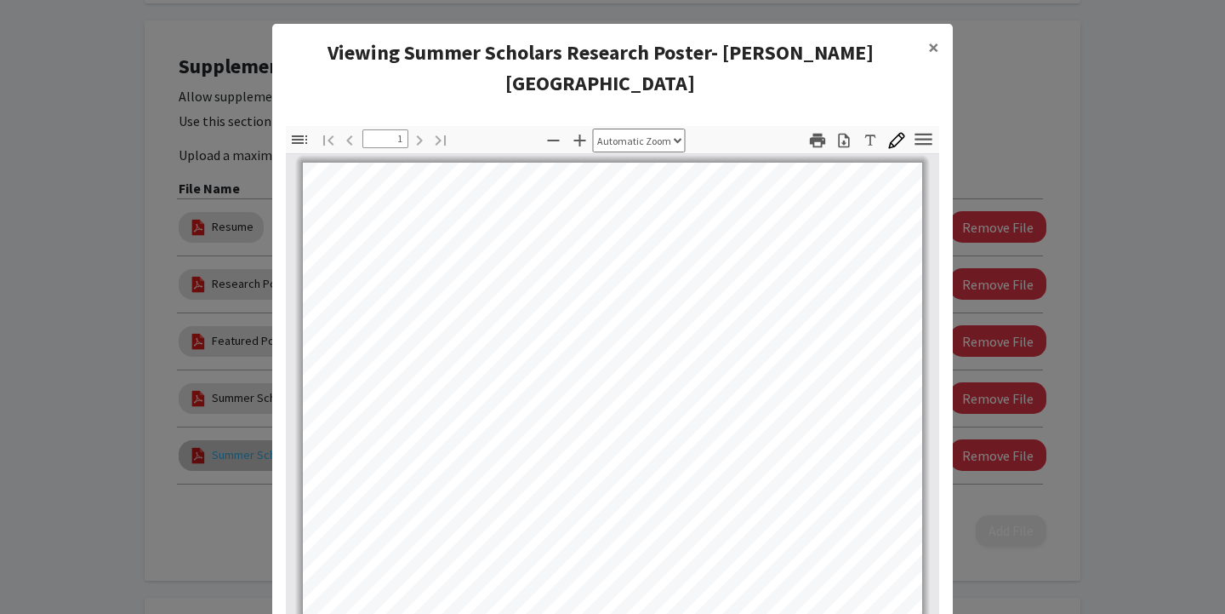
scroll to position [0, 0]
click at [930, 45] on span "×" at bounding box center [933, 47] width 11 height 26
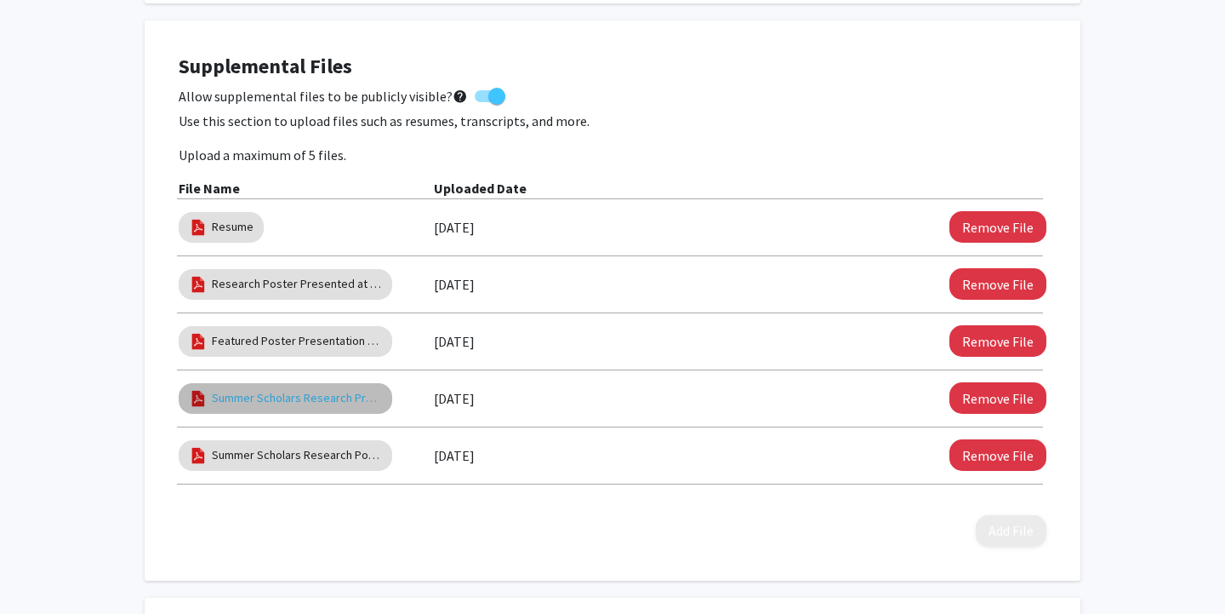
click at [311, 396] on link "Summer Scholars Research Program- Kean University" at bounding box center [297, 398] width 170 height 18
select select "custom"
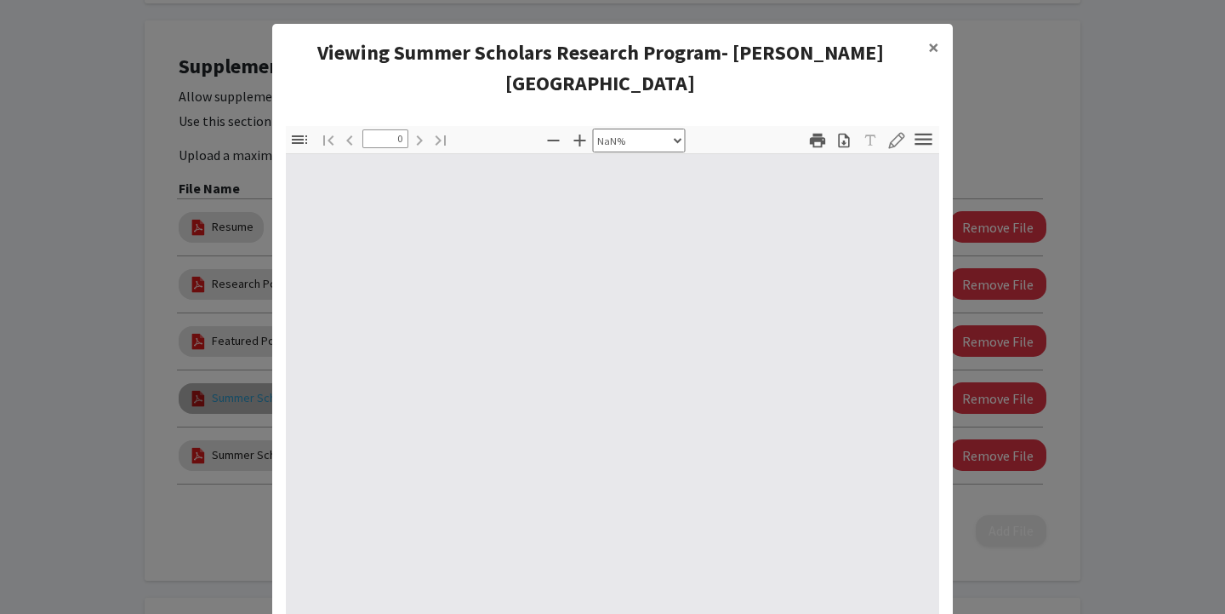
type input "1"
select select "auto"
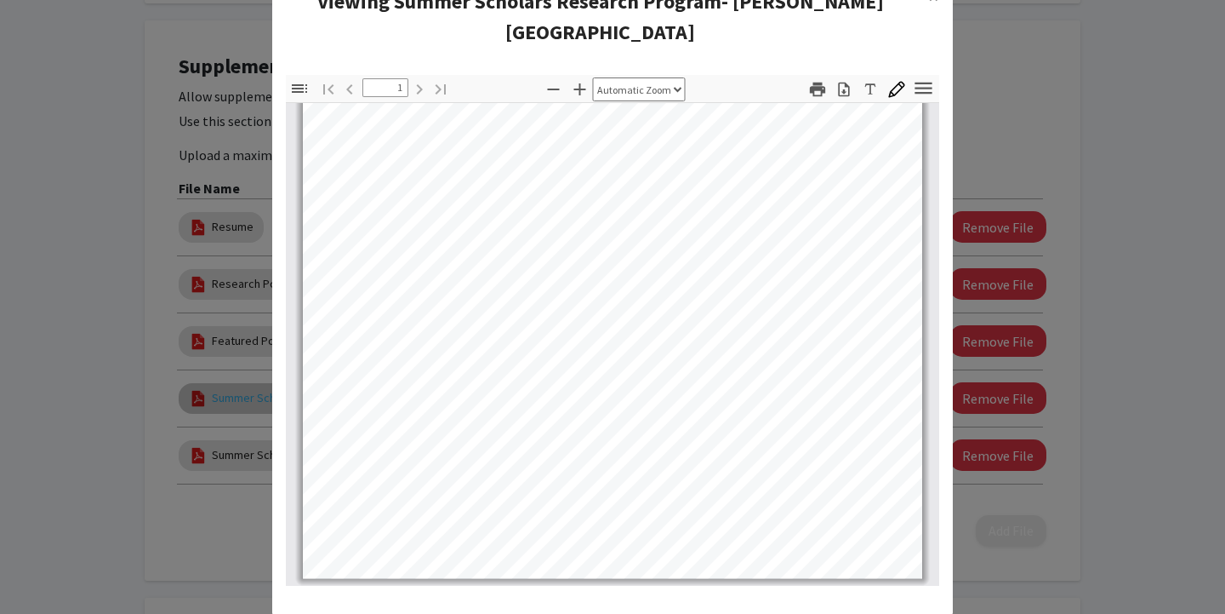
scroll to position [12, 0]
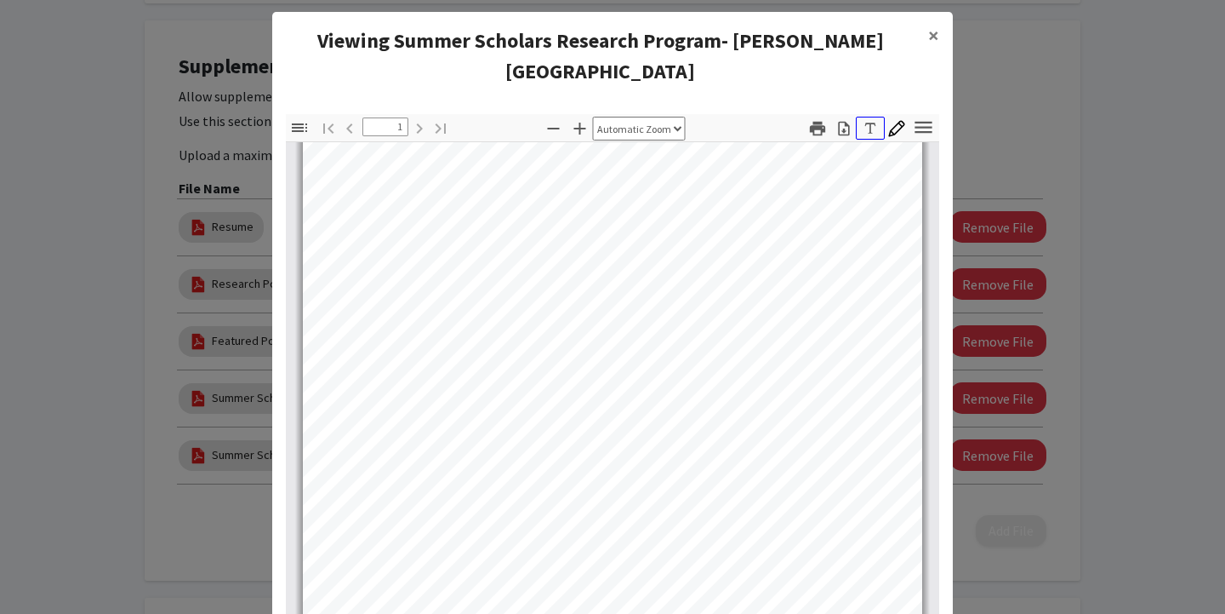
click at [874, 123] on icon "button" at bounding box center [870, 128] width 11 height 11
drag, startPoint x: 797, startPoint y: 162, endPoint x: 849, endPoint y: 161, distance: 52.8
click at [849, 186] on input "Size" at bounding box center [826, 193] width 78 height 15
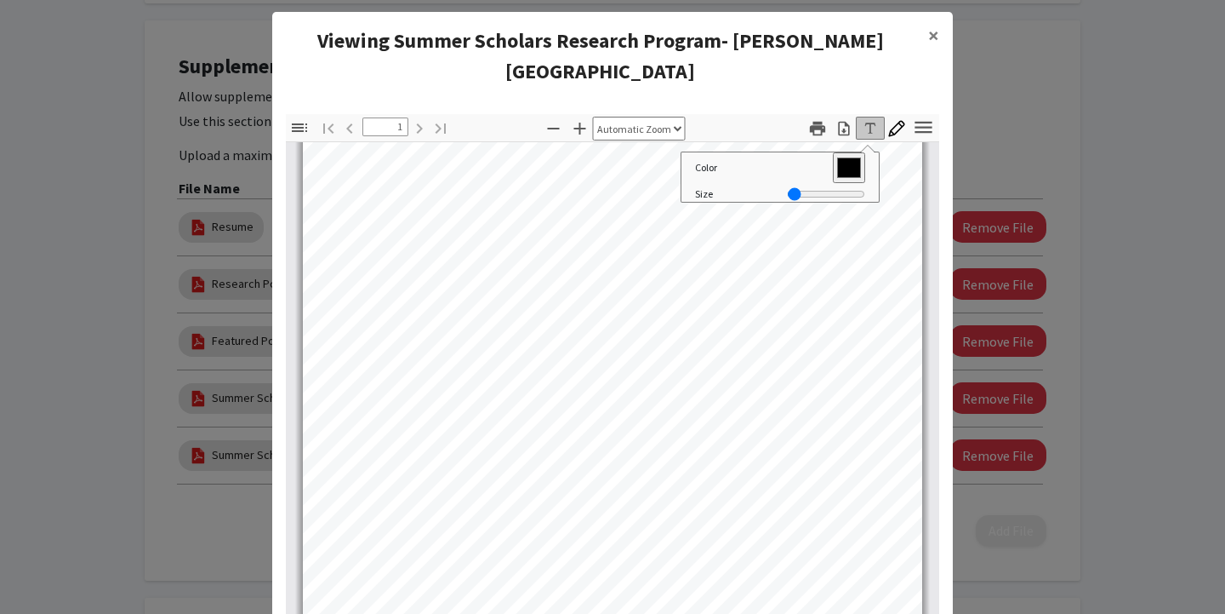
drag, startPoint x: 849, startPoint y: 161, endPoint x: 749, endPoint y: 161, distance: 100.4
type input "5"
click at [749, 183] on div "Size" at bounding box center [780, 194] width 187 height 22
click at [936, 34] on span "×" at bounding box center [933, 35] width 11 height 26
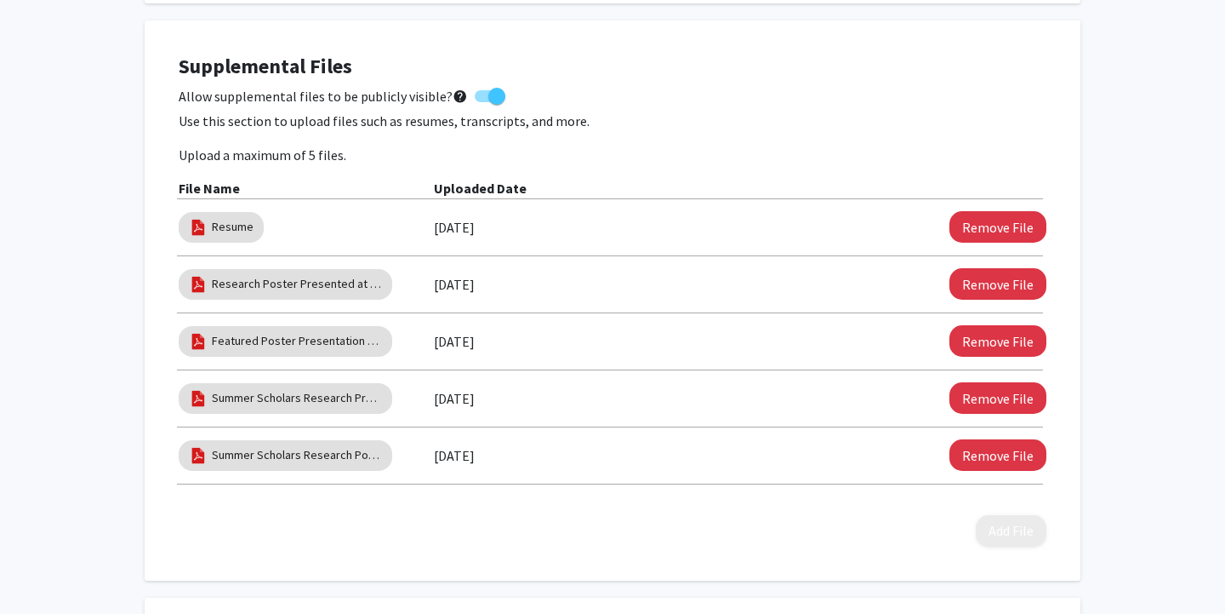
click at [809, 148] on p "Upload a maximum of 5 files." at bounding box center [613, 155] width 868 height 20
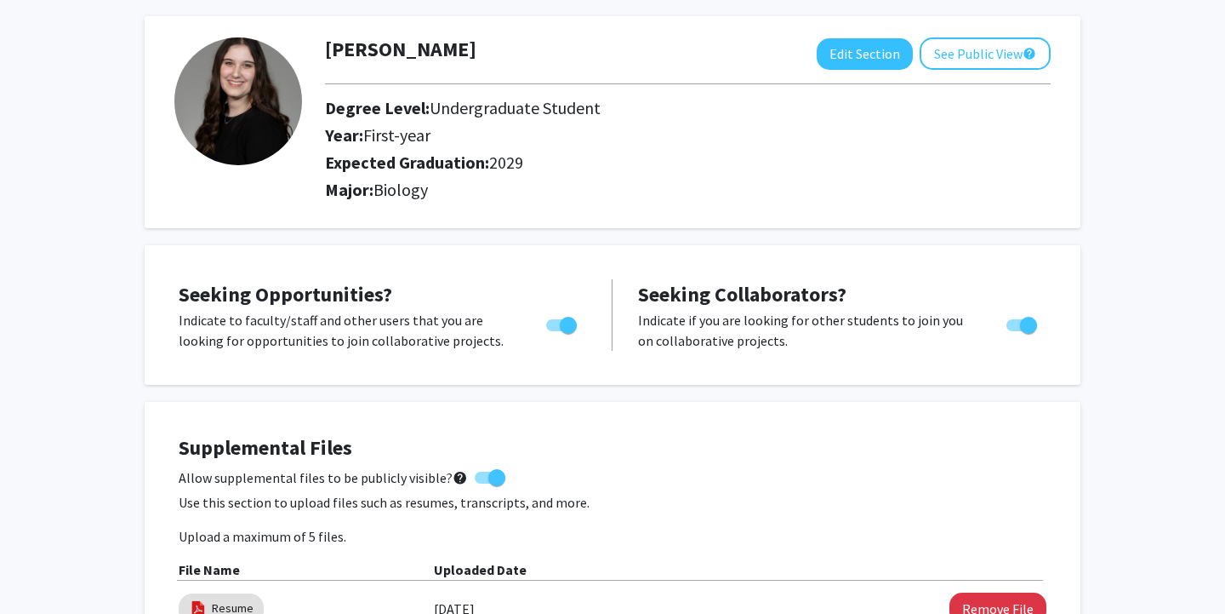
scroll to position [488, 0]
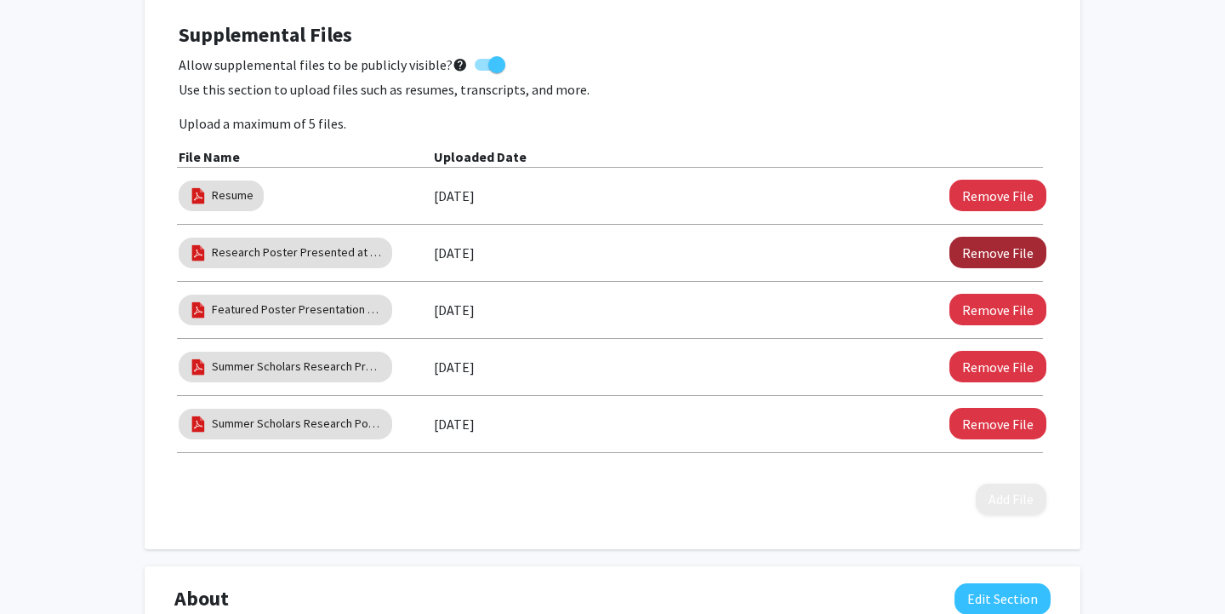
click at [1014, 254] on button "Remove File" at bounding box center [998, 252] width 97 height 31
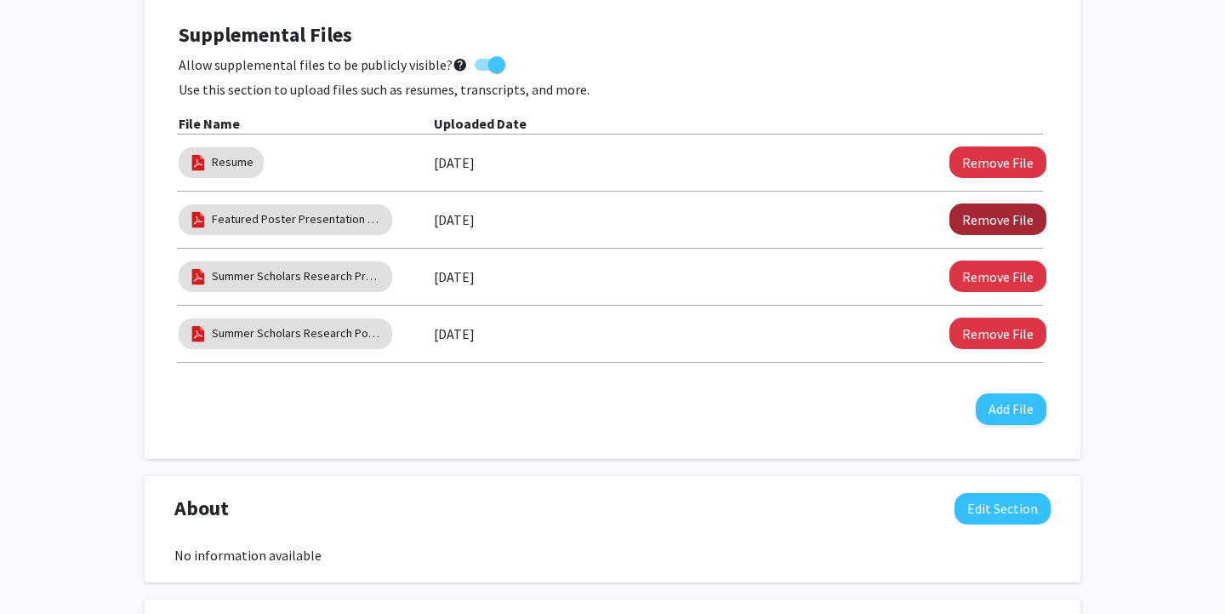
click at [978, 217] on button "Remove File" at bounding box center [998, 218] width 97 height 31
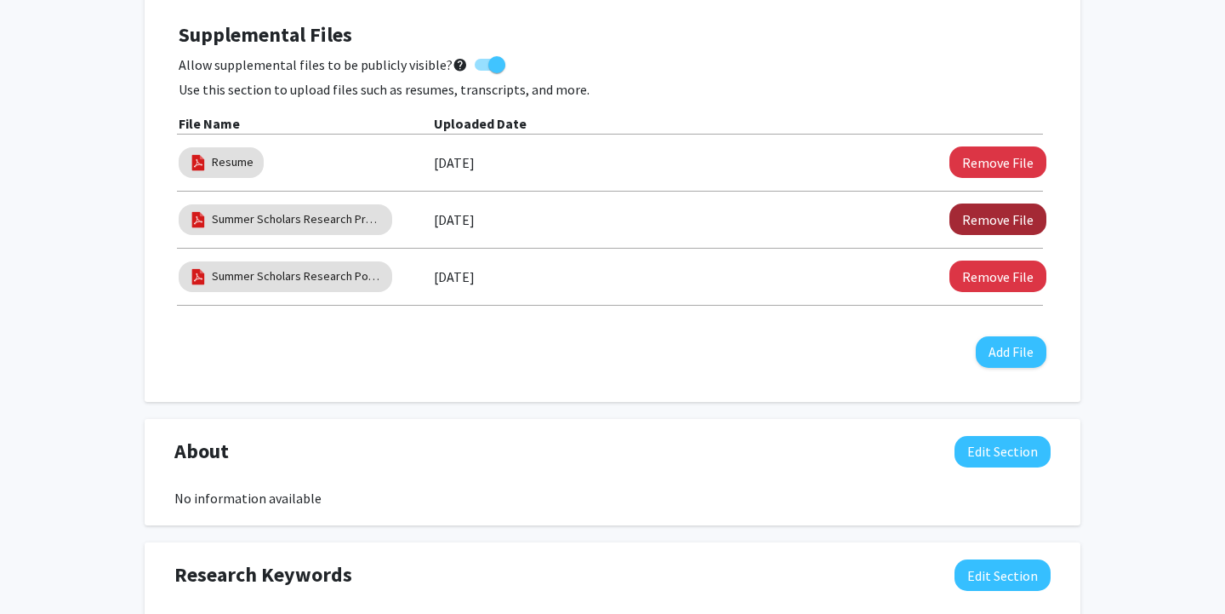
click at [985, 220] on button "Remove File" at bounding box center [998, 218] width 97 height 31
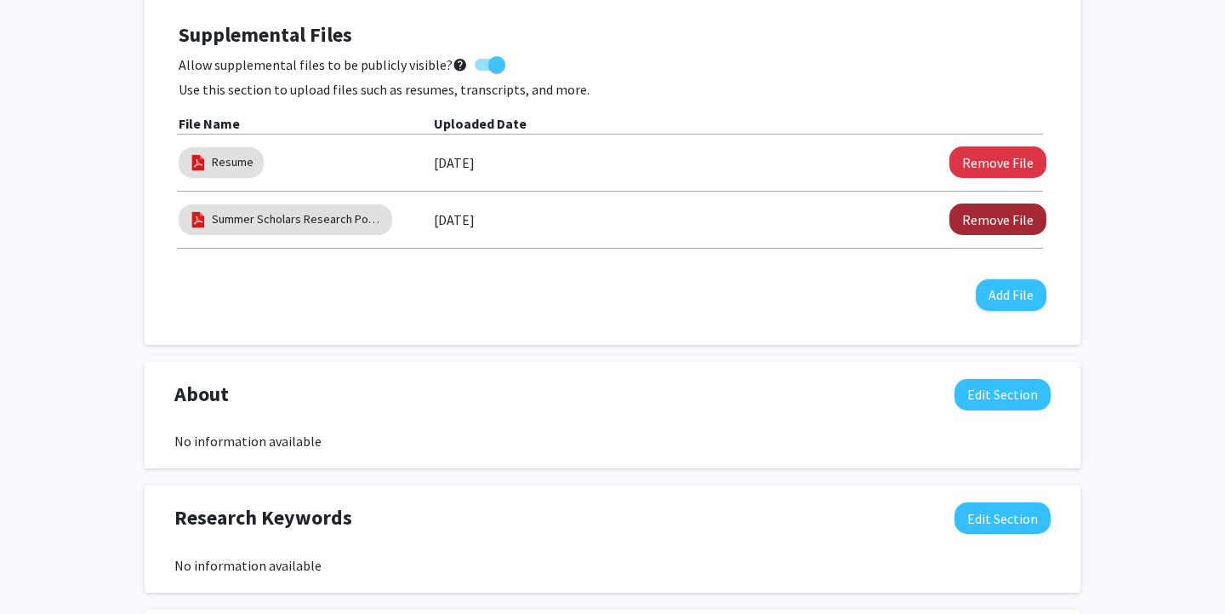
click at [987, 226] on button "Remove File" at bounding box center [998, 218] width 97 height 31
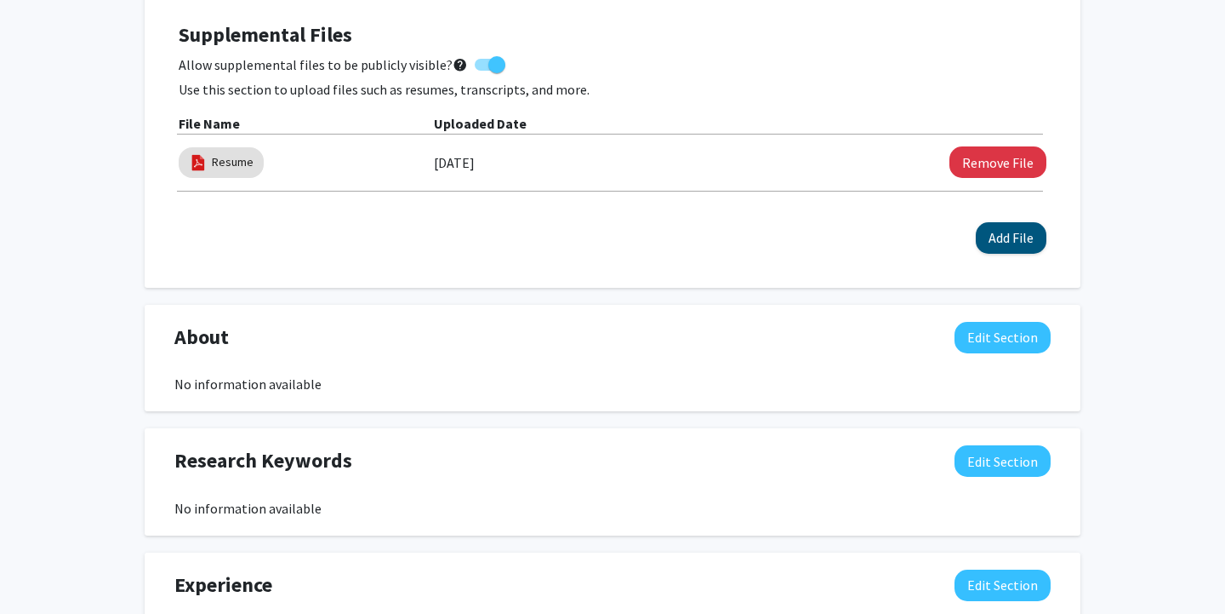
click at [992, 236] on button "Add File" at bounding box center [1011, 237] width 71 height 31
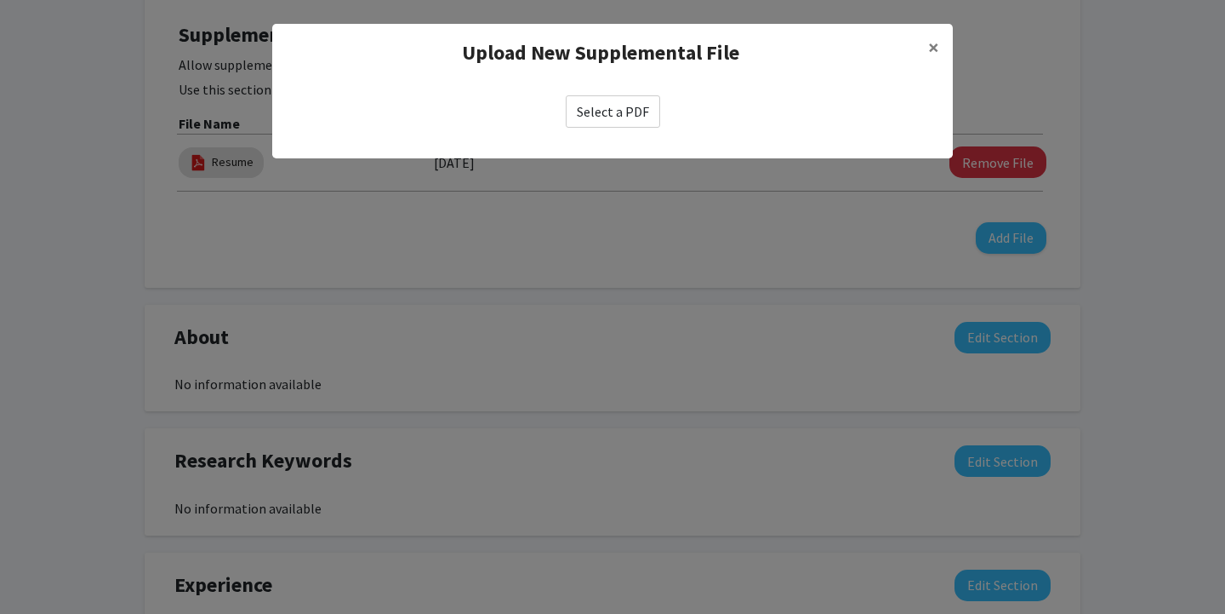
click at [599, 106] on label "Select a PDF" at bounding box center [613, 111] width 94 height 32
click at [0, 0] on input "Select a PDF" at bounding box center [0, 0] width 0 height 0
select select "custom"
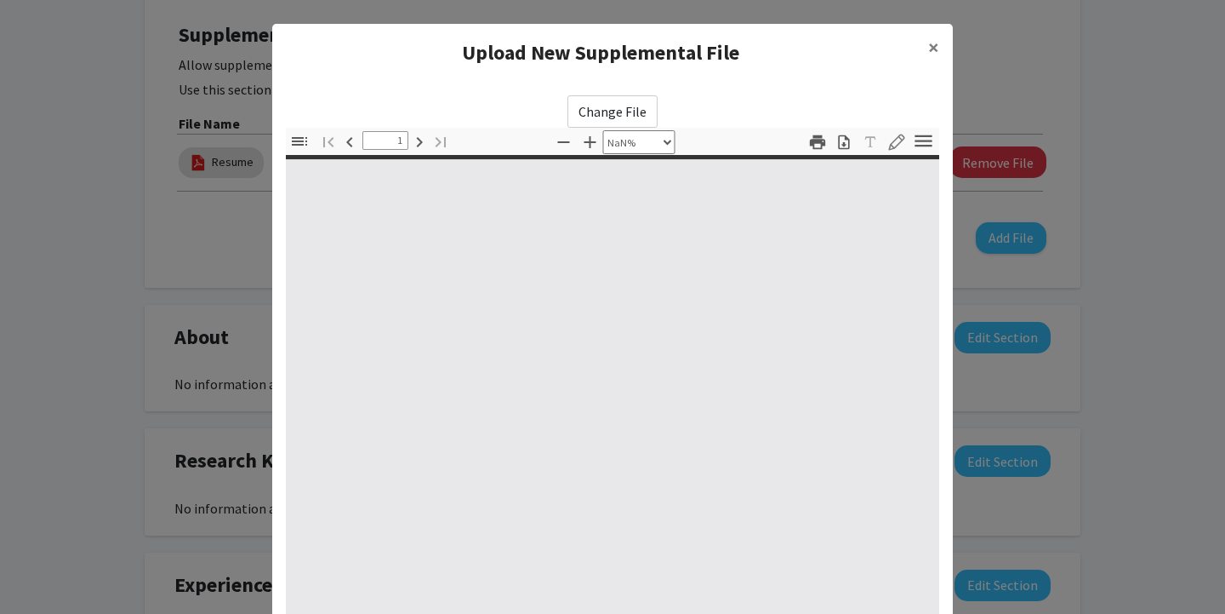
type input "0"
select select "custom"
type input "1"
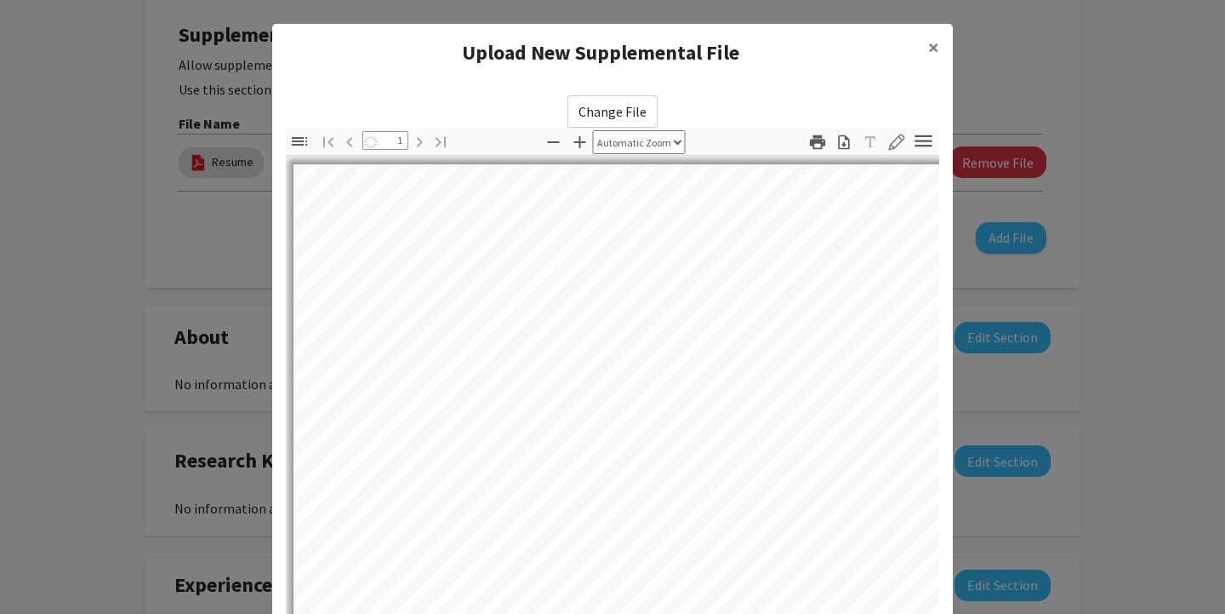
select select "auto"
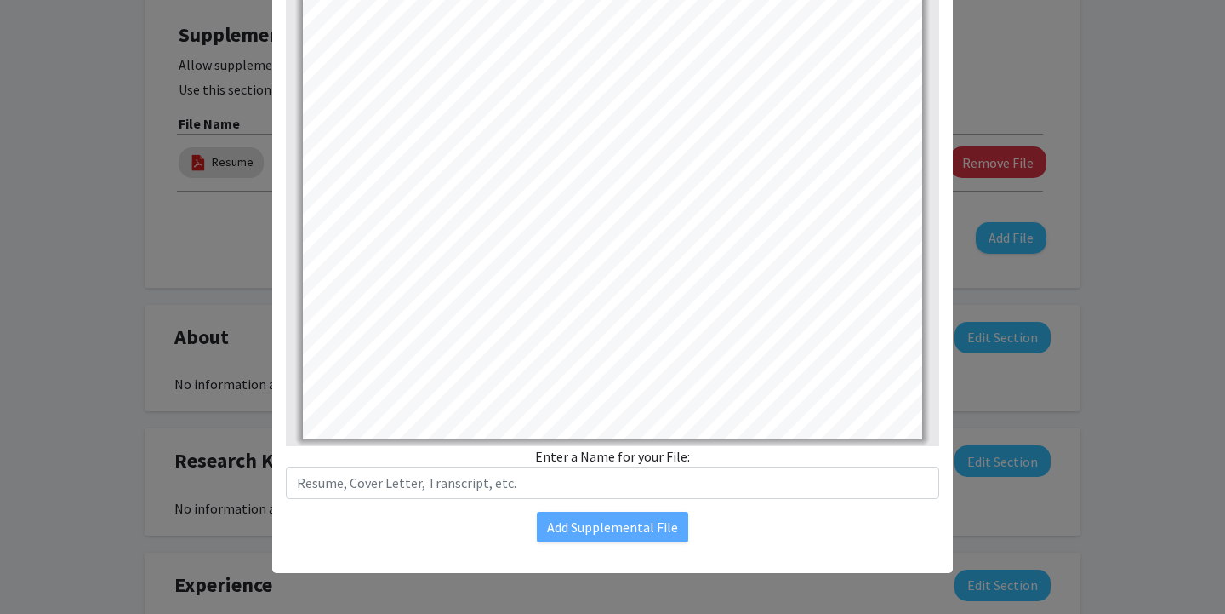
scroll to position [192, 0]
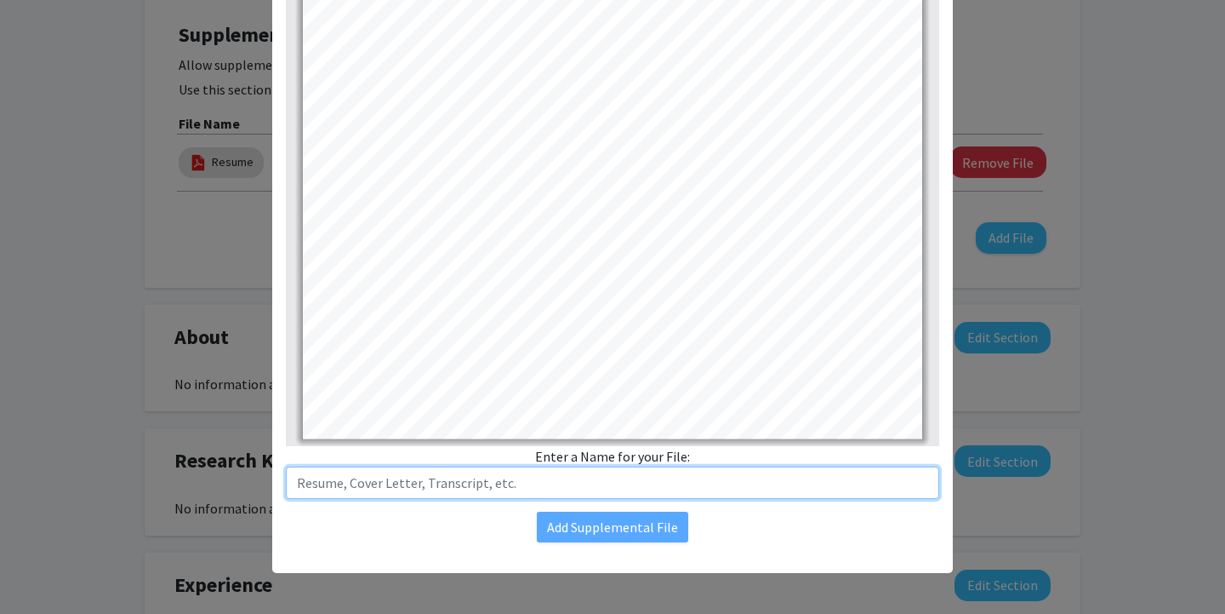
click at [566, 474] on input "text" at bounding box center [613, 482] width 654 height 32
type input "P"
type input "Research Posters Presented"
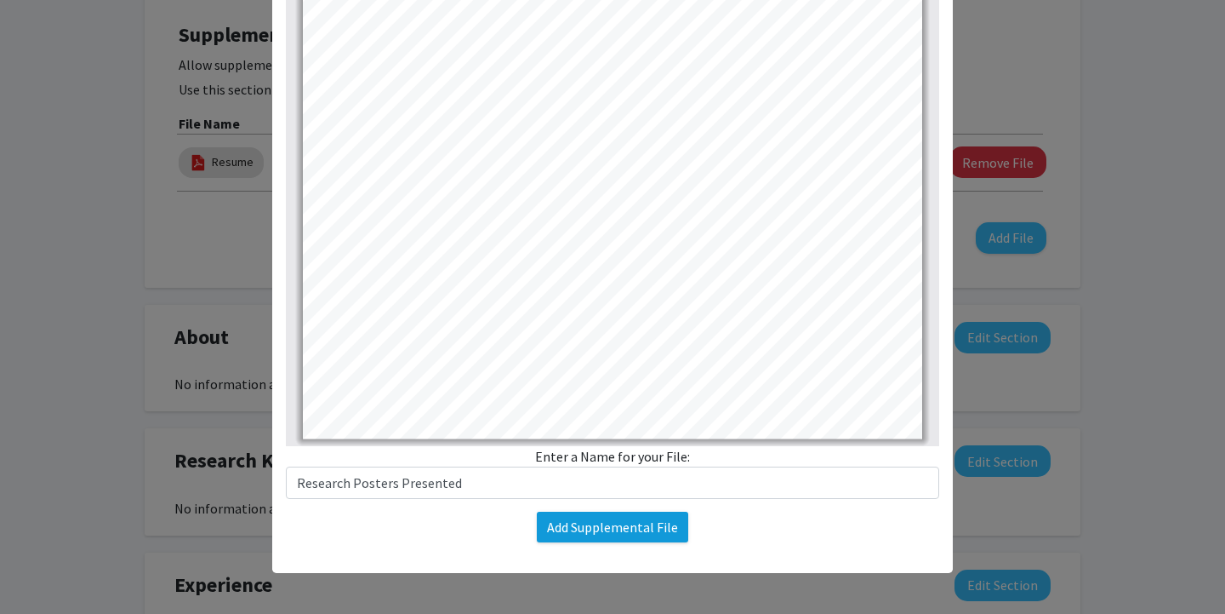
click at [620, 531] on button "Add Supplemental File" at bounding box center [612, 526] width 151 height 31
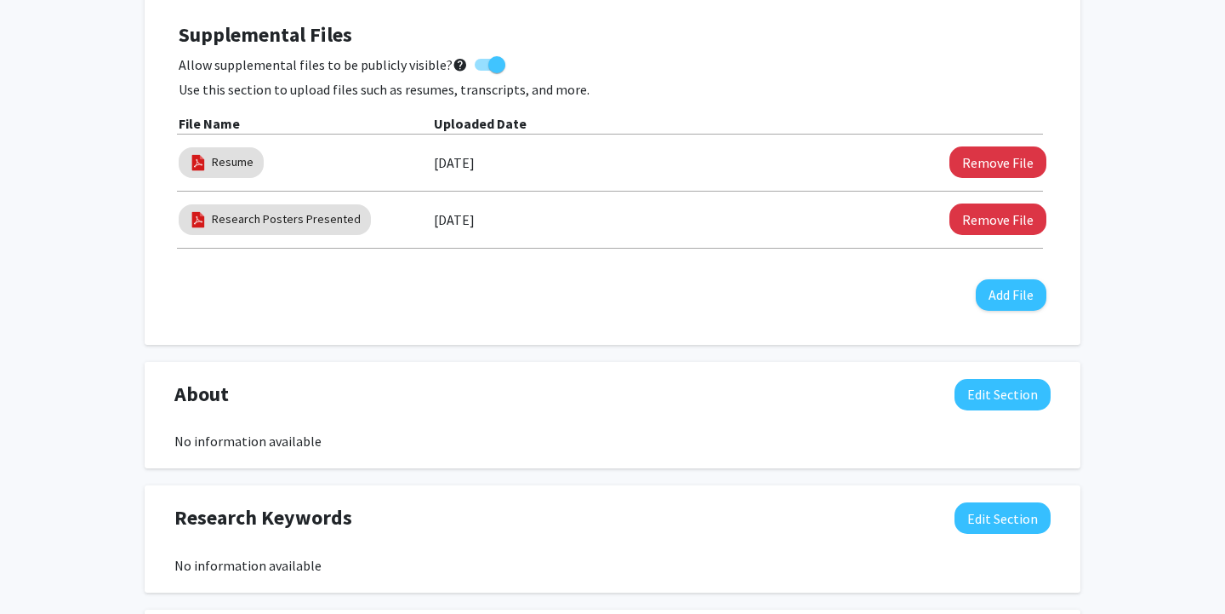
click at [96, 335] on div "Naomi Rosenbluth Edit Section See Public View help Degree Level: Undergraduate …" at bounding box center [612, 358] width 1225 height 1569
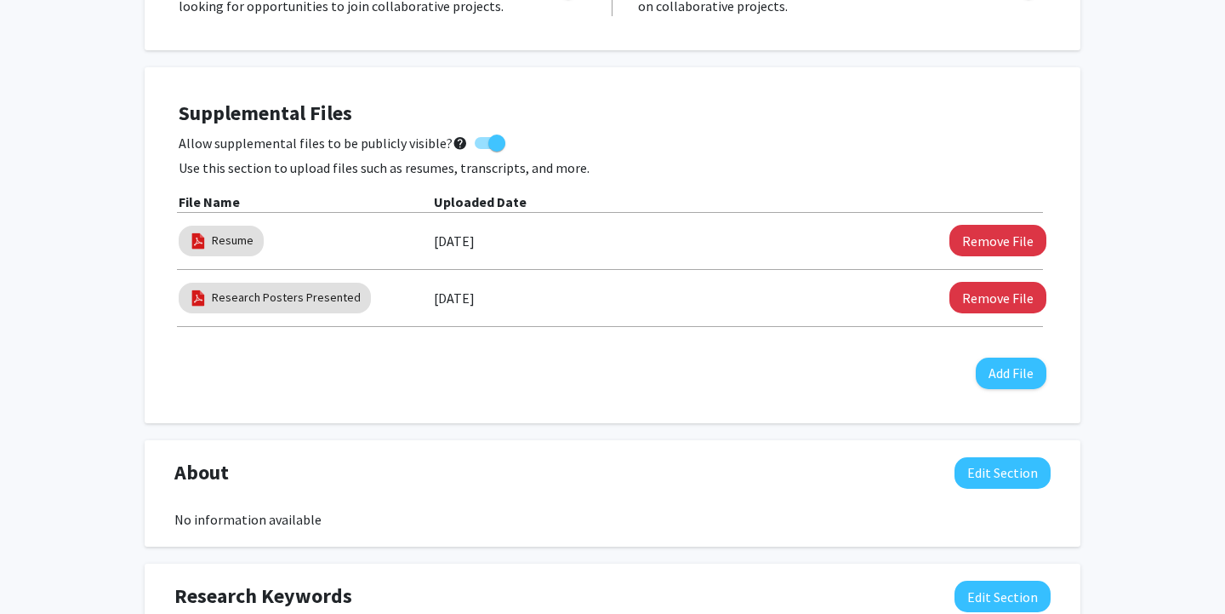
scroll to position [386, 0]
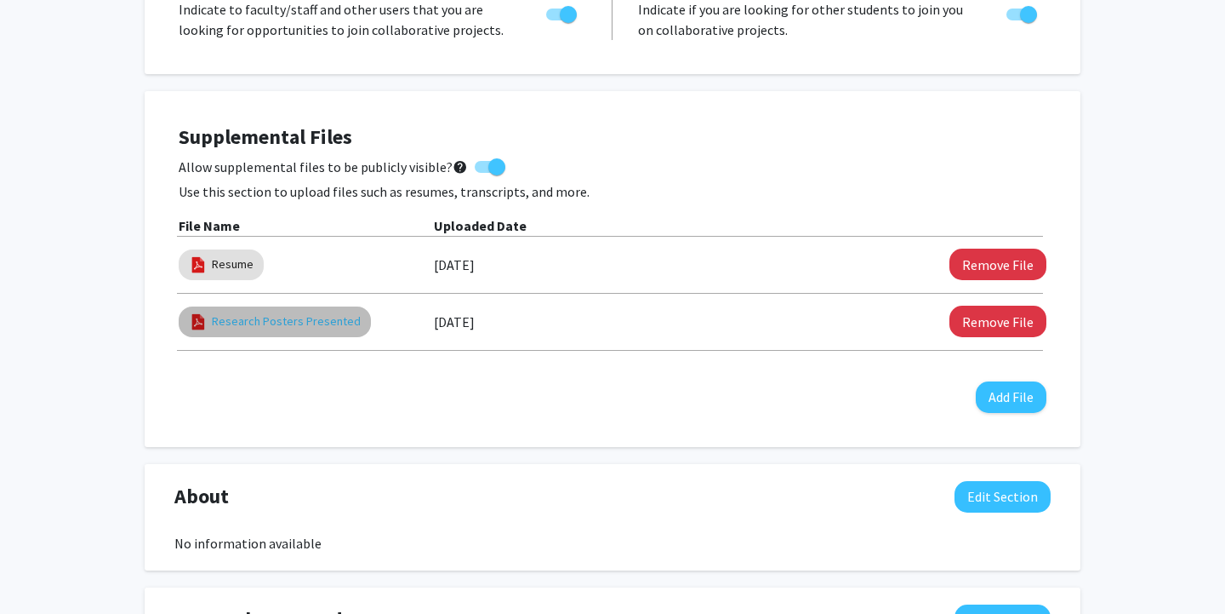
click at [258, 326] on link "Research Posters Presented" at bounding box center [286, 321] width 149 height 18
select select "custom"
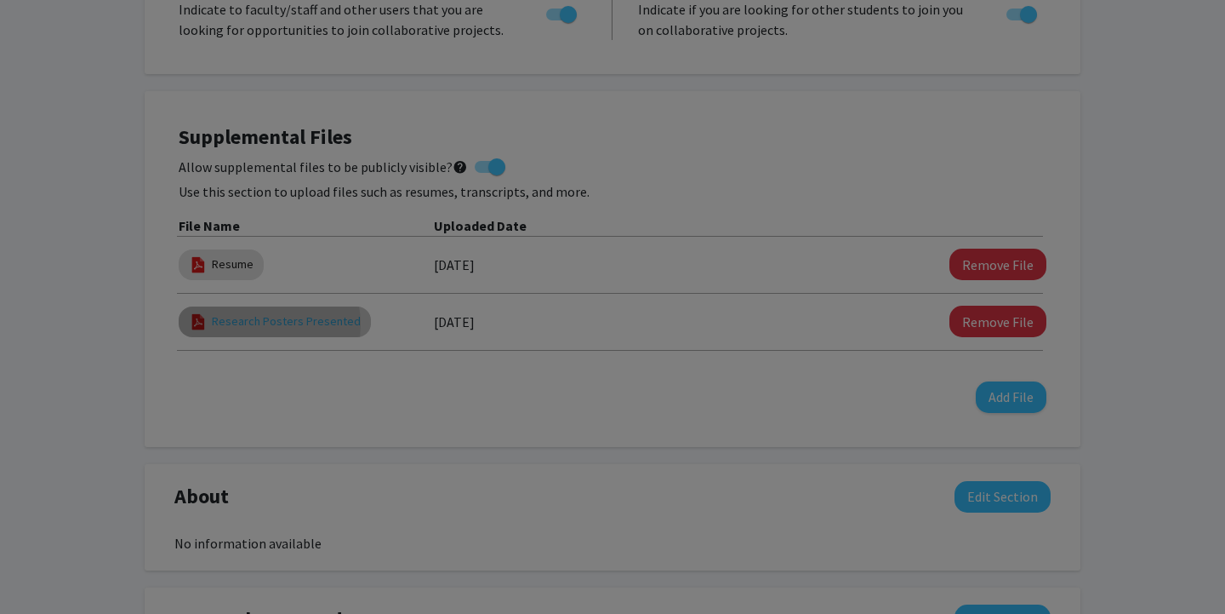
type input "0"
select select "custom"
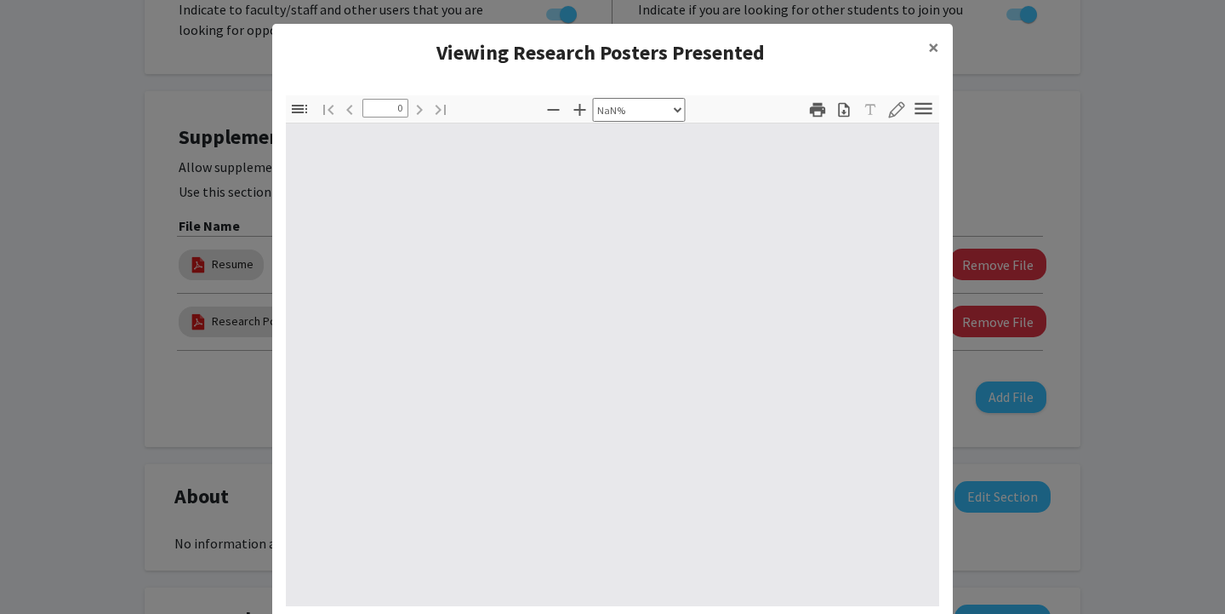
type input "1"
select select "auto"
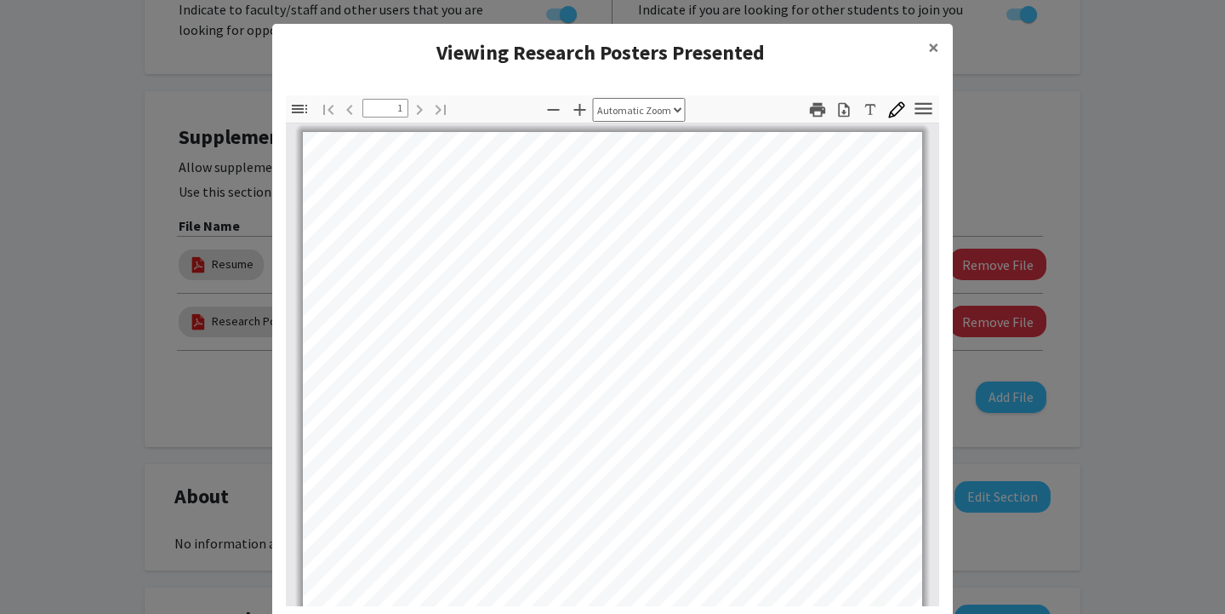
scroll to position [0, 0]
click at [934, 48] on span "×" at bounding box center [933, 47] width 11 height 26
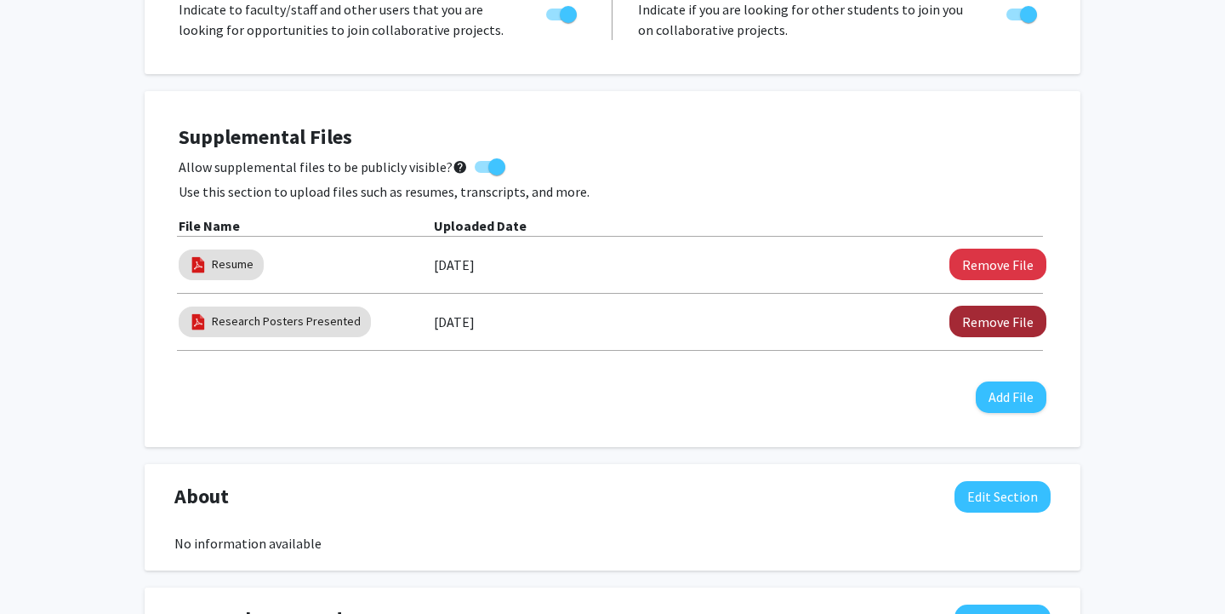
click at [1014, 324] on button "Remove File" at bounding box center [998, 321] width 97 height 31
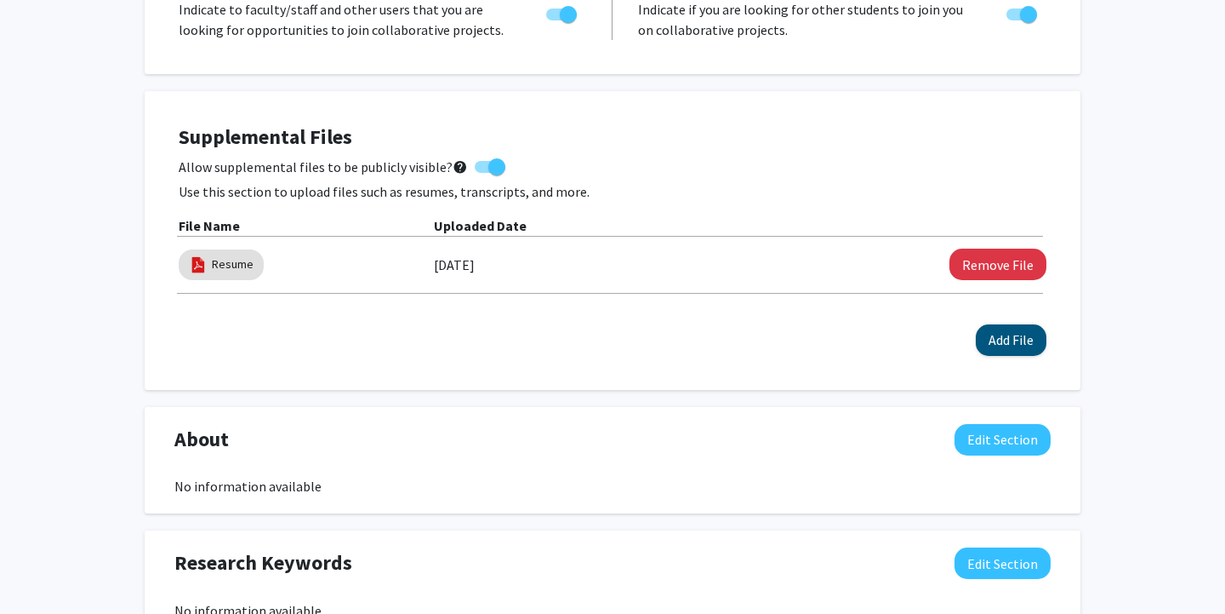
click at [1020, 342] on button "Add File" at bounding box center [1011, 339] width 71 height 31
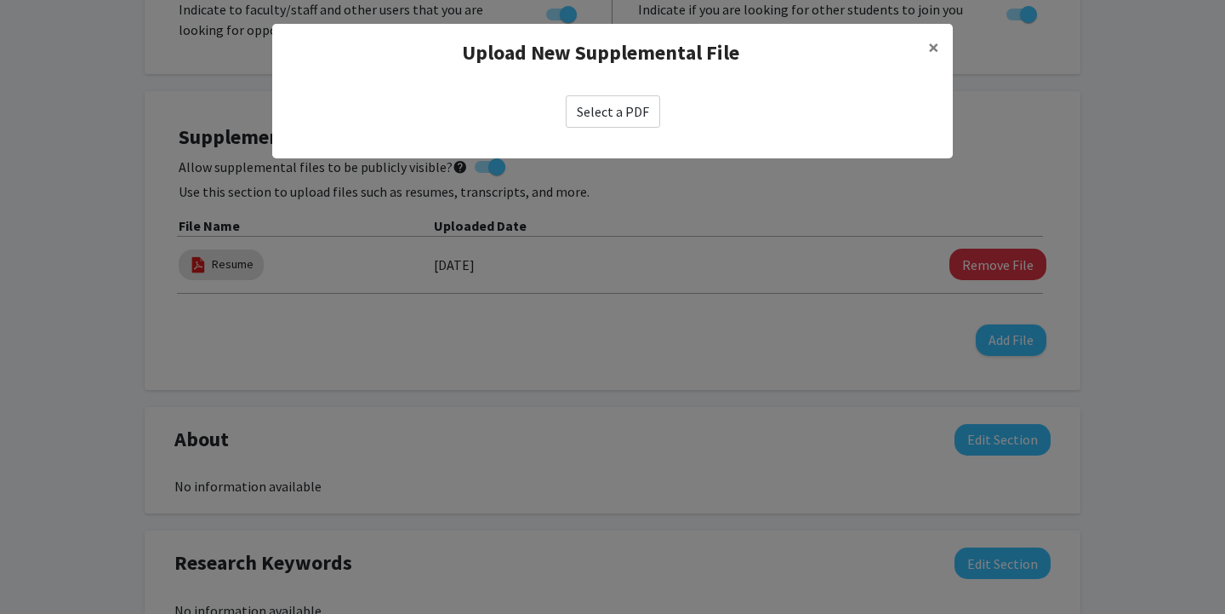
click at [628, 117] on label "Select a PDF" at bounding box center [613, 111] width 94 height 32
click at [0, 0] on input "Select a PDF" at bounding box center [0, 0] width 0 height 0
select select "custom"
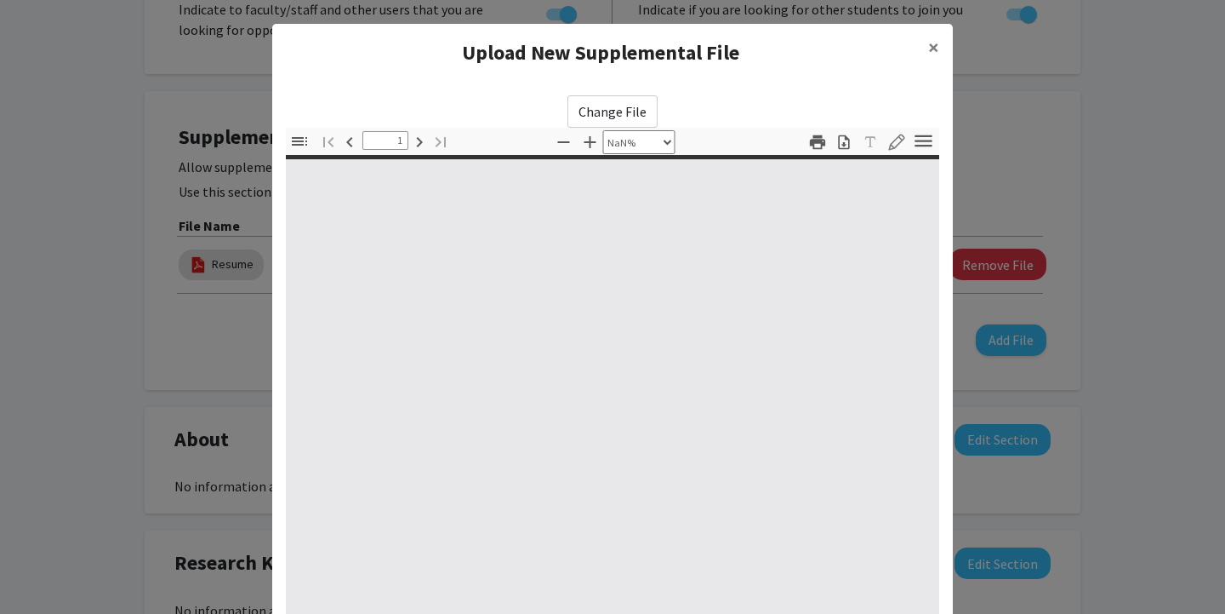
type input "0"
select select "custom"
type input "1"
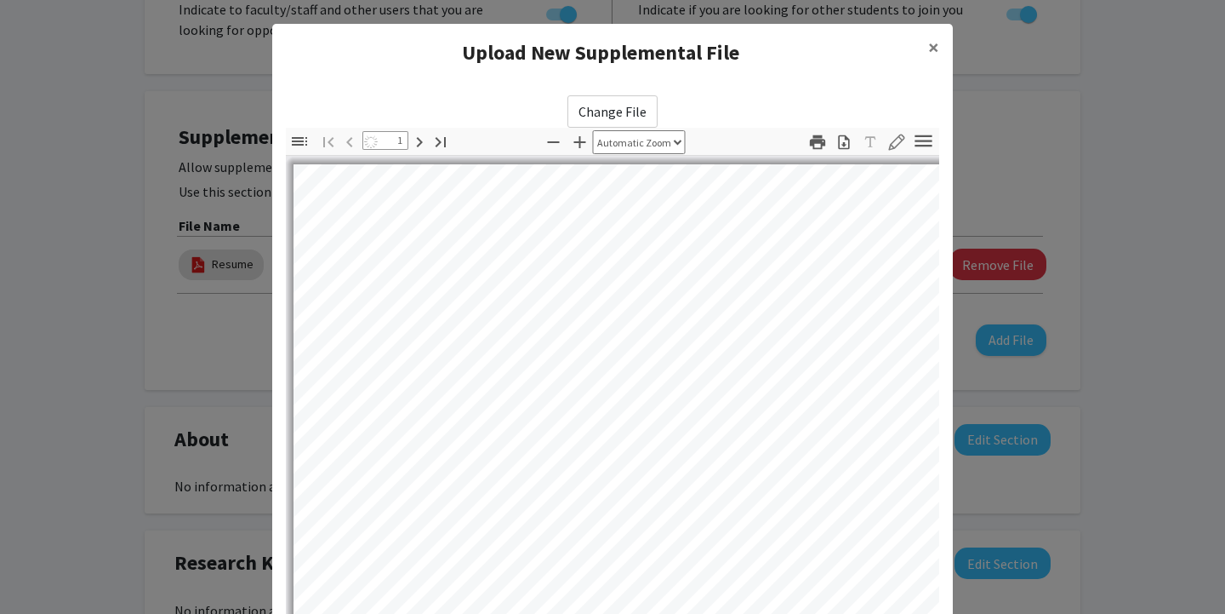
select select "auto"
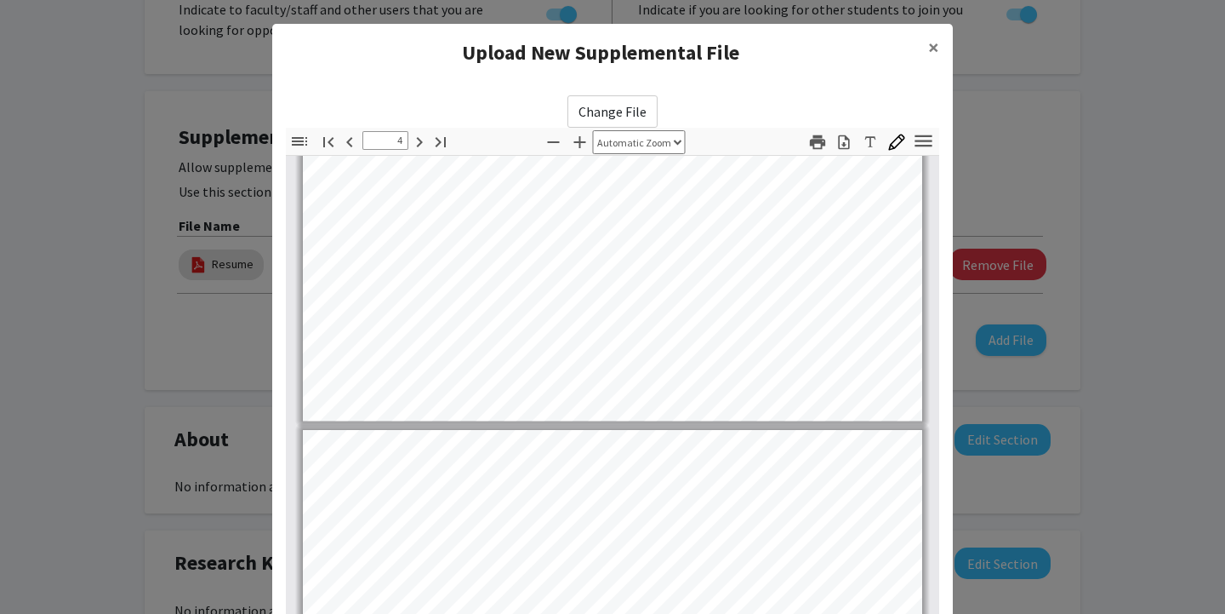
type input "5"
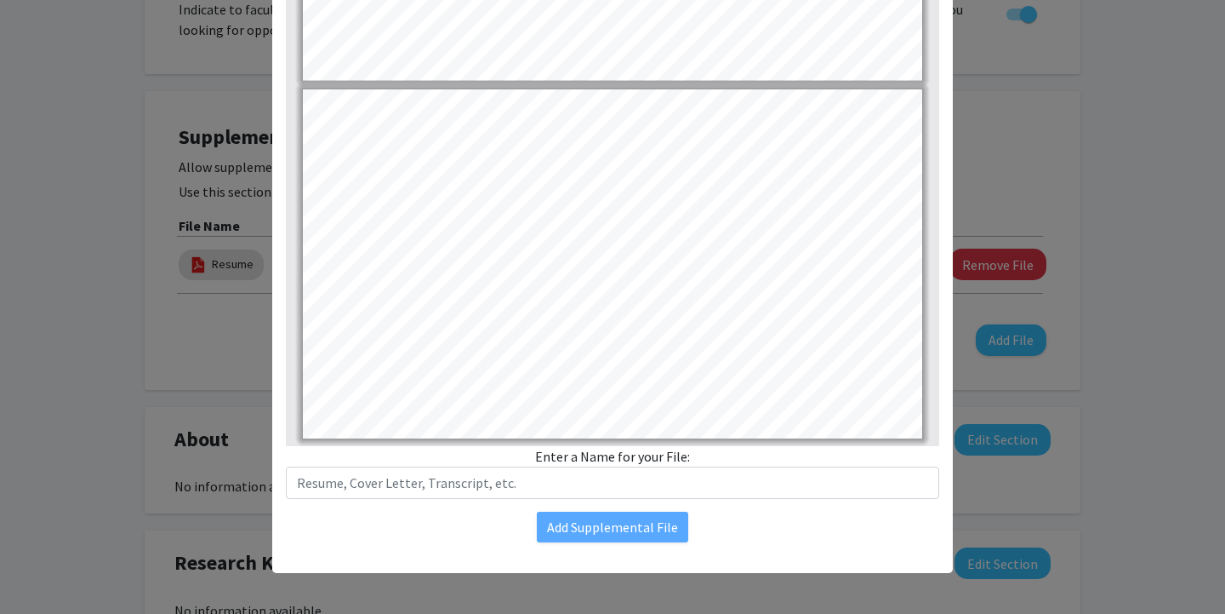
scroll to position [192, 0]
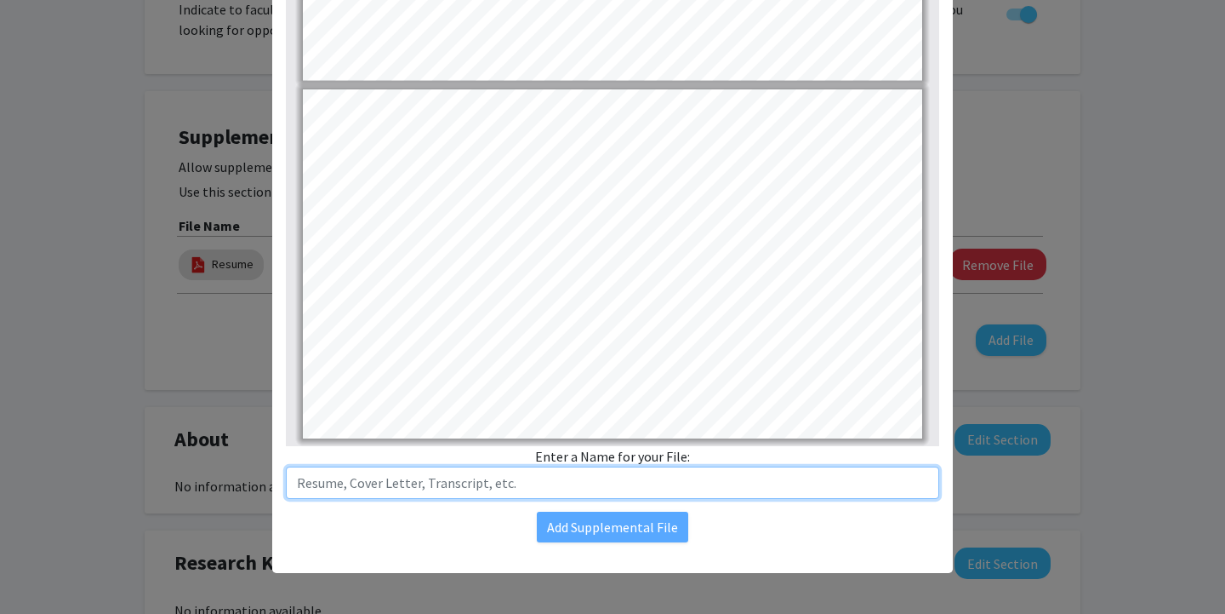
click at [705, 494] on input "text" at bounding box center [613, 482] width 654 height 32
type input "Research Posters Presented"
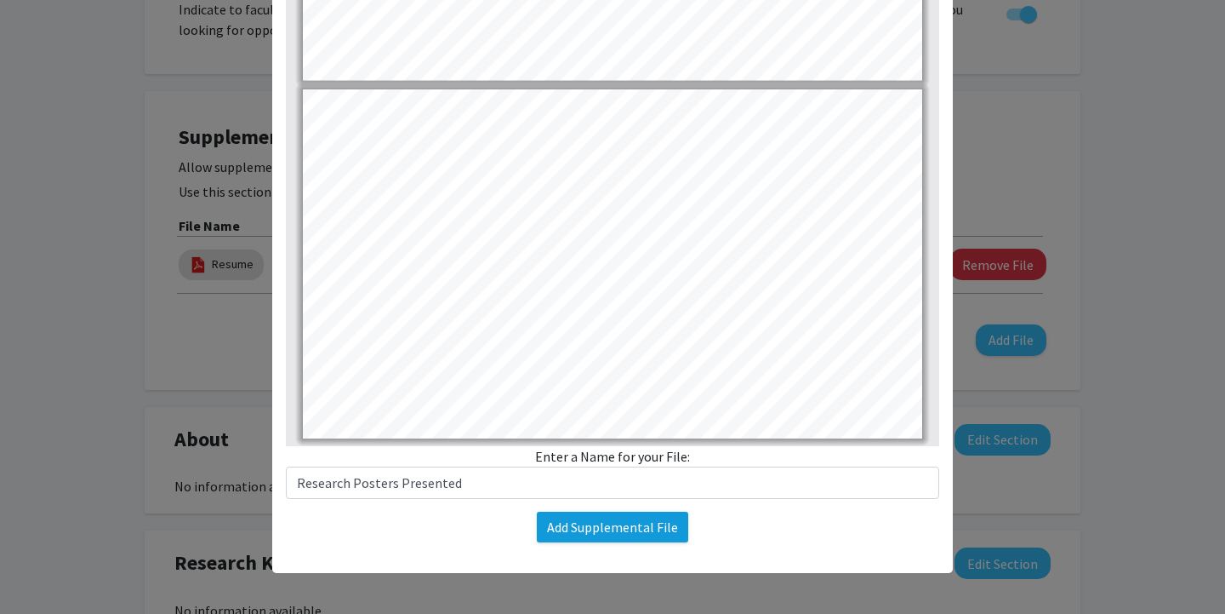
click at [657, 525] on button "Add Supplemental File" at bounding box center [612, 526] width 151 height 31
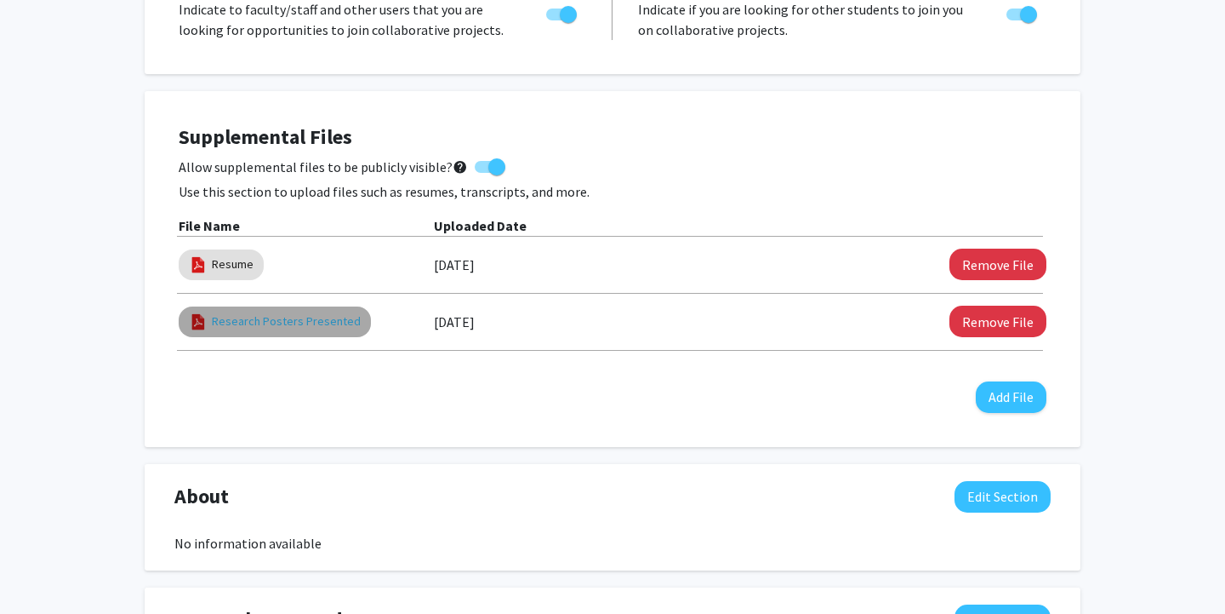
click at [316, 322] on link "Research Posters Presented" at bounding box center [286, 321] width 149 height 18
select select "custom"
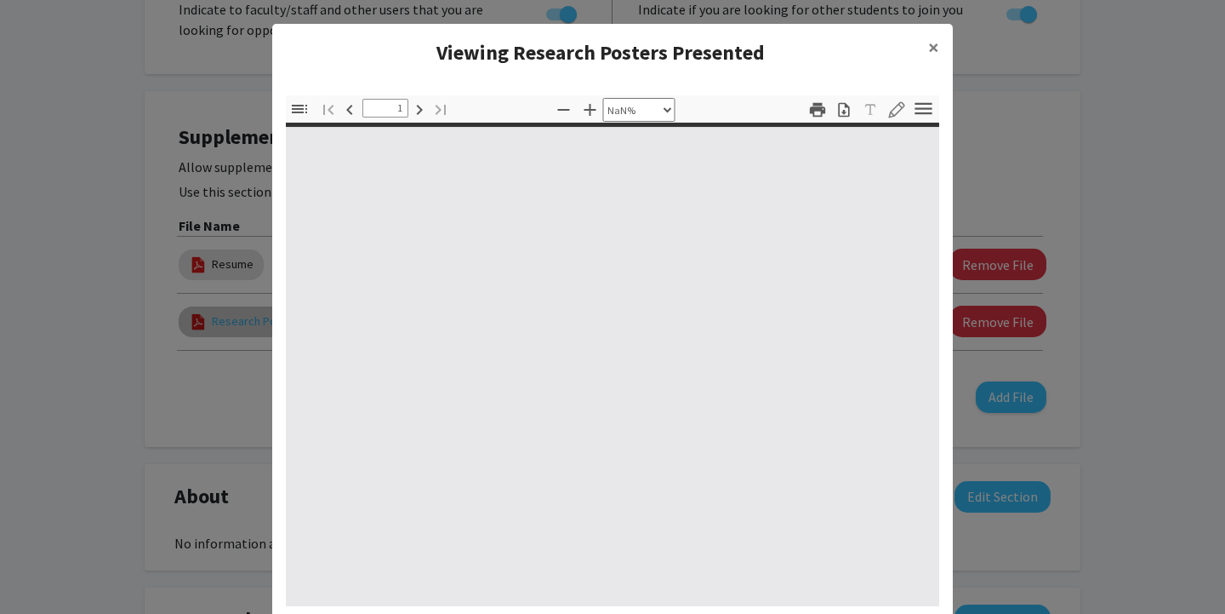
type input "0"
select select "custom"
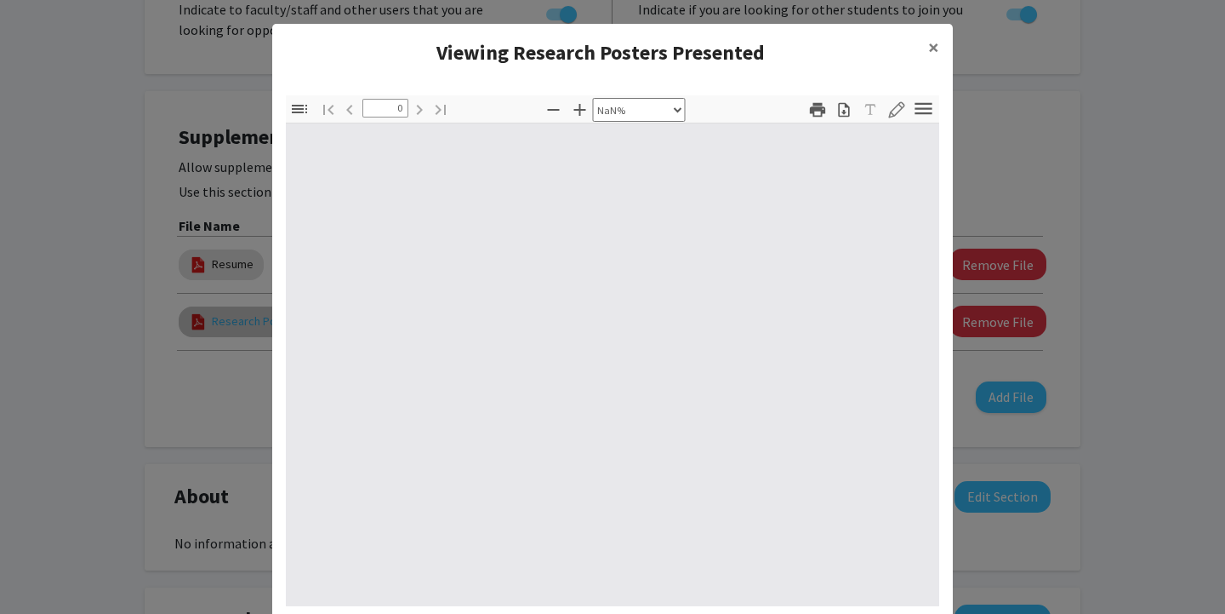
type input "1"
select select "auto"
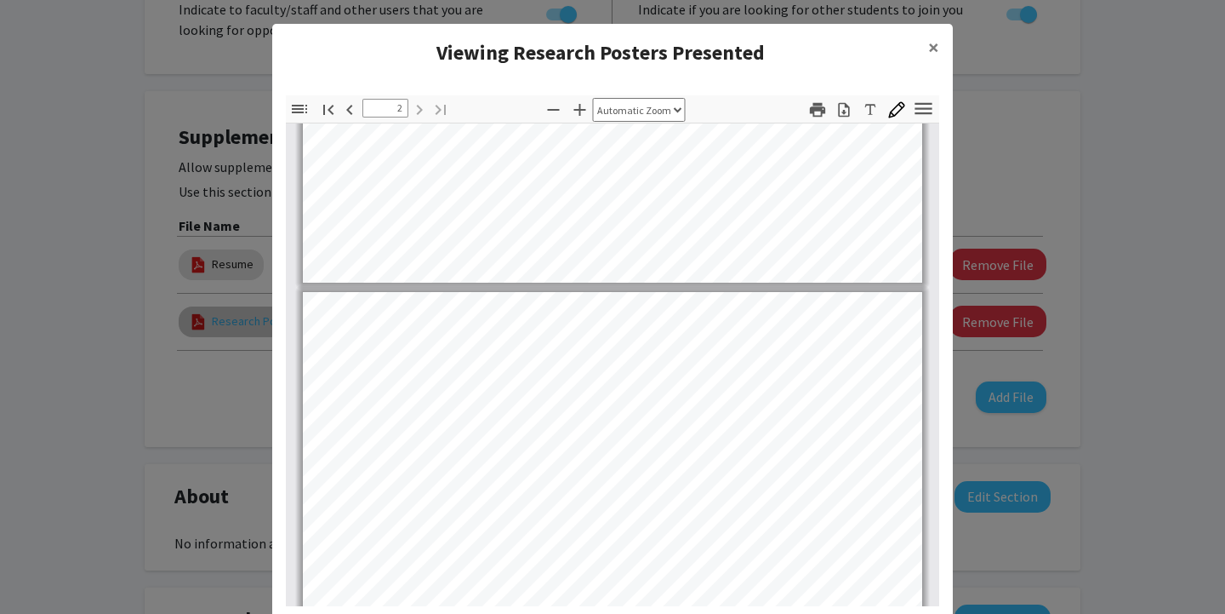
type input "1"
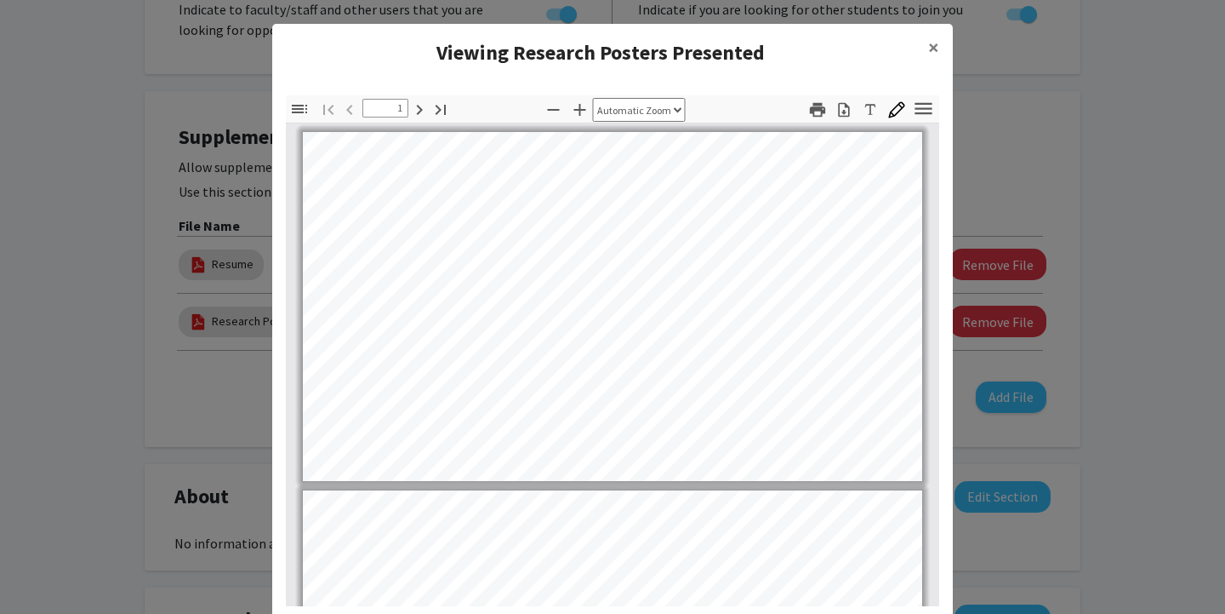
scroll to position [0, 0]
click at [932, 45] on span "×" at bounding box center [933, 47] width 11 height 26
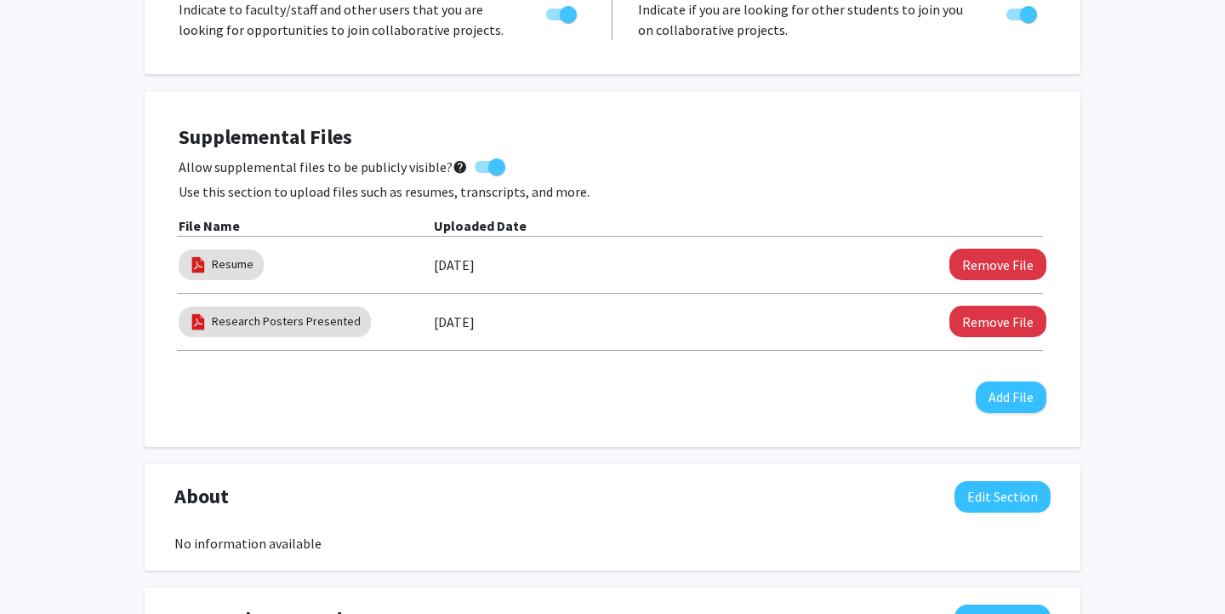
click at [913, 143] on h4 "Supplemental Files" at bounding box center [613, 137] width 868 height 25
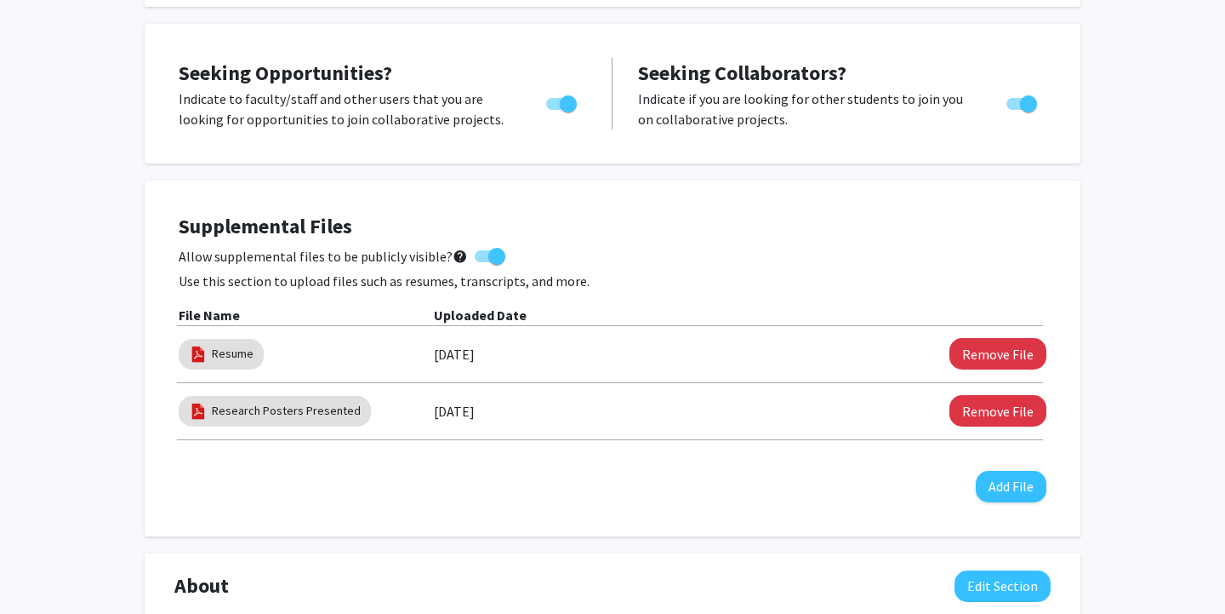
scroll to position [311, 0]
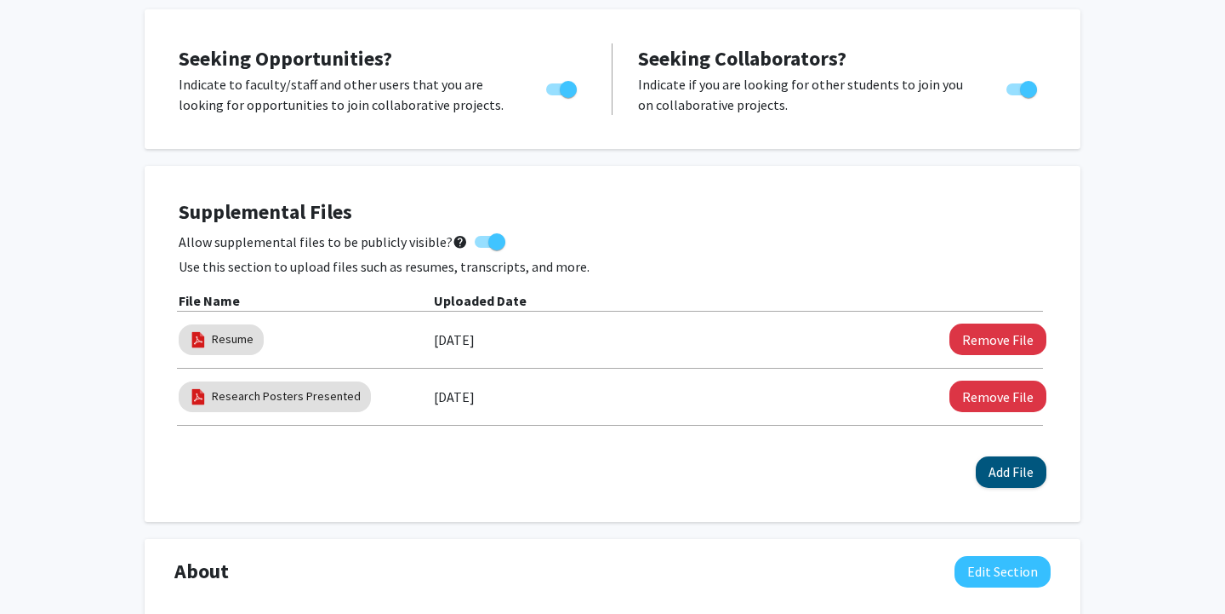
click at [1028, 478] on button "Add File" at bounding box center [1011, 471] width 71 height 31
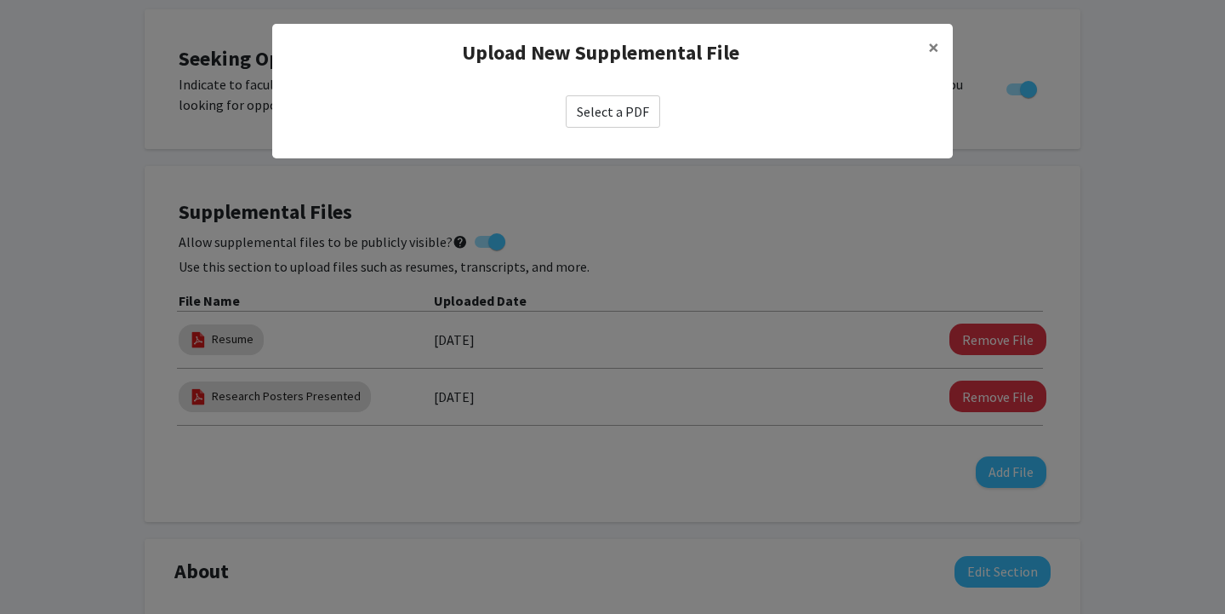
click at [594, 113] on label "Select a PDF" at bounding box center [613, 111] width 94 height 32
click at [0, 0] on input "Select a PDF" at bounding box center [0, 0] width 0 height 0
click at [593, 108] on label "Select a PDF" at bounding box center [613, 111] width 94 height 32
click at [0, 0] on input "Select a PDF" at bounding box center [0, 0] width 0 height 0
select select "custom"
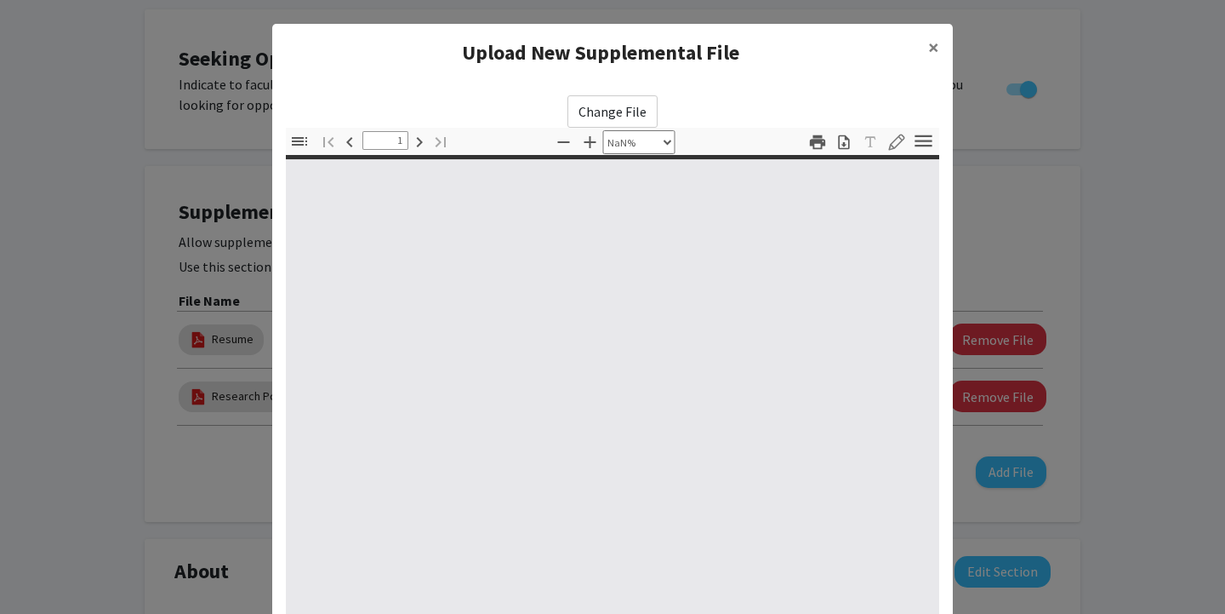
type input "0"
select select "custom"
type input "1"
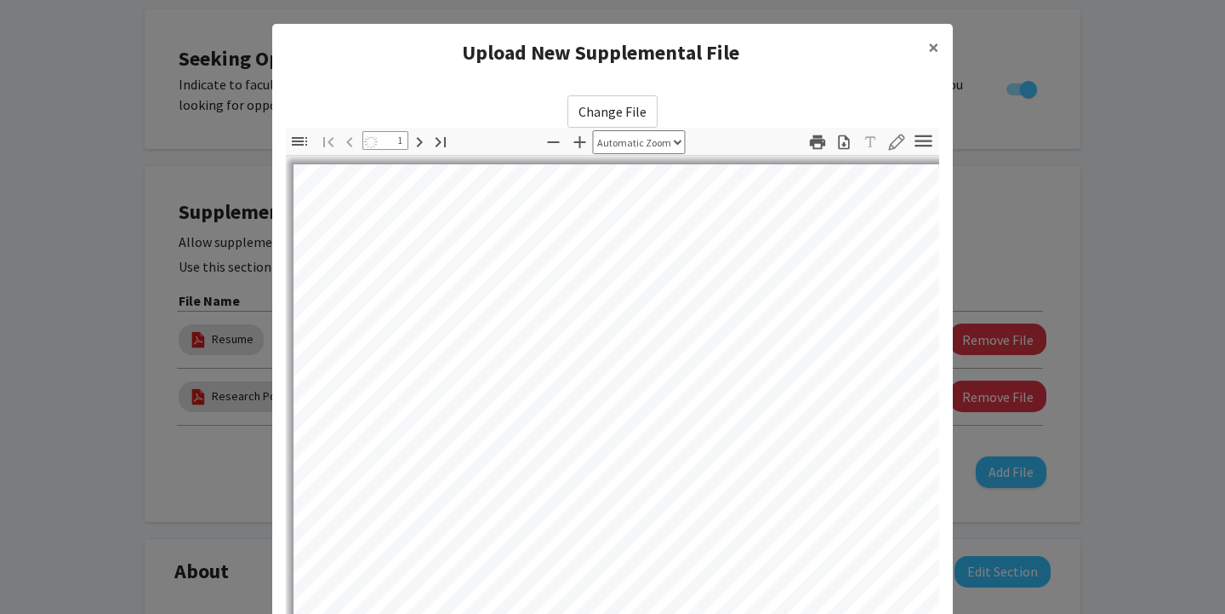
select select "auto"
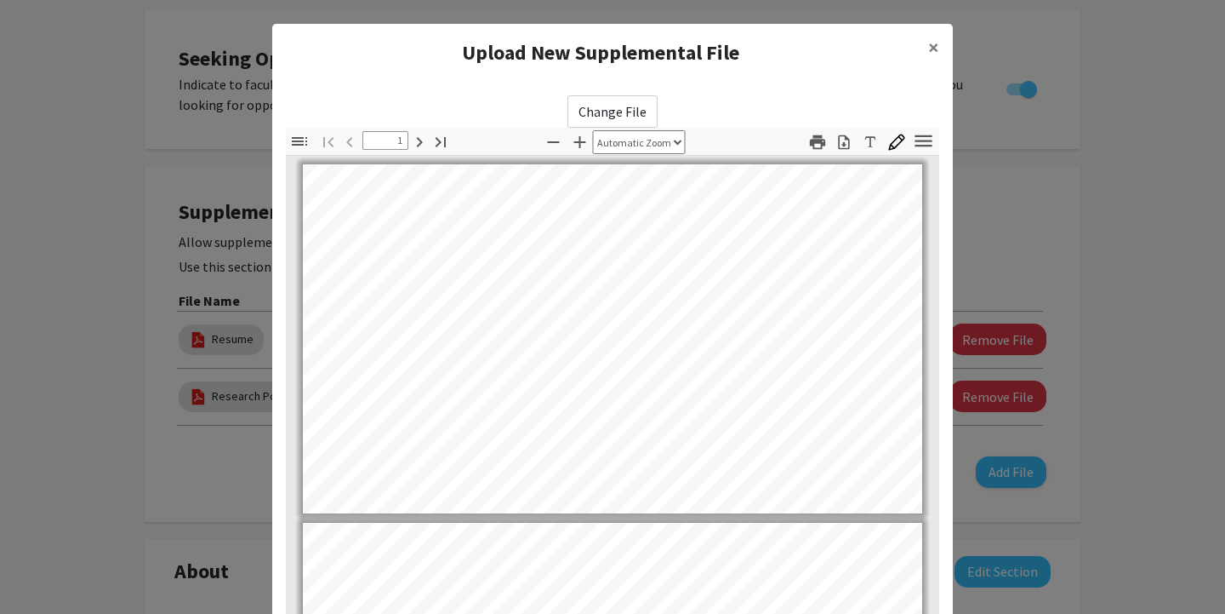
scroll to position [0, 0]
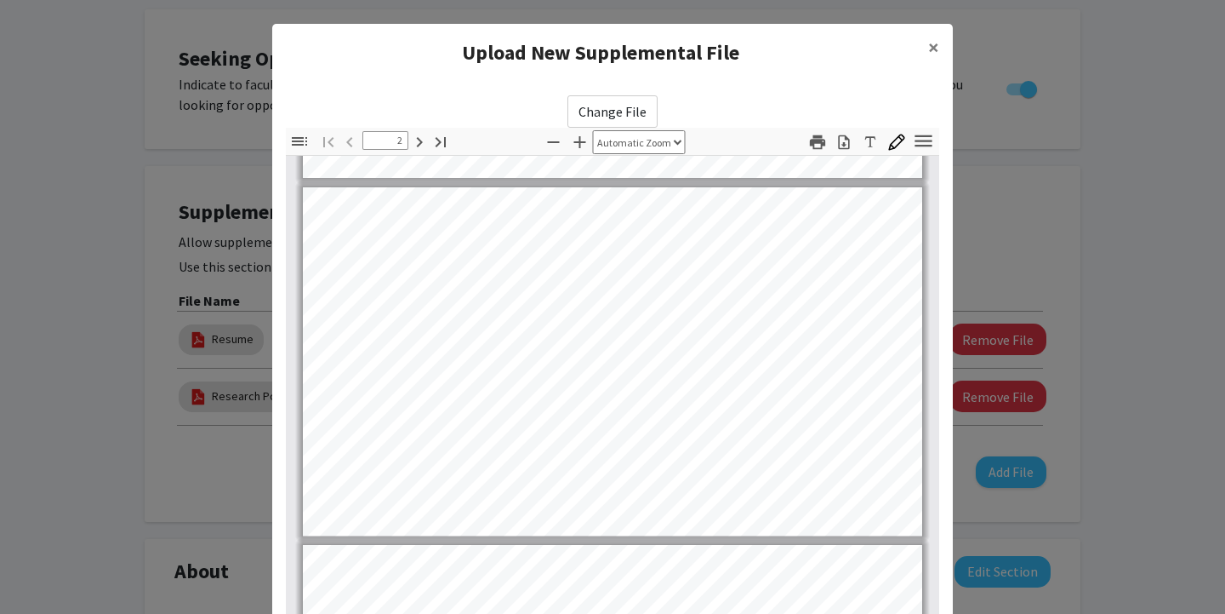
type input "3"
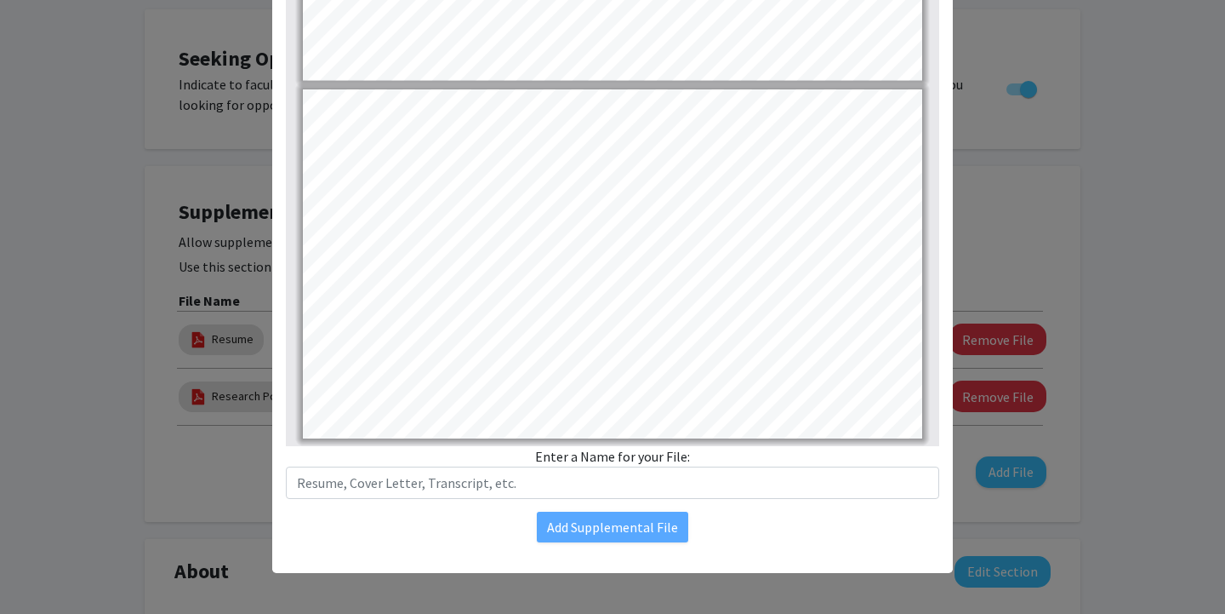
scroll to position [192, 0]
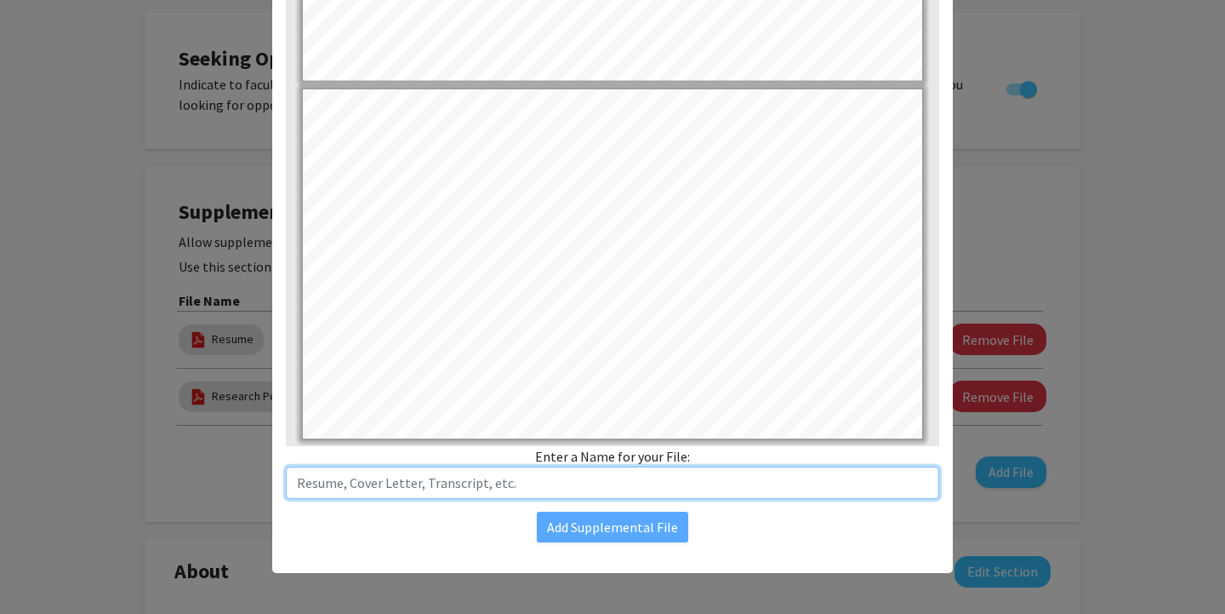
click at [620, 475] on input "text" at bounding box center [613, 482] width 654 height 32
type input "Published Abstracts"
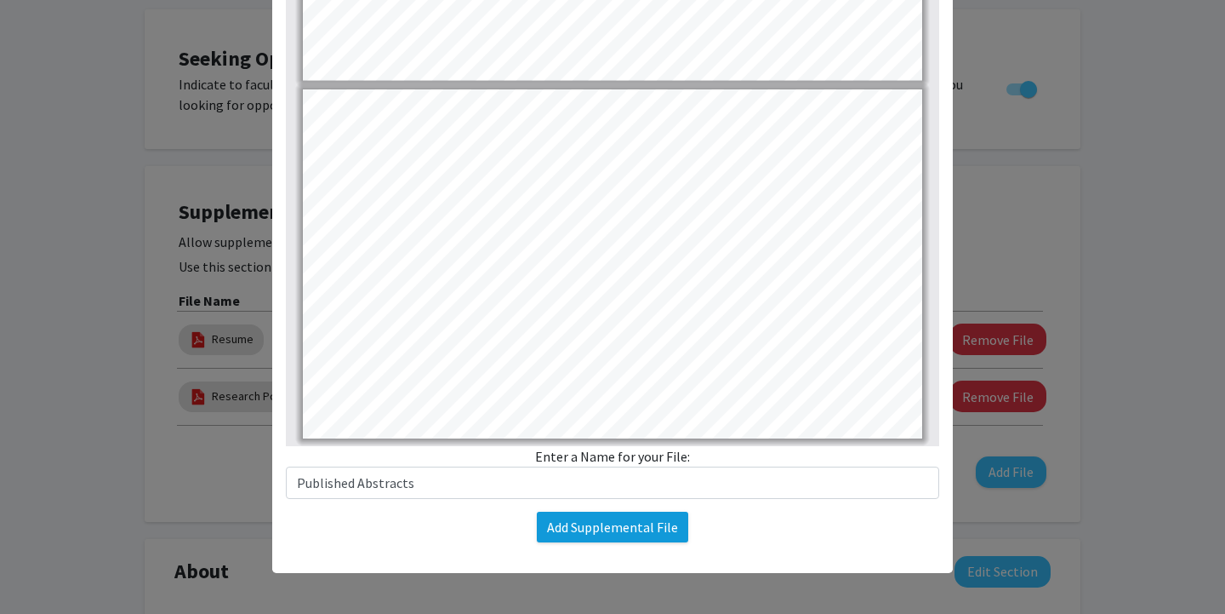
click at [643, 526] on button "Add Supplemental File" at bounding box center [612, 526] width 151 height 31
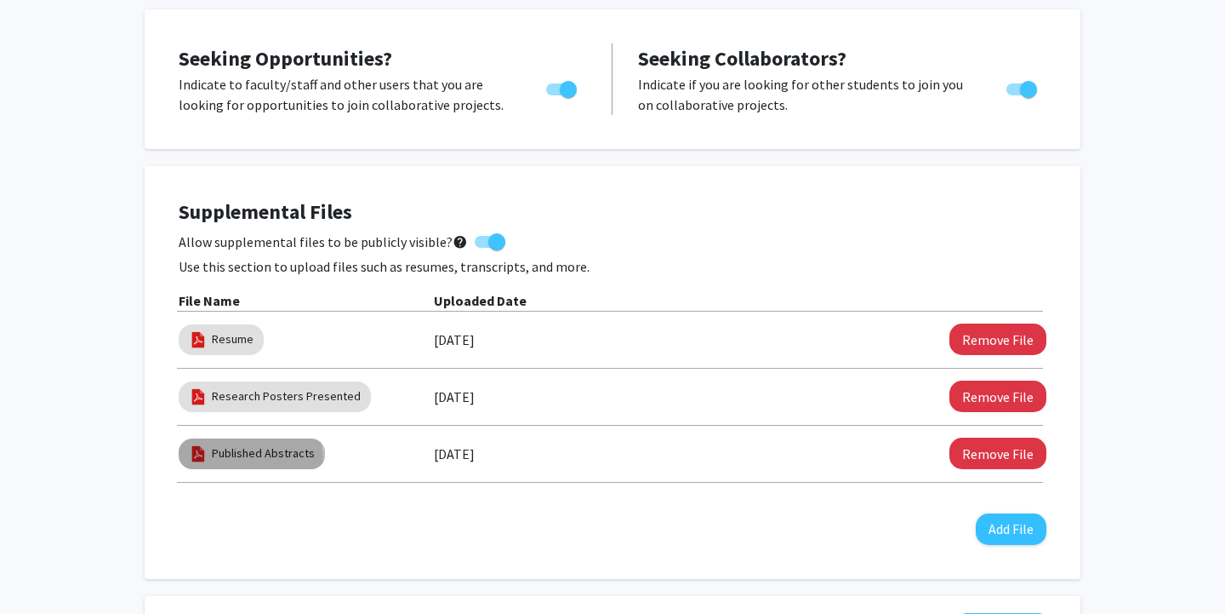
click at [225, 466] on mat-chip "Published Abstracts" at bounding box center [252, 453] width 146 height 31
click at [224, 454] on link "Published Abstracts" at bounding box center [263, 453] width 103 height 18
select select "custom"
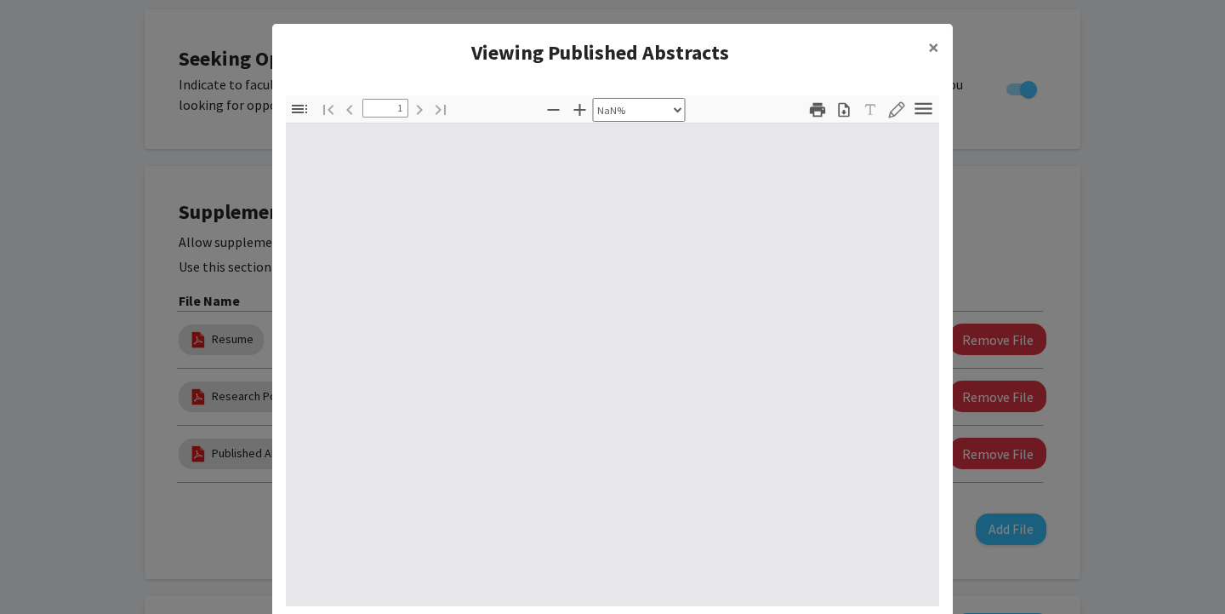
type input "0"
select select "custom"
type input "1"
select select "auto"
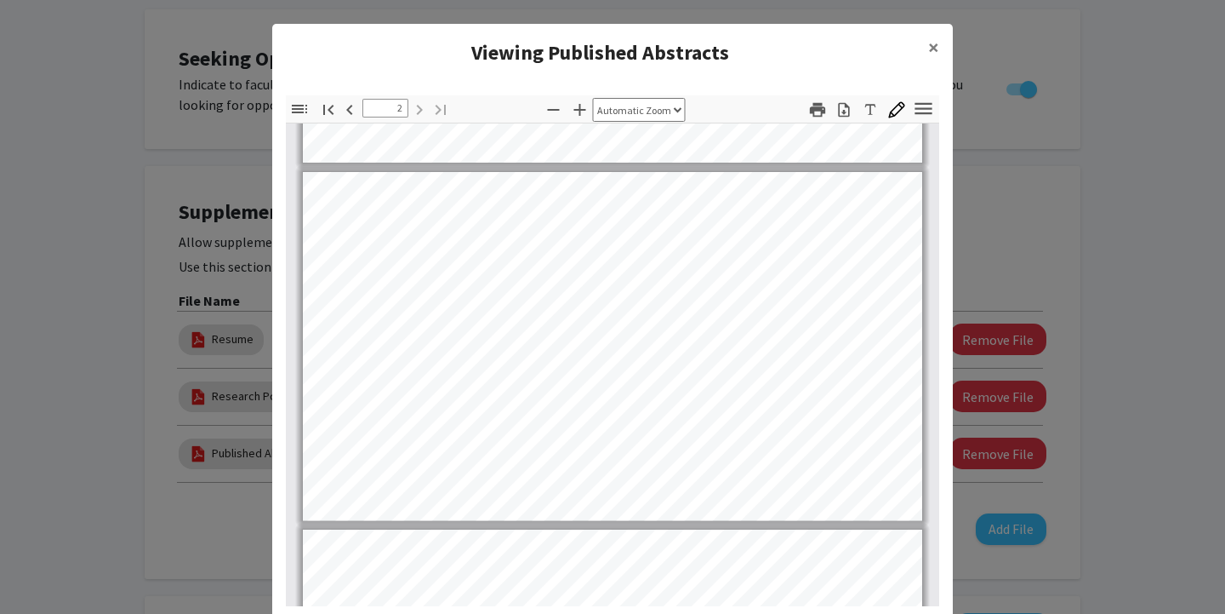
scroll to position [214, 0]
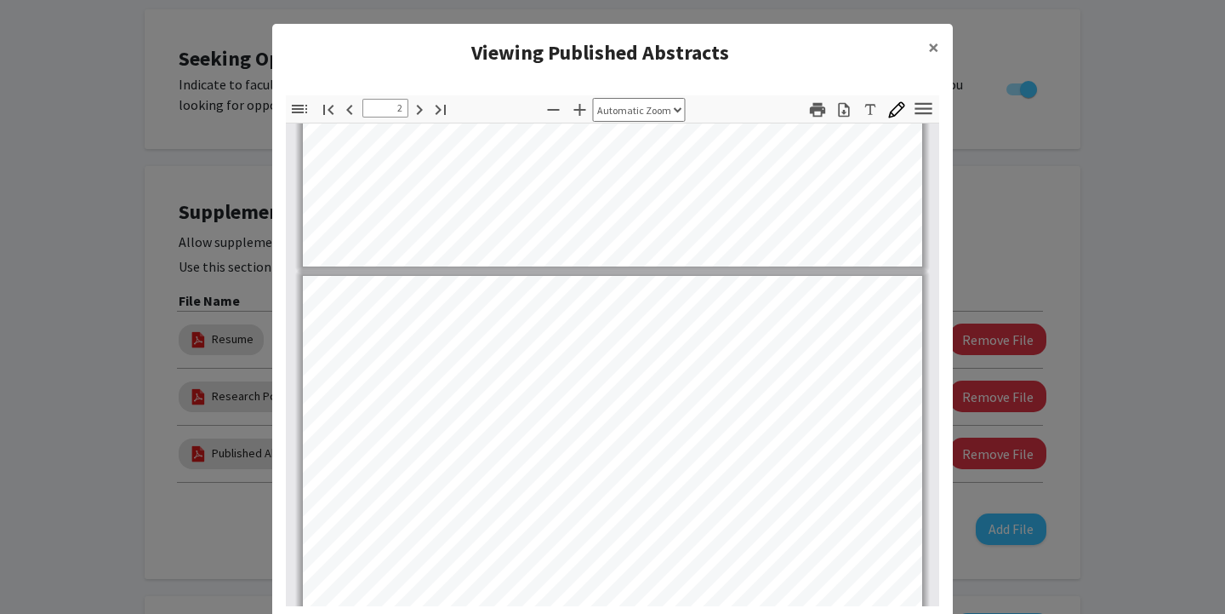
type input "1"
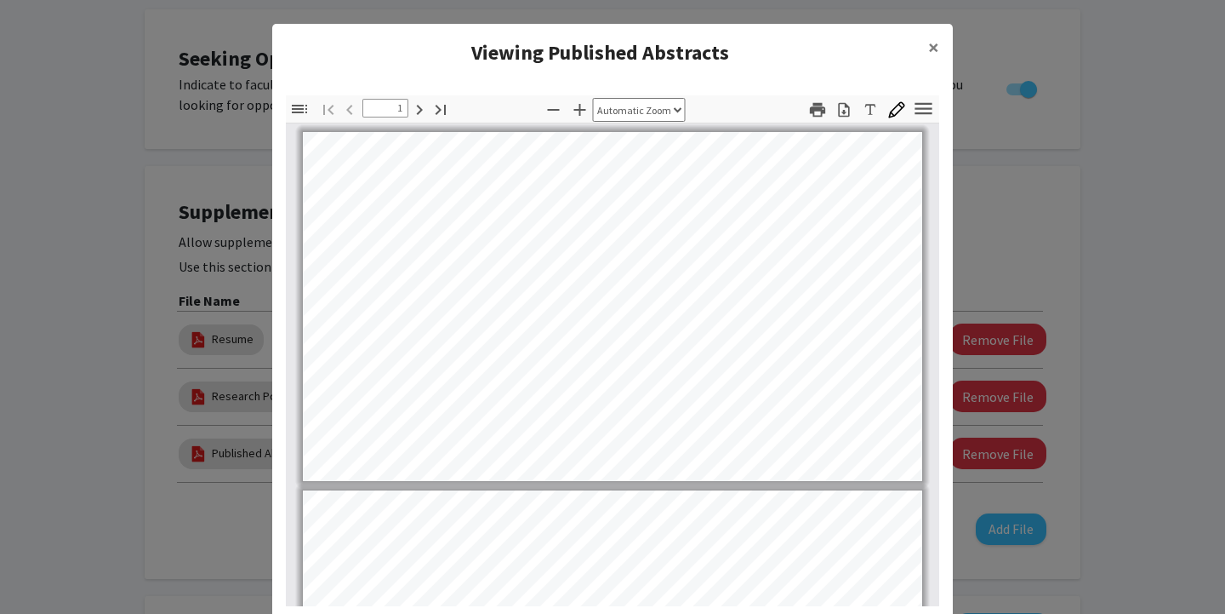
scroll to position [0, 0]
click at [933, 48] on span "×" at bounding box center [933, 47] width 11 height 26
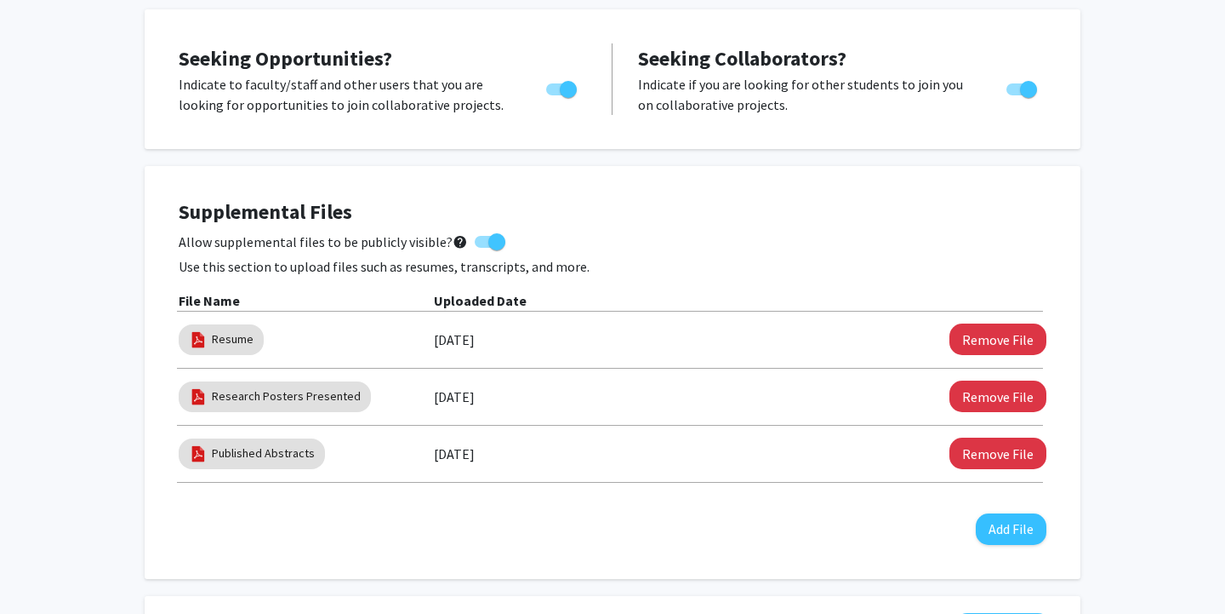
click at [877, 171] on div "Supplemental Files Allow supplemental files to be publicly visible? help Use th…" at bounding box center [613, 372] width 936 height 413
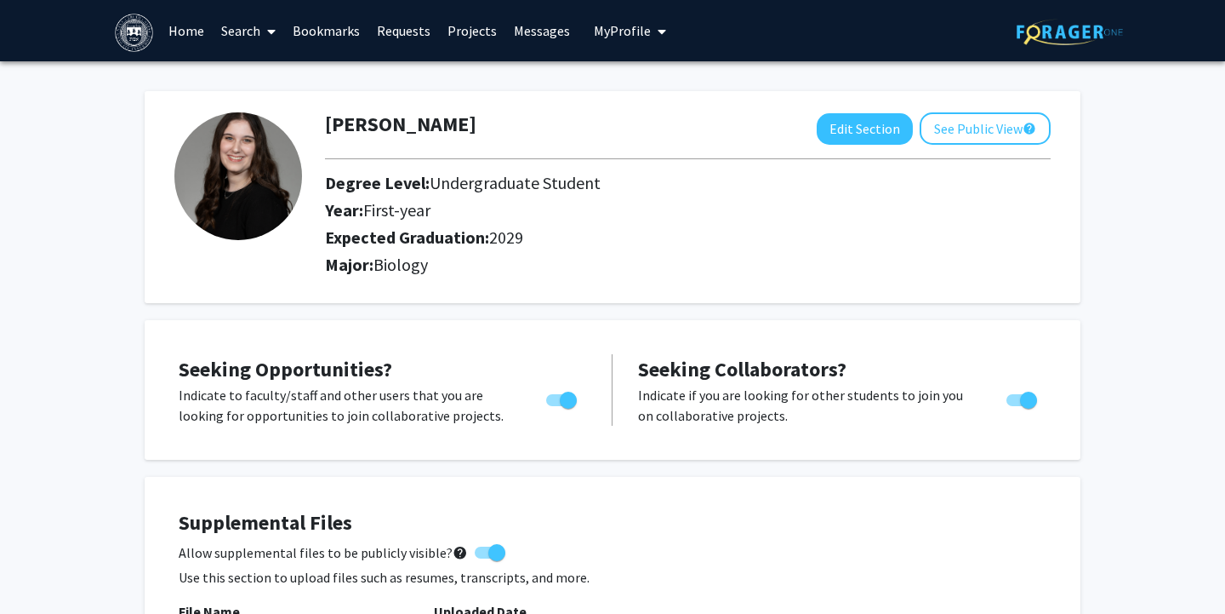
click at [920, 227] on div "Year: First-year" at bounding box center [640, 213] width 656 height 27
